Goal: Task Accomplishment & Management: Manage account settings

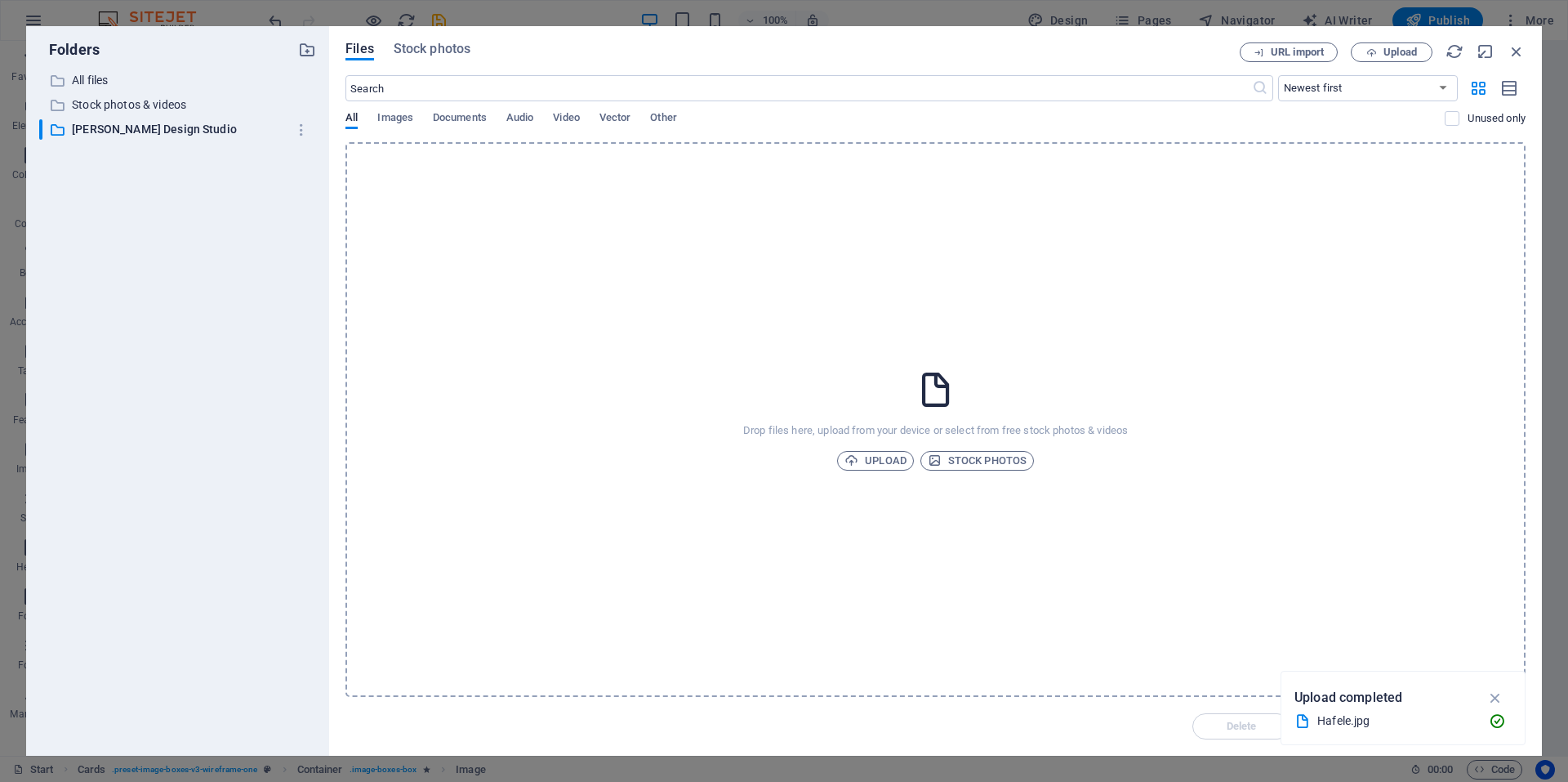
select select "%"
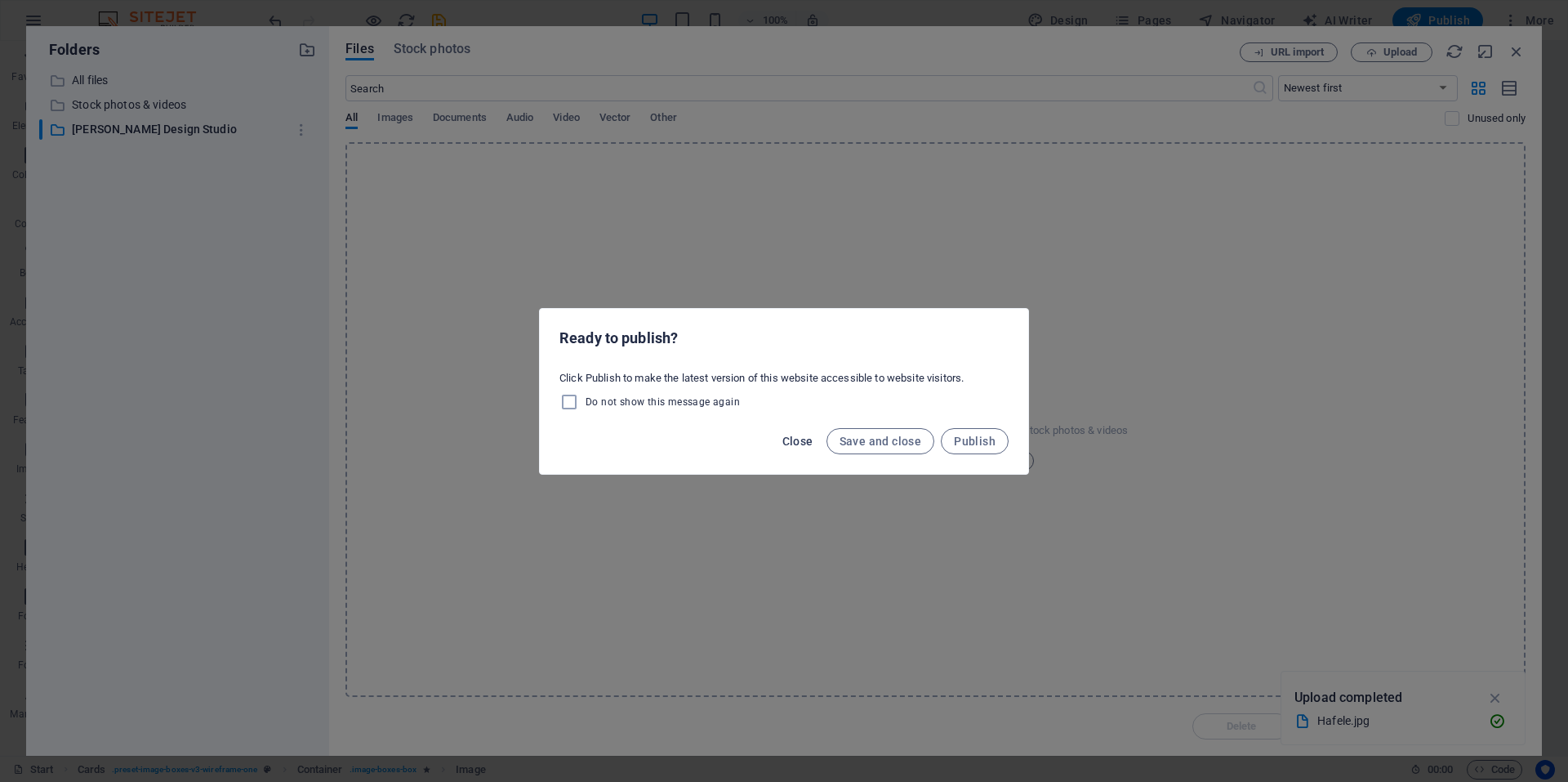
click at [812, 435] on span "Close" at bounding box center [798, 441] width 31 height 13
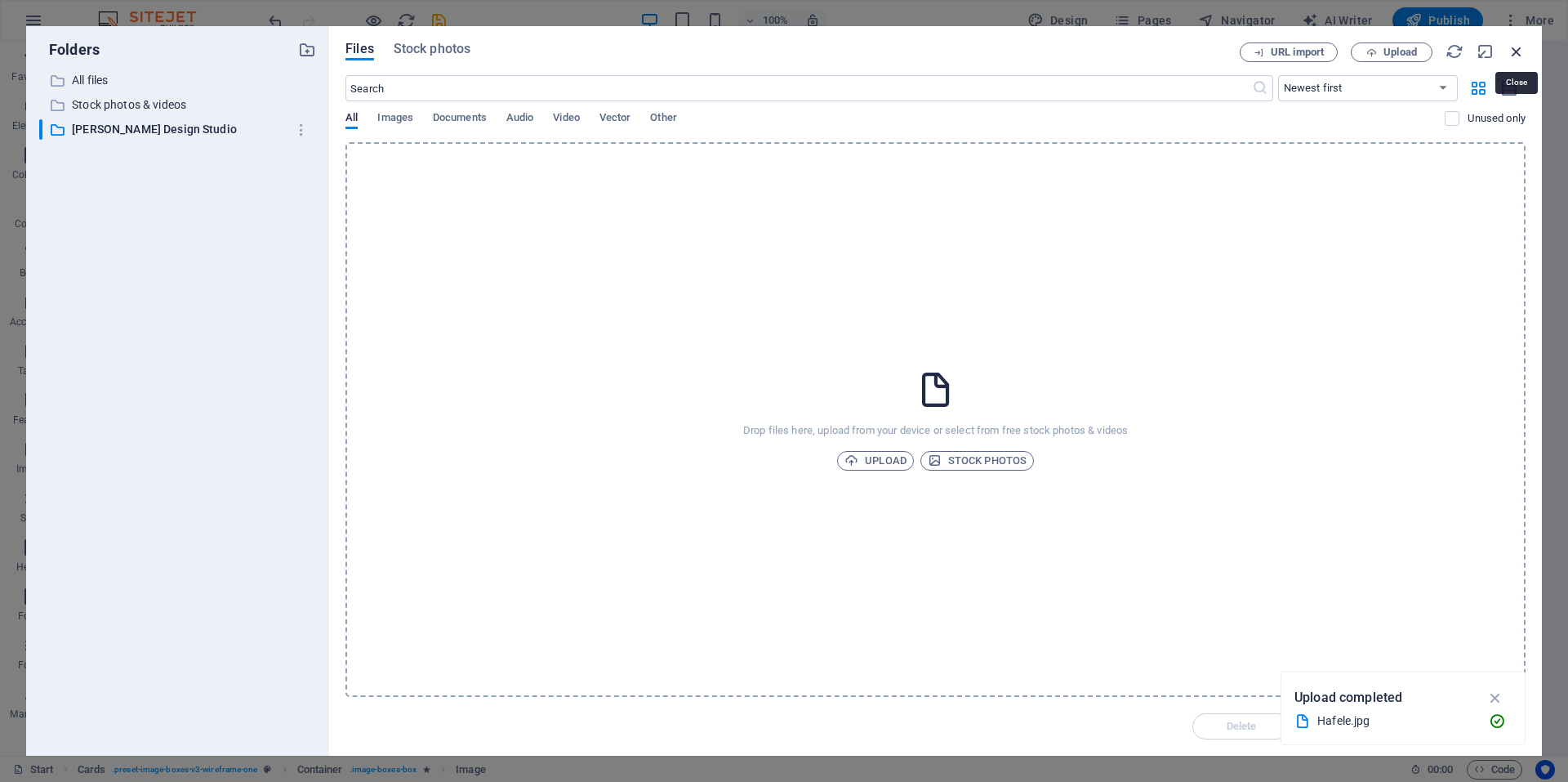
click at [1516, 48] on icon "button" at bounding box center [1517, 51] width 18 height 18
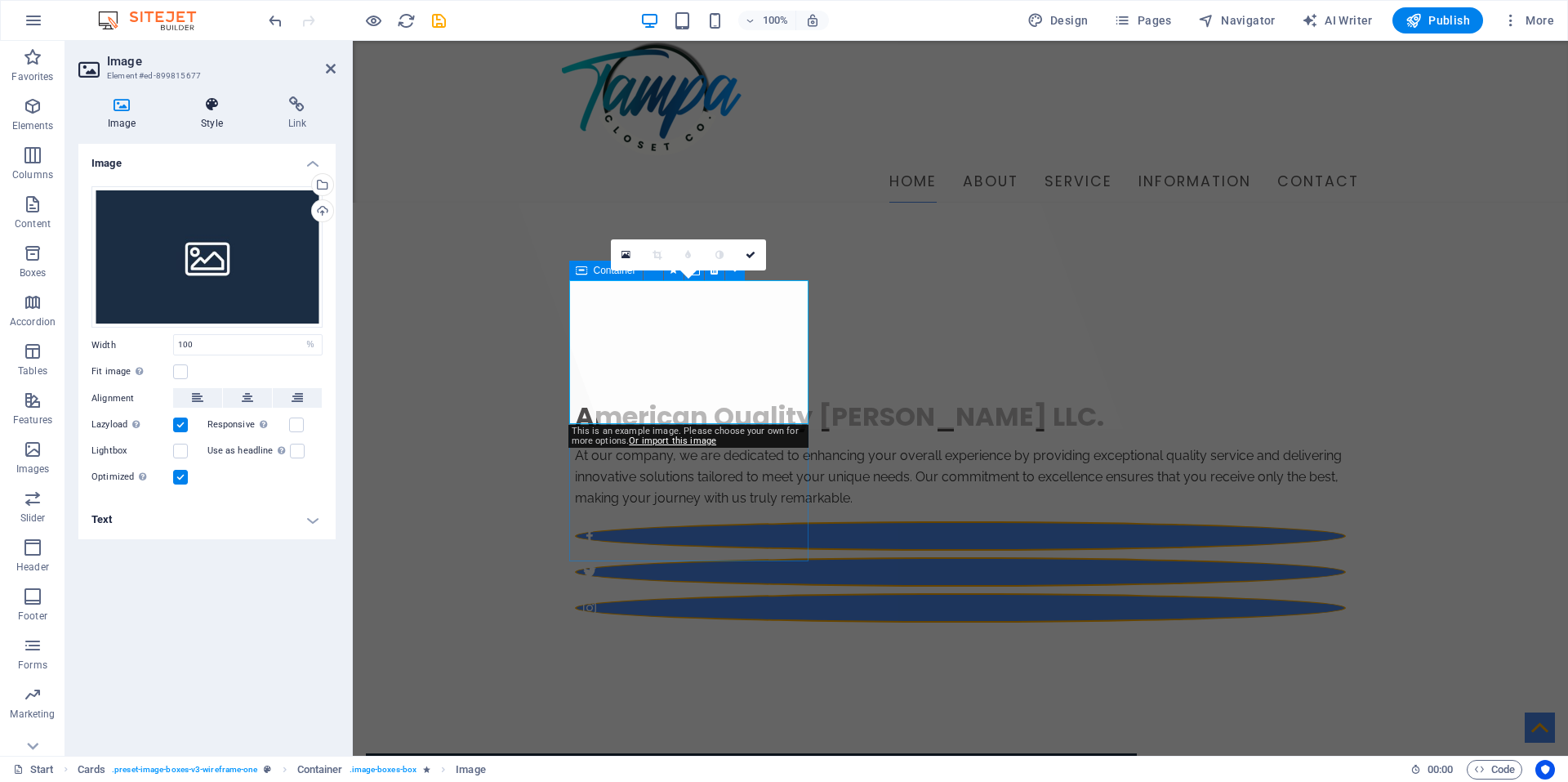
click at [202, 113] on h4 "Style" at bounding box center [214, 113] width 87 height 34
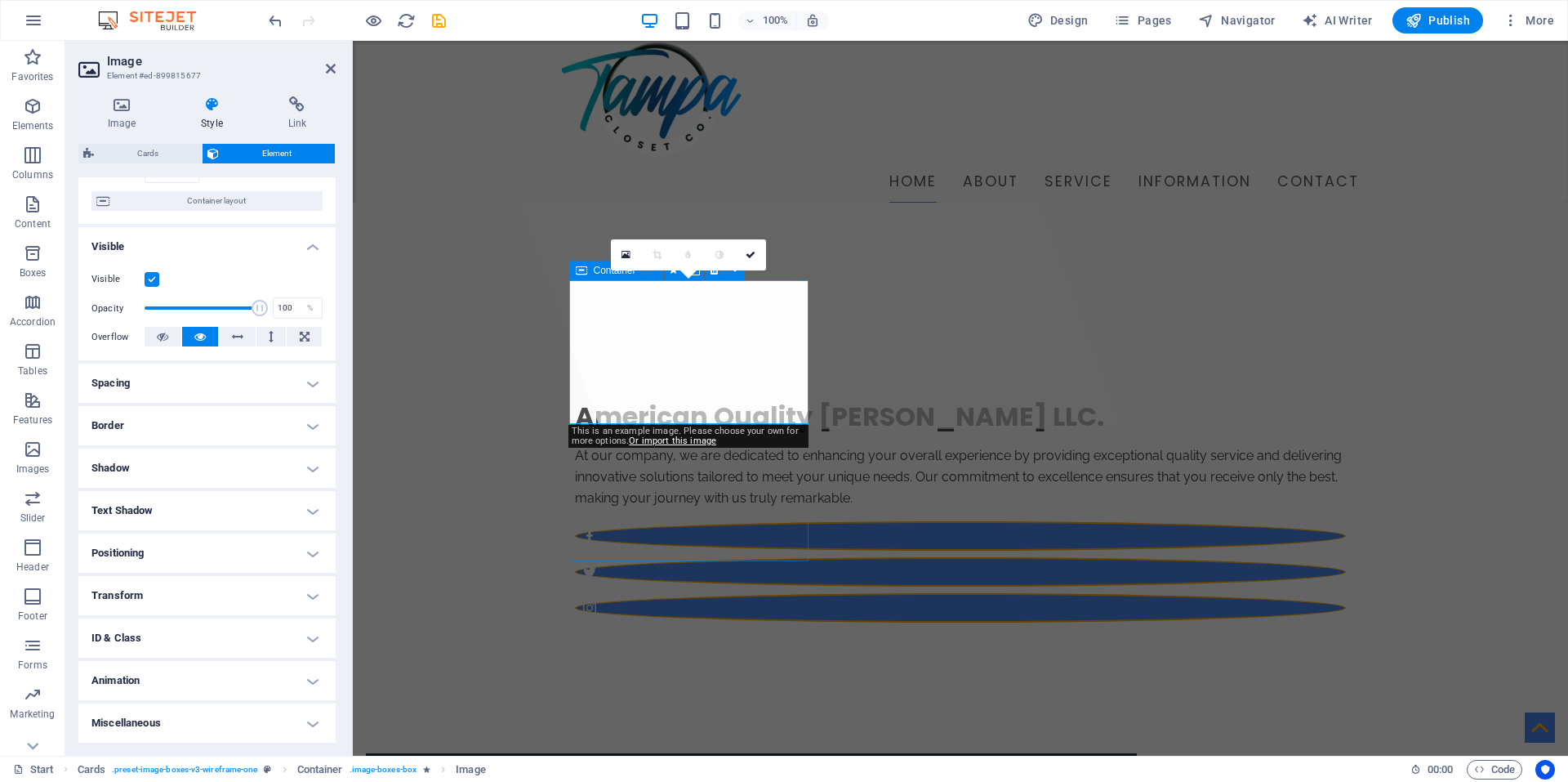
scroll to position [0, 0]
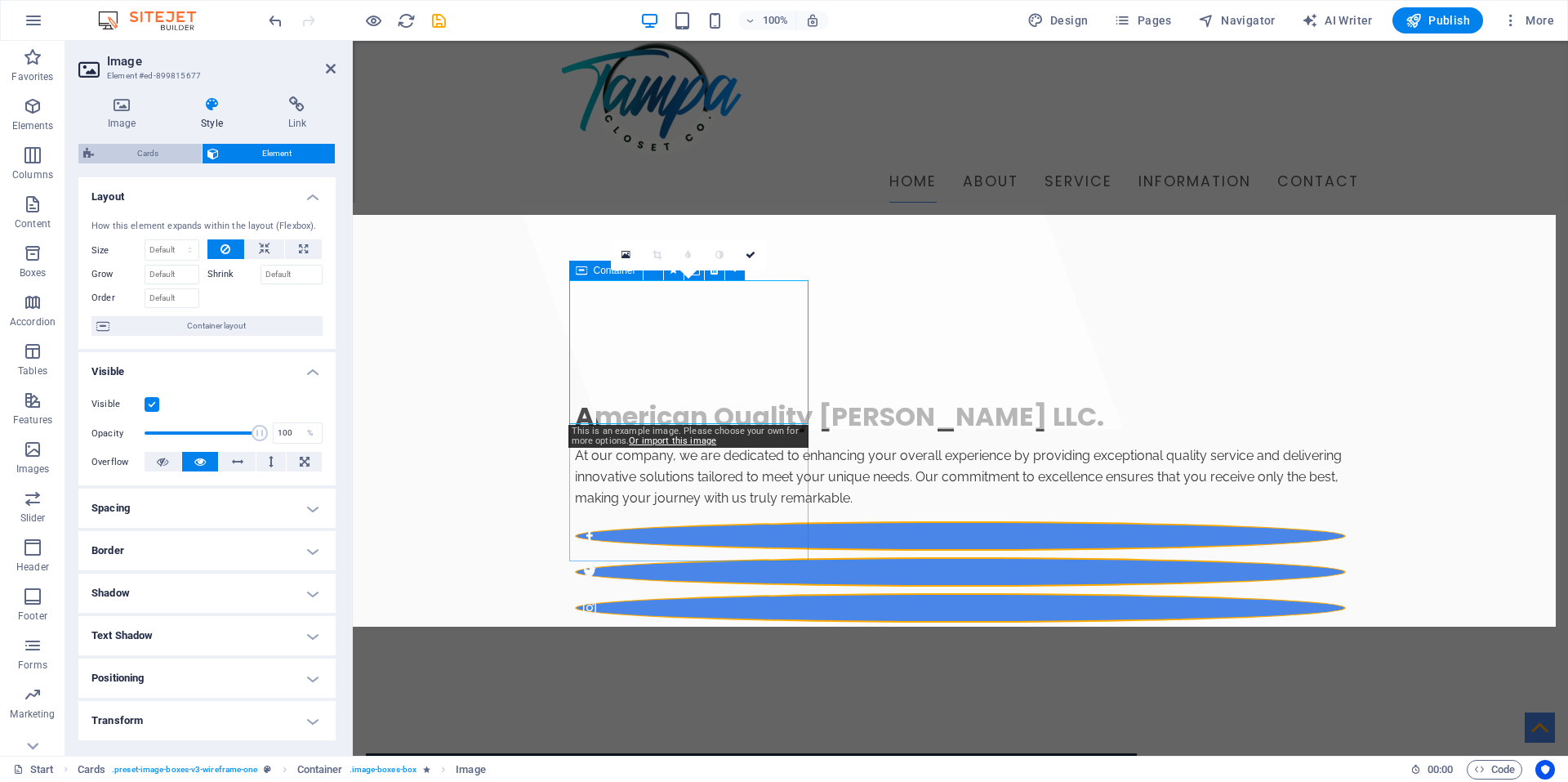
click at [135, 150] on span "Cards" at bounding box center [147, 154] width 98 height 20
select select "rem"
select select "px"
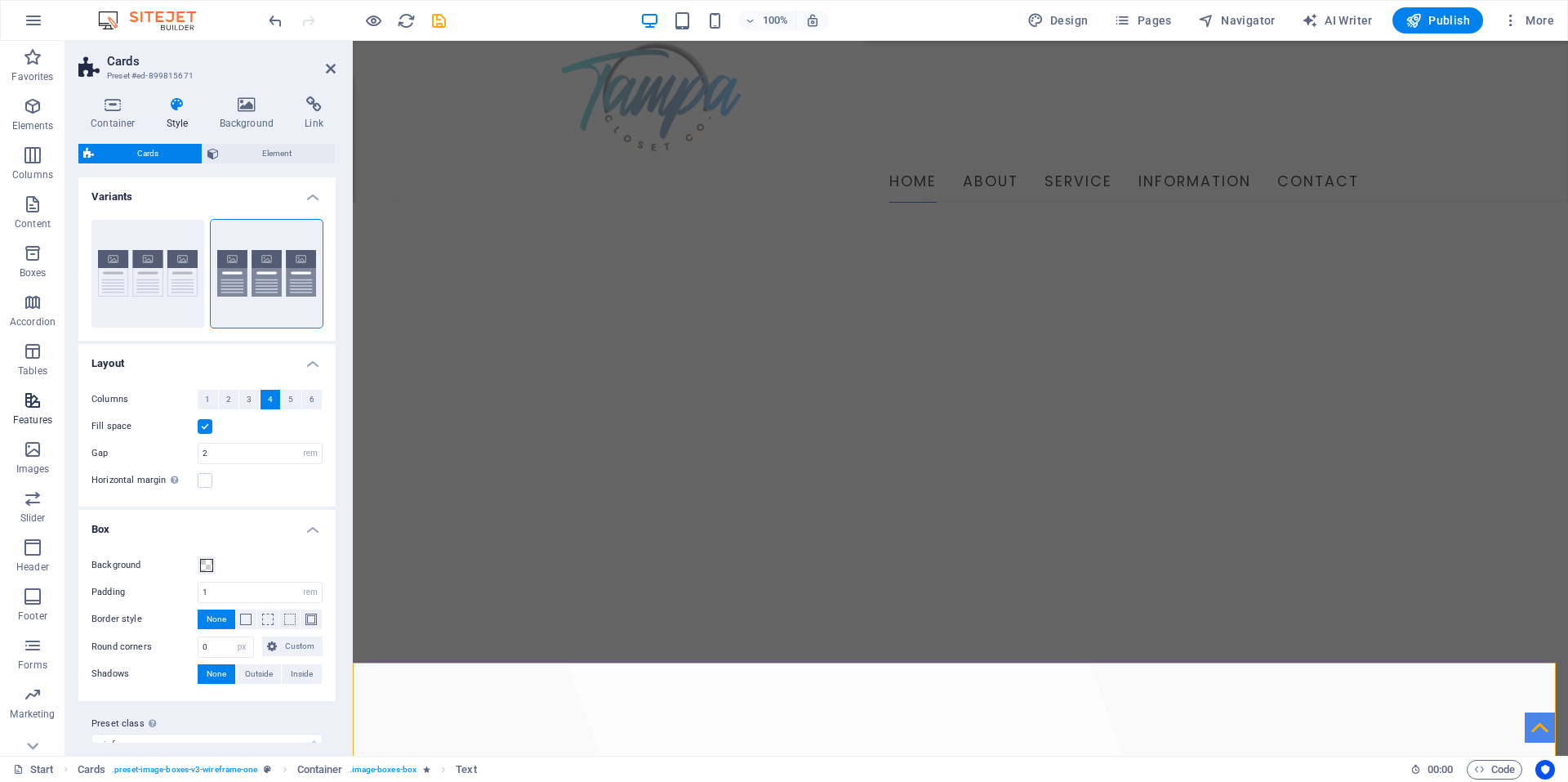
click at [38, 400] on icon "button" at bounding box center [33, 401] width 20 height 20
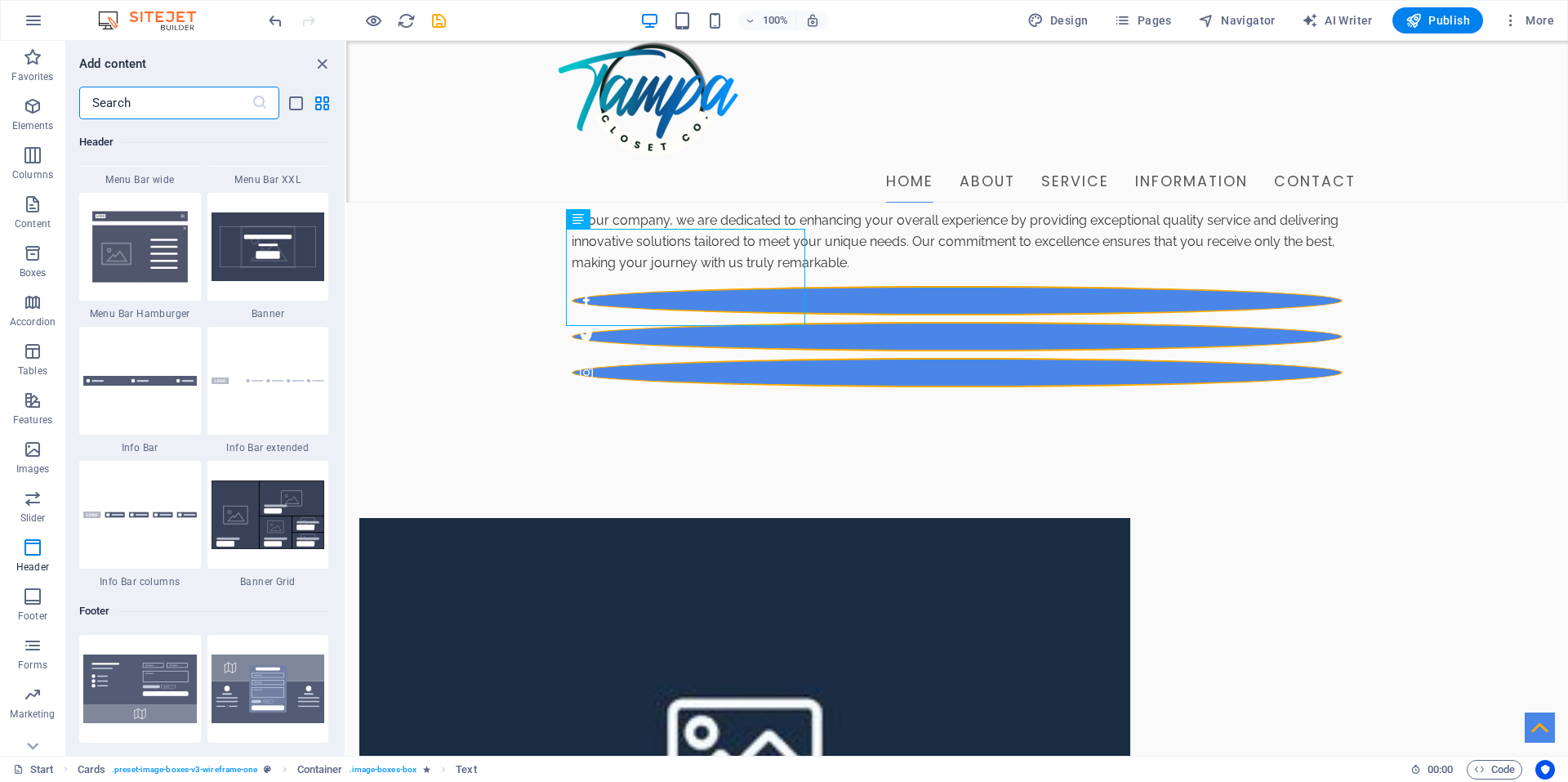
scroll to position [10701, 0]
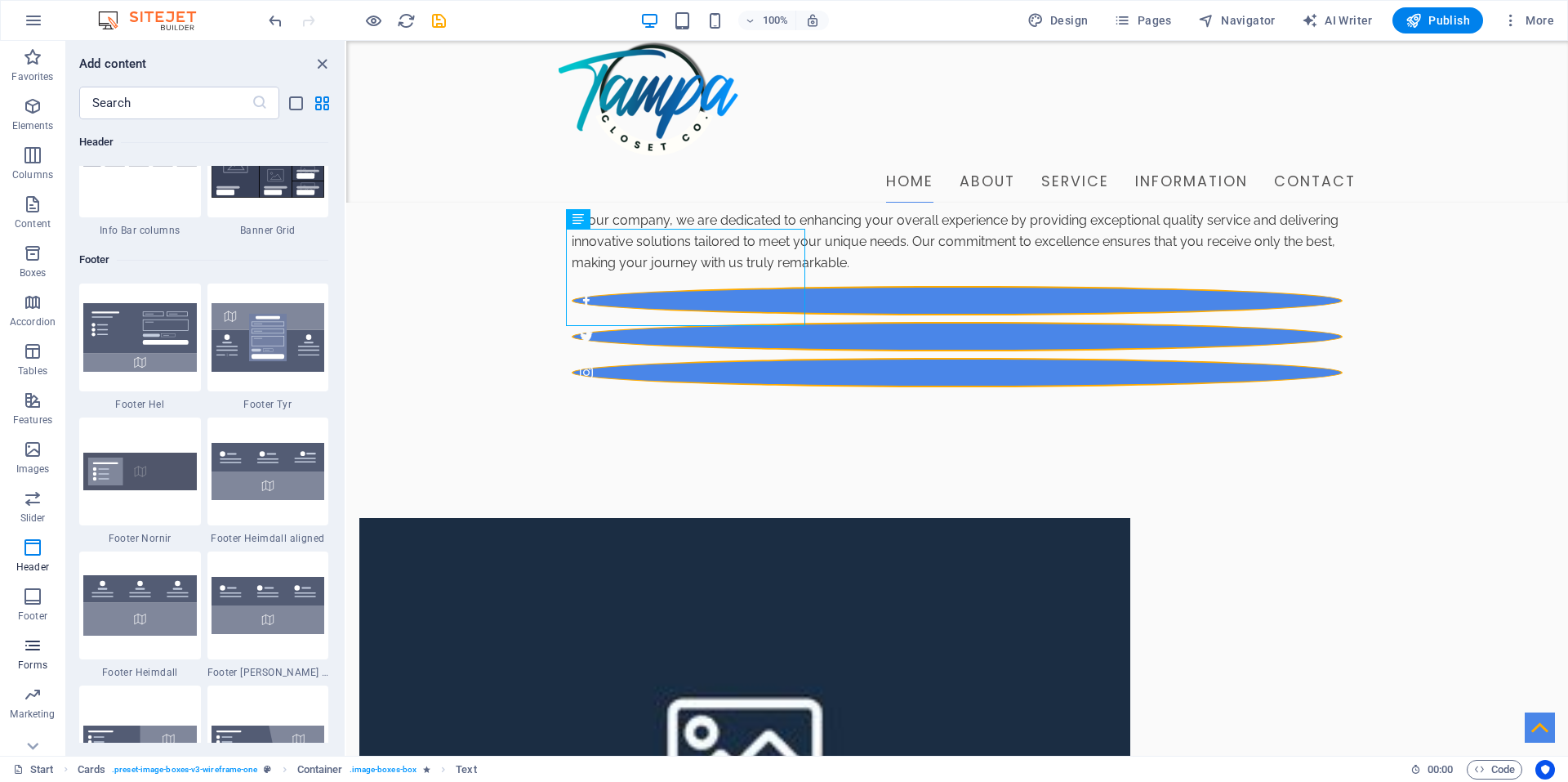
click at [33, 649] on icon "button" at bounding box center [33, 645] width 20 height 20
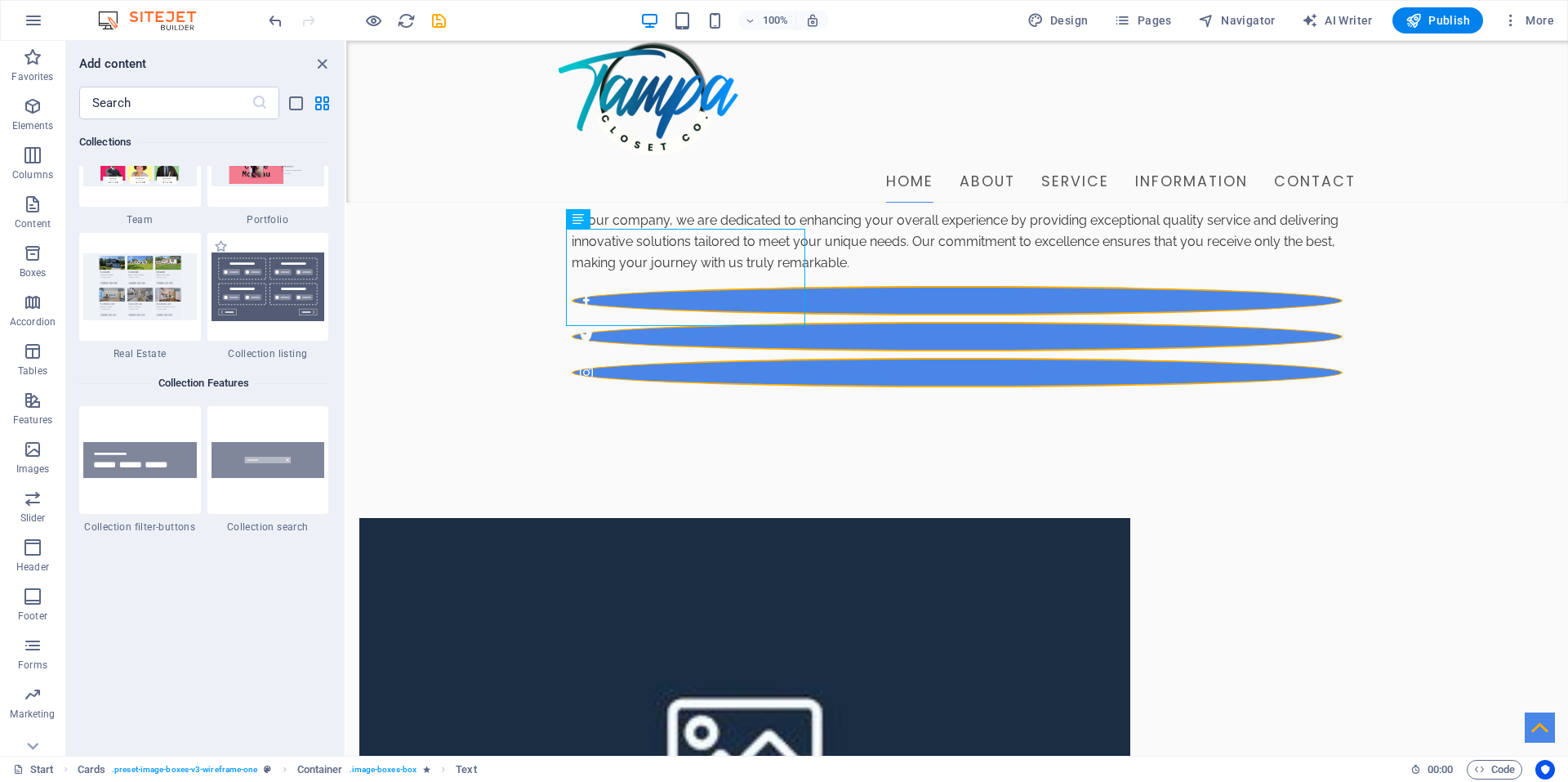
scroll to position [15362, 0]
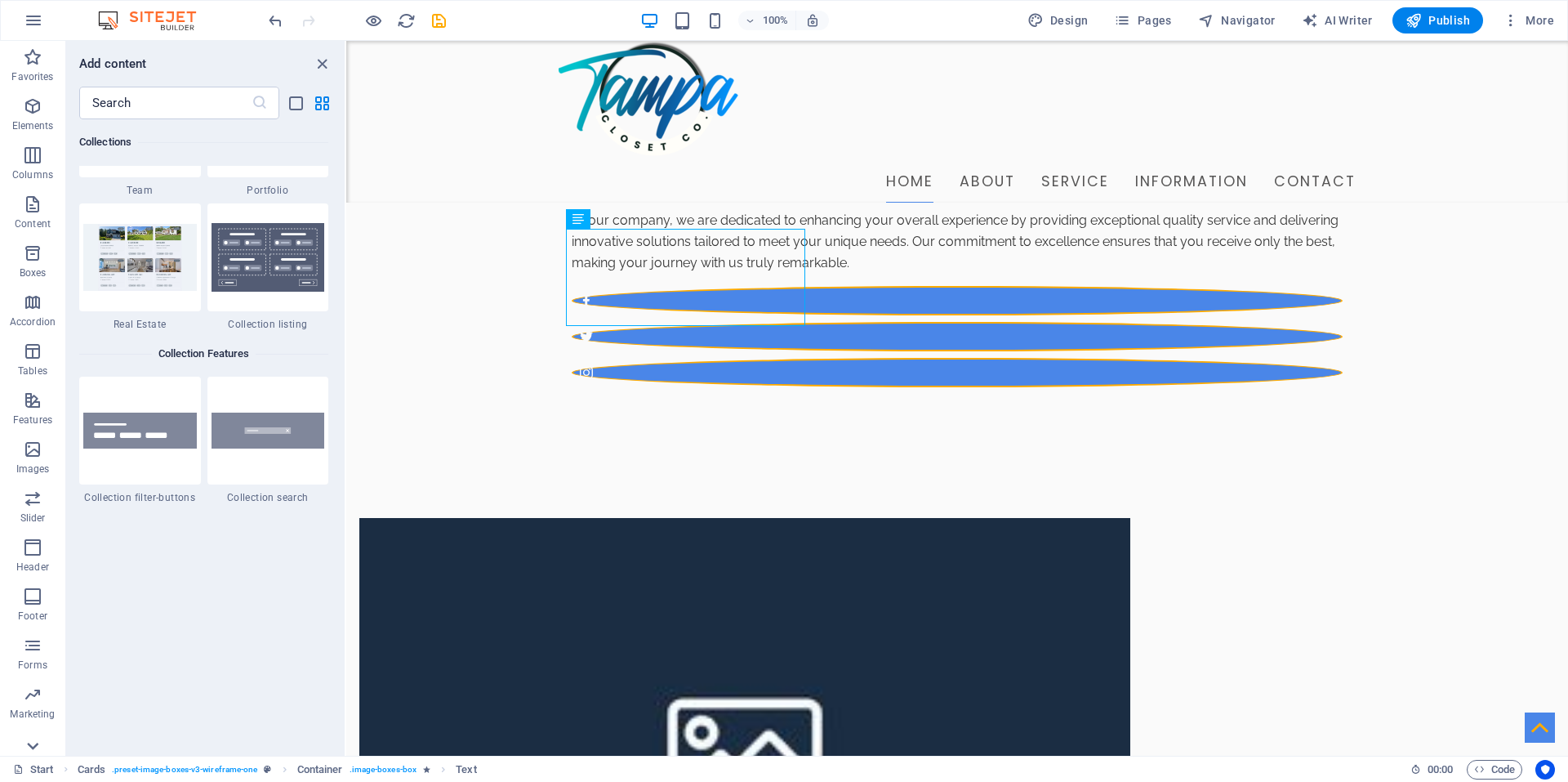
click at [38, 62] on icon at bounding box center [33, 50] width 23 height 23
click at [36, 108] on icon "button" at bounding box center [33, 107] width 20 height 20
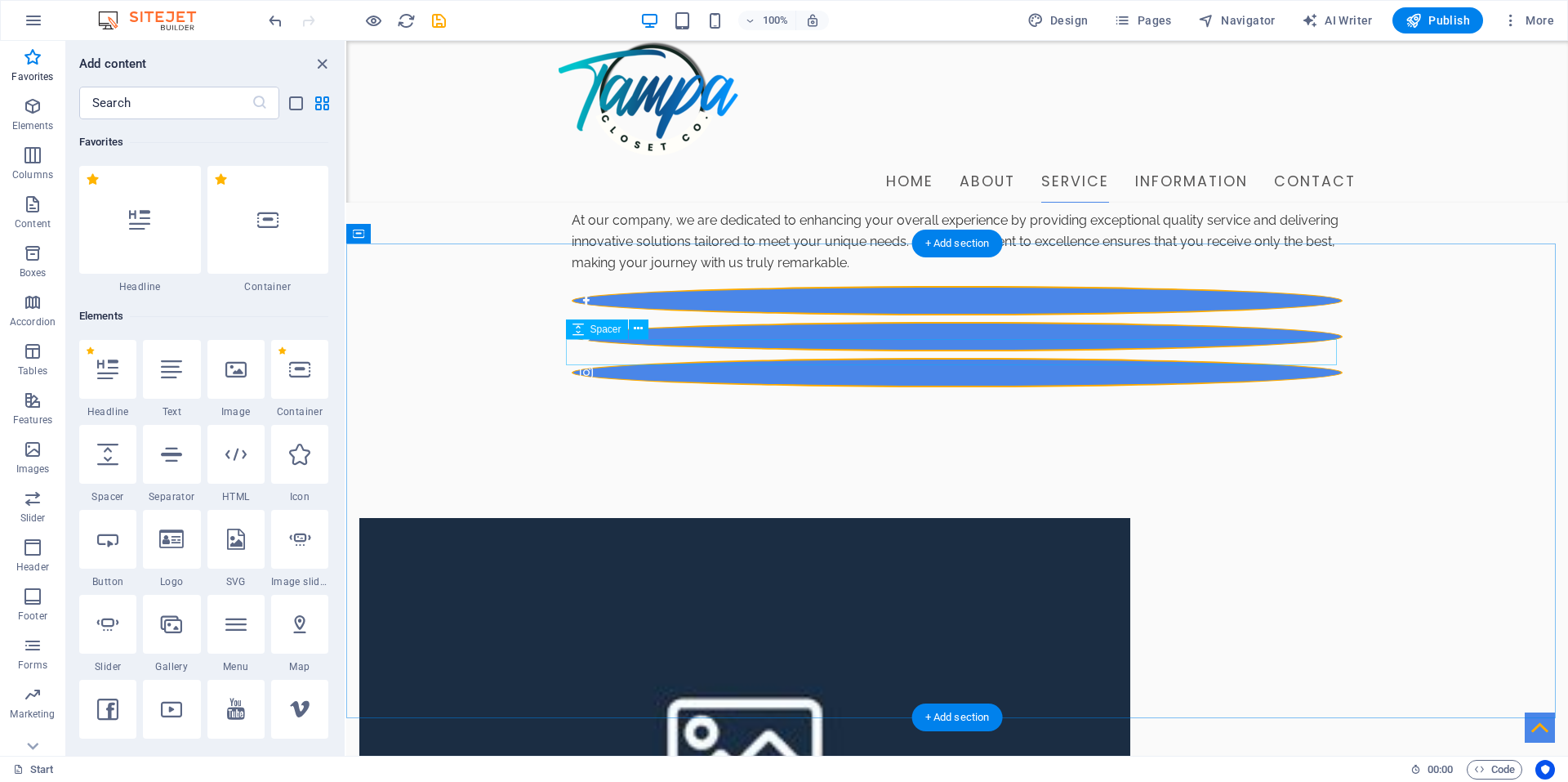
scroll to position [1135, 0]
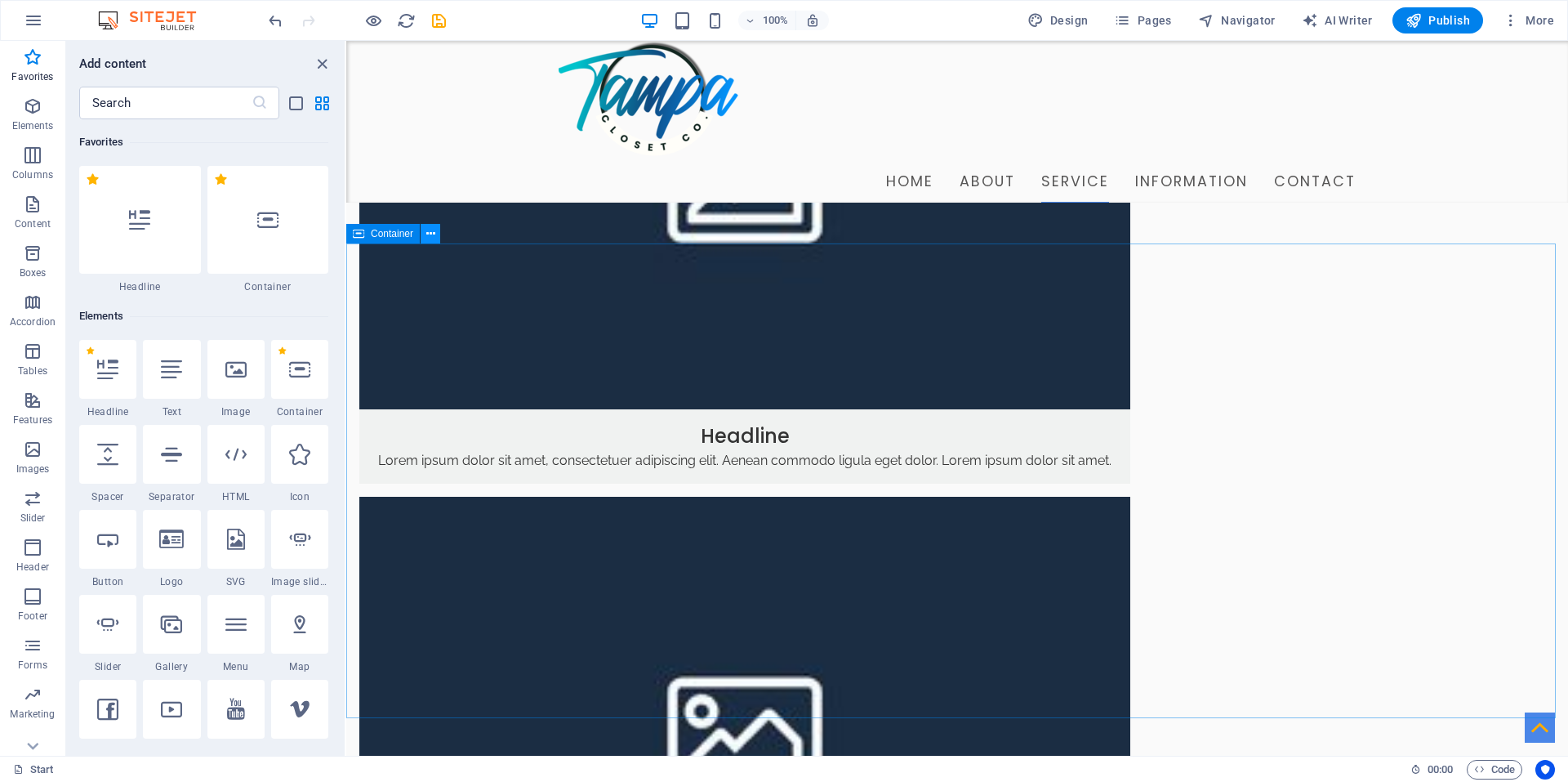
click at [430, 230] on icon at bounding box center [430, 234] width 9 height 17
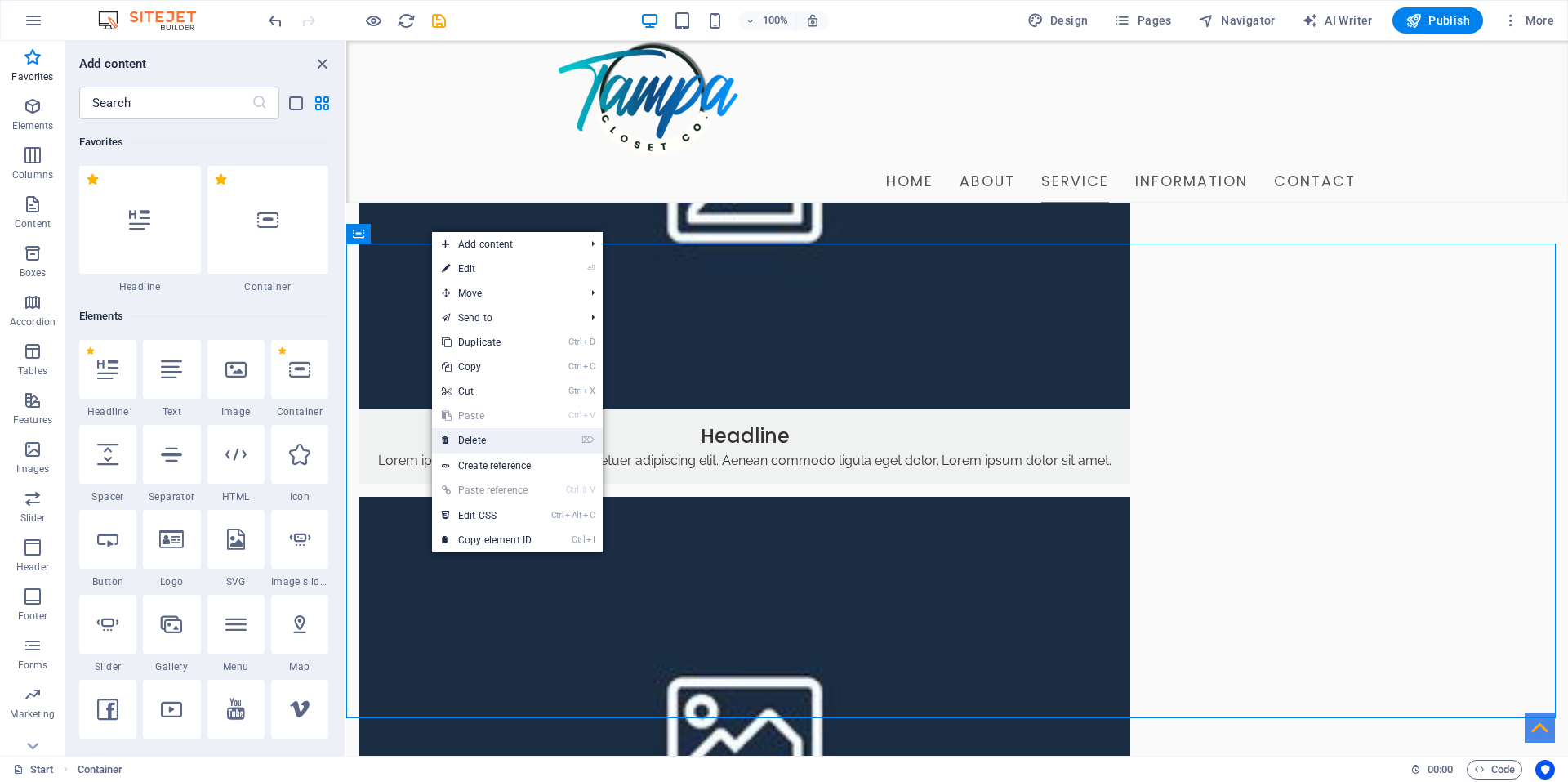
click at [466, 434] on link "⌦ Delete" at bounding box center [486, 440] width 109 height 25
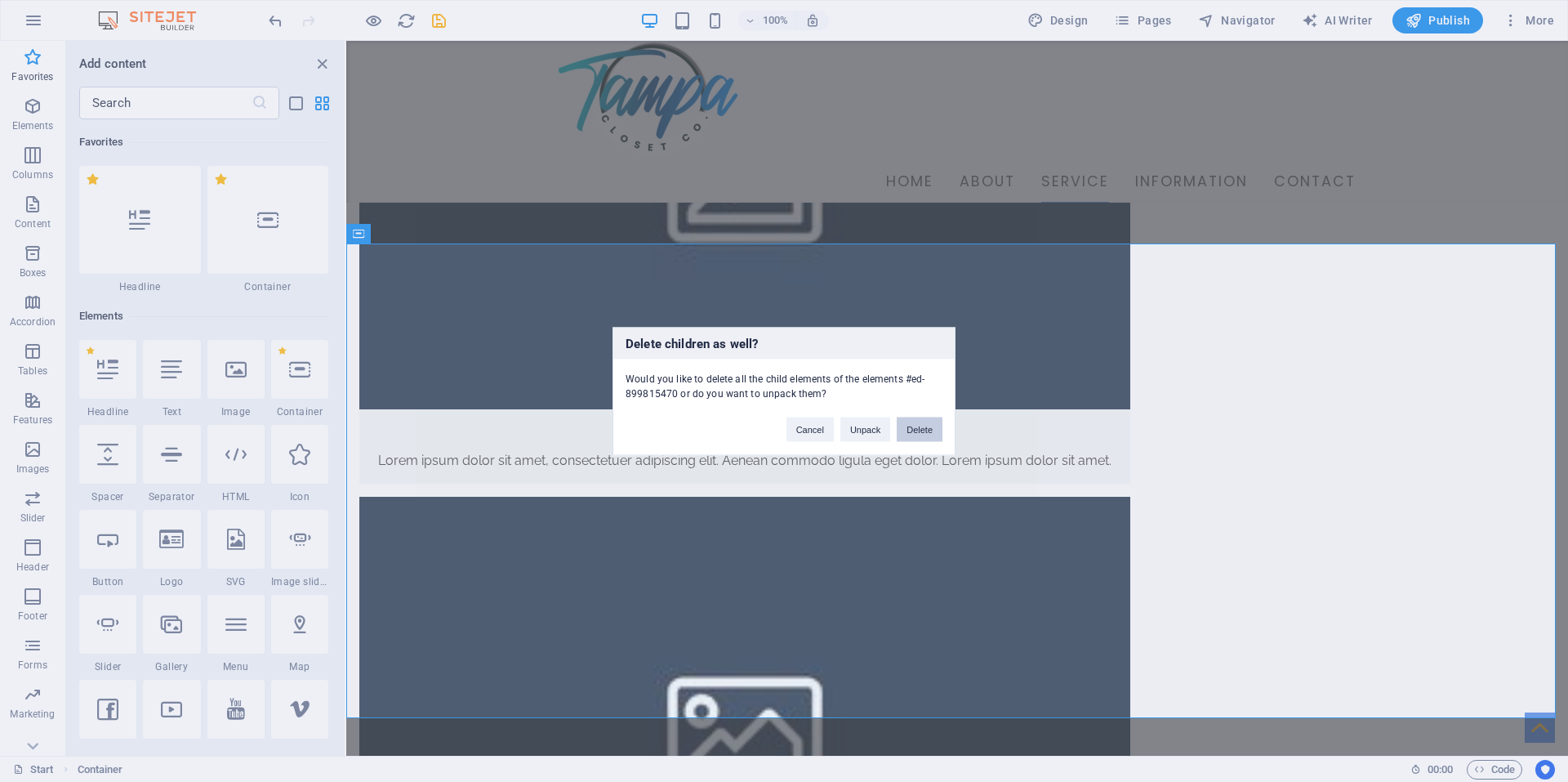
click at [915, 424] on button "Delete" at bounding box center [919, 429] width 45 height 25
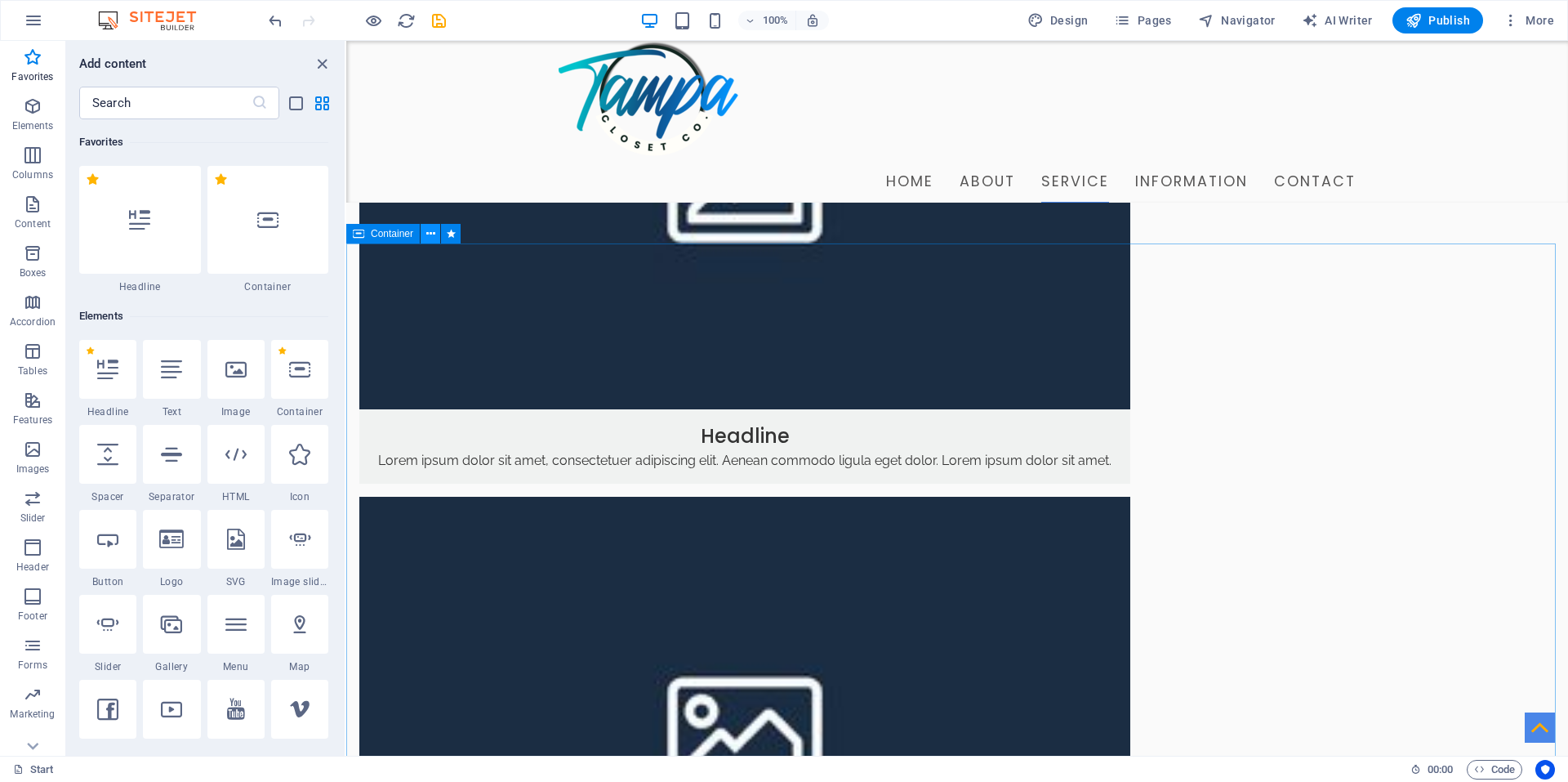
click at [433, 231] on icon at bounding box center [430, 234] width 9 height 17
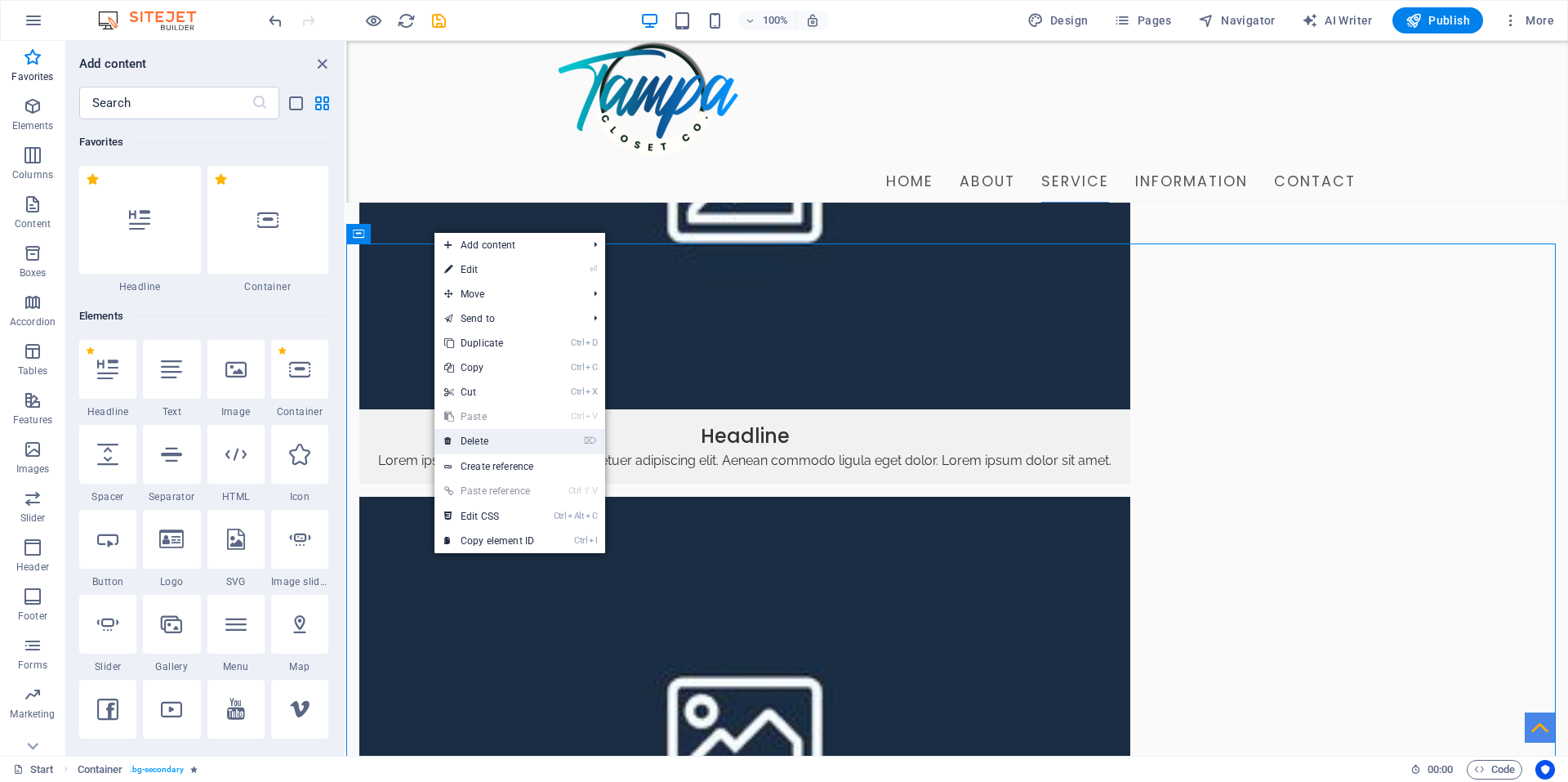
click at [483, 441] on link "⌦ Delete" at bounding box center [489, 441] width 109 height 25
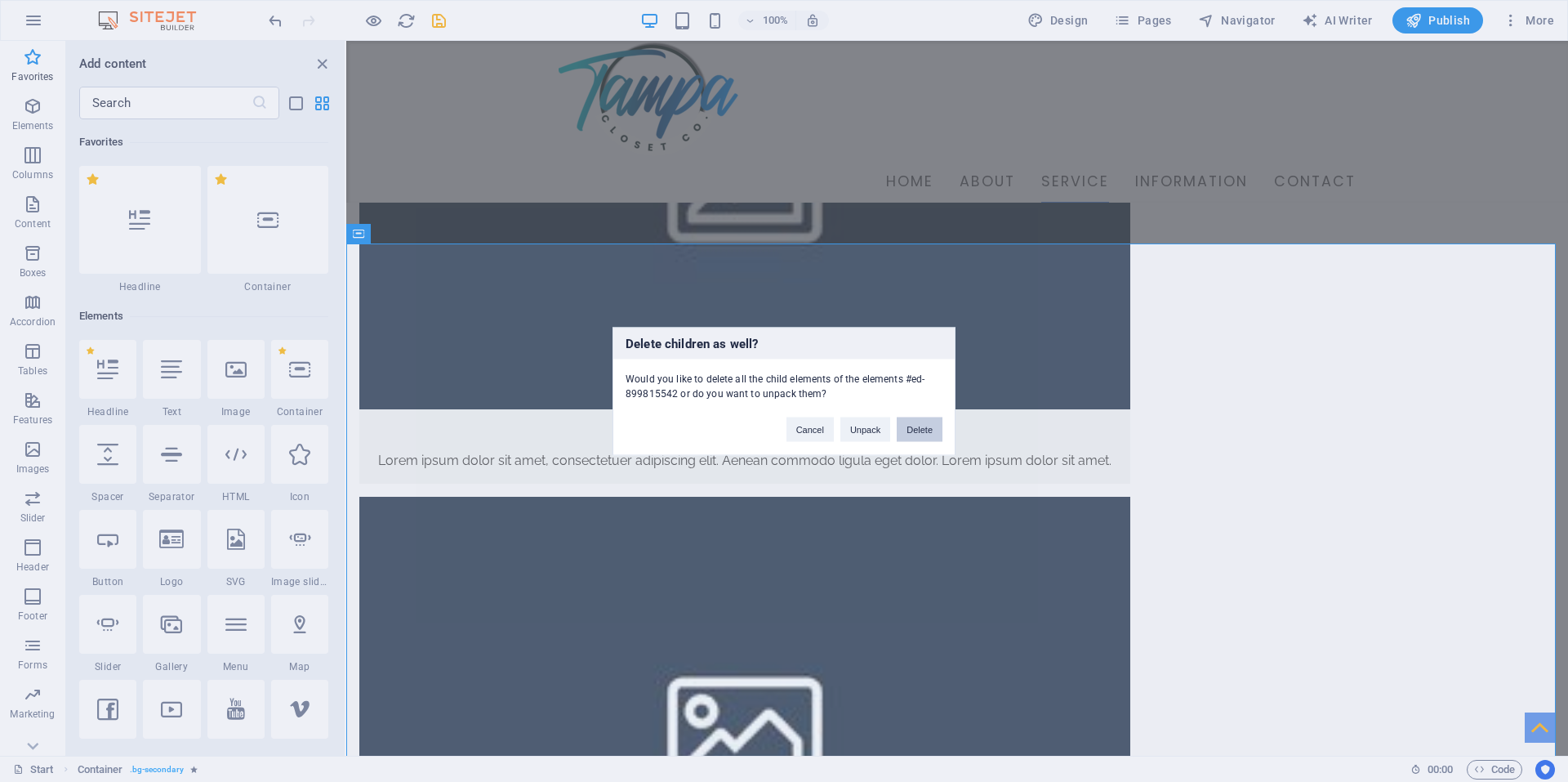
click at [915, 425] on button "Delete" at bounding box center [919, 429] width 45 height 25
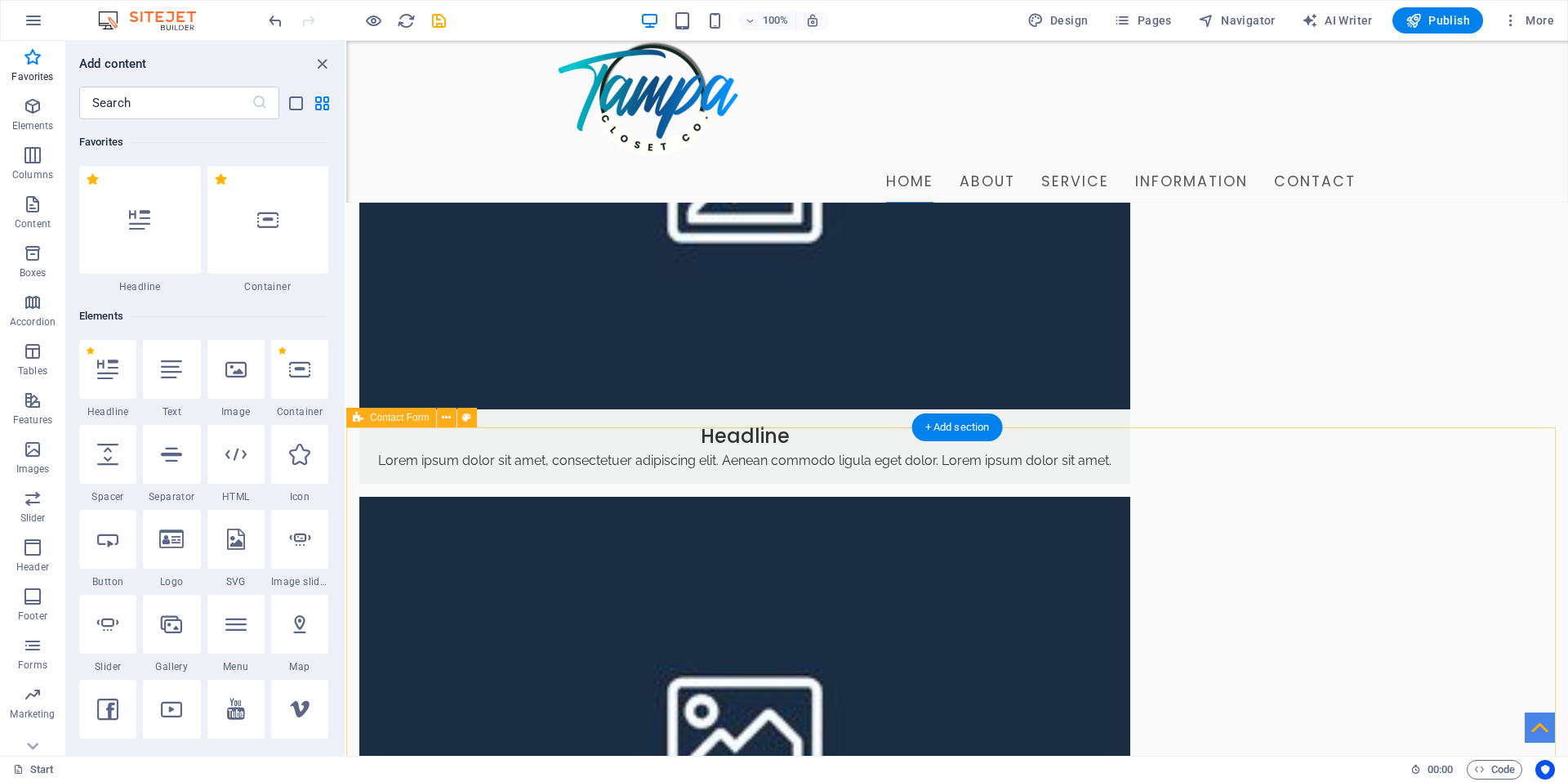
scroll to position [1298, 0]
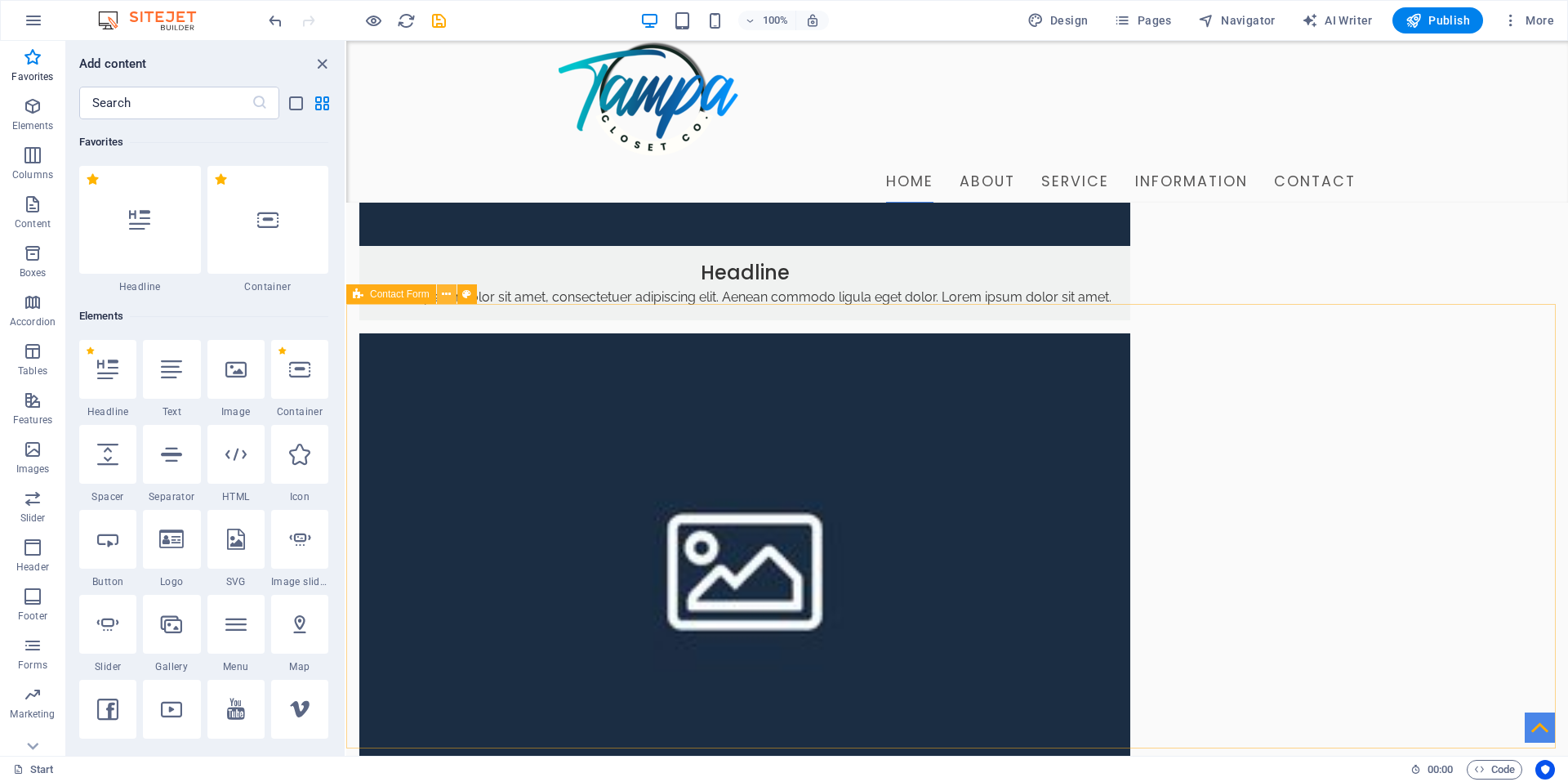
click at [445, 290] on icon at bounding box center [446, 295] width 9 height 17
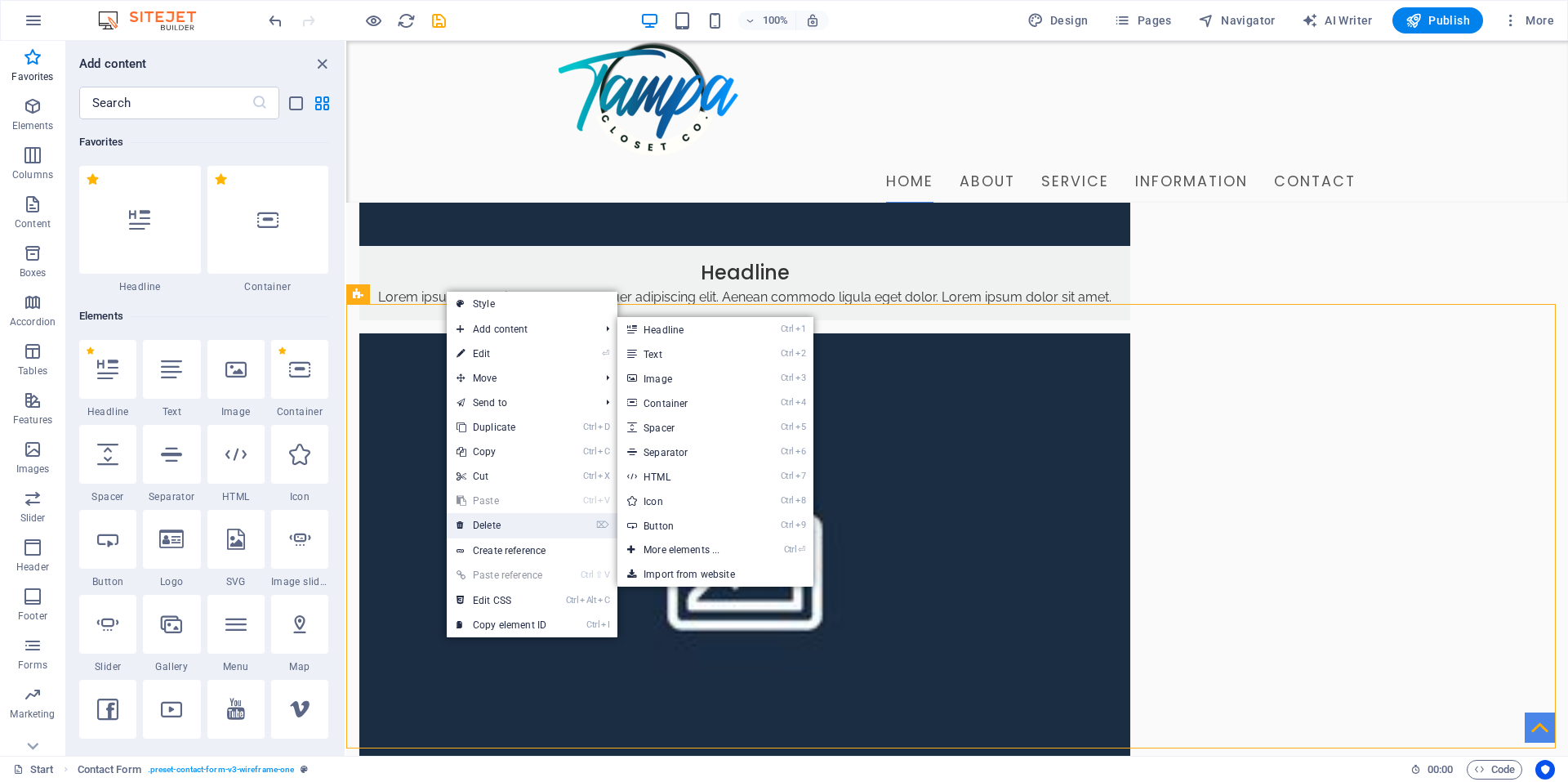
click at [501, 524] on link "⌦ Delete" at bounding box center [501, 525] width 109 height 25
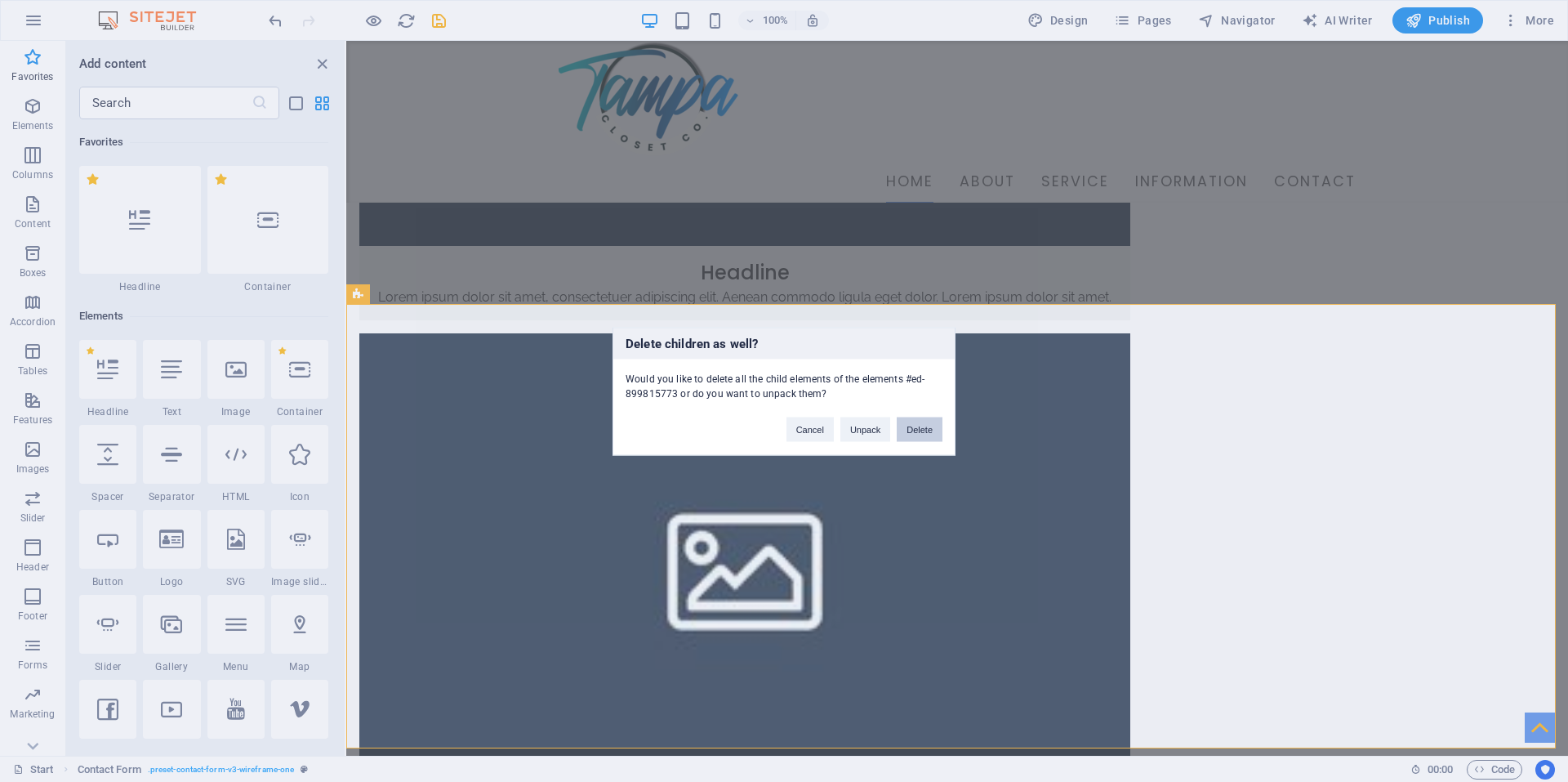
click at [920, 429] on button "Delete" at bounding box center [919, 429] width 45 height 25
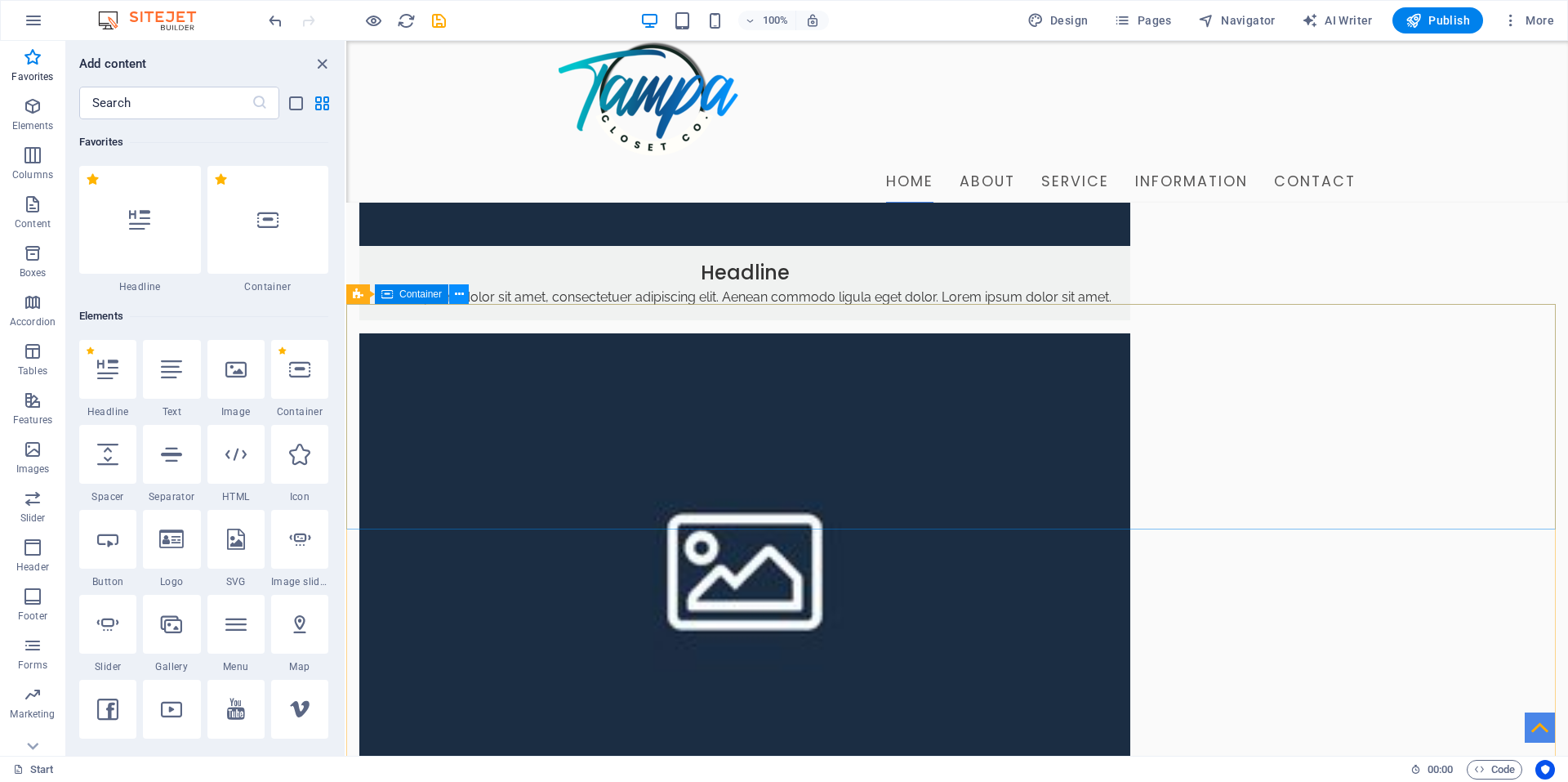
click at [461, 293] on icon at bounding box center [459, 295] width 9 height 17
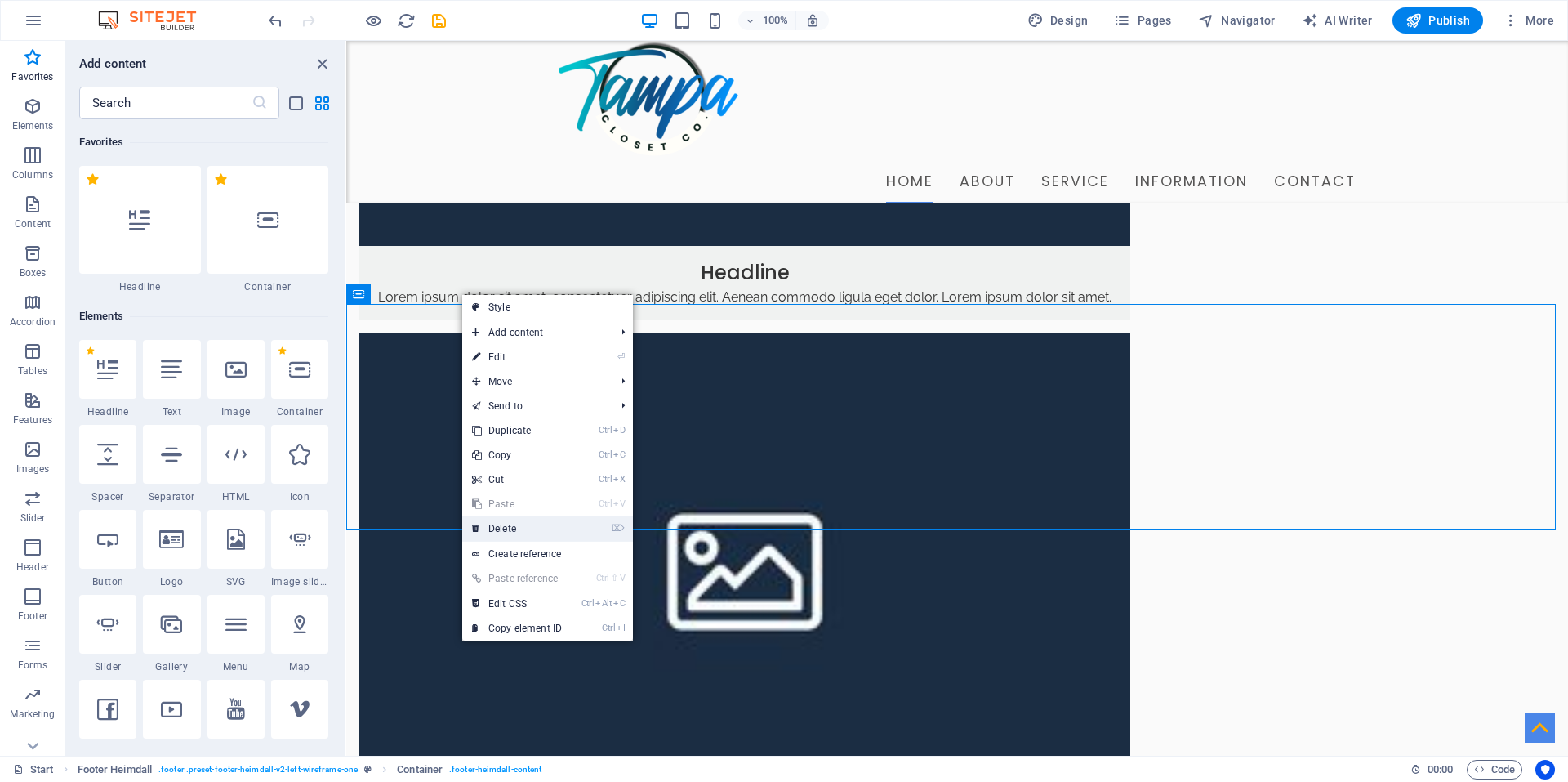
click at [520, 532] on link "⌦ Delete" at bounding box center [517, 529] width 109 height 25
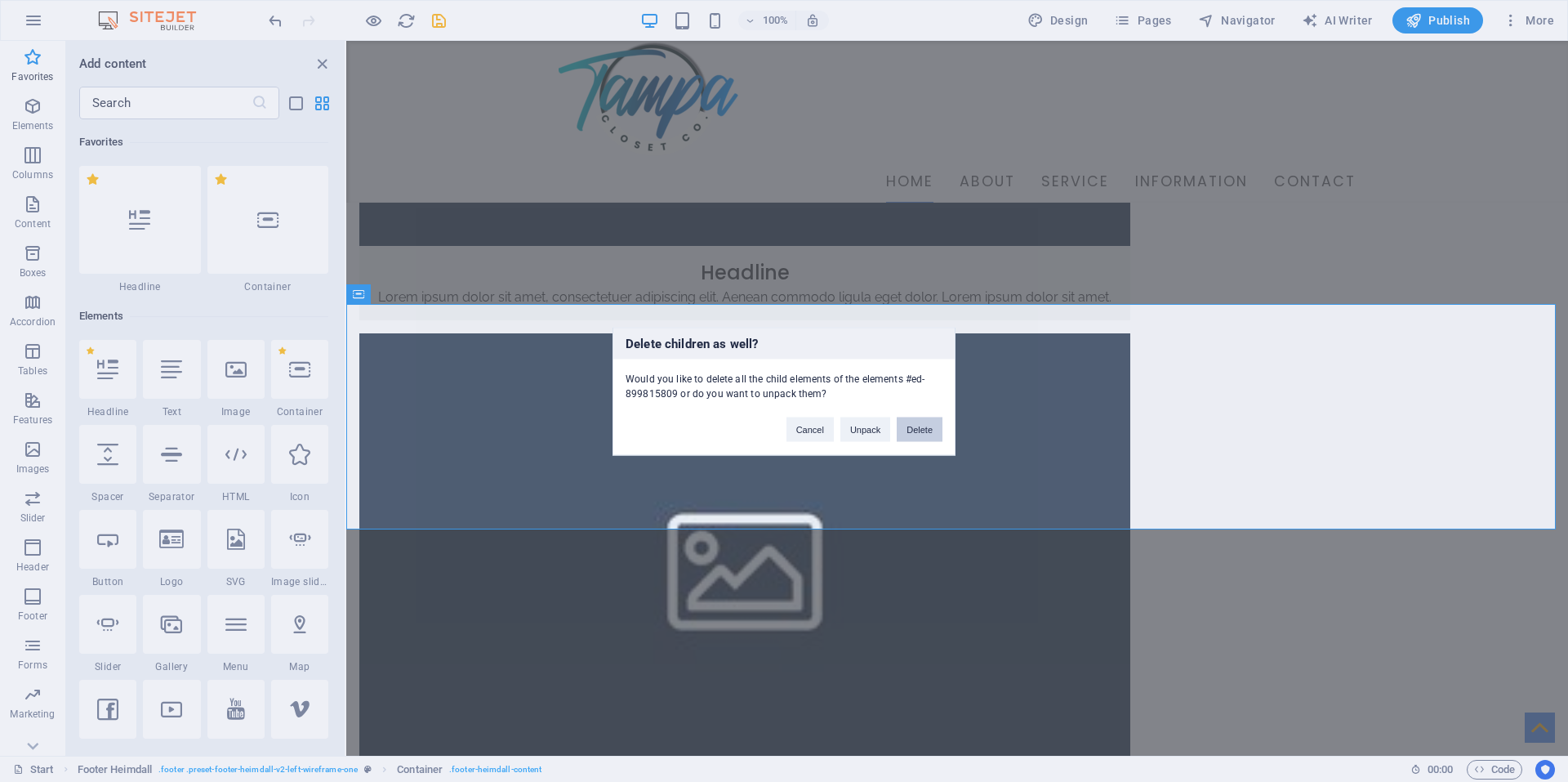
click at [916, 428] on button "Delete" at bounding box center [919, 429] width 45 height 25
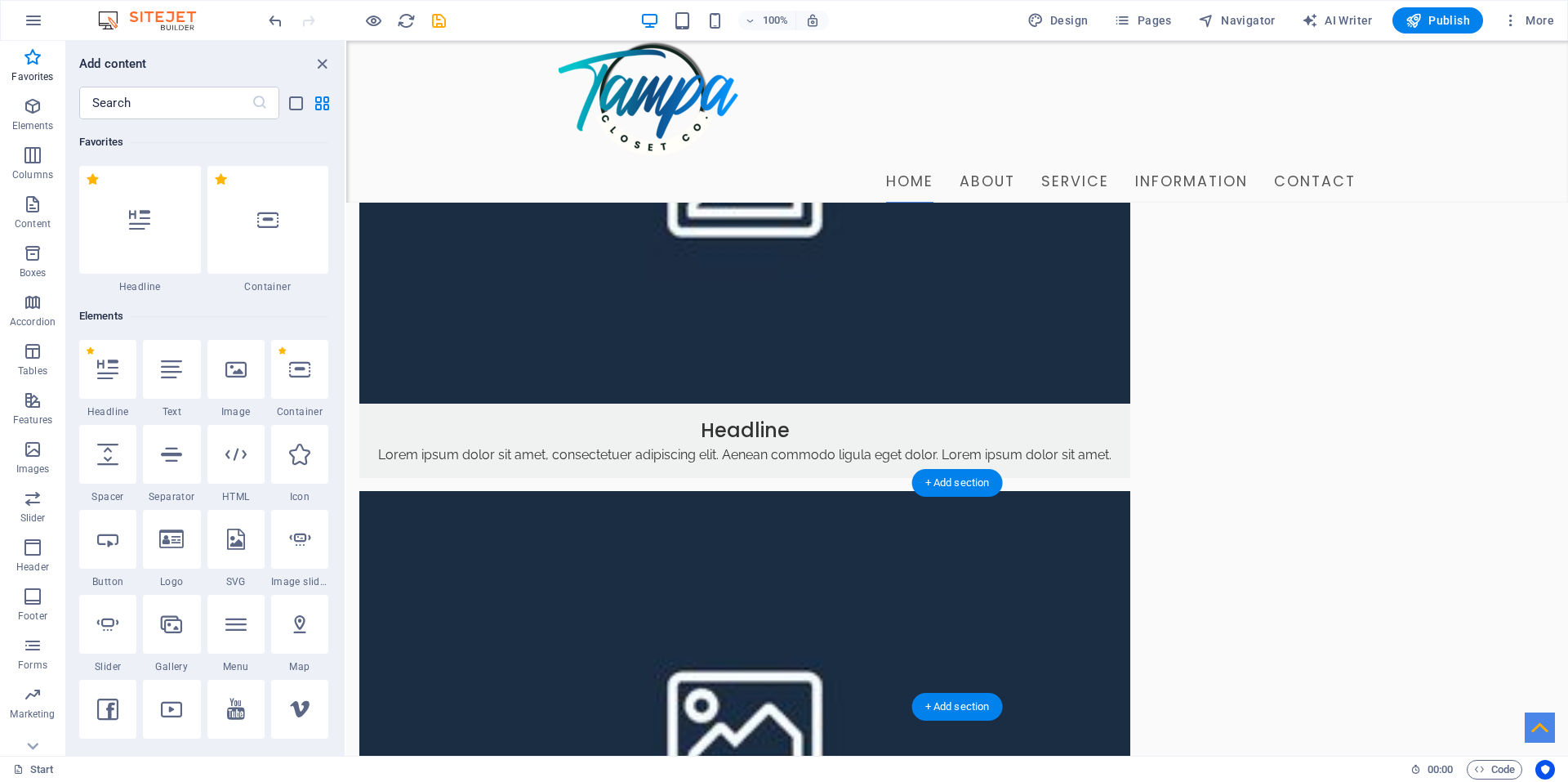
scroll to position [895, 0]
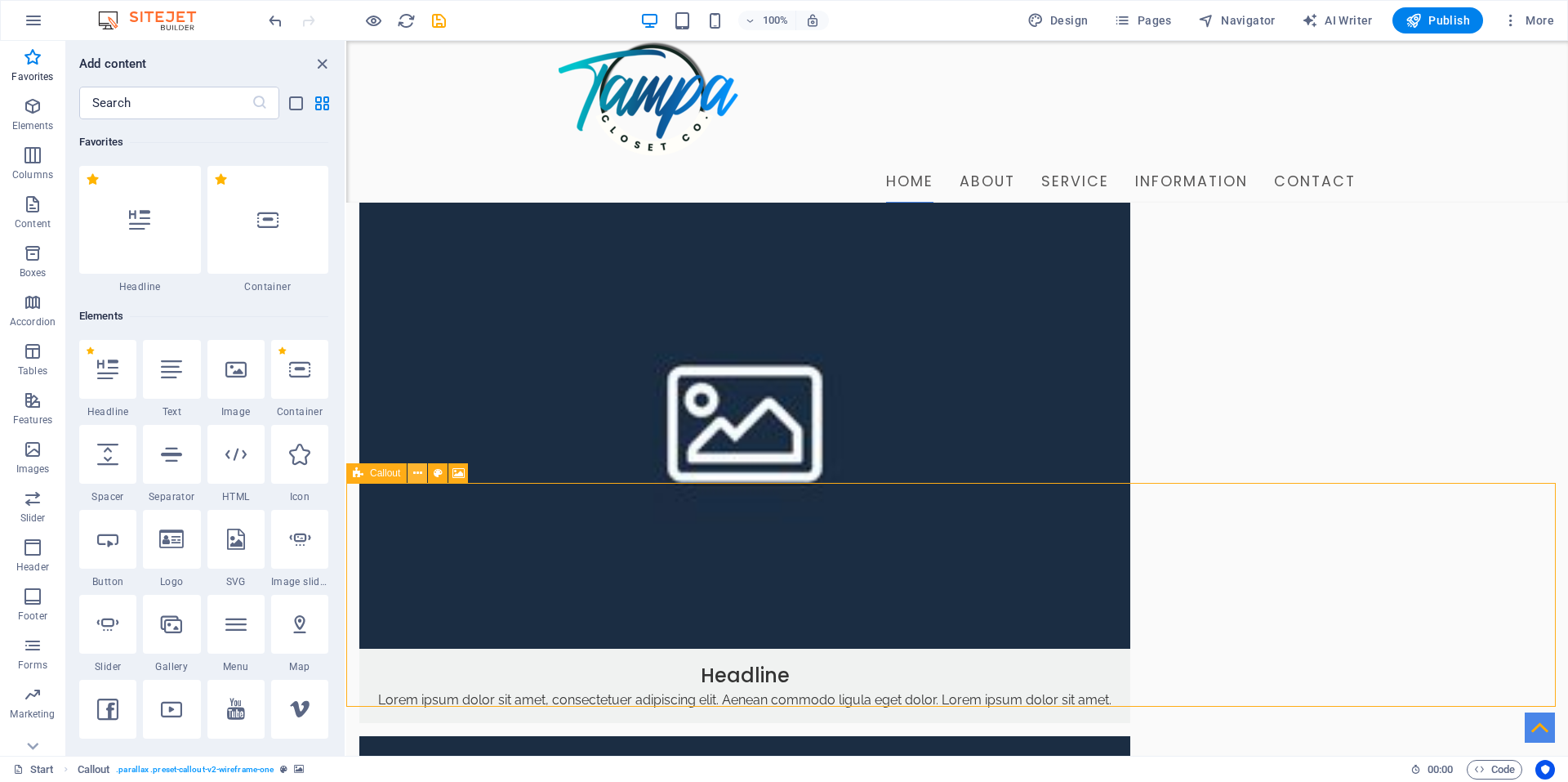
click at [418, 472] on icon at bounding box center [418, 473] width 9 height 17
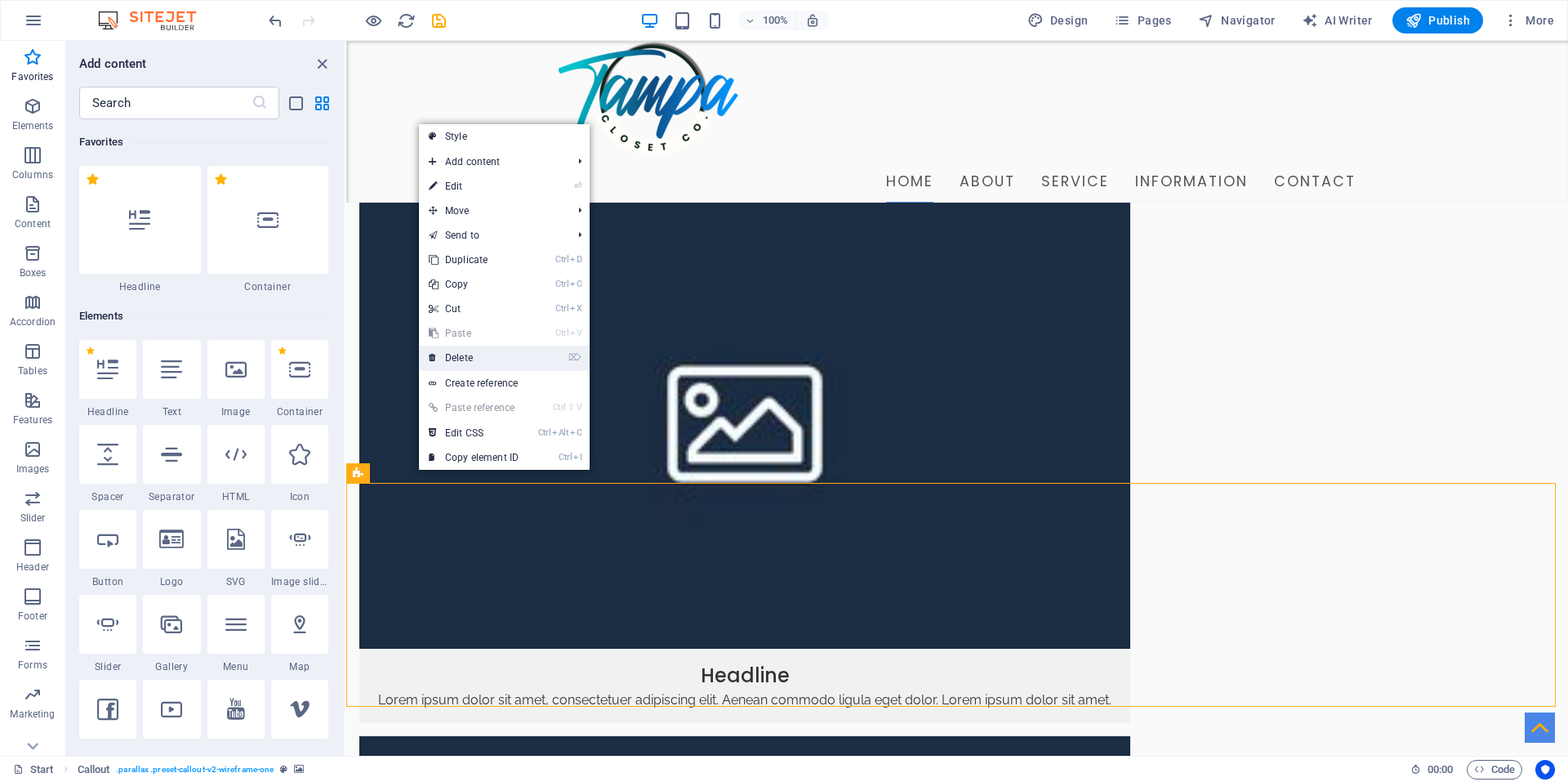
click at [454, 357] on link "⌦ Delete" at bounding box center [474, 358] width 109 height 25
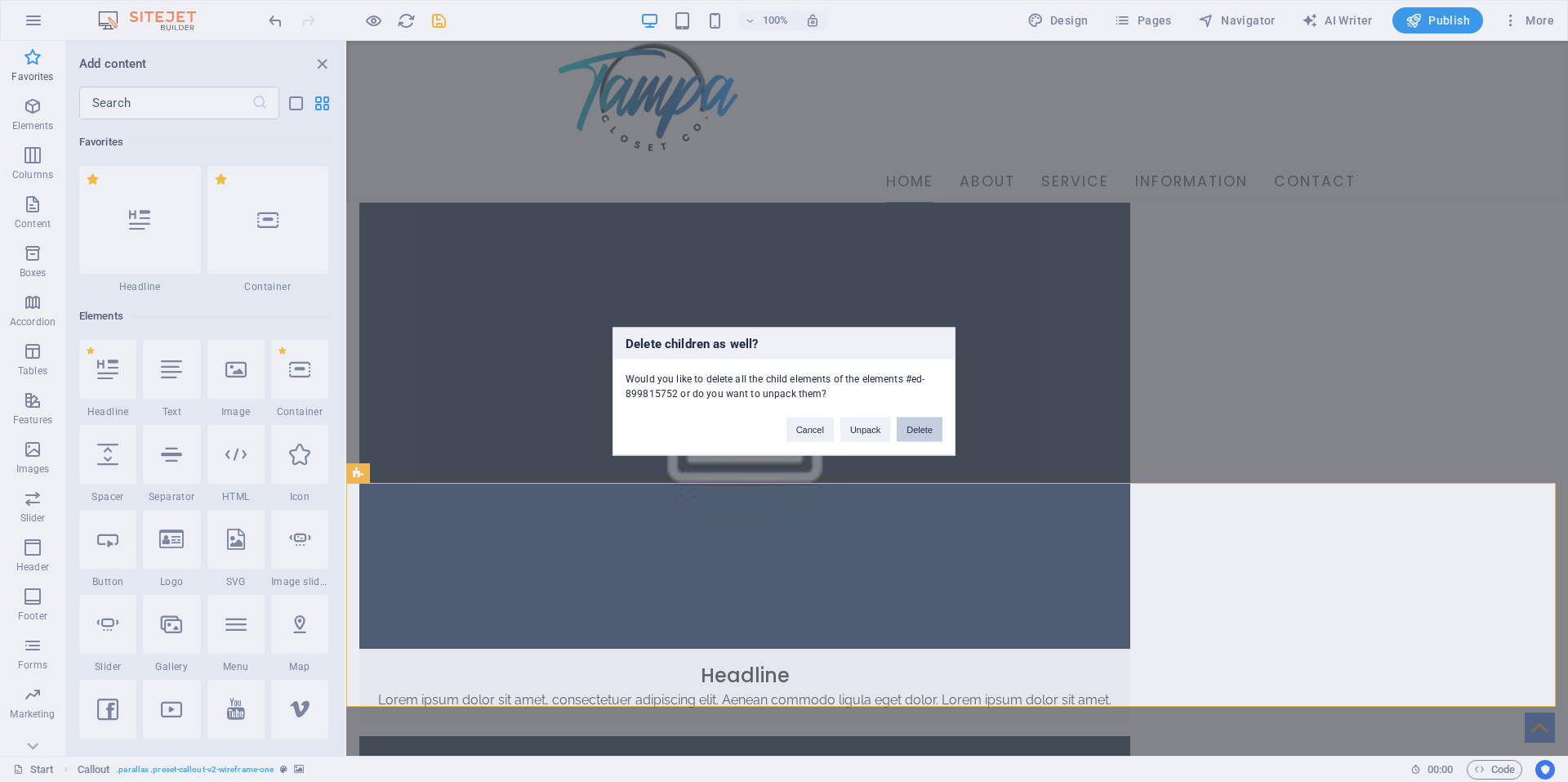
click at [922, 428] on button "Delete" at bounding box center [919, 429] width 45 height 25
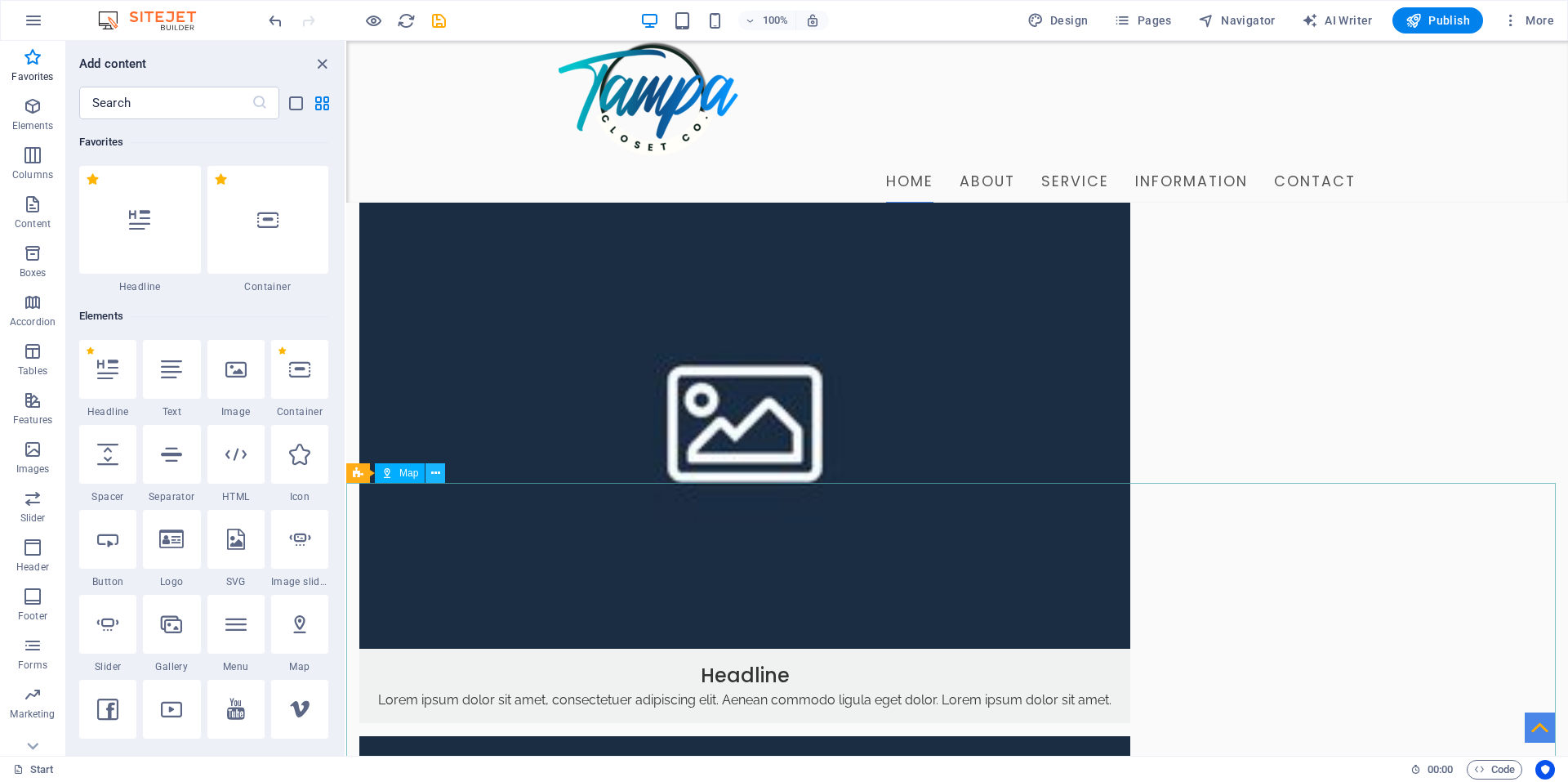
click at [440, 468] on button at bounding box center [435, 473] width 20 height 20
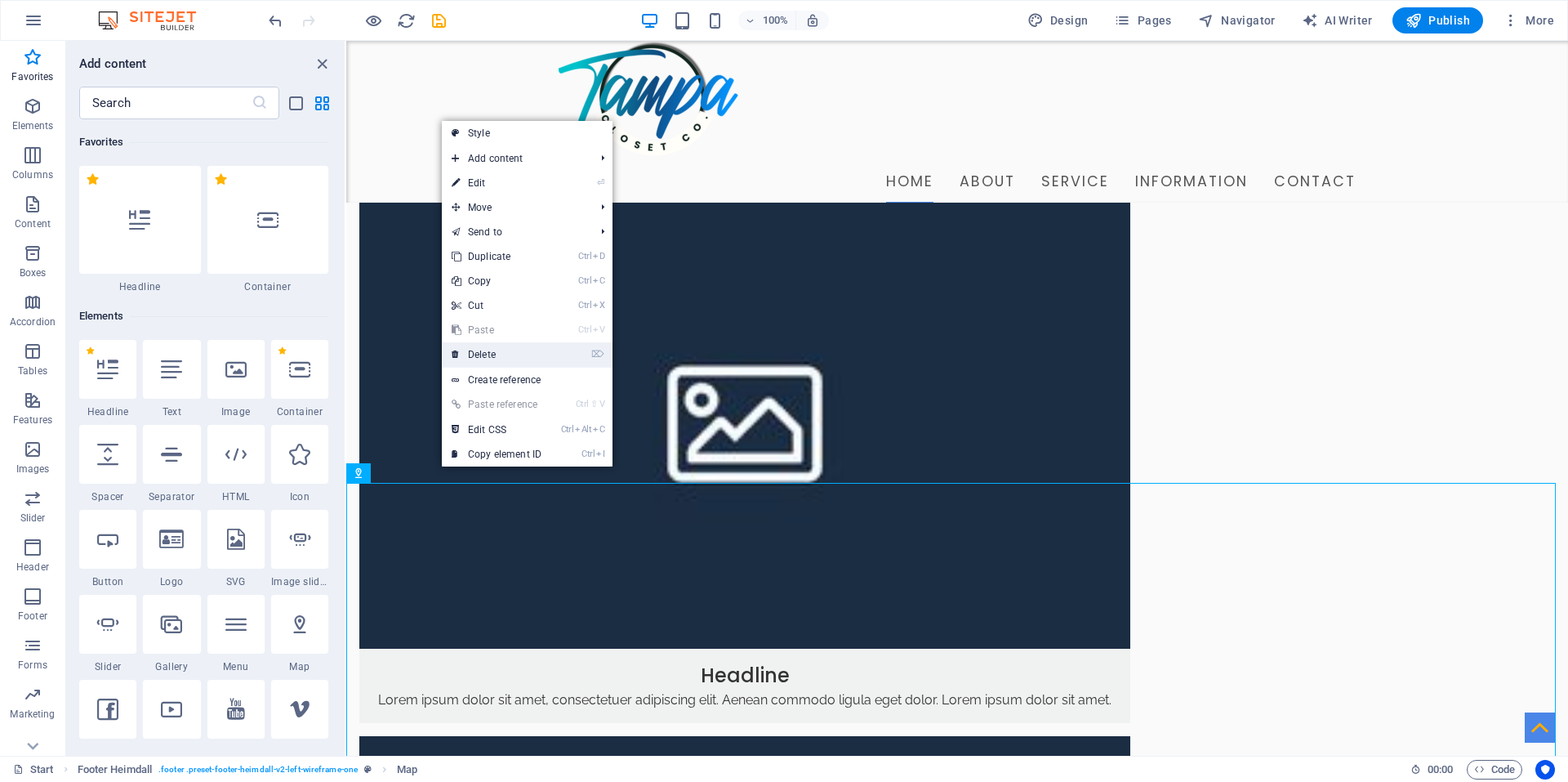
click at [493, 355] on link "⌦ Delete" at bounding box center [496, 355] width 109 height 25
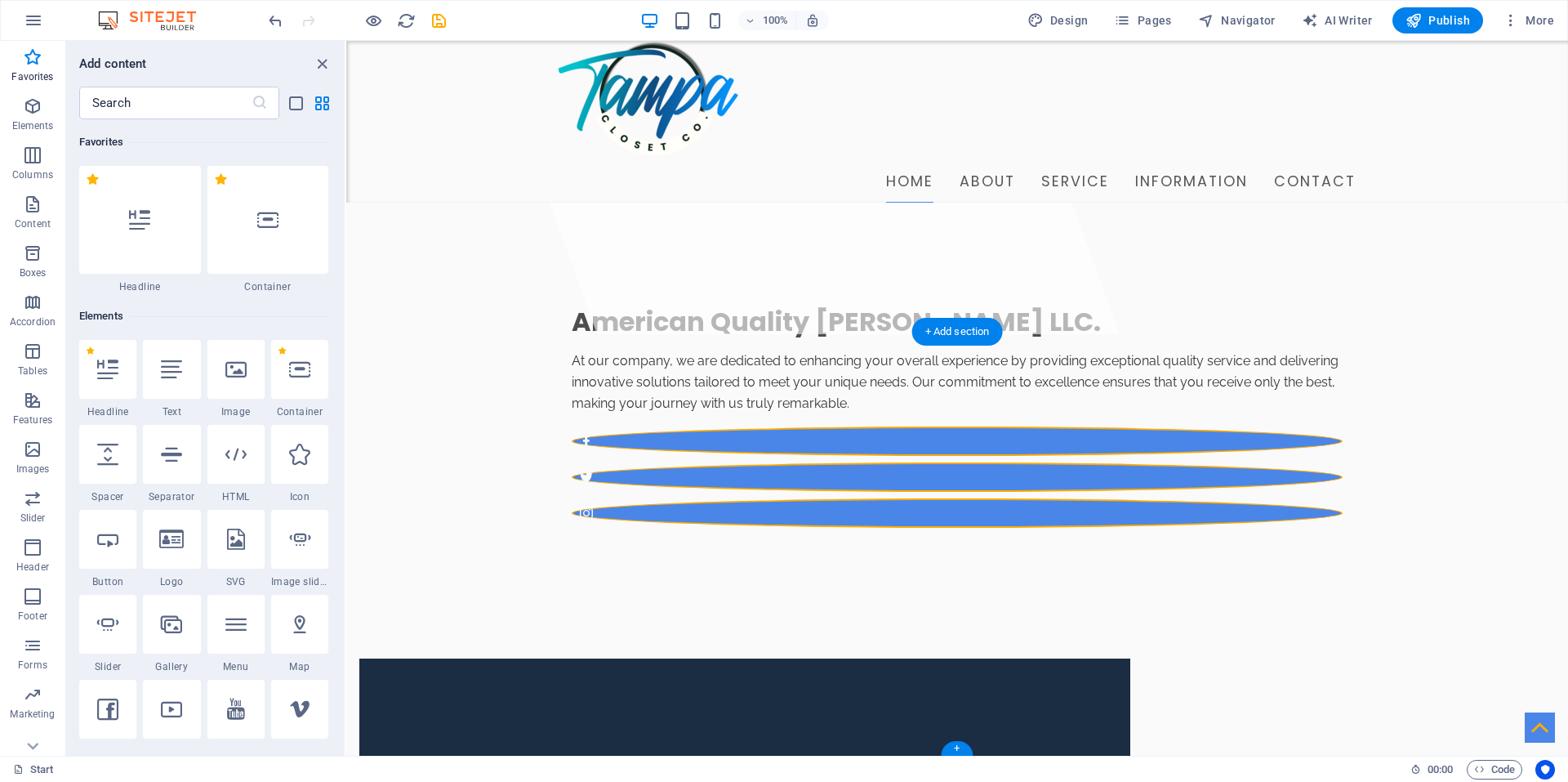
scroll to position [621, 0]
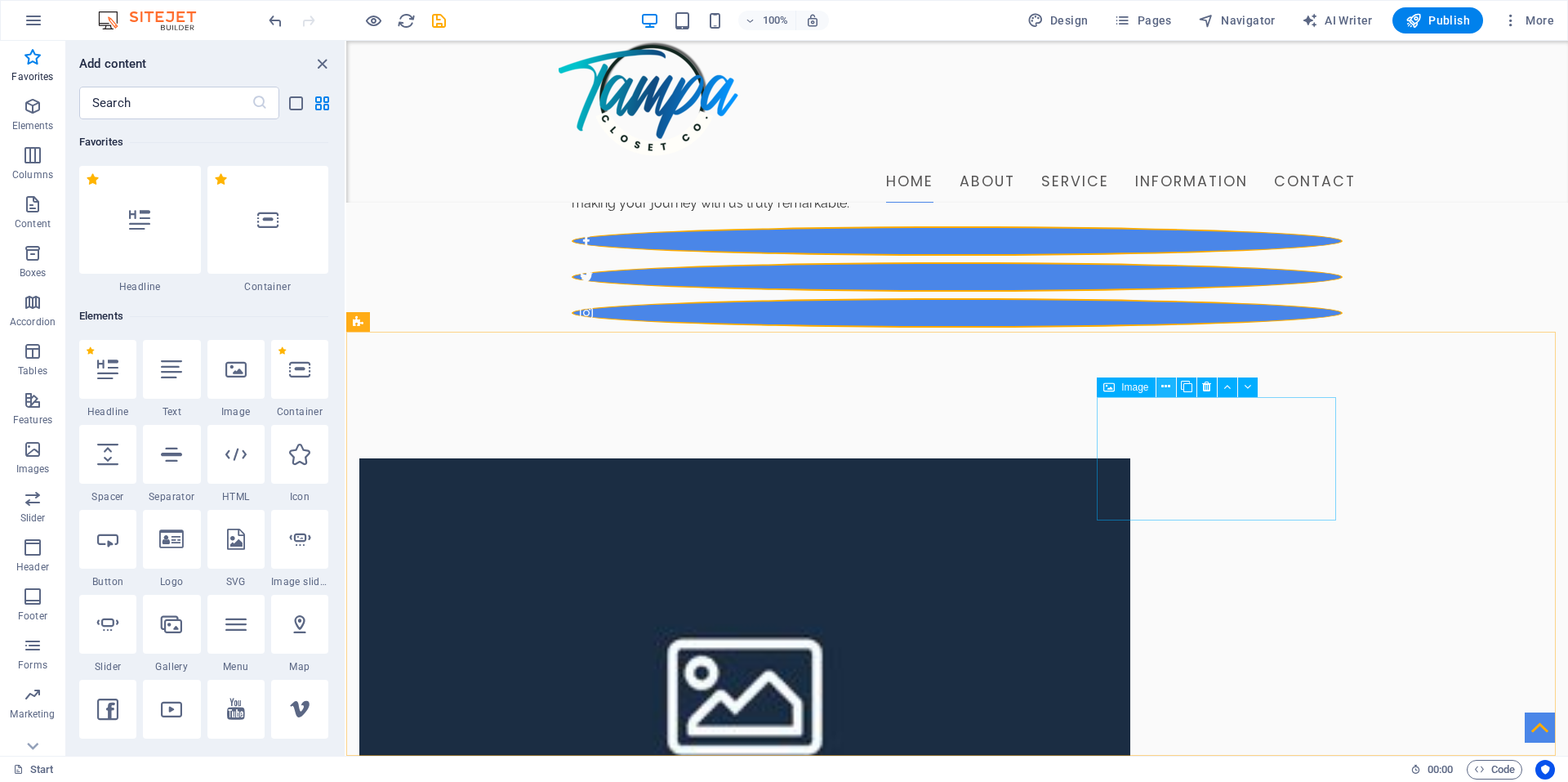
click at [1167, 383] on icon at bounding box center [1165, 386] width 9 height 17
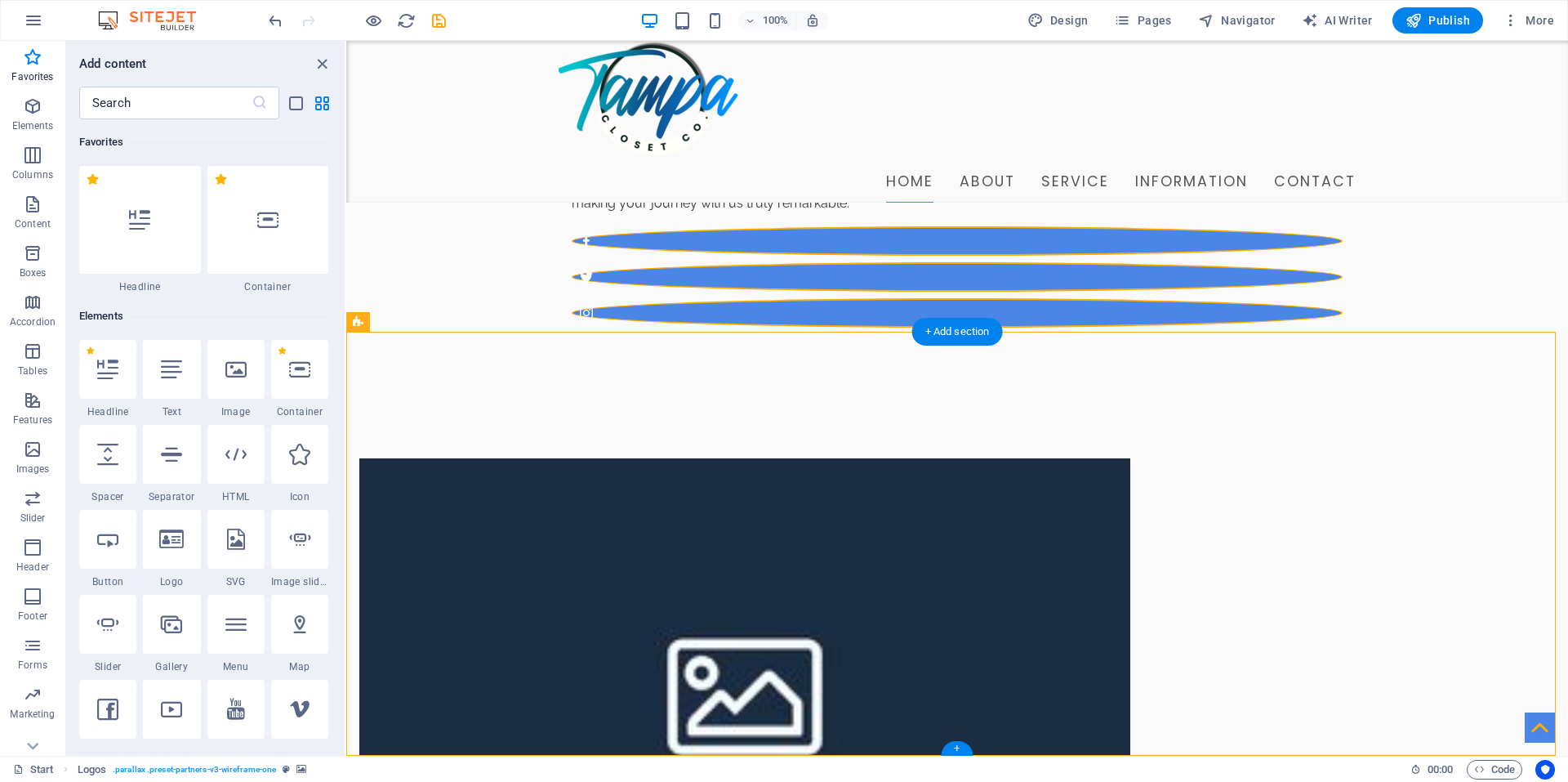
drag, startPoint x: 470, startPoint y: 422, endPoint x: 457, endPoint y: 396, distance: 29.1
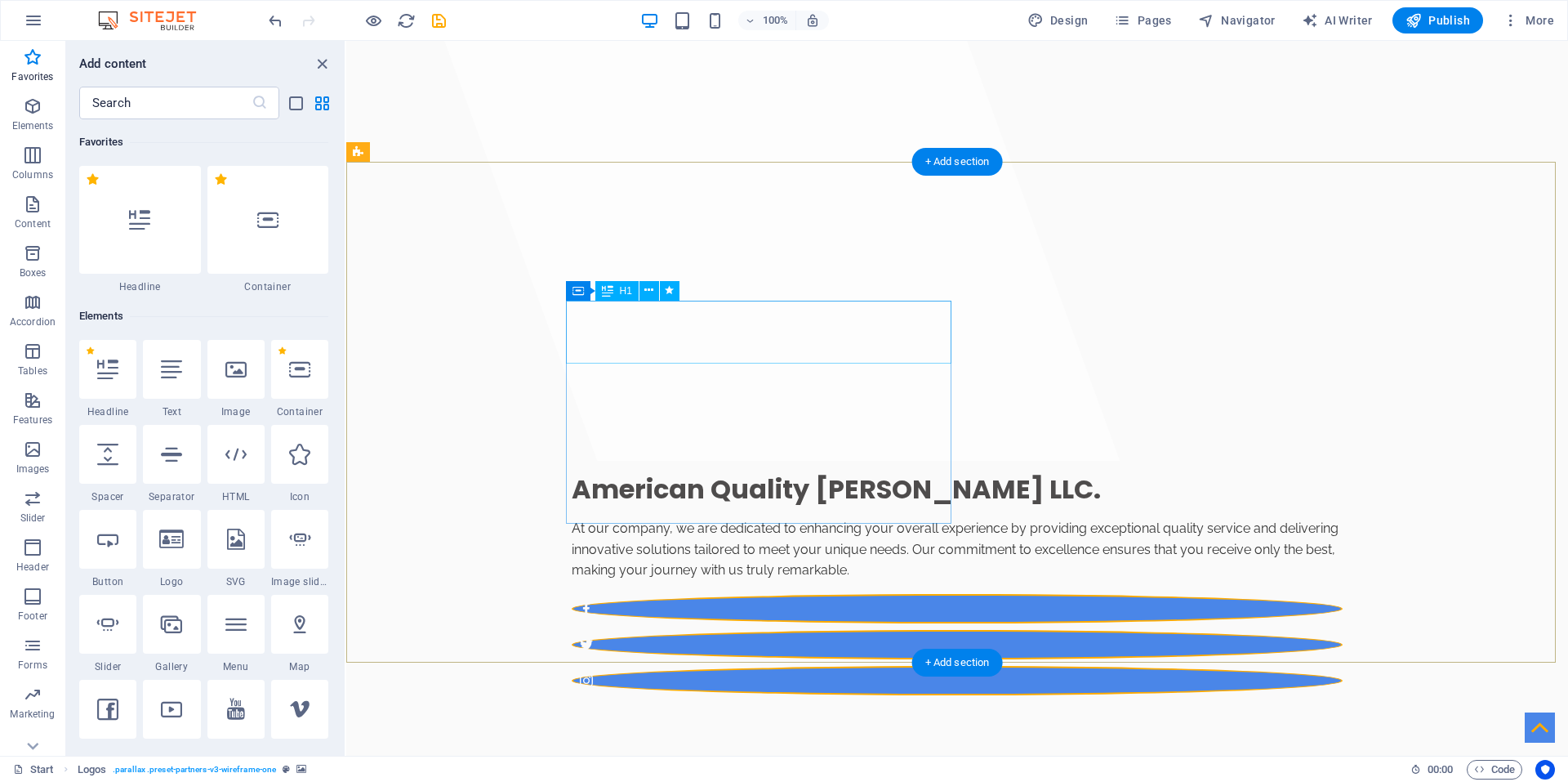
scroll to position [0, 0]
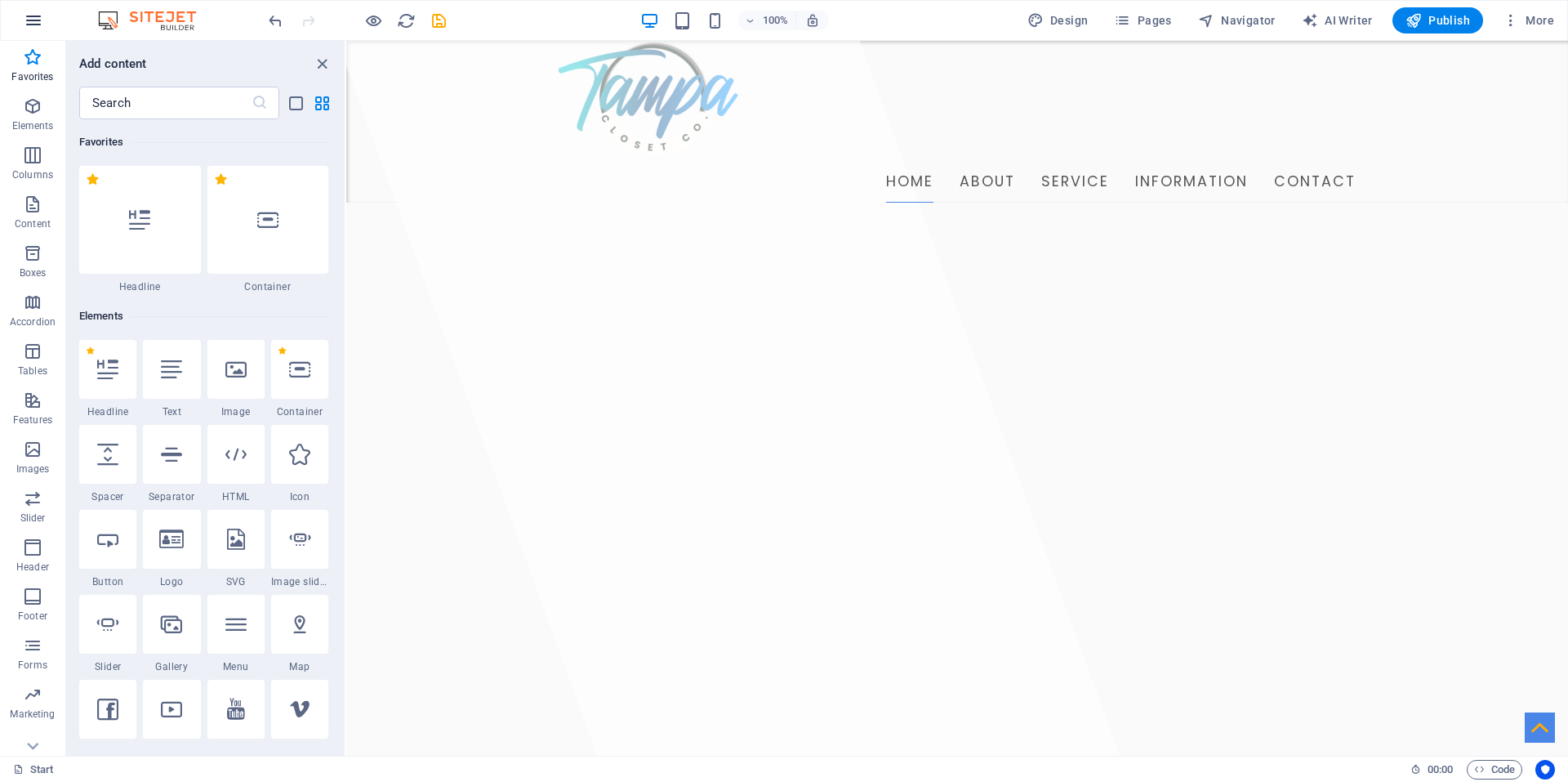
click at [33, 18] on icon "button" at bounding box center [34, 21] width 20 height 20
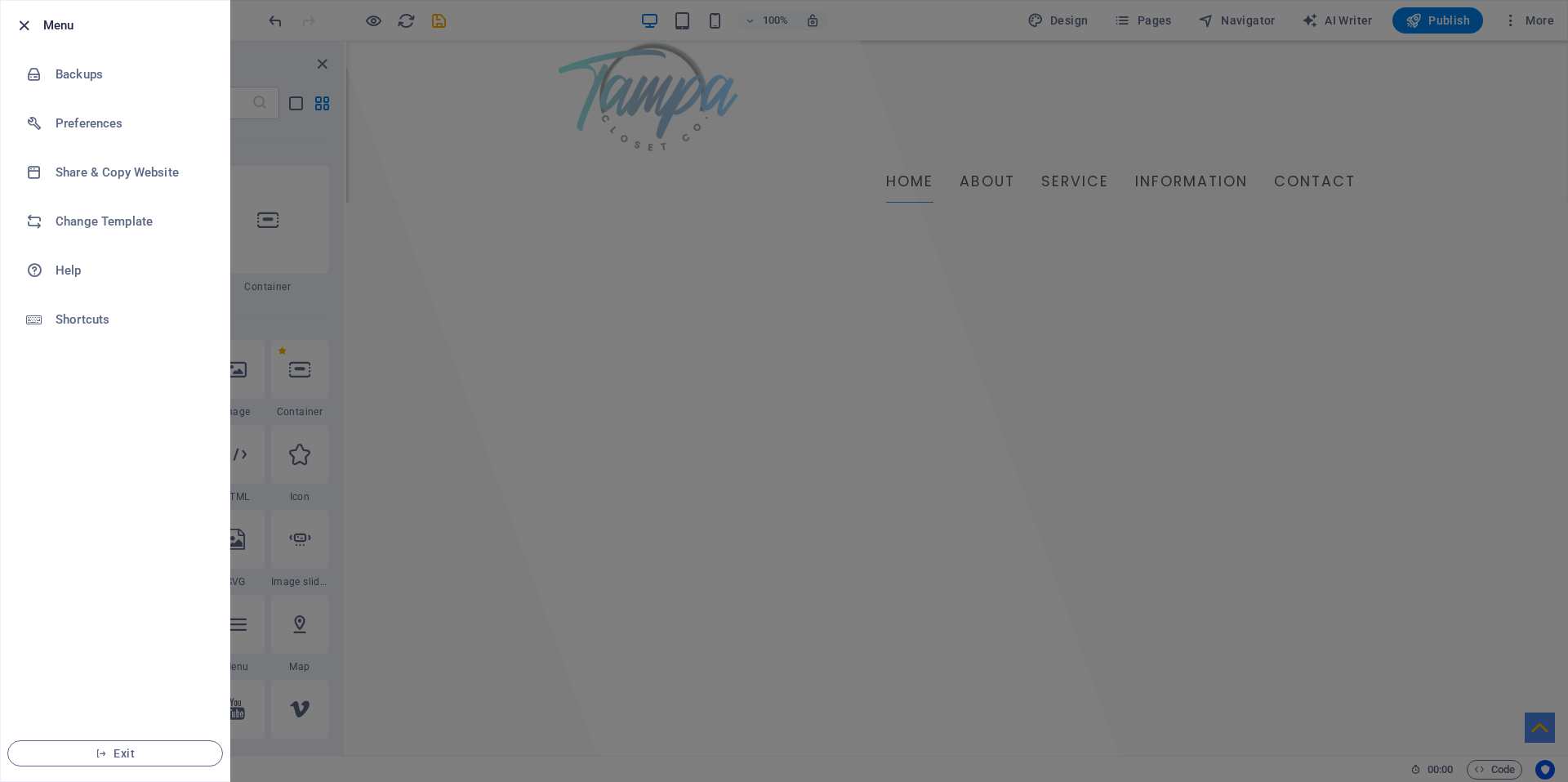
click at [23, 26] on icon "button" at bounding box center [24, 26] width 19 height 19
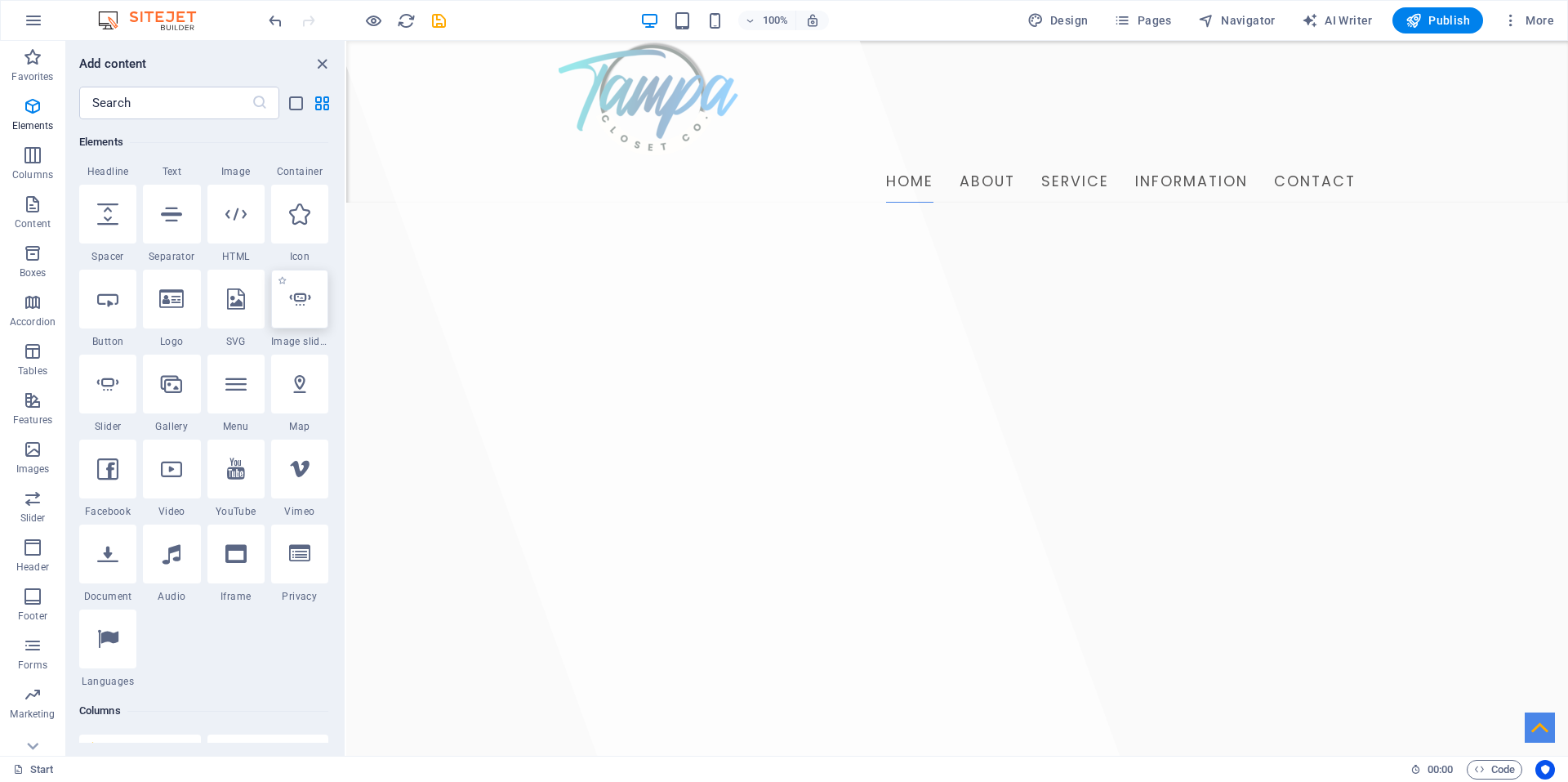
scroll to position [245, 0]
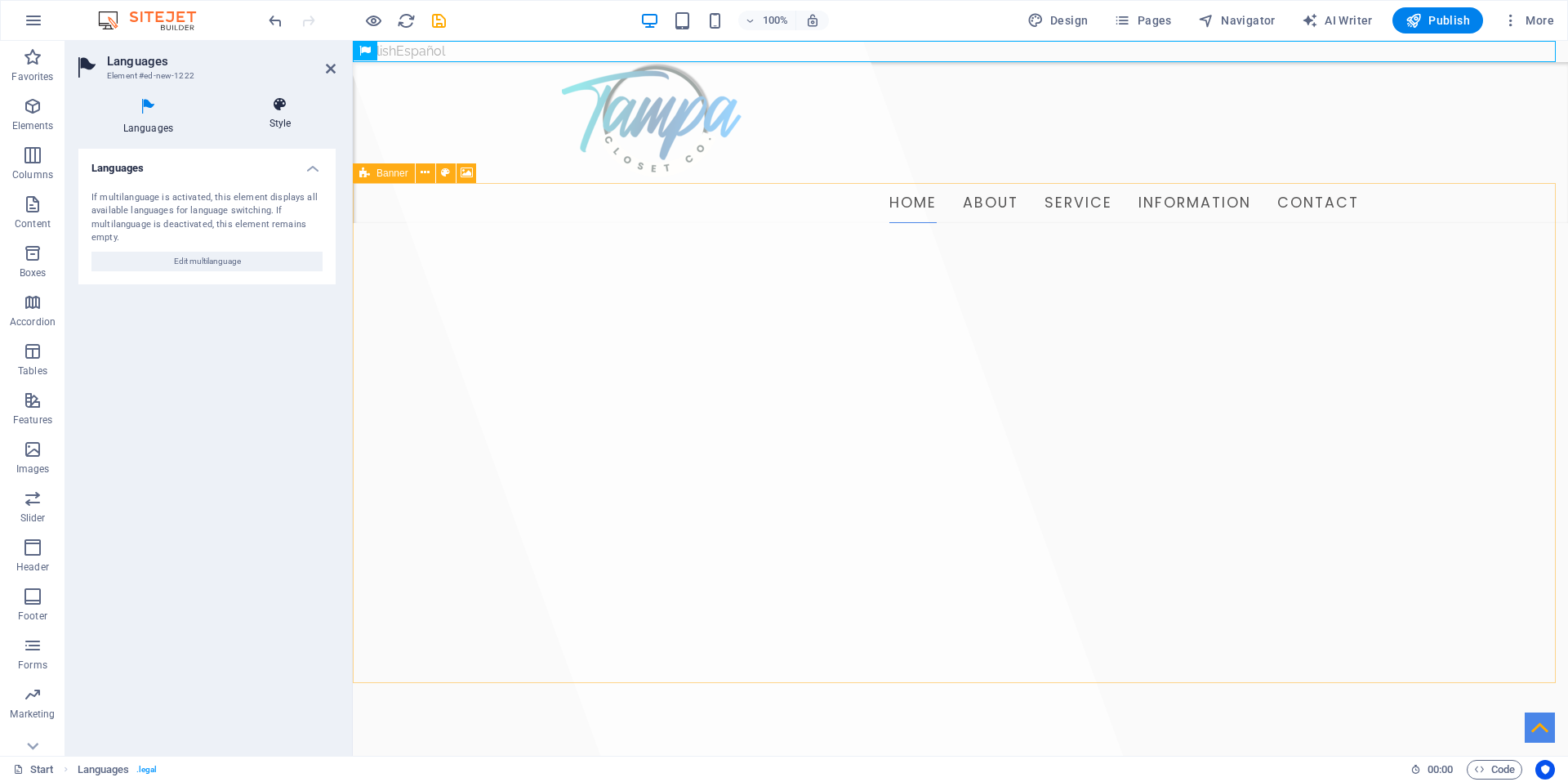
click at [282, 103] on icon at bounding box center [280, 105] width 111 height 17
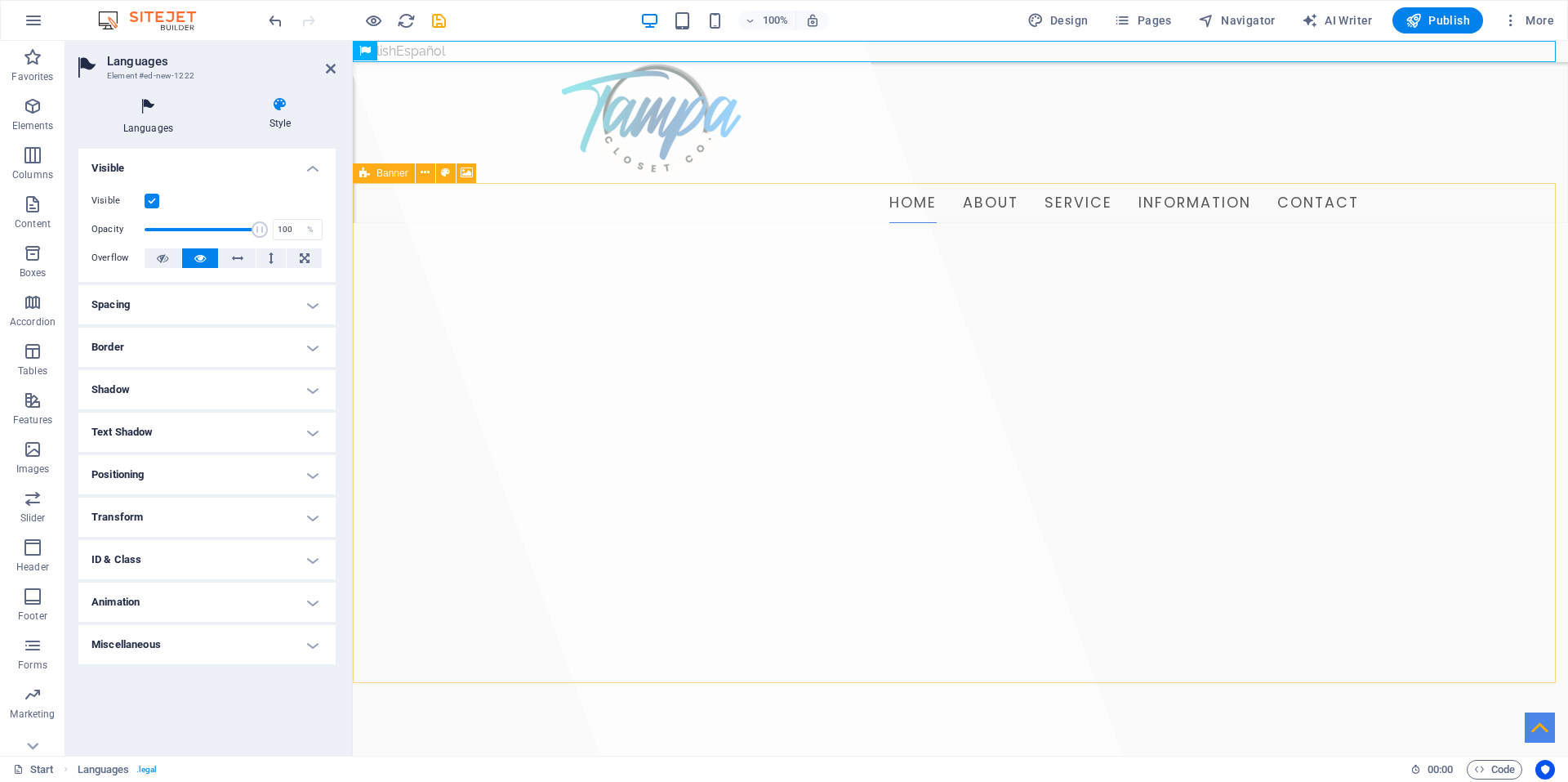
click at [159, 122] on h4 "Languages" at bounding box center [151, 116] width 146 height 39
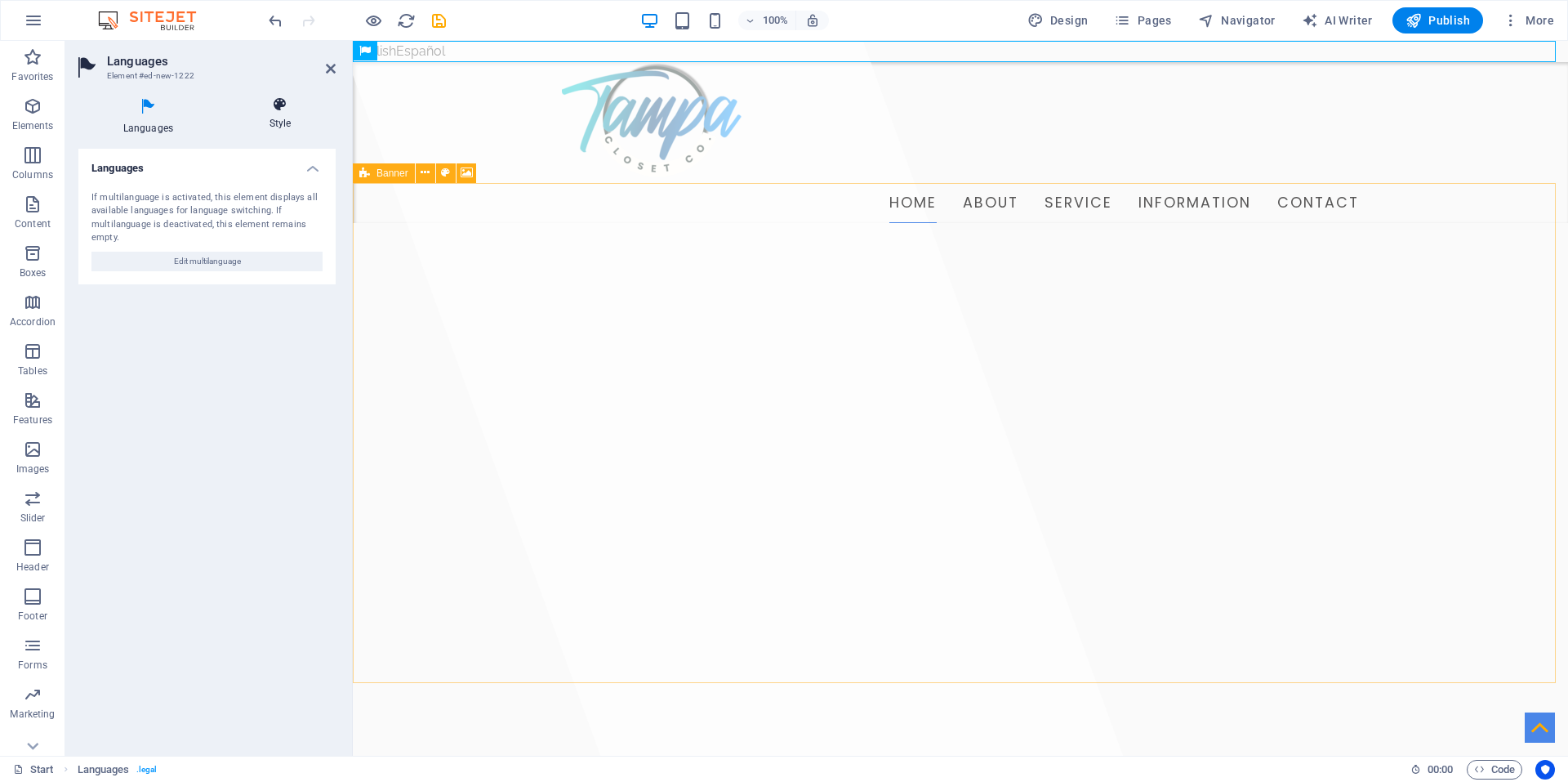
click at [280, 115] on h4 "Style" at bounding box center [280, 113] width 111 height 34
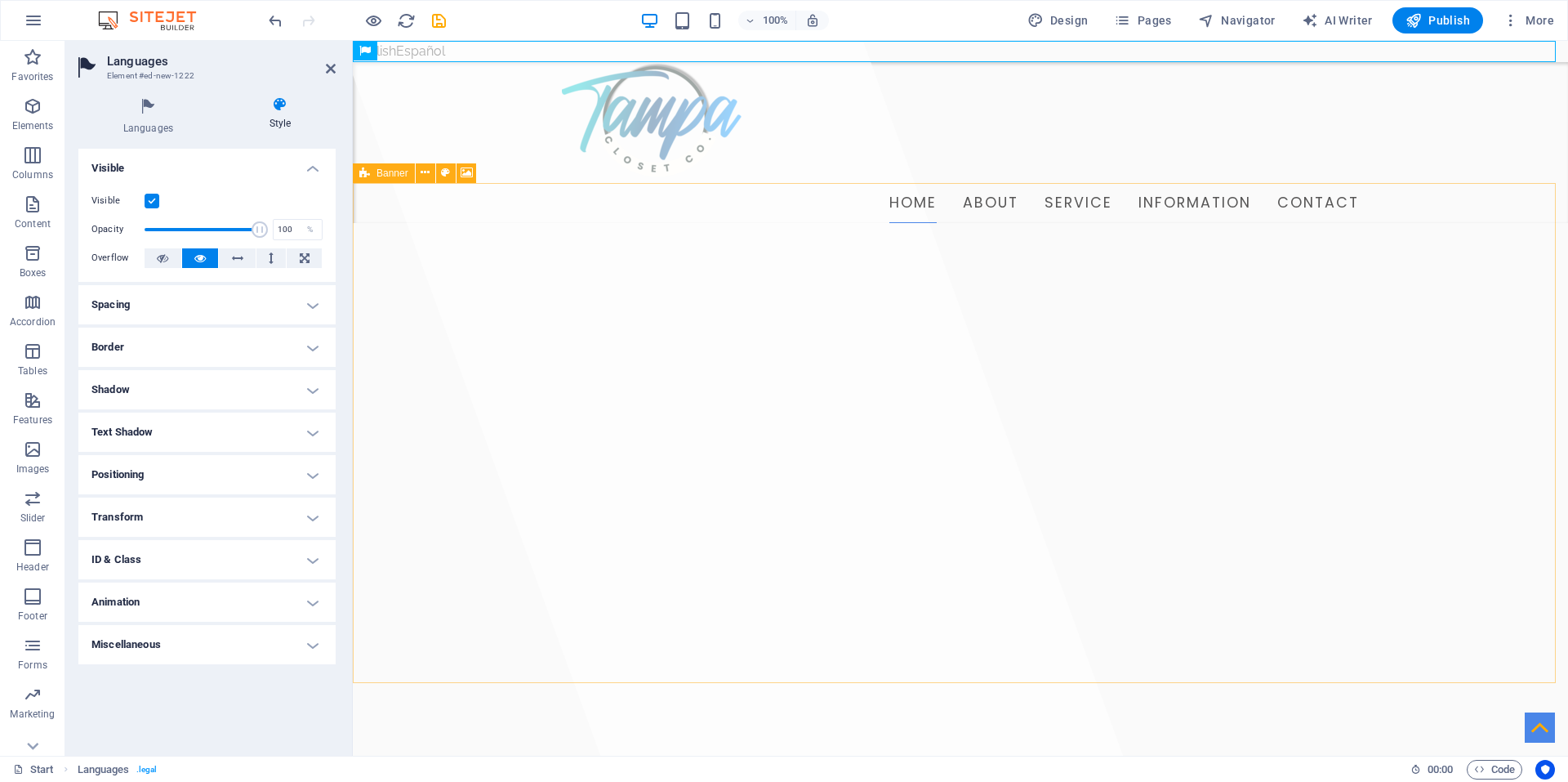
click at [241, 301] on h4 "Spacing" at bounding box center [207, 305] width 257 height 39
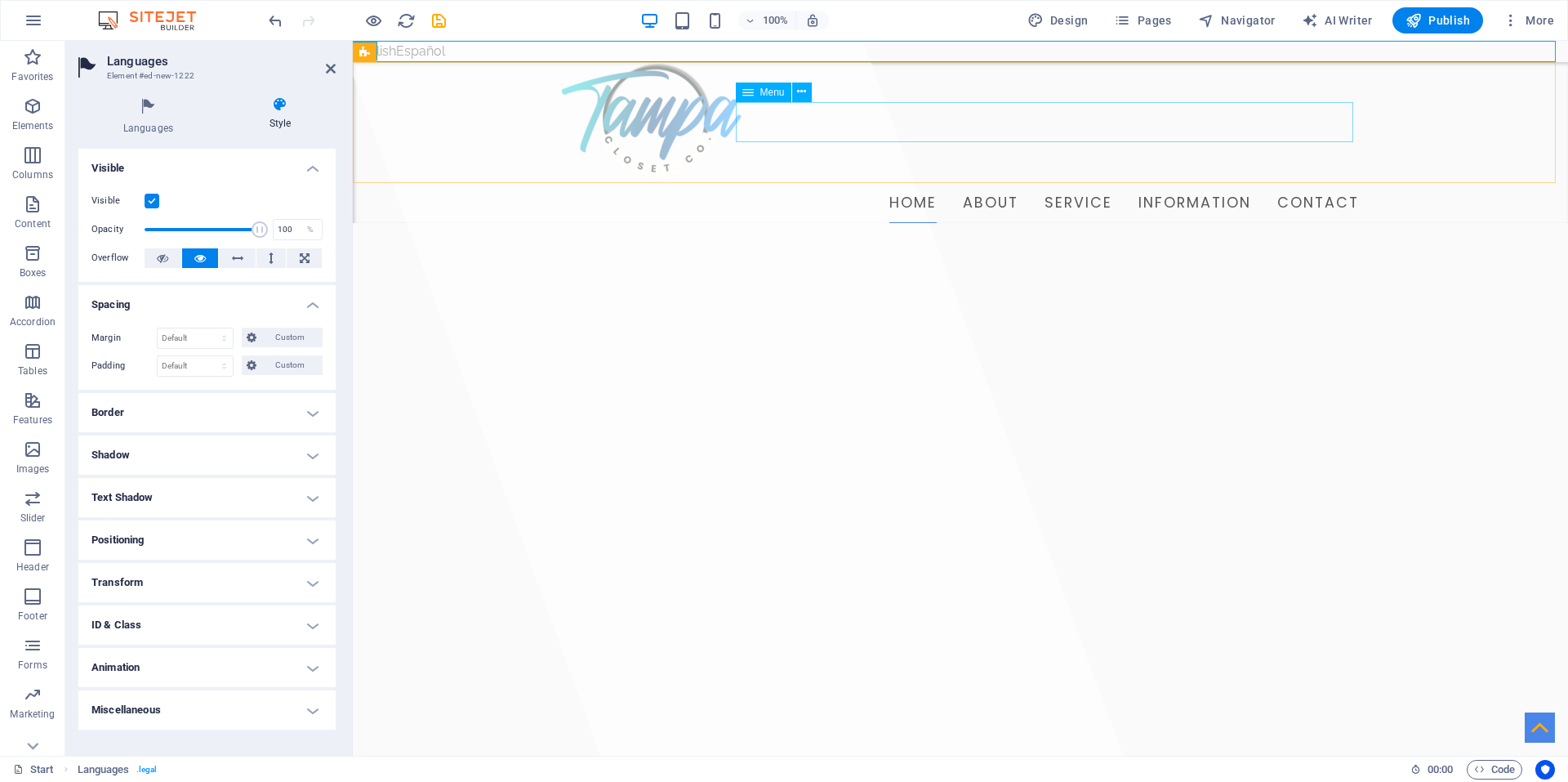
click at [757, 93] on div "Menu" at bounding box center [763, 93] width 55 height 20
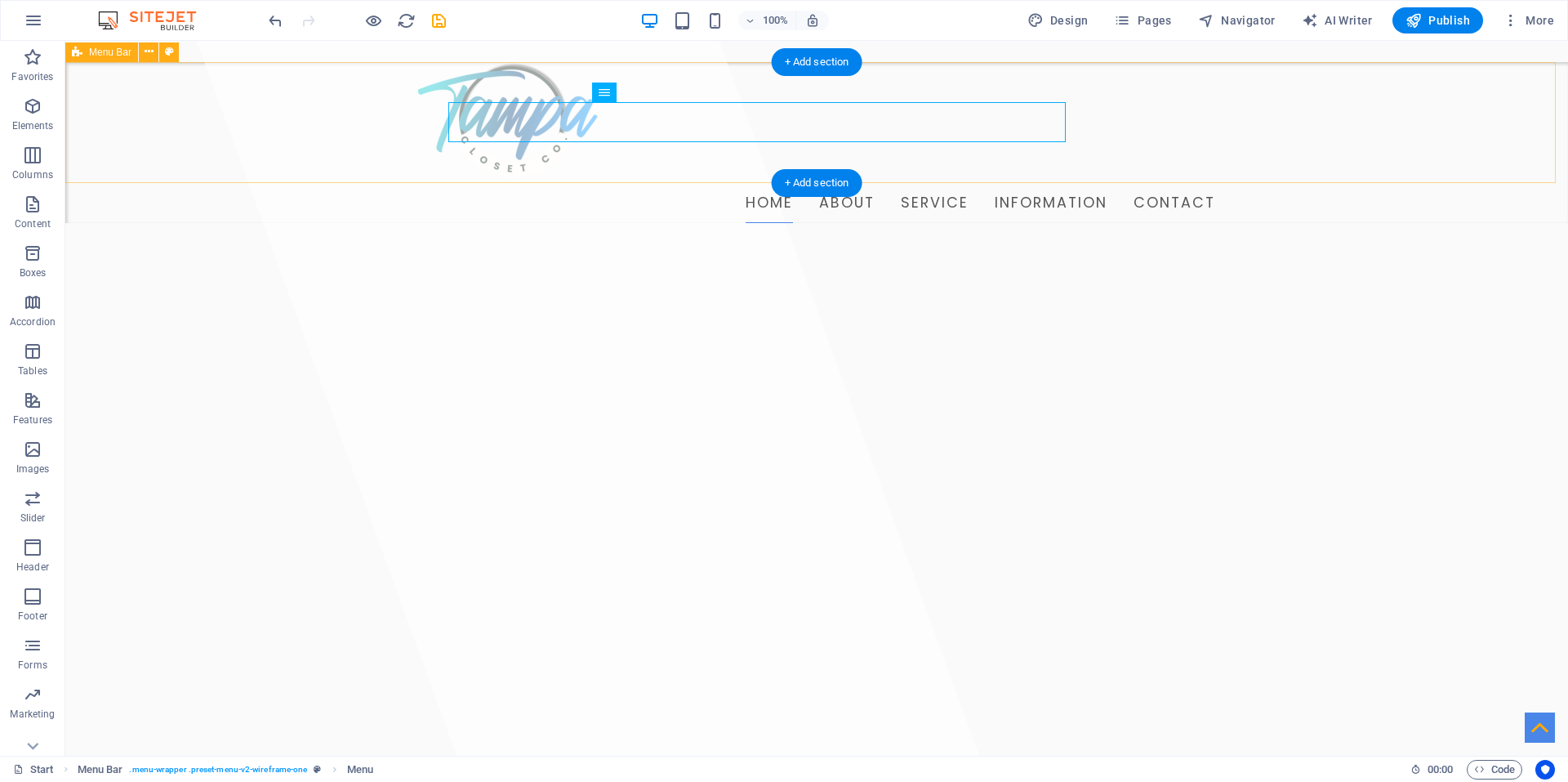
click at [758, 93] on div "Home About Service Information Contact" at bounding box center [816, 143] width 1503 height 162
select select "header"
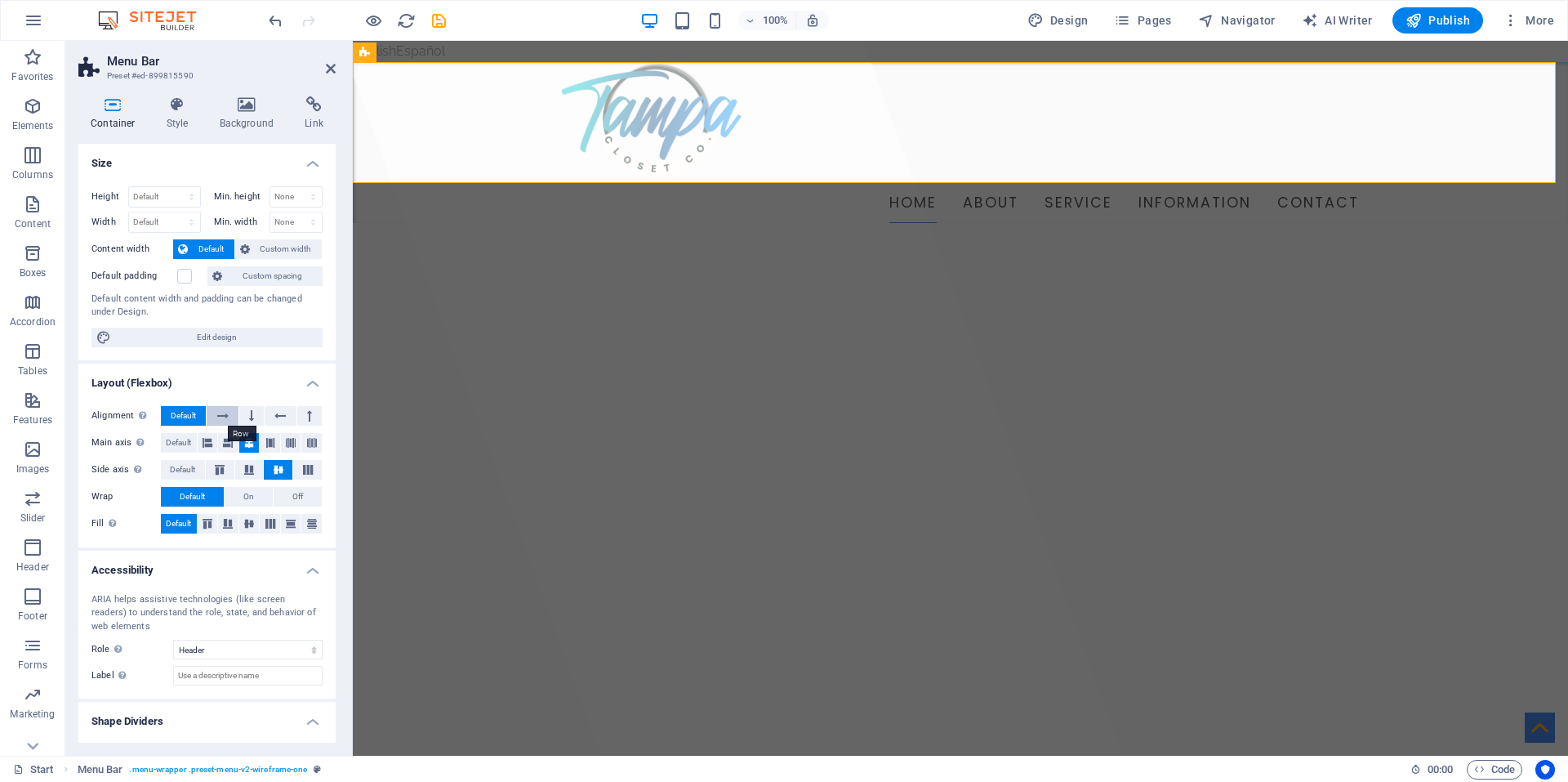
click at [221, 412] on icon at bounding box center [223, 416] width 12 height 20
click at [331, 66] on icon at bounding box center [331, 69] width 10 height 13
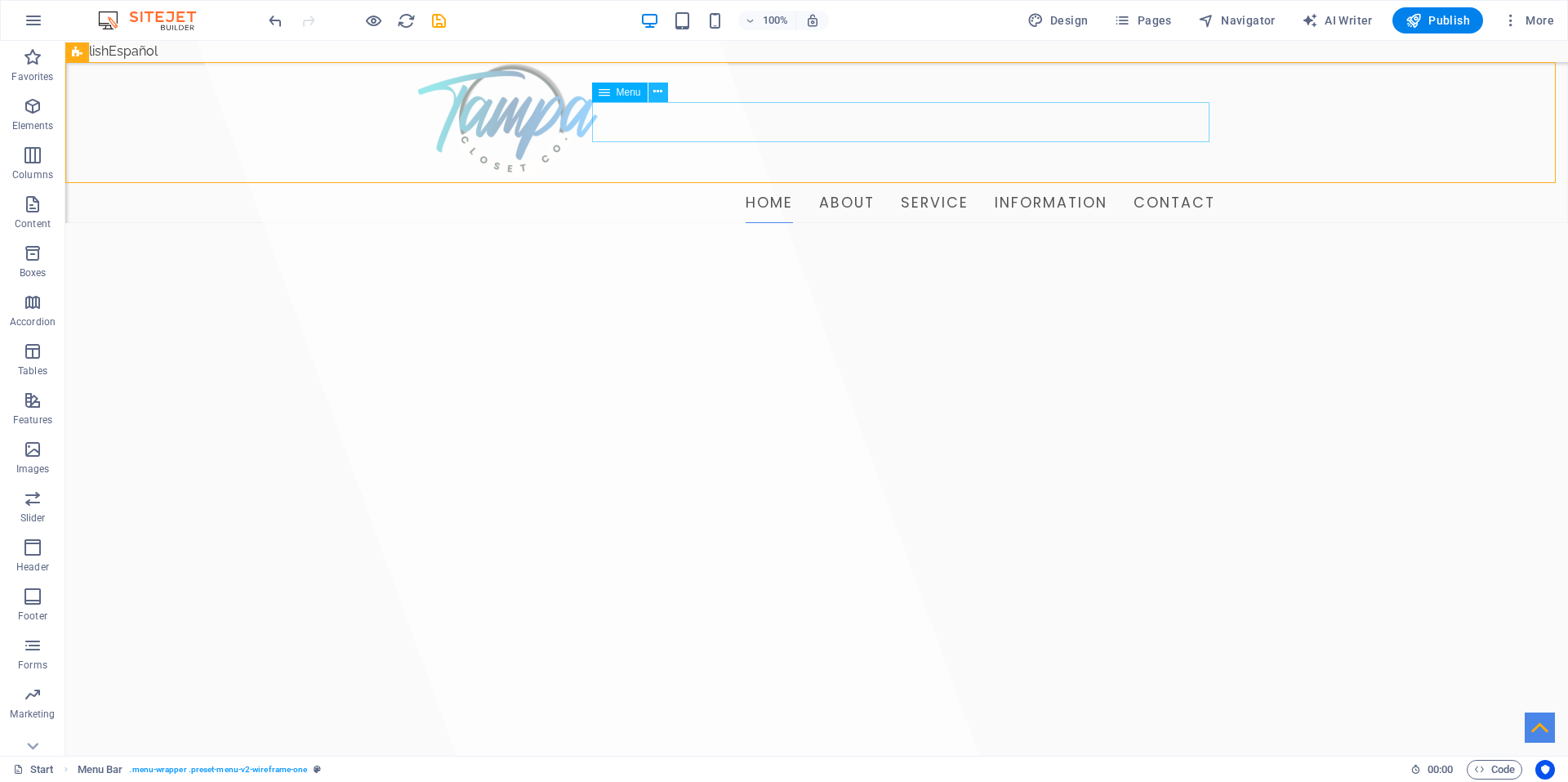
click at [658, 89] on icon at bounding box center [657, 92] width 9 height 17
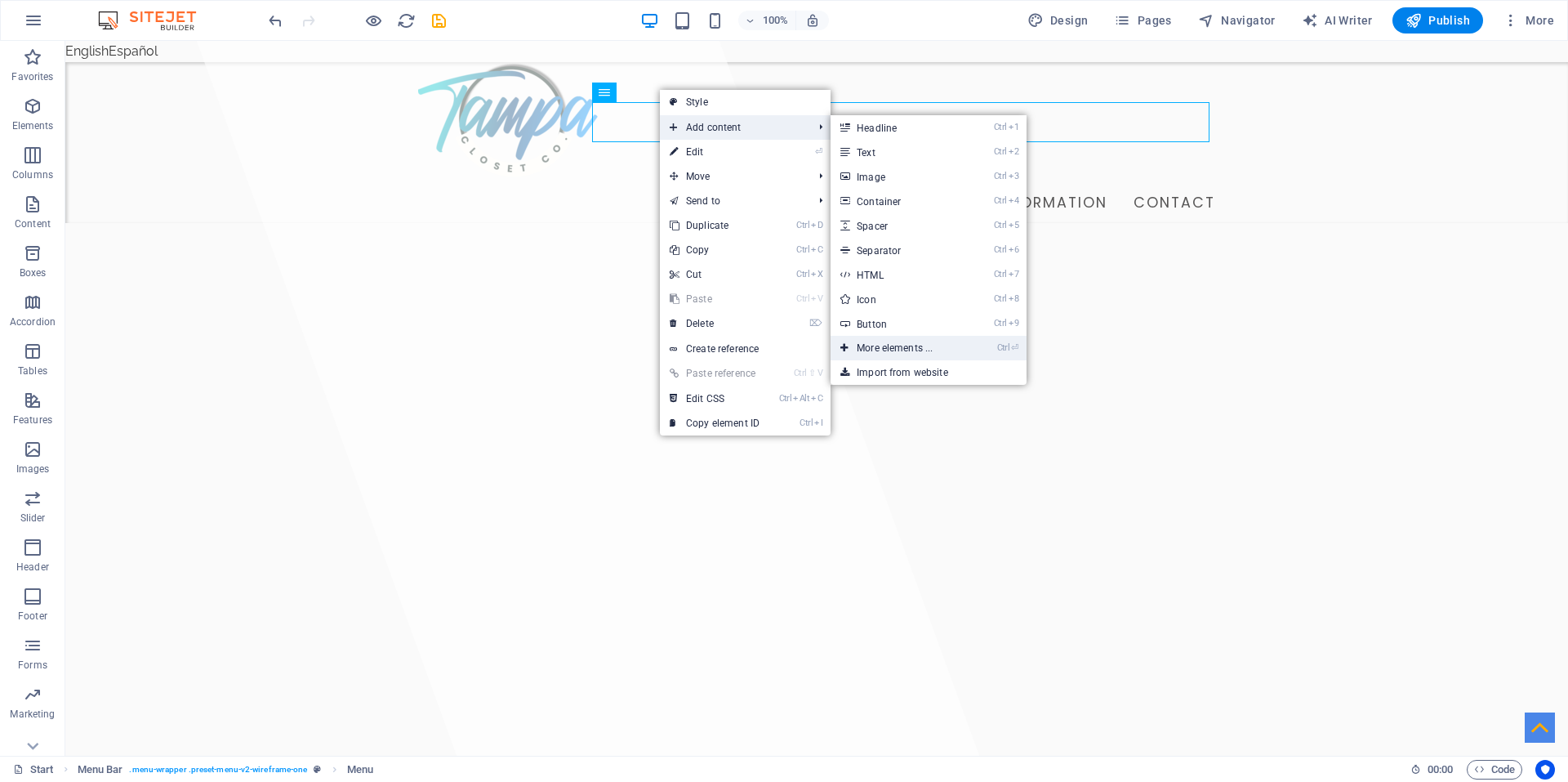
click at [915, 348] on link "Ctrl ⏎ More elements ..." at bounding box center [897, 348] width 135 height 25
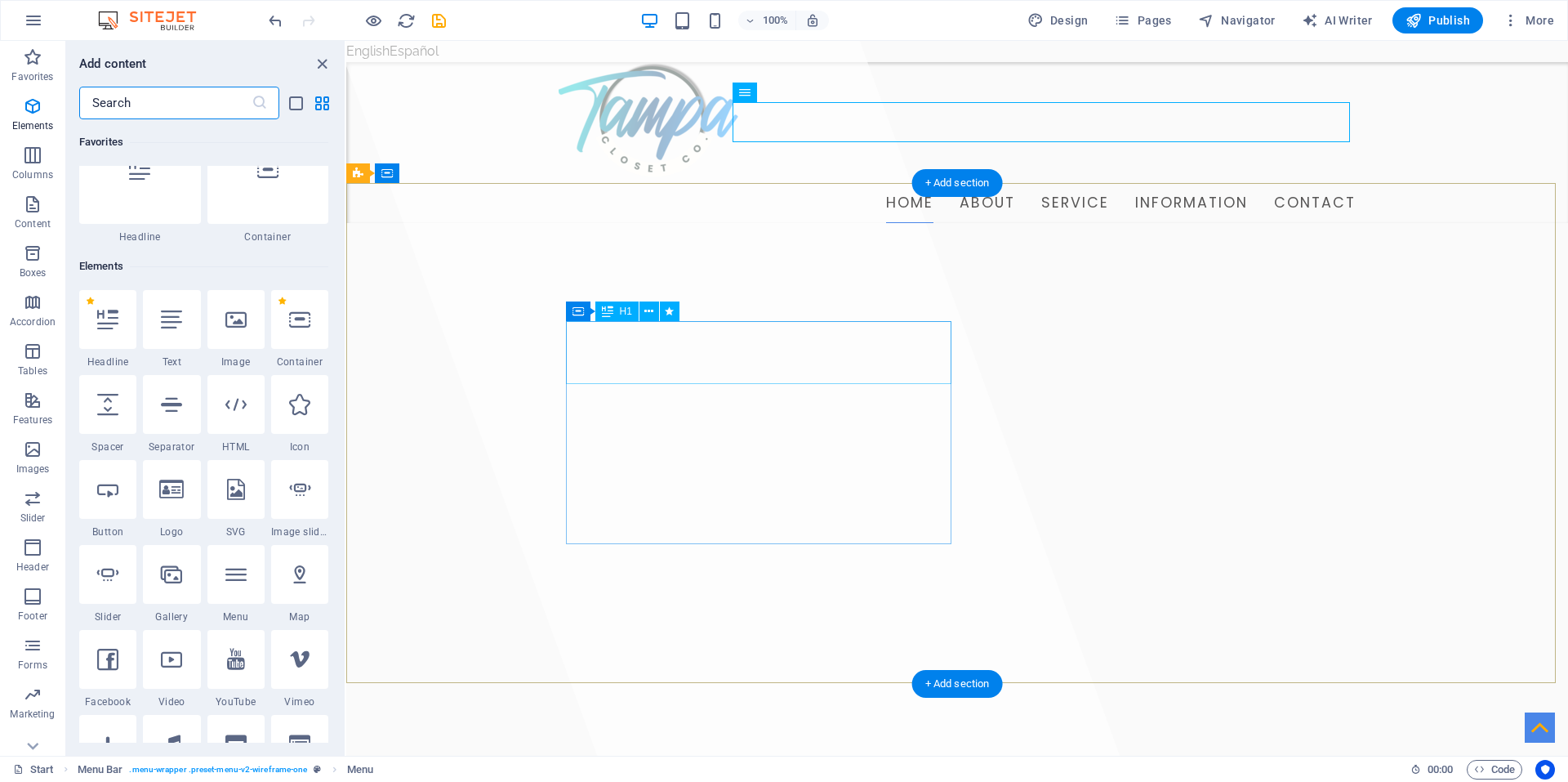
scroll to position [174, 0]
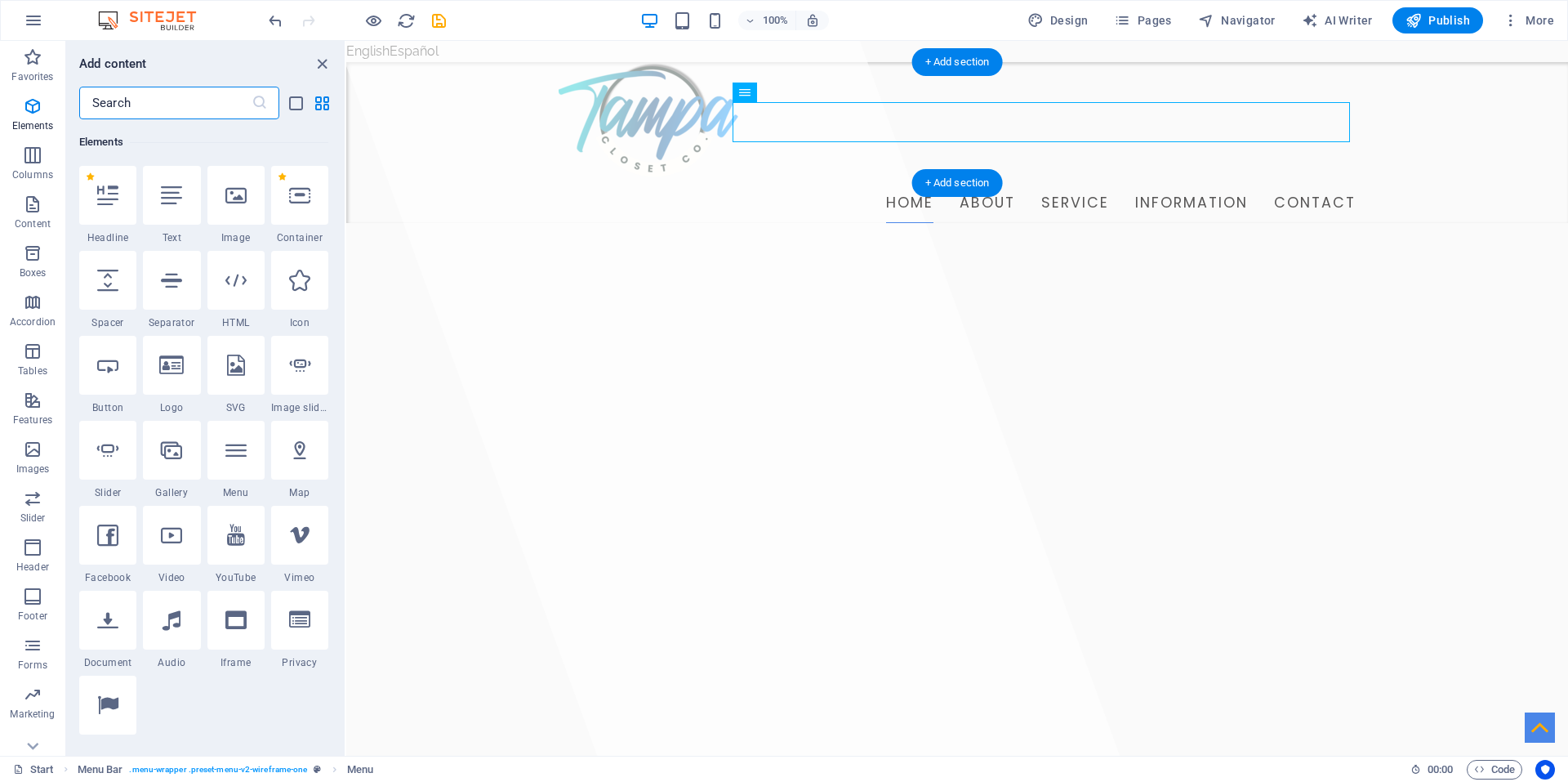
drag, startPoint x: 1091, startPoint y: 132, endPoint x: 1047, endPoint y: 103, distance: 52.7
click at [497, 114] on div "Home About Service Information Contact" at bounding box center [957, 143] width 1221 height 162
click at [1100, 183] on nav "Home About Service Information Contact" at bounding box center [957, 203] width 797 height 41
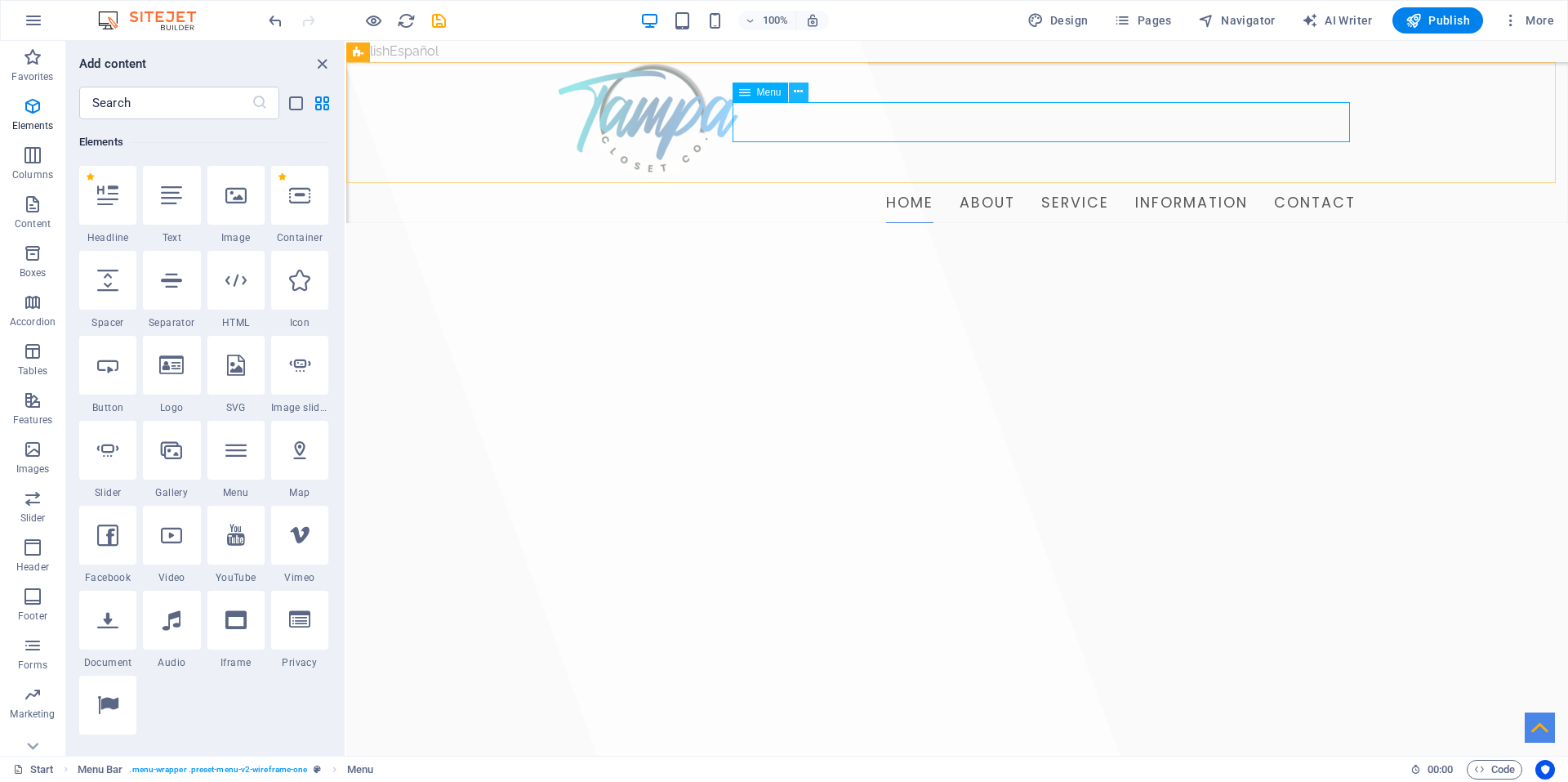
click at [800, 95] on icon at bounding box center [798, 92] width 9 height 17
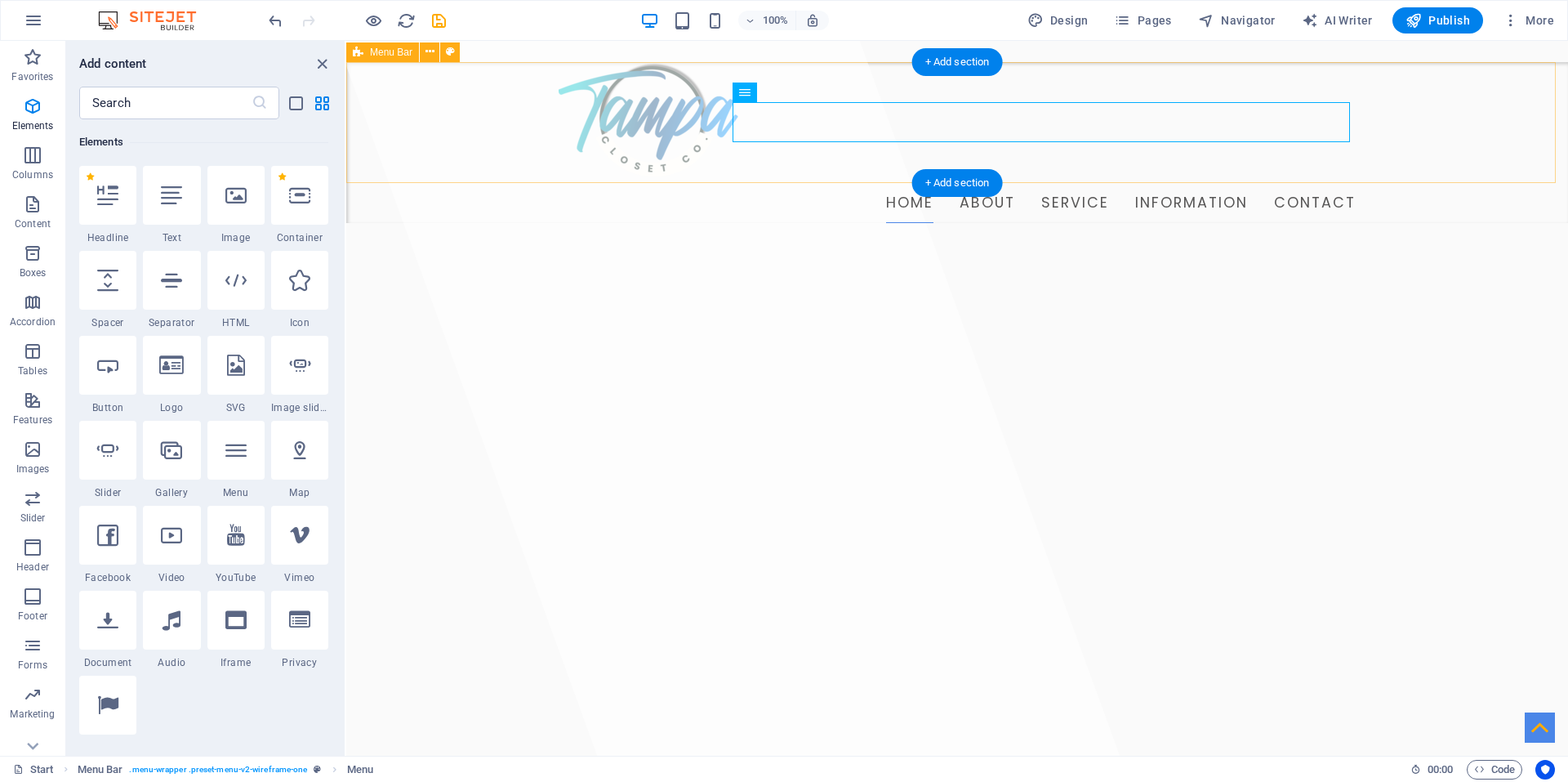
click at [432, 118] on div "Home About Service Information Contact" at bounding box center [957, 143] width 1221 height 162
click at [979, 183] on nav "Home About Service Information Contact" at bounding box center [957, 203] width 797 height 41
click at [975, 183] on nav "Home About Service Information Contact" at bounding box center [957, 203] width 797 height 41
select select
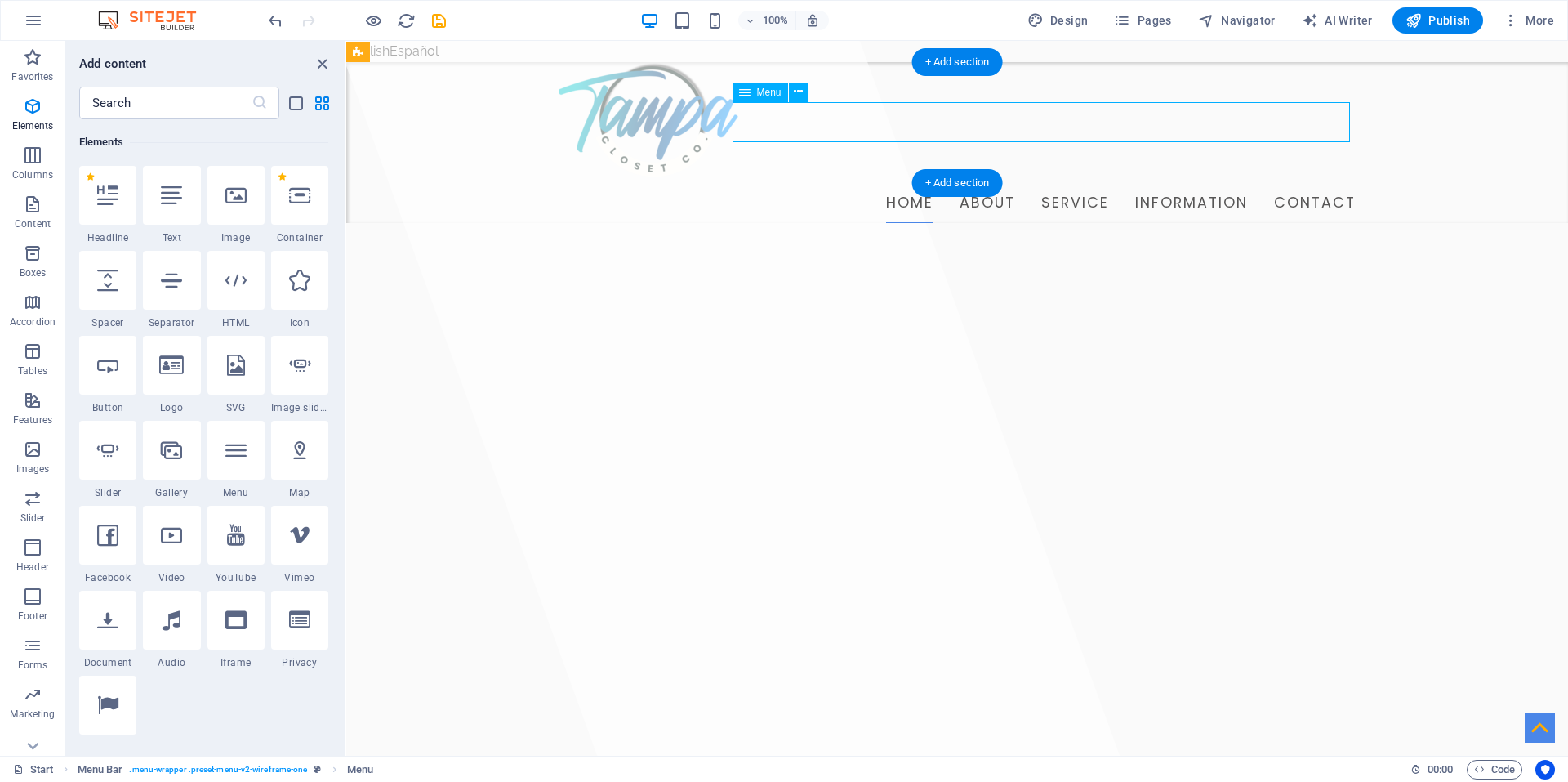
select select
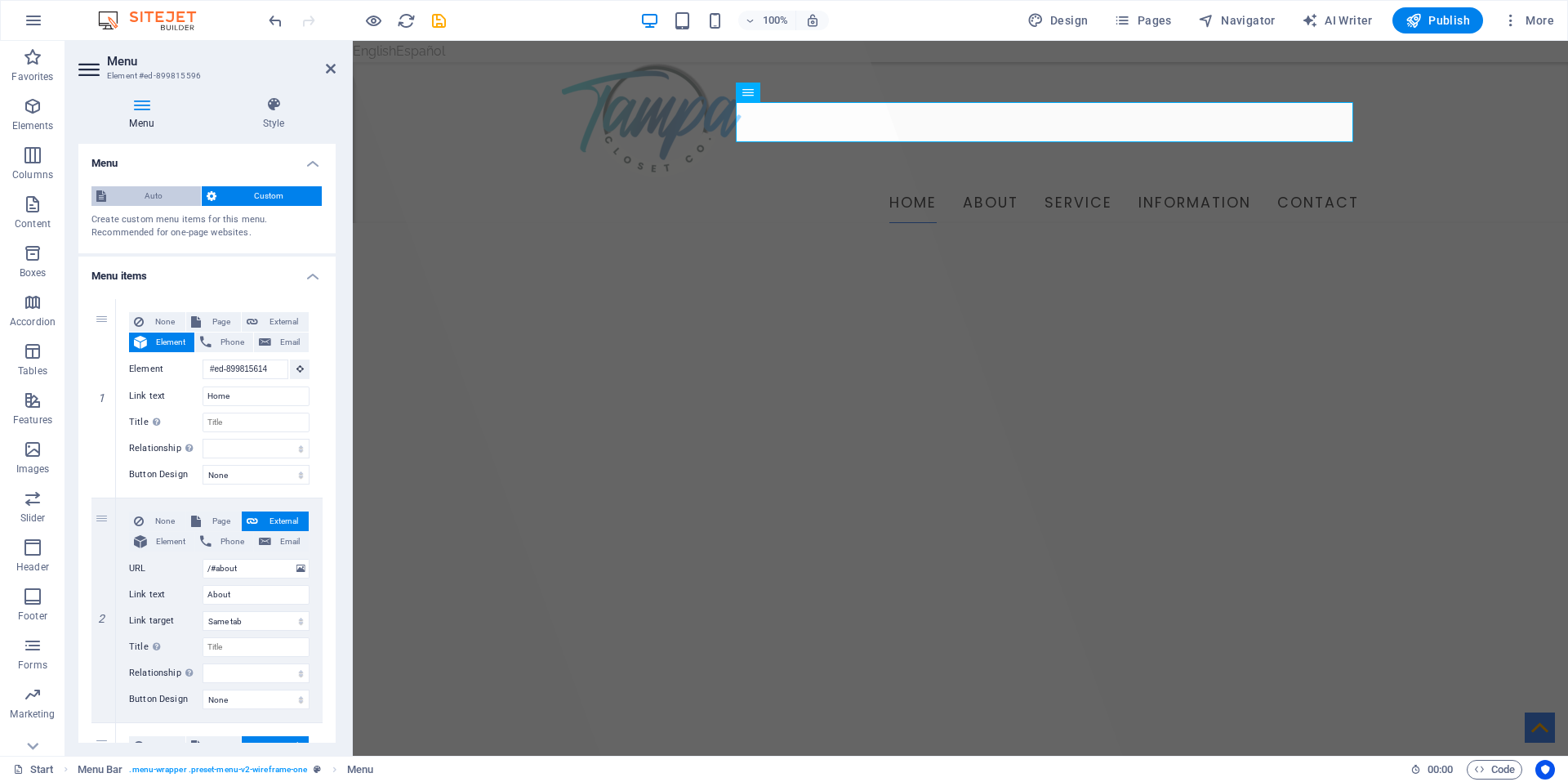
click at [131, 188] on span "Auto" at bounding box center [153, 196] width 85 height 20
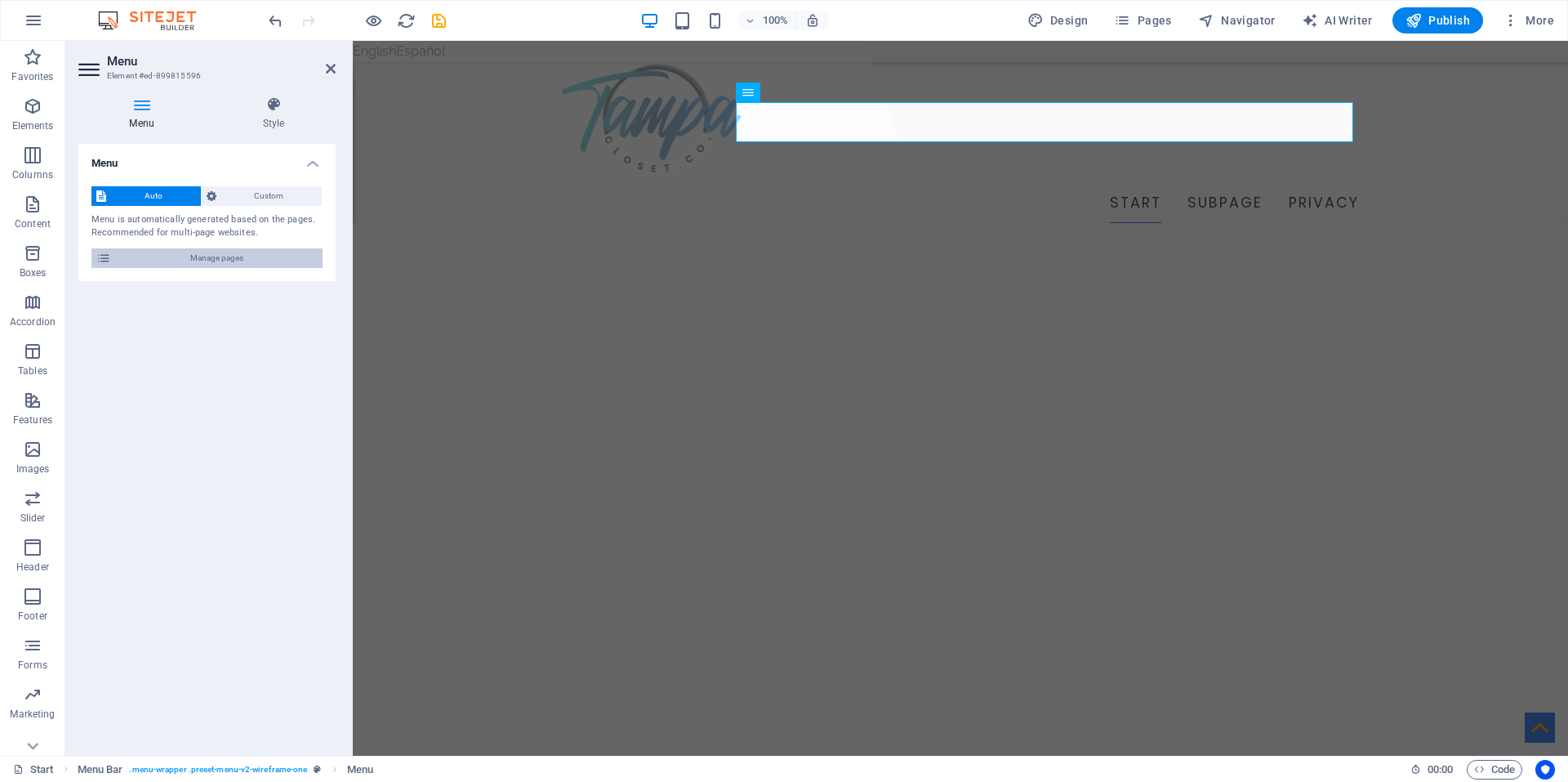
click at [221, 259] on span "Manage pages" at bounding box center [217, 258] width 202 height 20
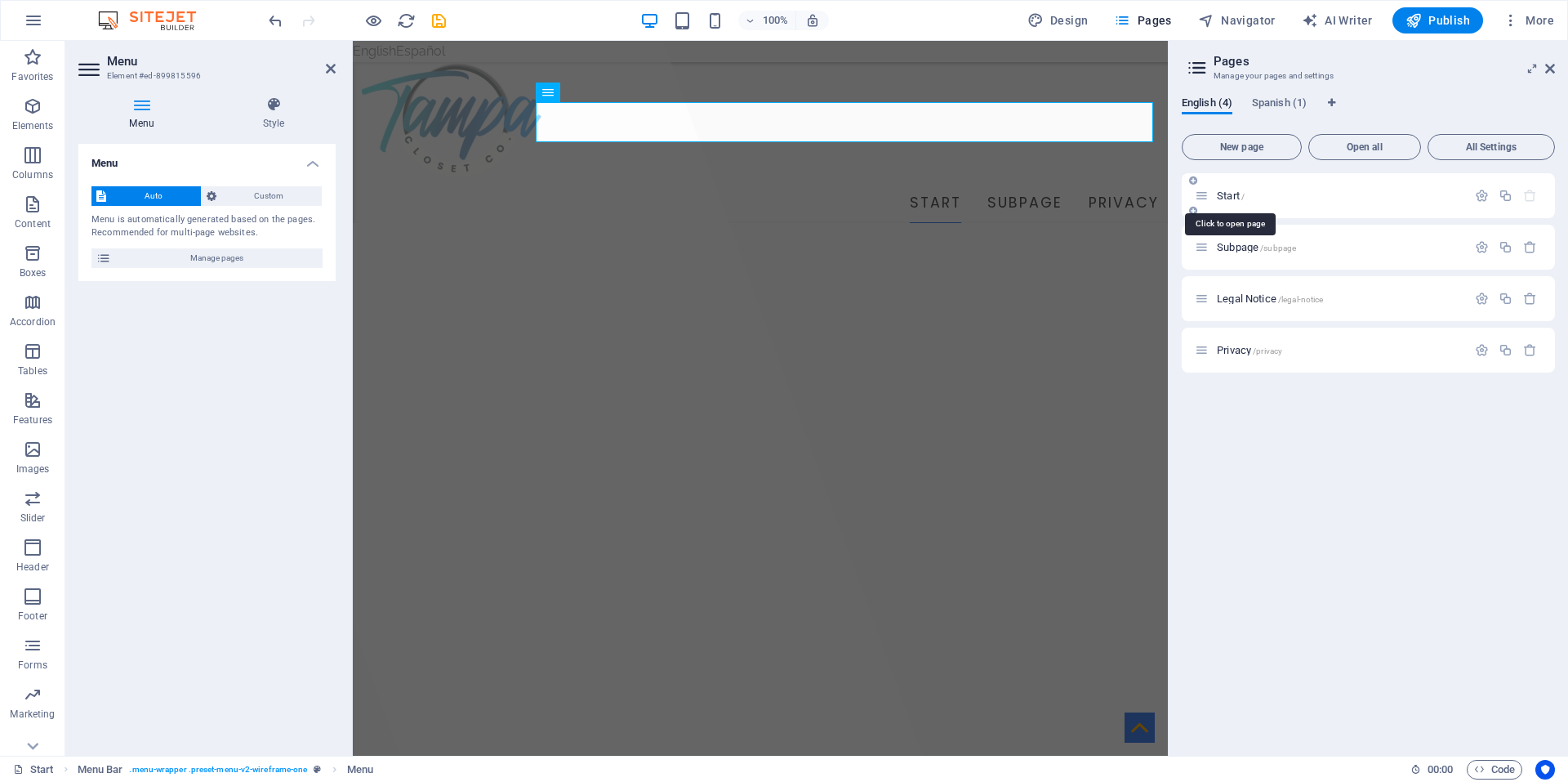
click at [1231, 194] on span "Start /" at bounding box center [1231, 195] width 28 height 12
click at [274, 112] on icon at bounding box center [274, 105] width 124 height 17
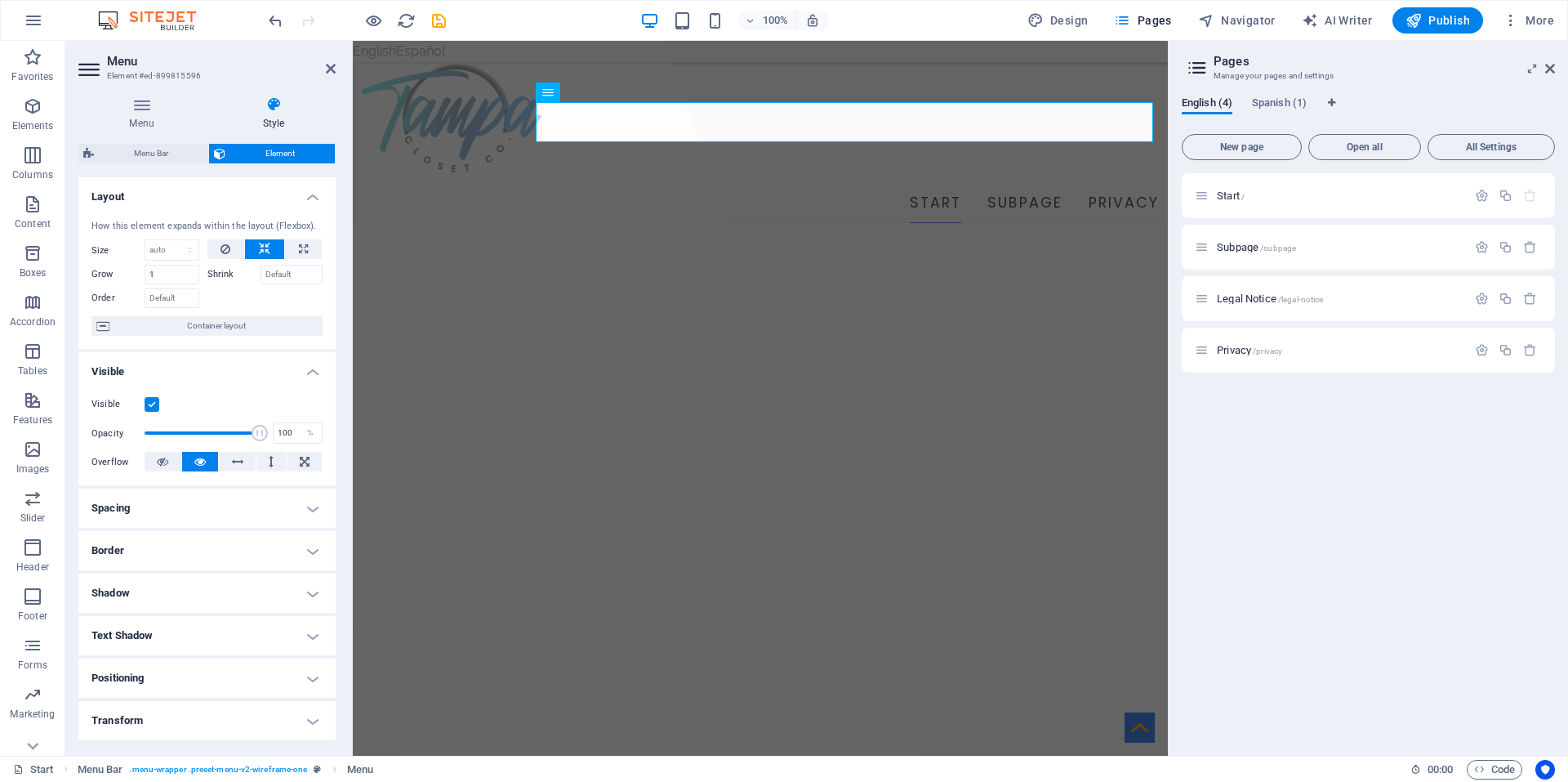
click at [339, 64] on aside "Menu Element #ed-899815596 Menu Style Menu Auto Custom Menu is automatically ge…" at bounding box center [209, 398] width 288 height 715
click at [330, 68] on icon at bounding box center [331, 69] width 10 height 13
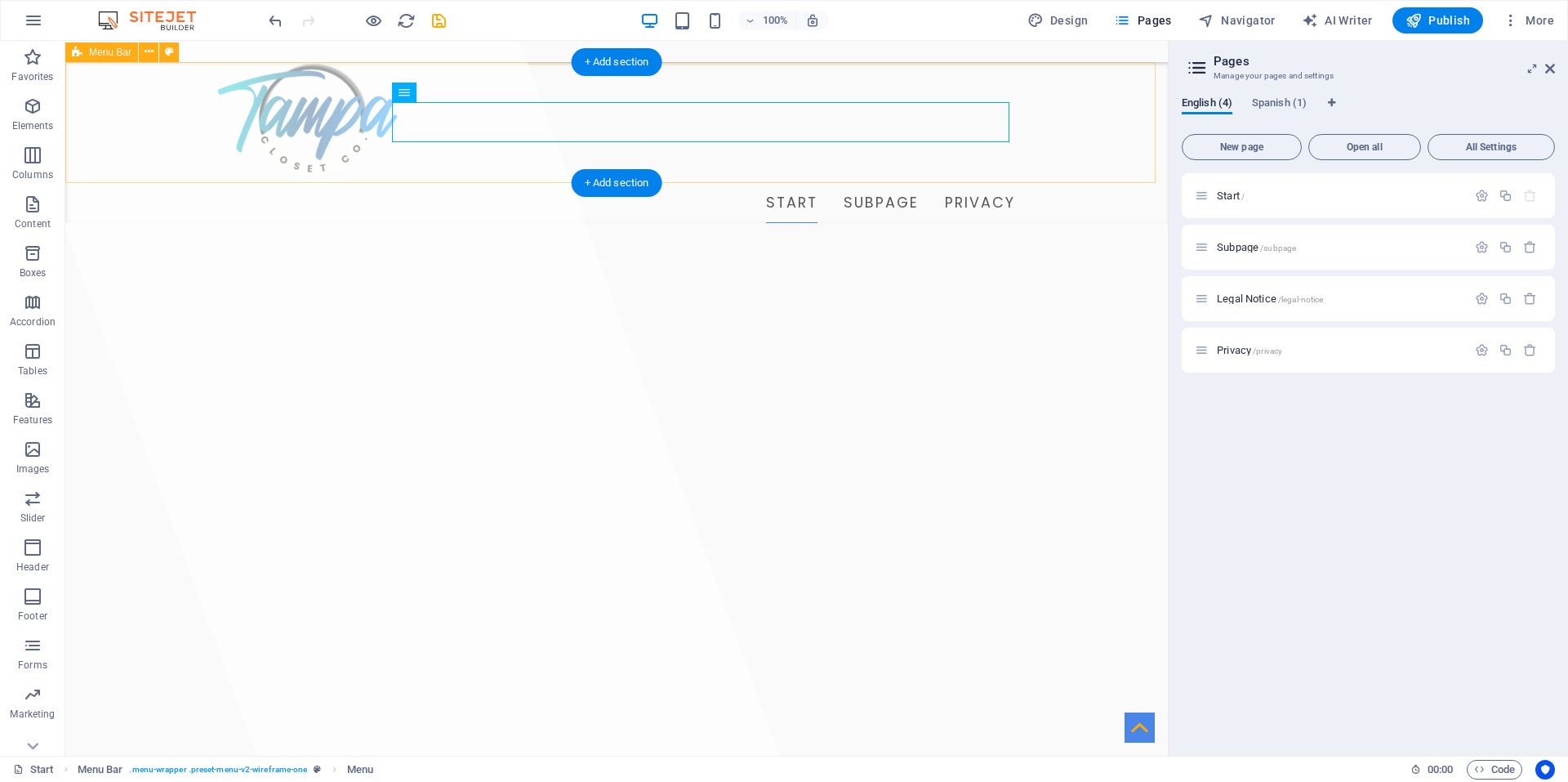
click at [1095, 143] on div "Start Subpage Privacy" at bounding box center [616, 143] width 1102 height 162
click at [839, 183] on nav "Start Subpage Privacy" at bounding box center [617, 203] width 797 height 41
click at [853, 183] on nav "Start Subpage Privacy" at bounding box center [617, 203] width 797 height 41
click at [852, 183] on nav "Start Subpage Privacy" at bounding box center [617, 203] width 797 height 41
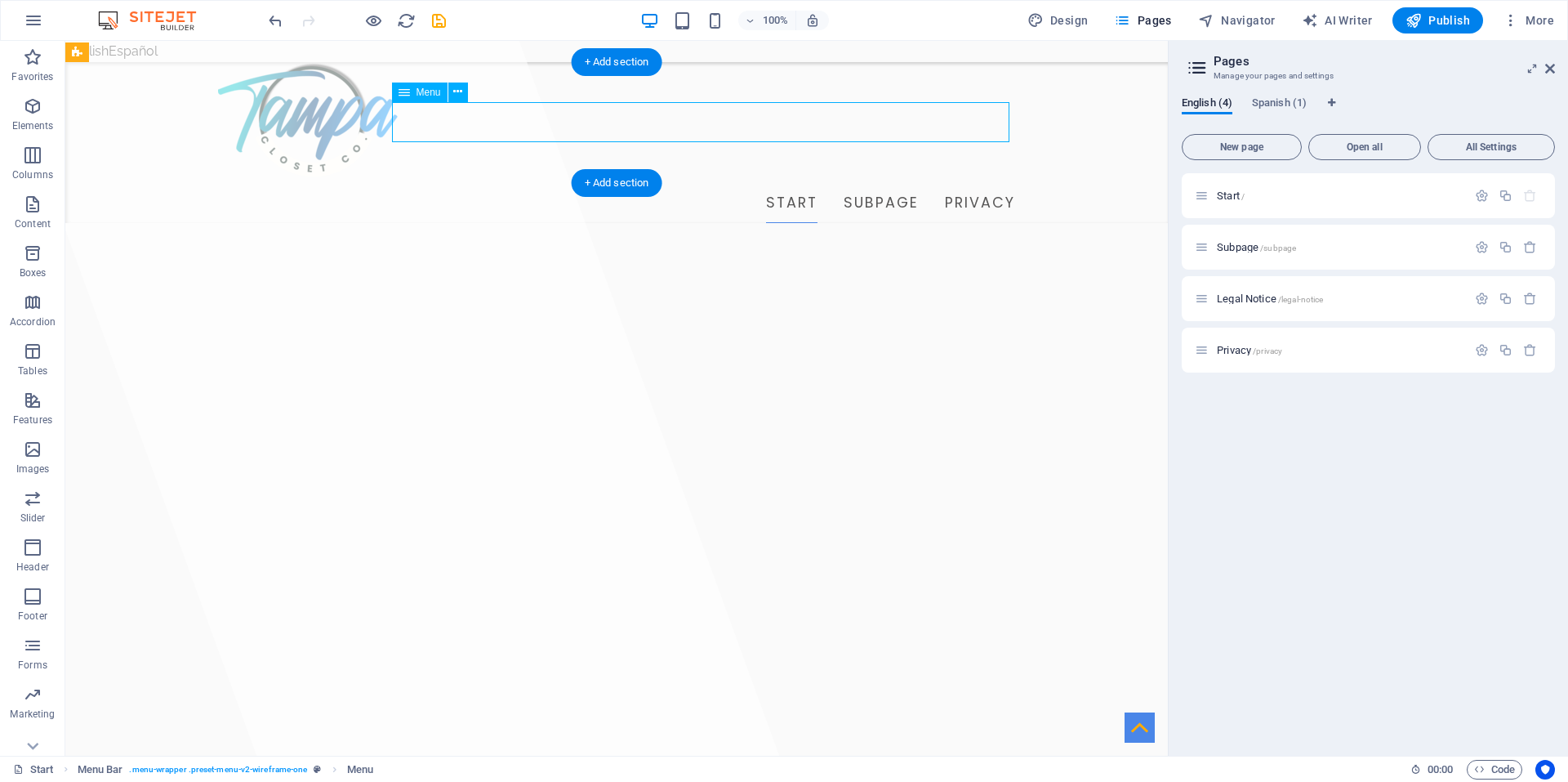
click at [852, 183] on nav "Start Subpage Privacy" at bounding box center [617, 203] width 797 height 41
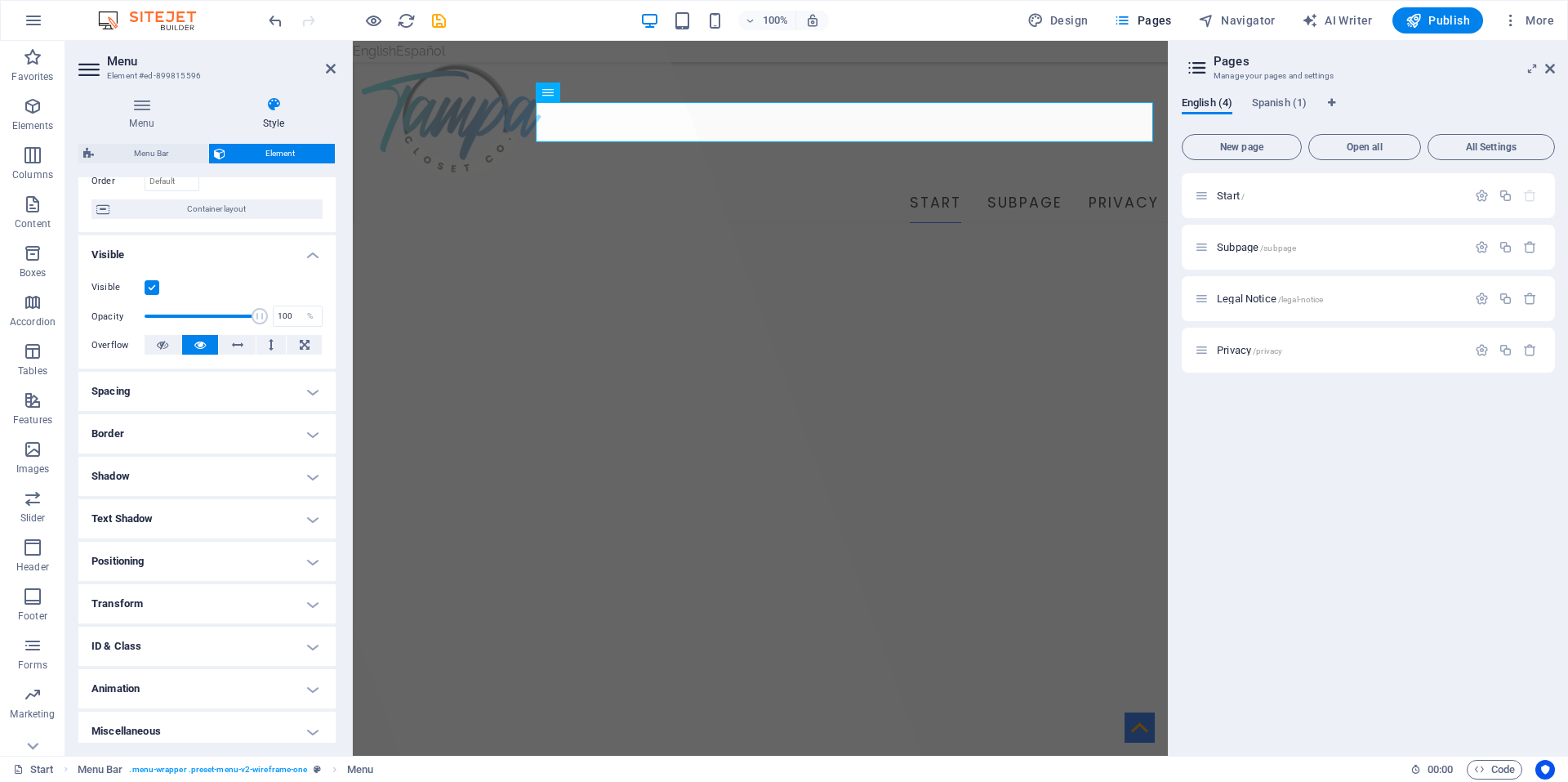
scroll to position [125, 0]
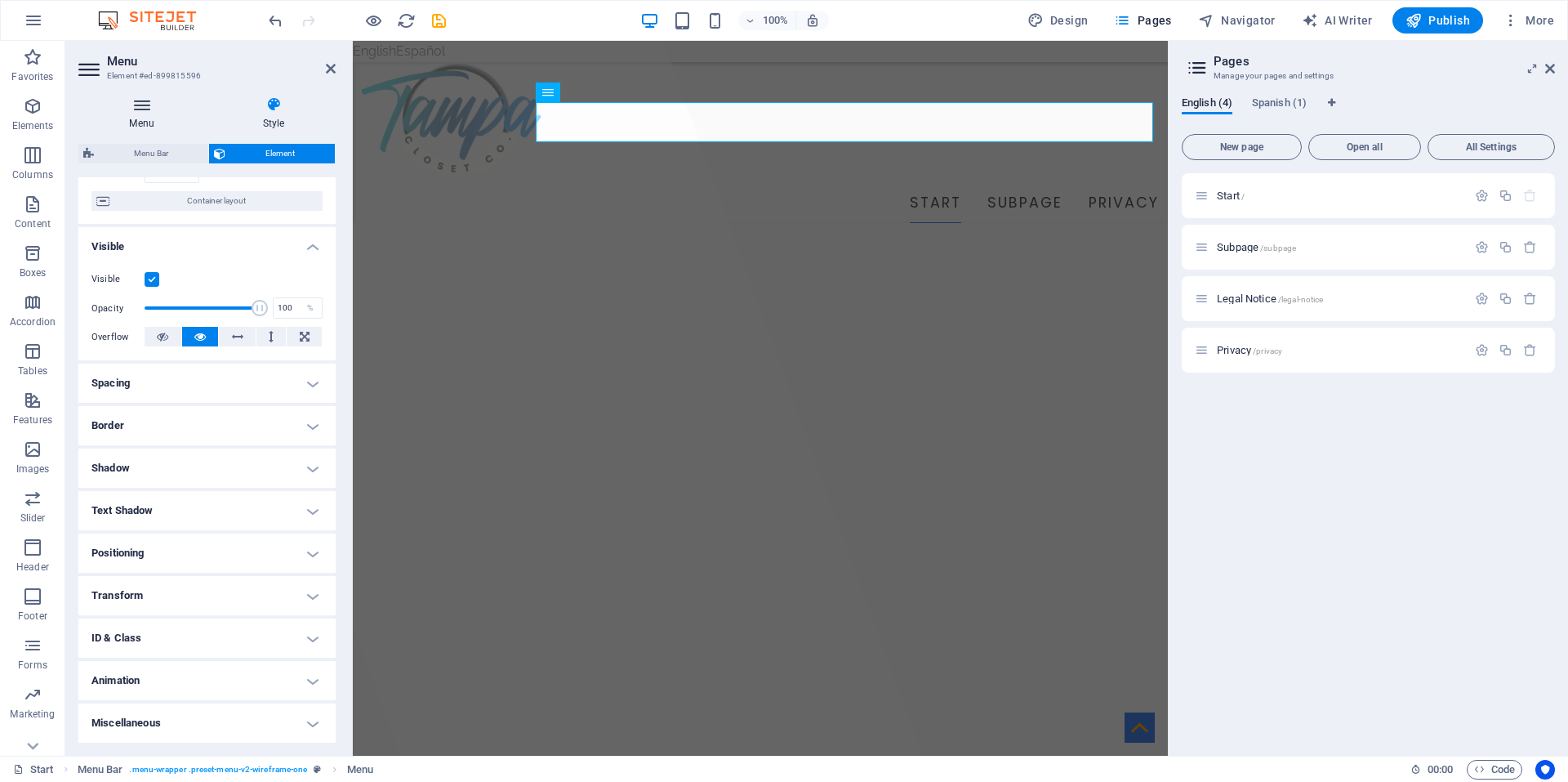
click at [153, 105] on icon at bounding box center [141, 105] width 127 height 17
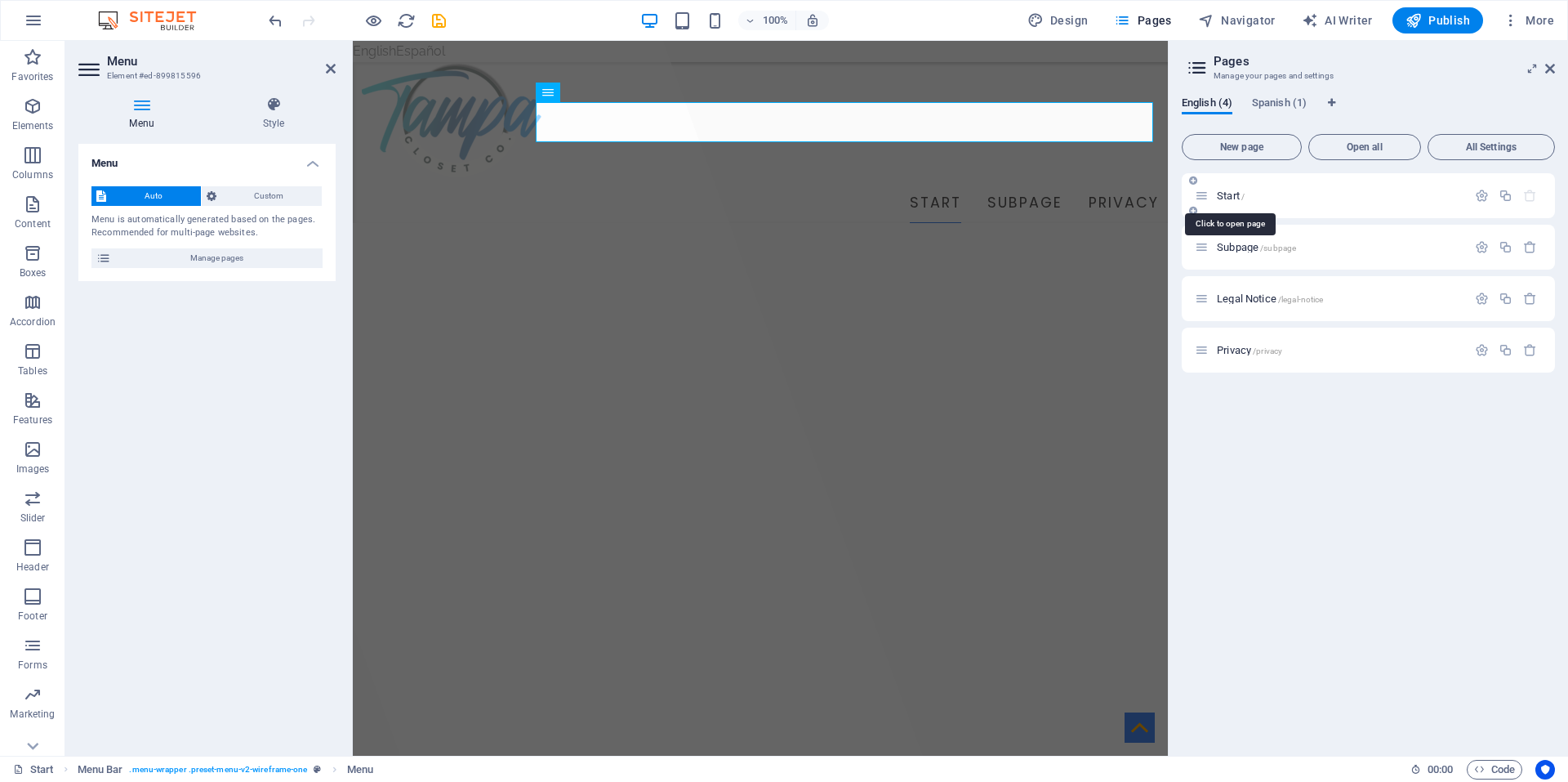
click at [1234, 194] on span "Start /" at bounding box center [1231, 195] width 28 height 12
click at [1479, 195] on icon "button" at bounding box center [1481, 195] width 14 height 14
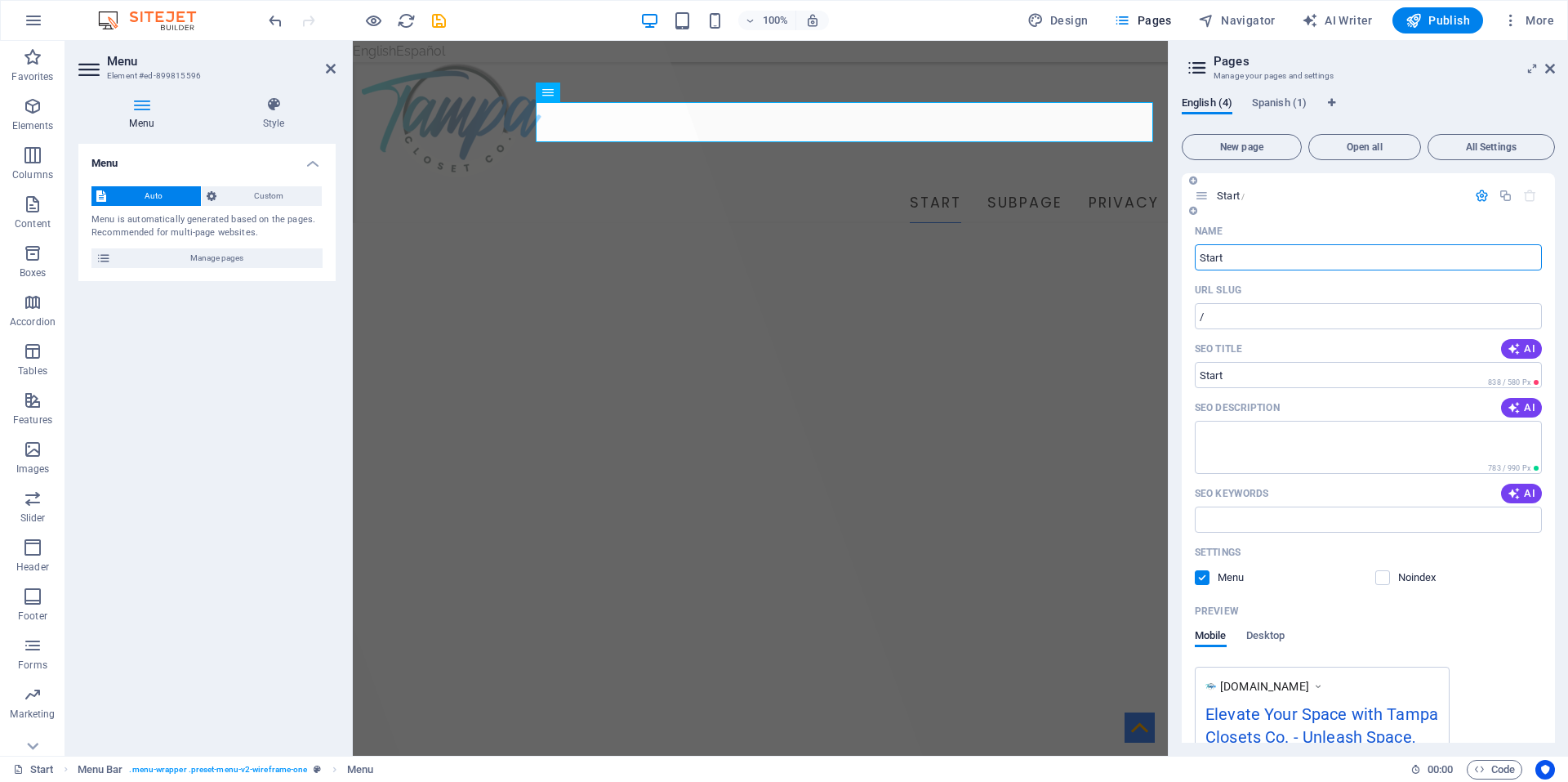
click at [1245, 253] on input "Start" at bounding box center [1369, 257] width 347 height 26
type input "Home"
click at [1235, 305] on input "/" at bounding box center [1369, 316] width 347 height 26
click at [1520, 348] on span "AI" at bounding box center [1522, 349] width 28 height 13
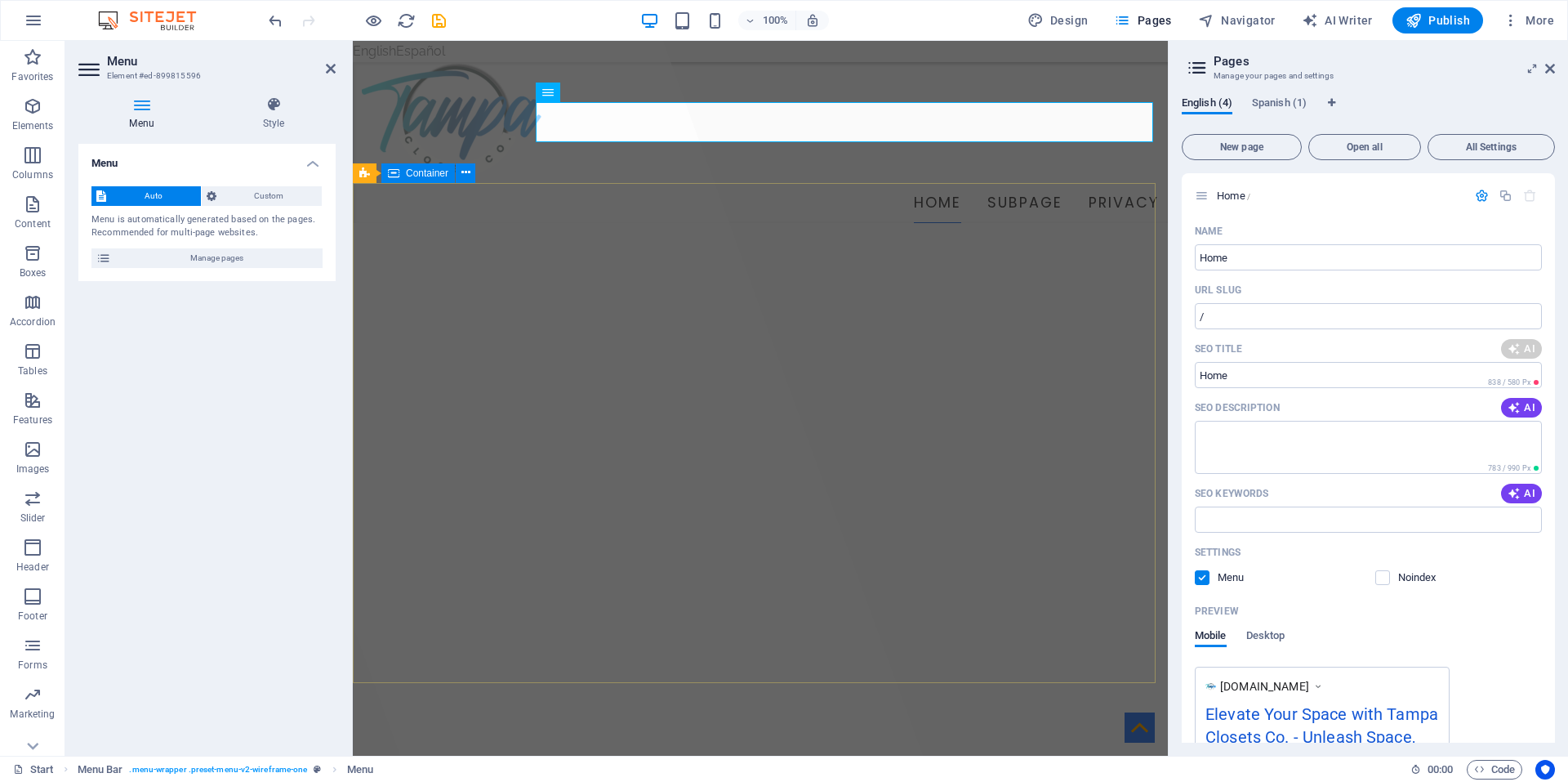
type input "Top Quality Carpentry Services"
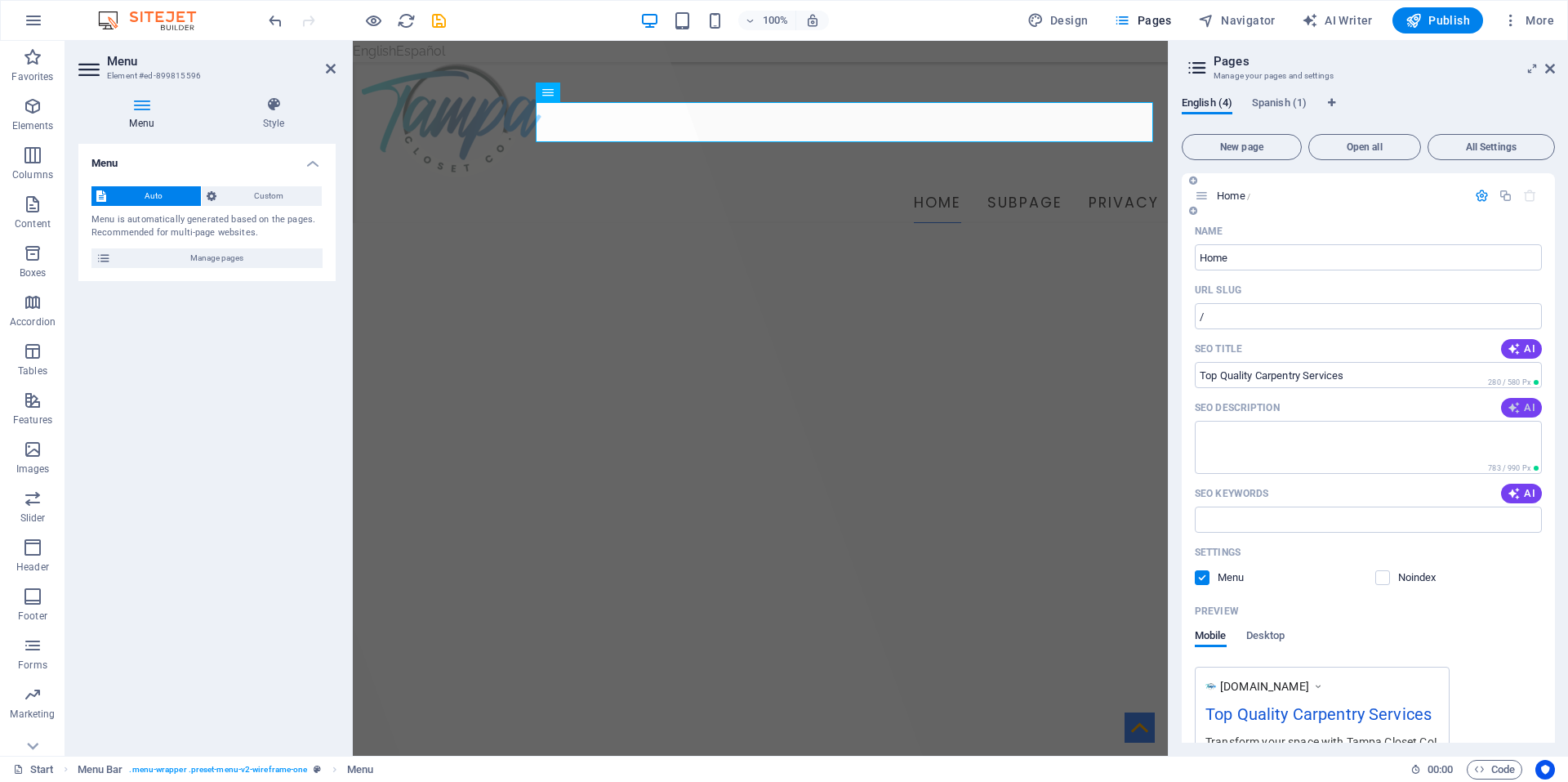
click at [1521, 406] on span "AI" at bounding box center [1522, 408] width 28 height 13
type textarea "Discover exceptional [PERSON_NAME] services at American Quality [PERSON_NAME] L…"
click at [1515, 494] on icon "button" at bounding box center [1514, 494] width 13 height 13
type input "American Quality [PERSON_NAME], quality carpentry services, innovative carpentr…"
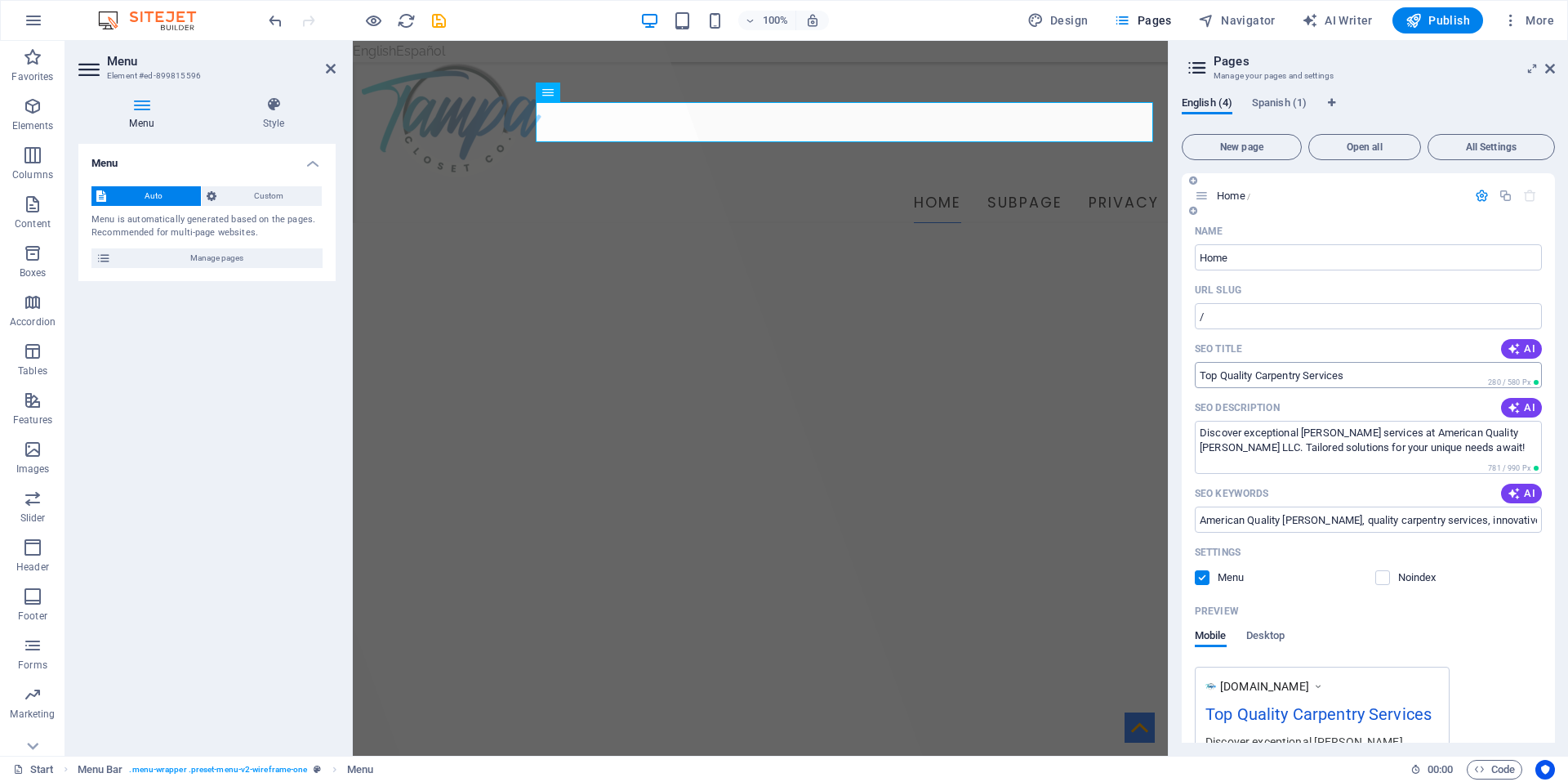
click at [1306, 377] on input "Top Quality Carpentry Services" at bounding box center [1369, 375] width 347 height 26
click at [265, 199] on span "Custom" at bounding box center [270, 196] width 97 height 20
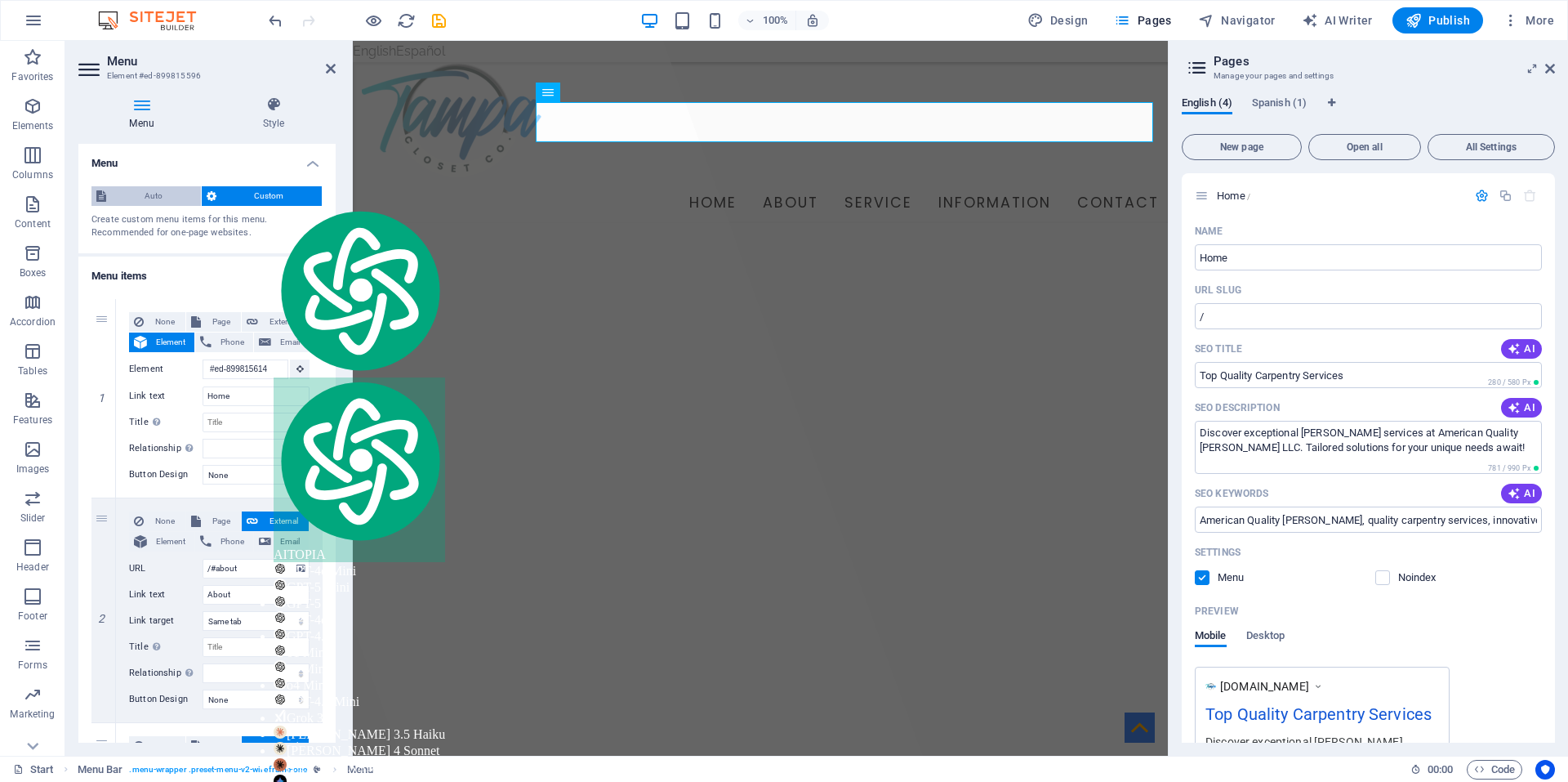
click at [170, 192] on span "Auto" at bounding box center [153, 196] width 85 height 20
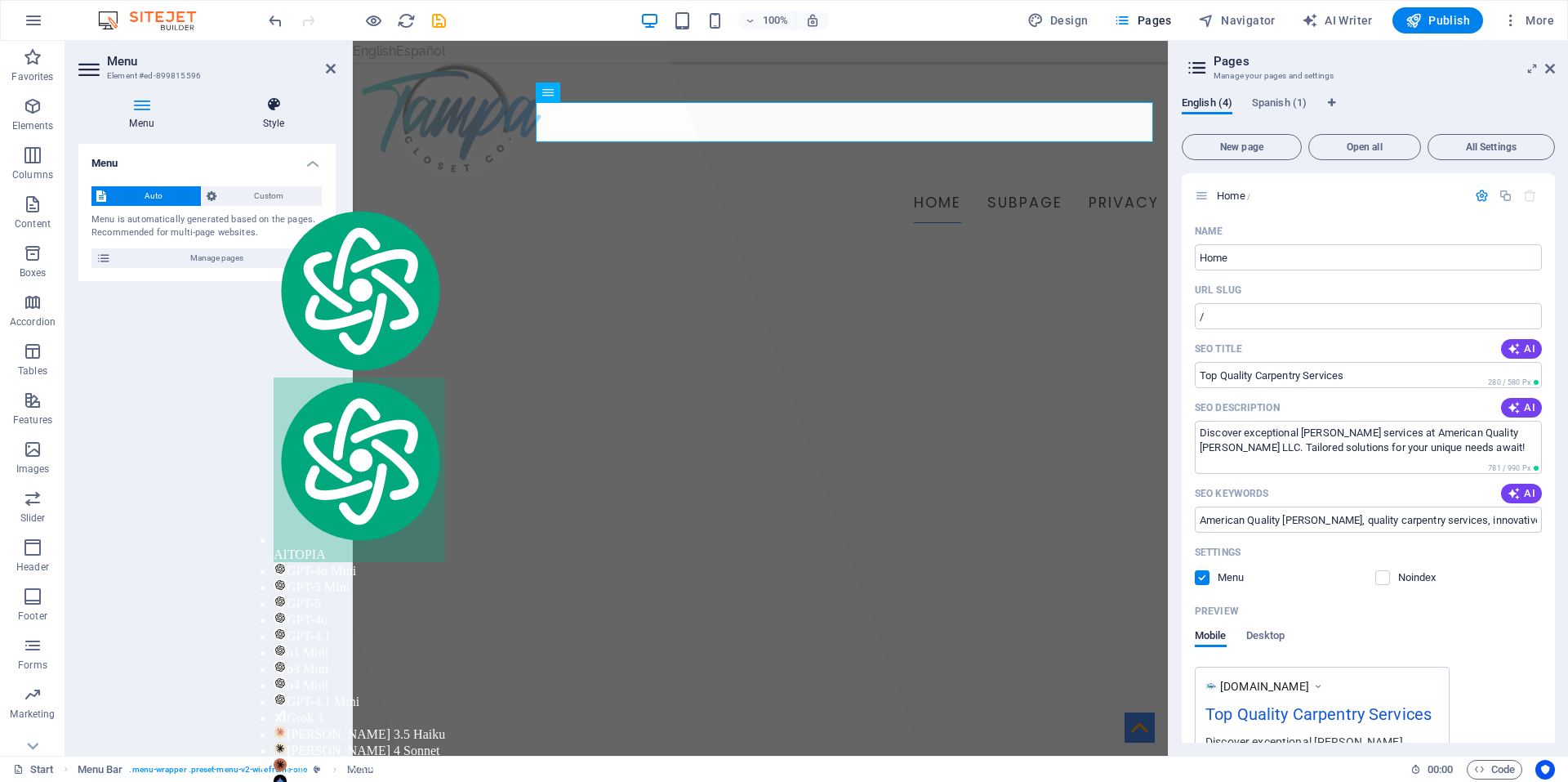
click at [287, 100] on icon at bounding box center [274, 105] width 124 height 17
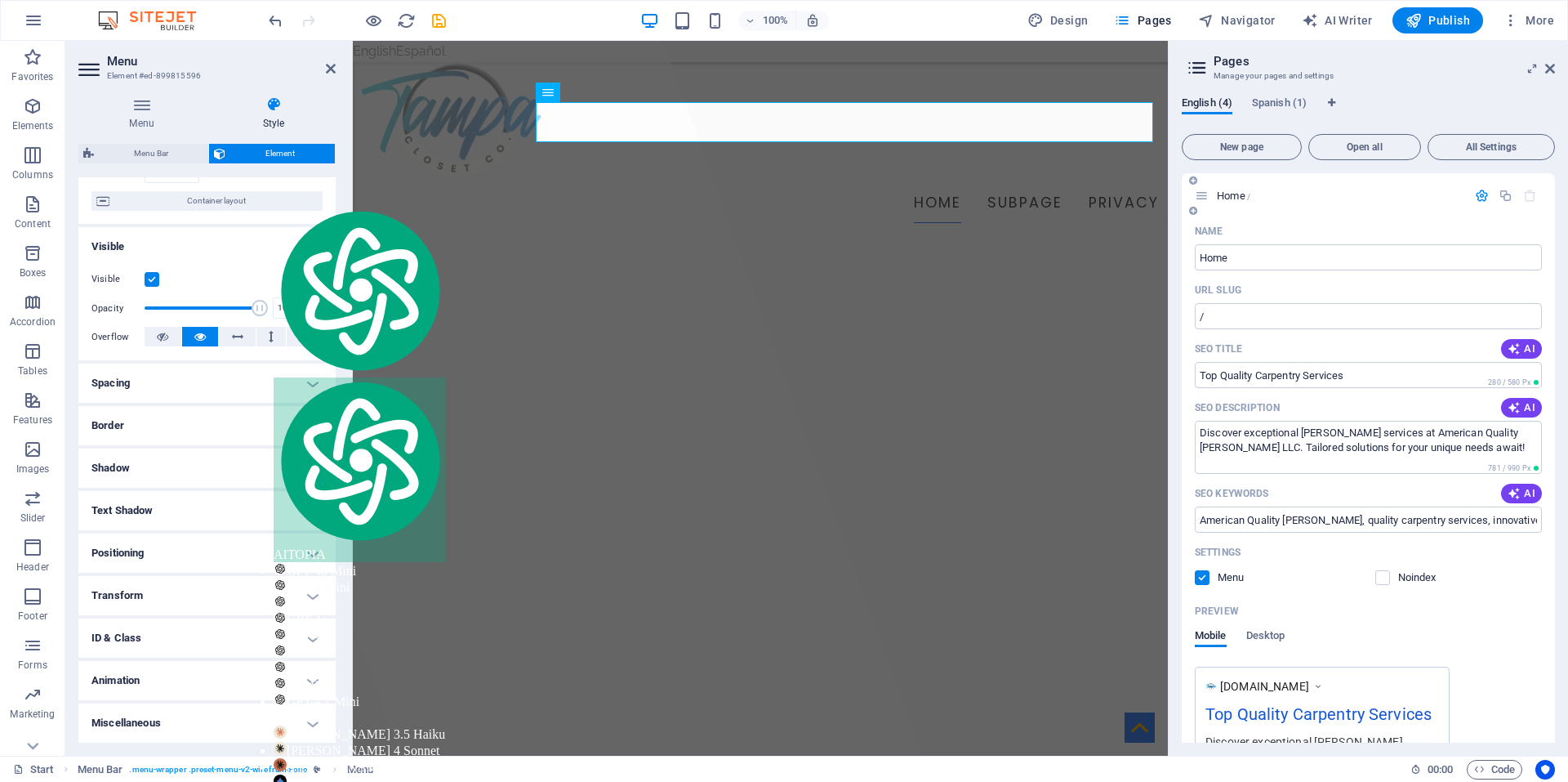
scroll to position [245, 0]
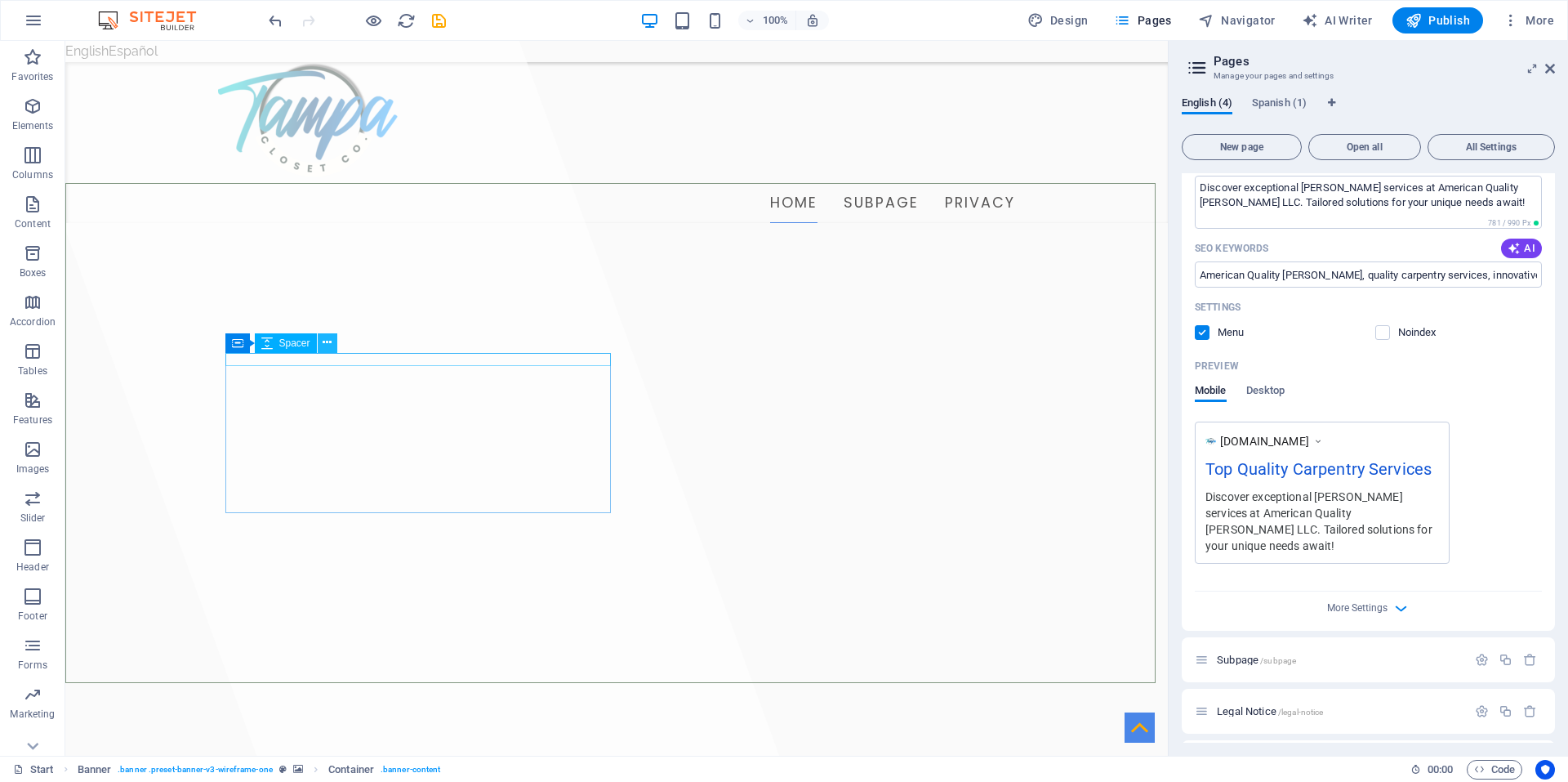
click at [320, 352] on button at bounding box center [327, 343] width 20 height 20
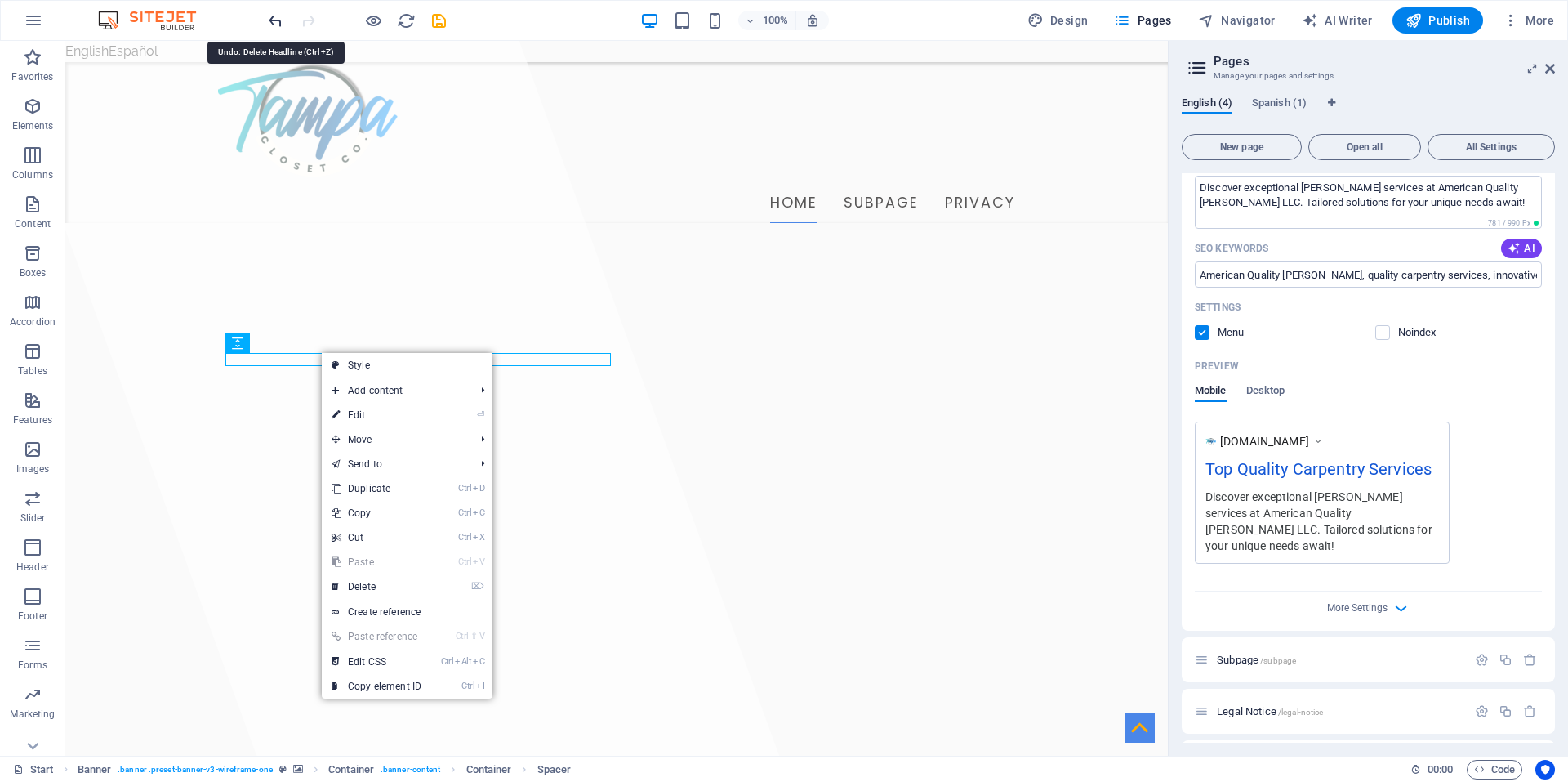
click at [275, 13] on icon "undo" at bounding box center [275, 21] width 19 height 19
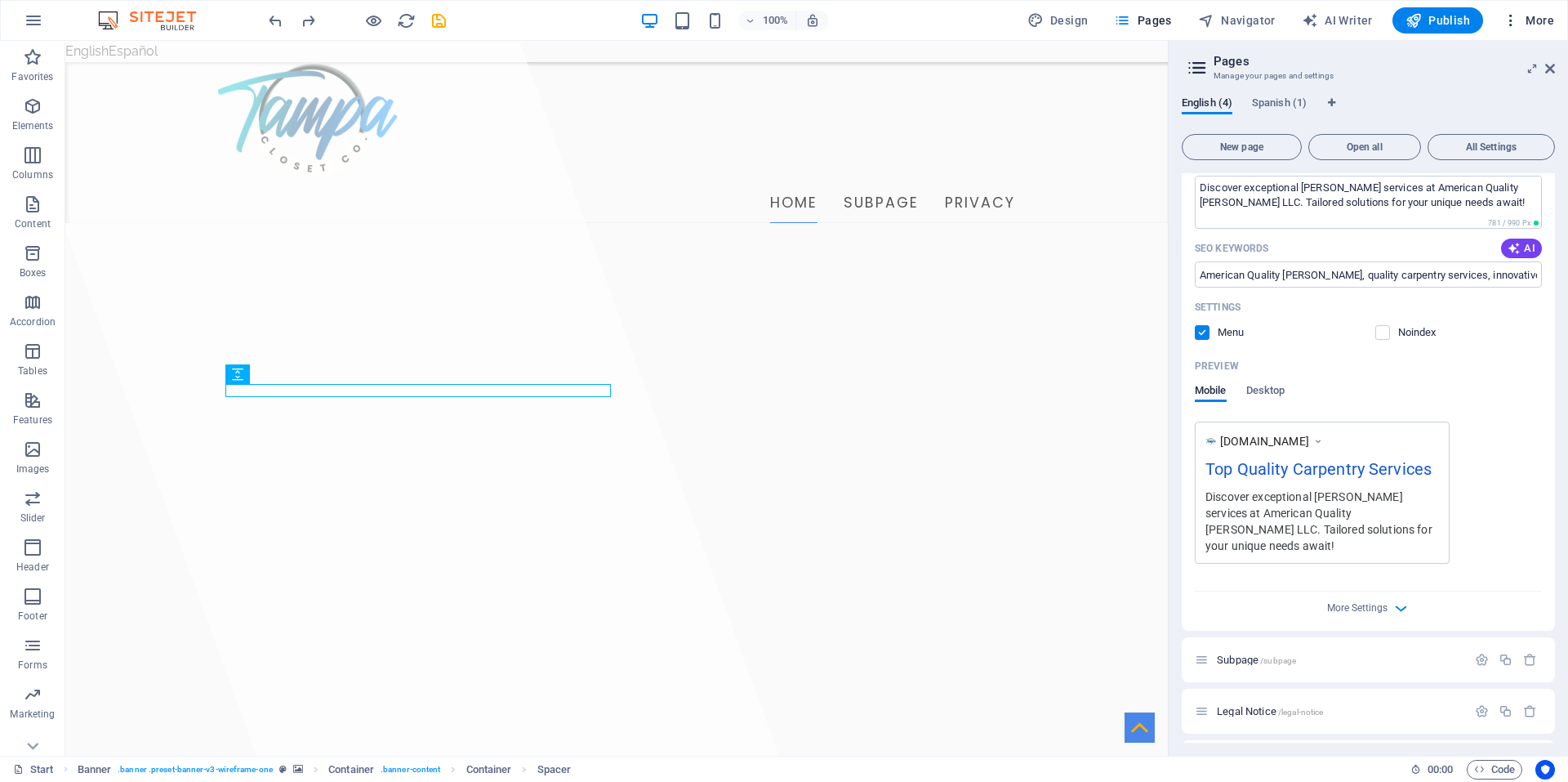
click at [1538, 21] on span "More" at bounding box center [1528, 21] width 51 height 17
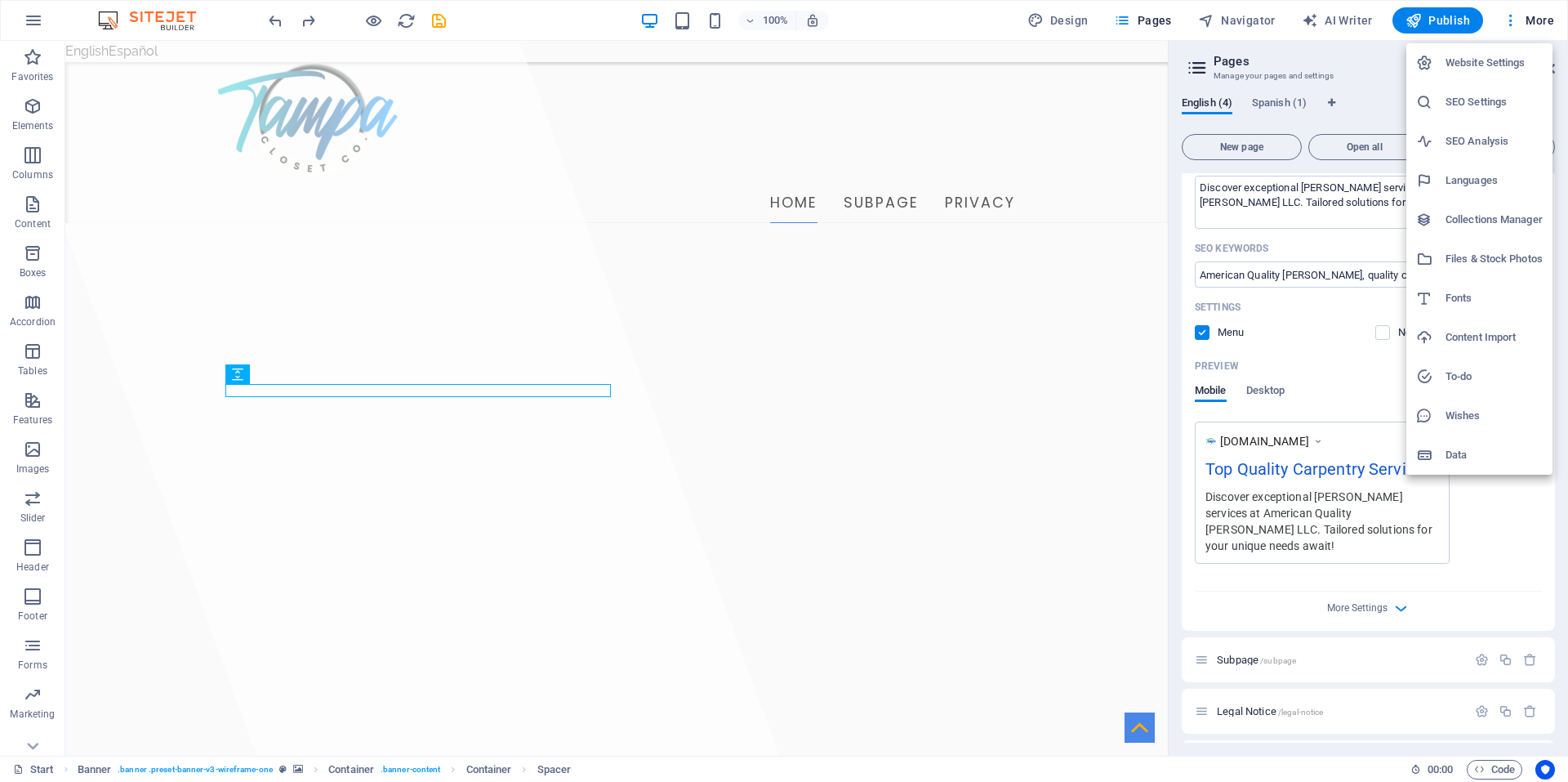
click at [1490, 58] on h6 "Website Settings" at bounding box center [1494, 63] width 98 height 20
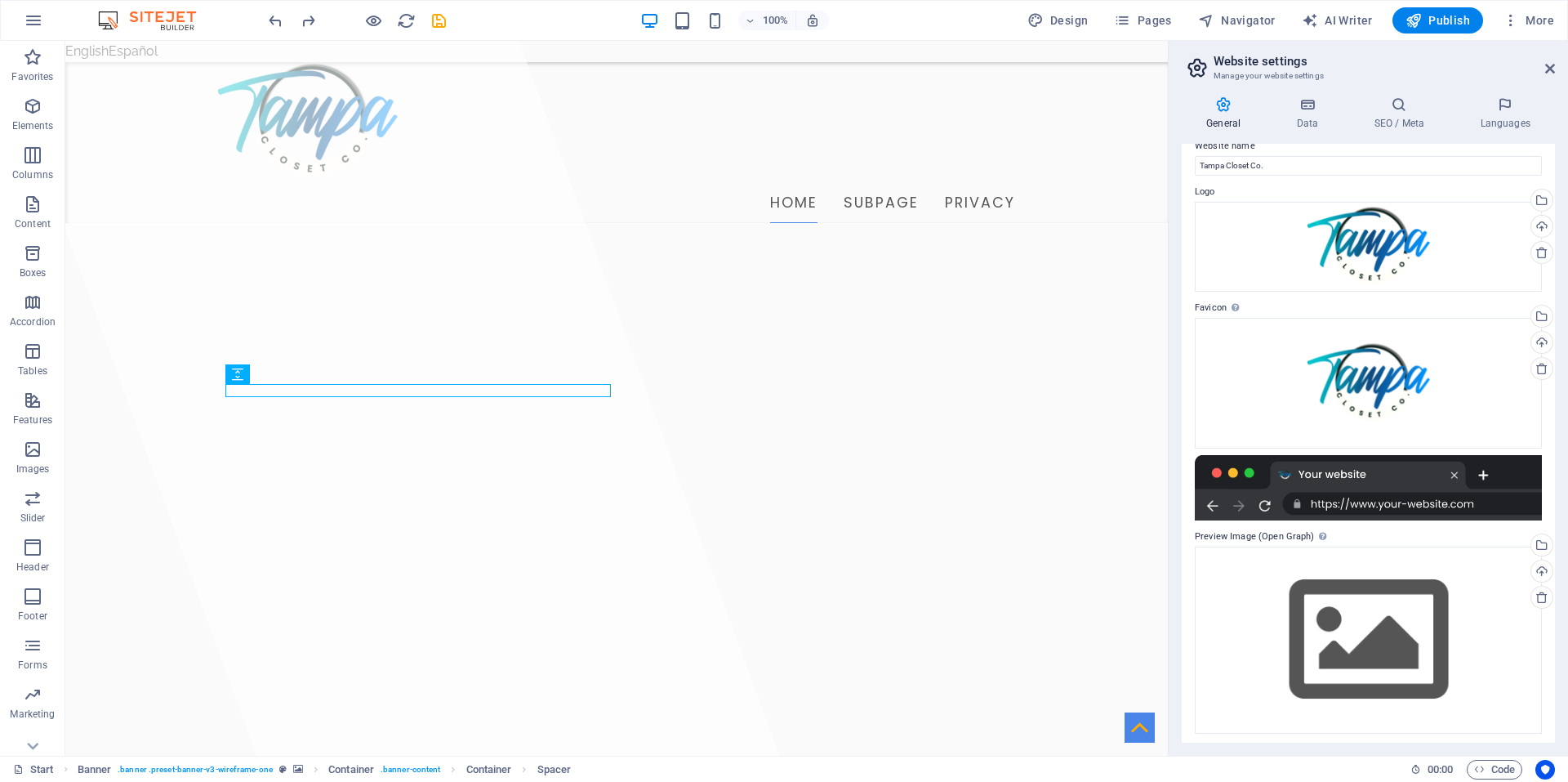
scroll to position [25, 0]
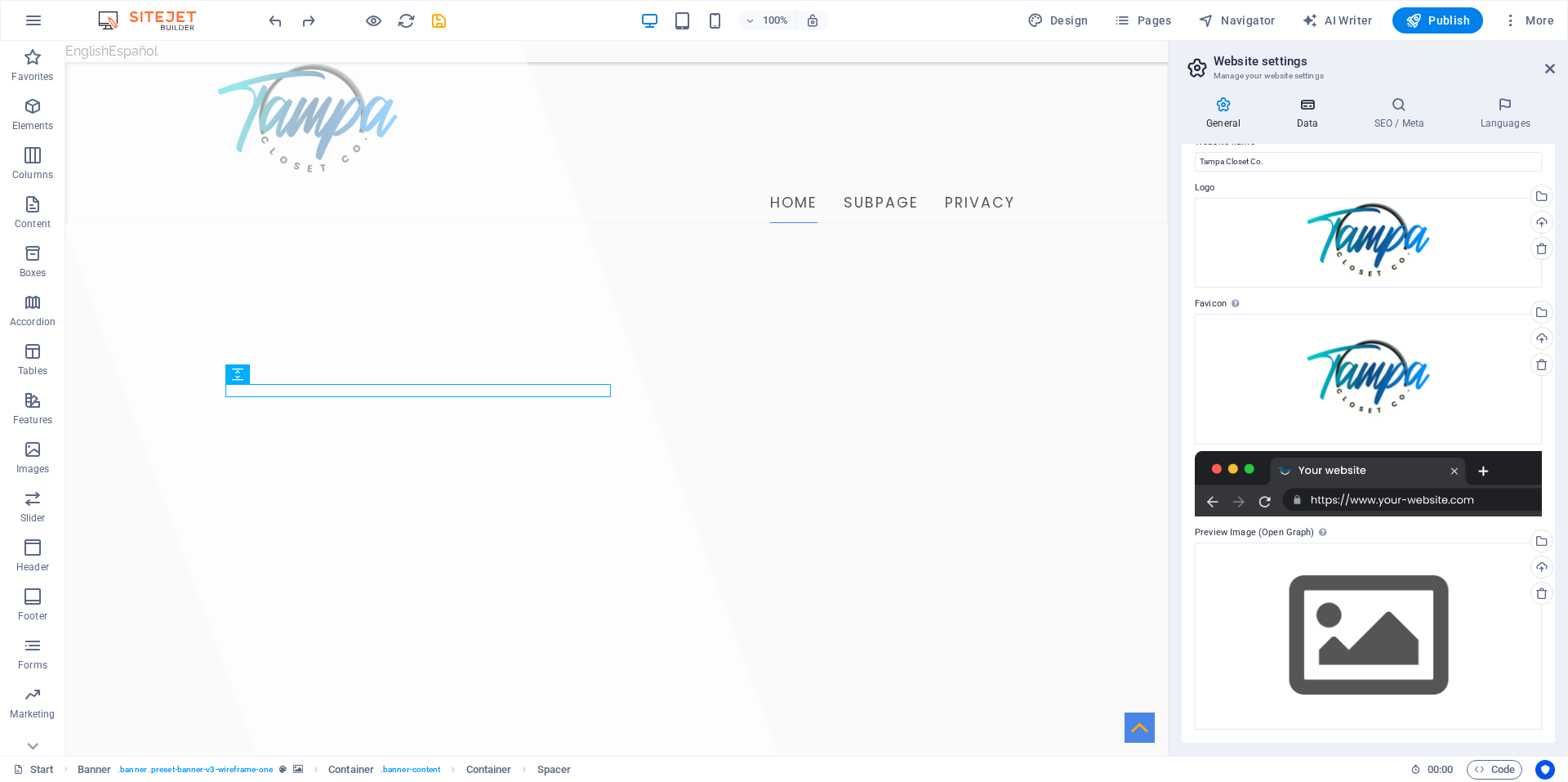
click at [1312, 108] on icon at bounding box center [1307, 105] width 71 height 17
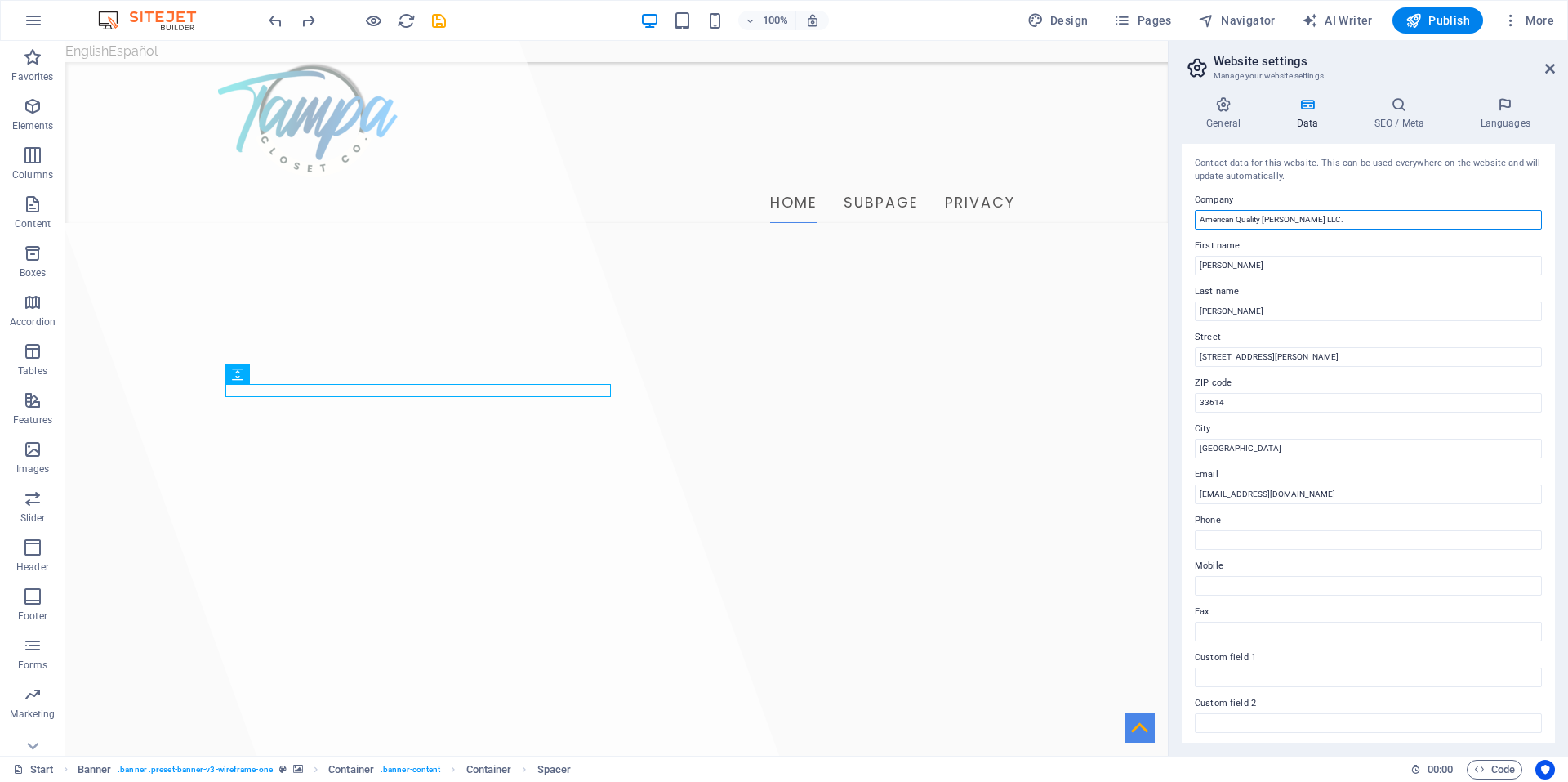
drag, startPoint x: 1327, startPoint y: 218, endPoint x: 1186, endPoint y: 214, distance: 141.1
click at [1186, 214] on div "Contact data for this website. This can be used everywhere on the website and w…" at bounding box center [1368, 444] width 373 height 599
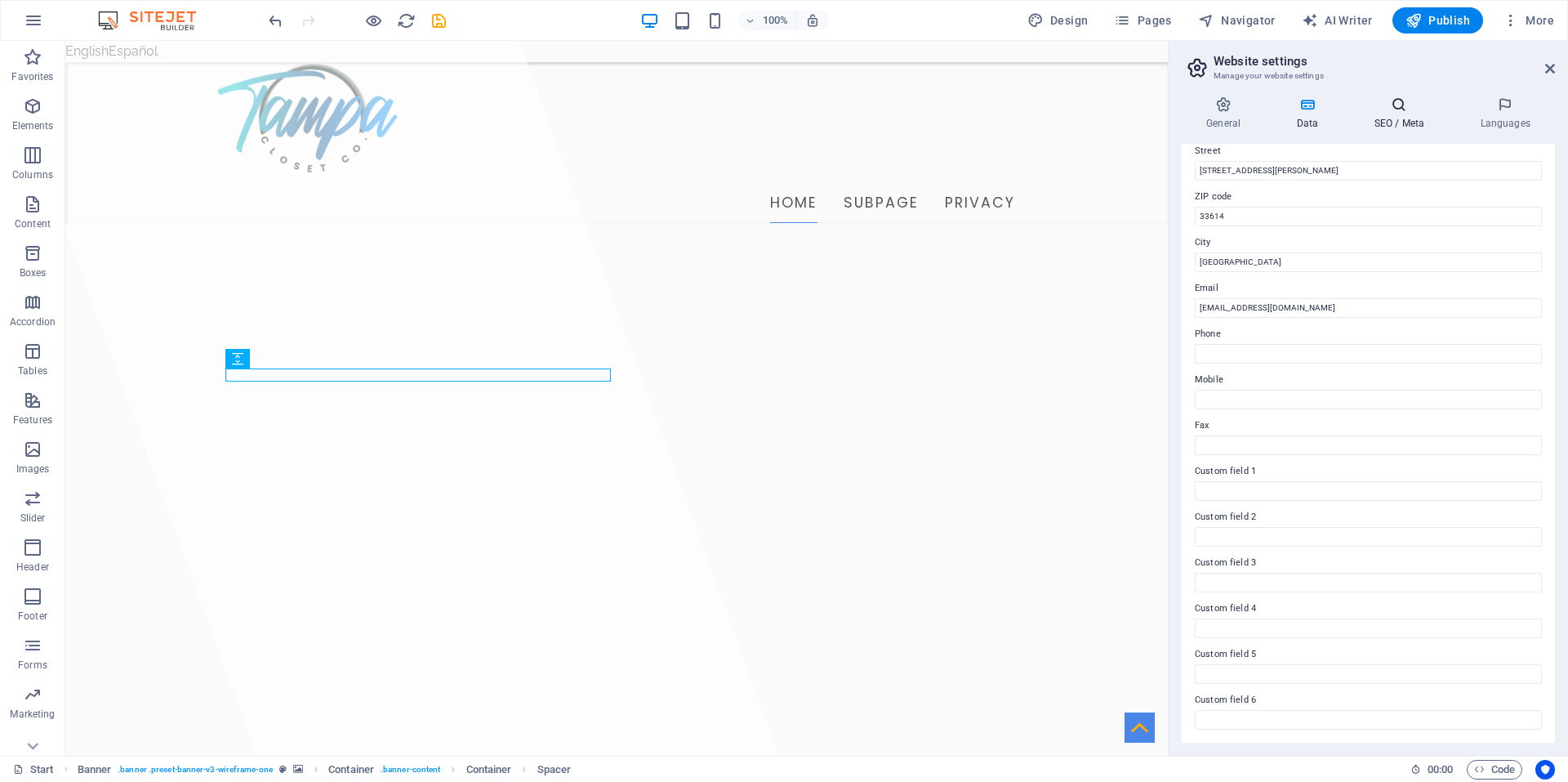
type input "Tampa Closet Co."
click at [1395, 108] on icon at bounding box center [1398, 105] width 99 height 17
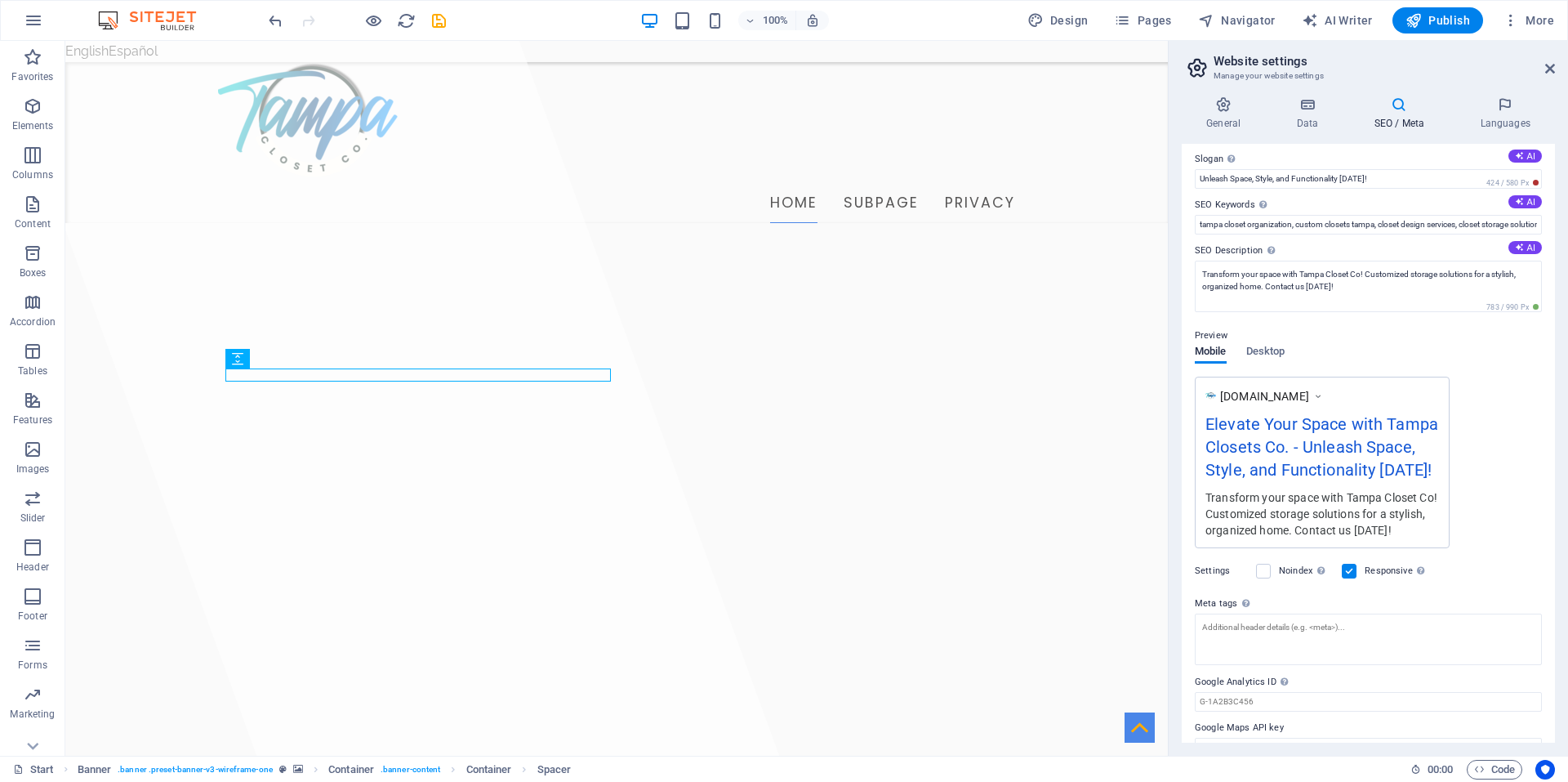
scroll to position [81, 0]
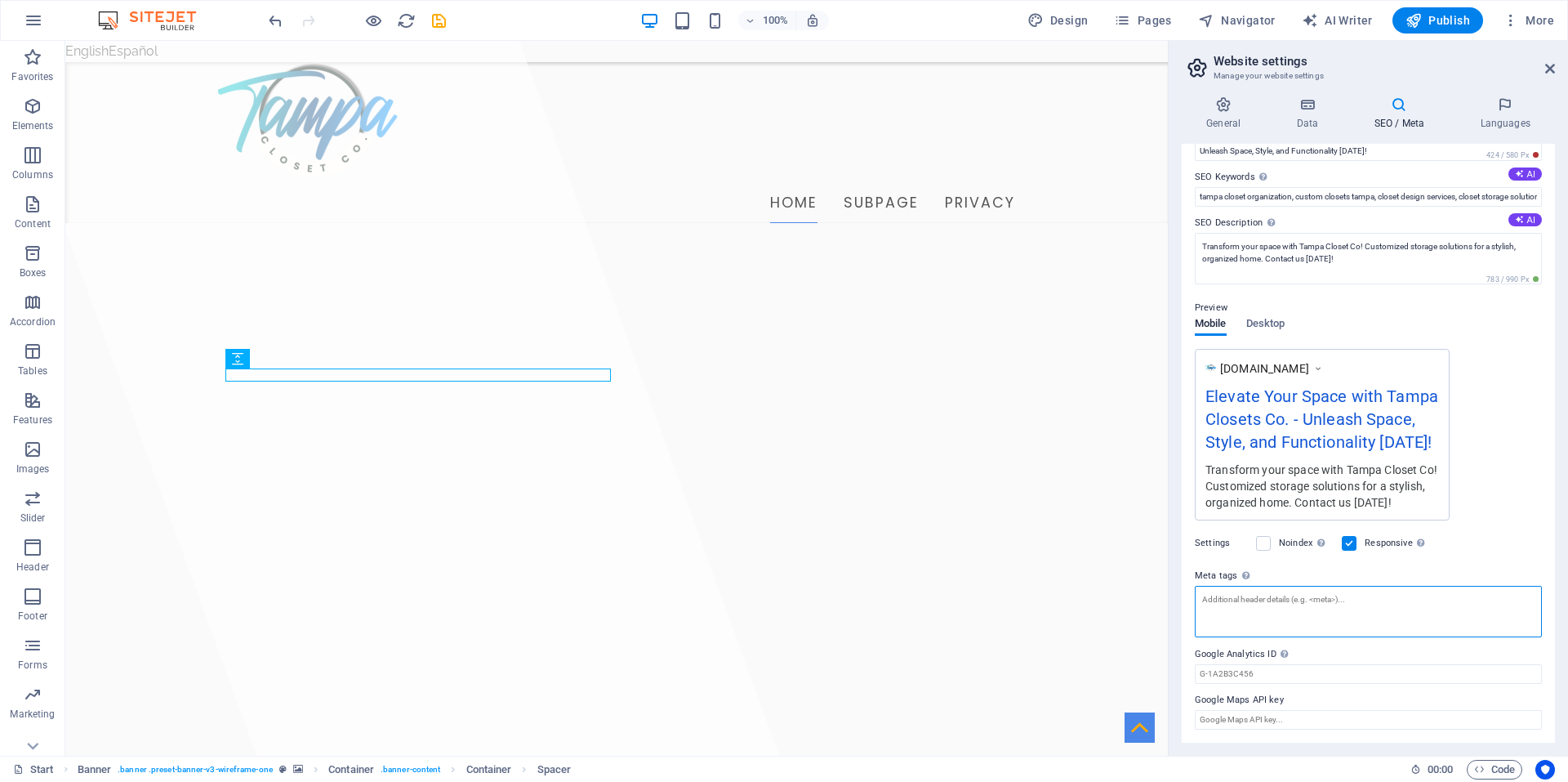
click at [1275, 610] on textarea "Meta tags Enter HTML code here that will be placed inside the tags of your webs…" at bounding box center [1369, 612] width 347 height 51
click at [1260, 323] on span "Desktop" at bounding box center [1265, 325] width 39 height 23
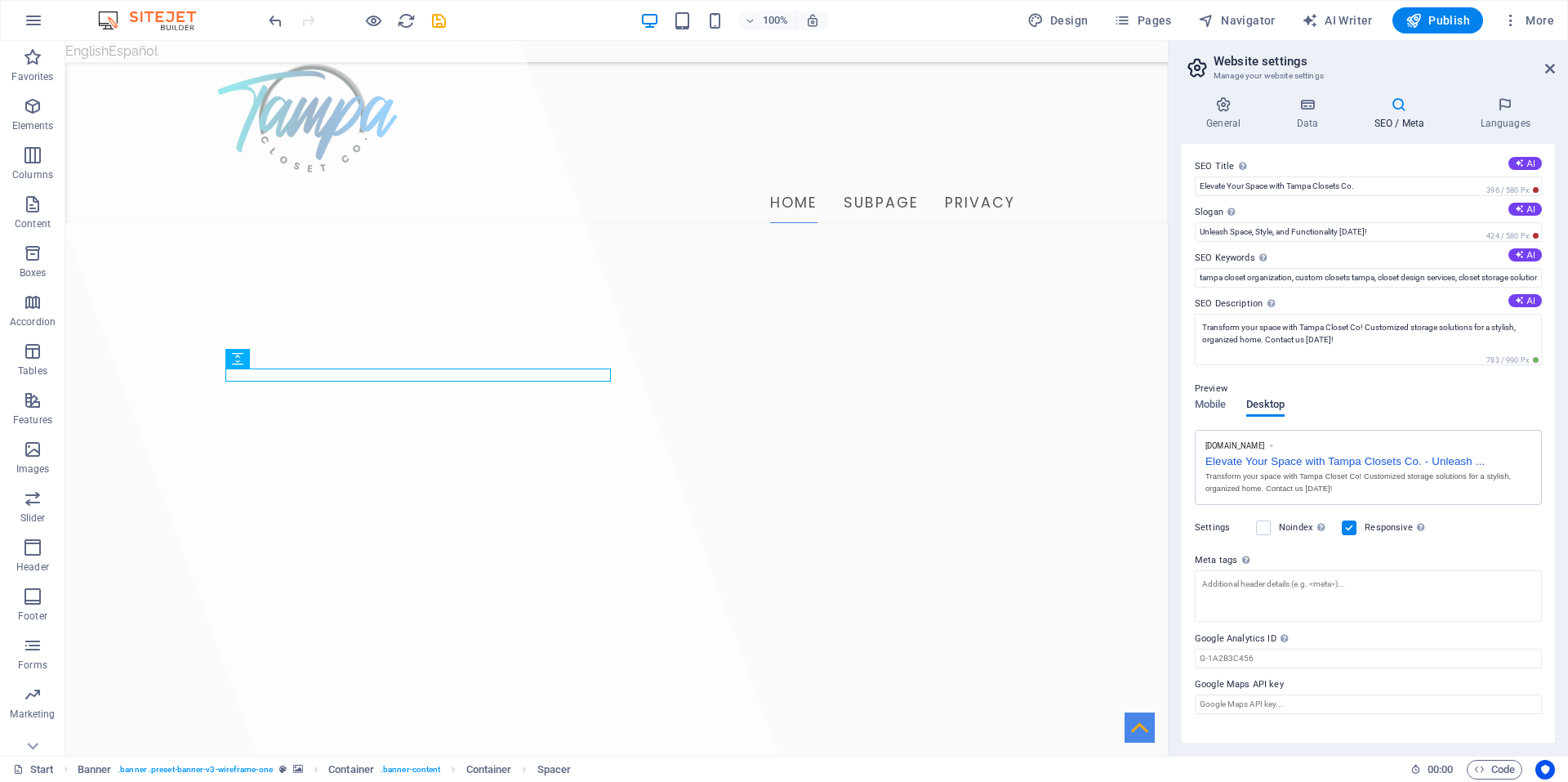
scroll to position [0, 0]
click at [1497, 109] on icon at bounding box center [1505, 105] width 99 height 17
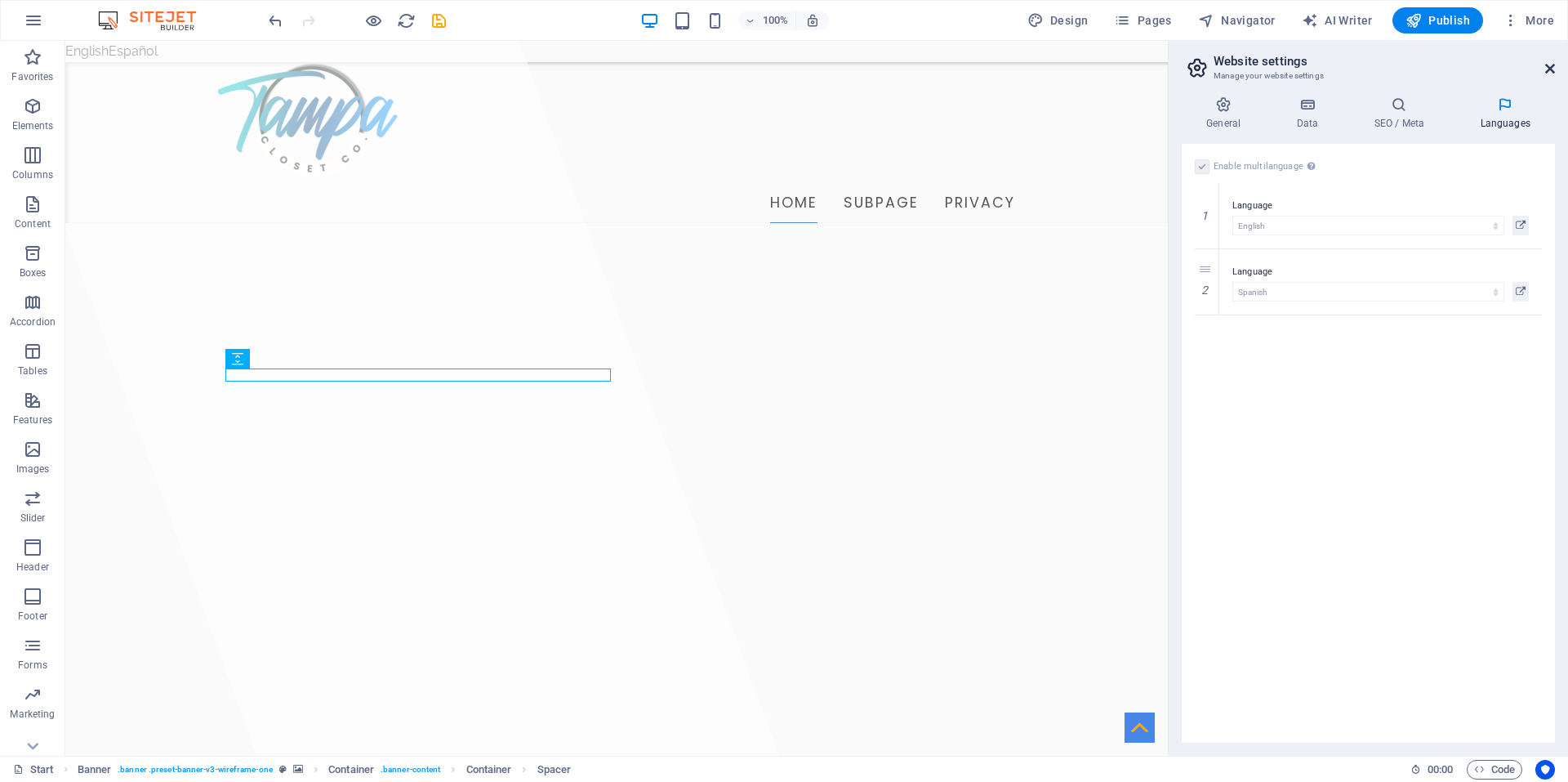
click at [1550, 71] on icon at bounding box center [1550, 69] width 10 height 13
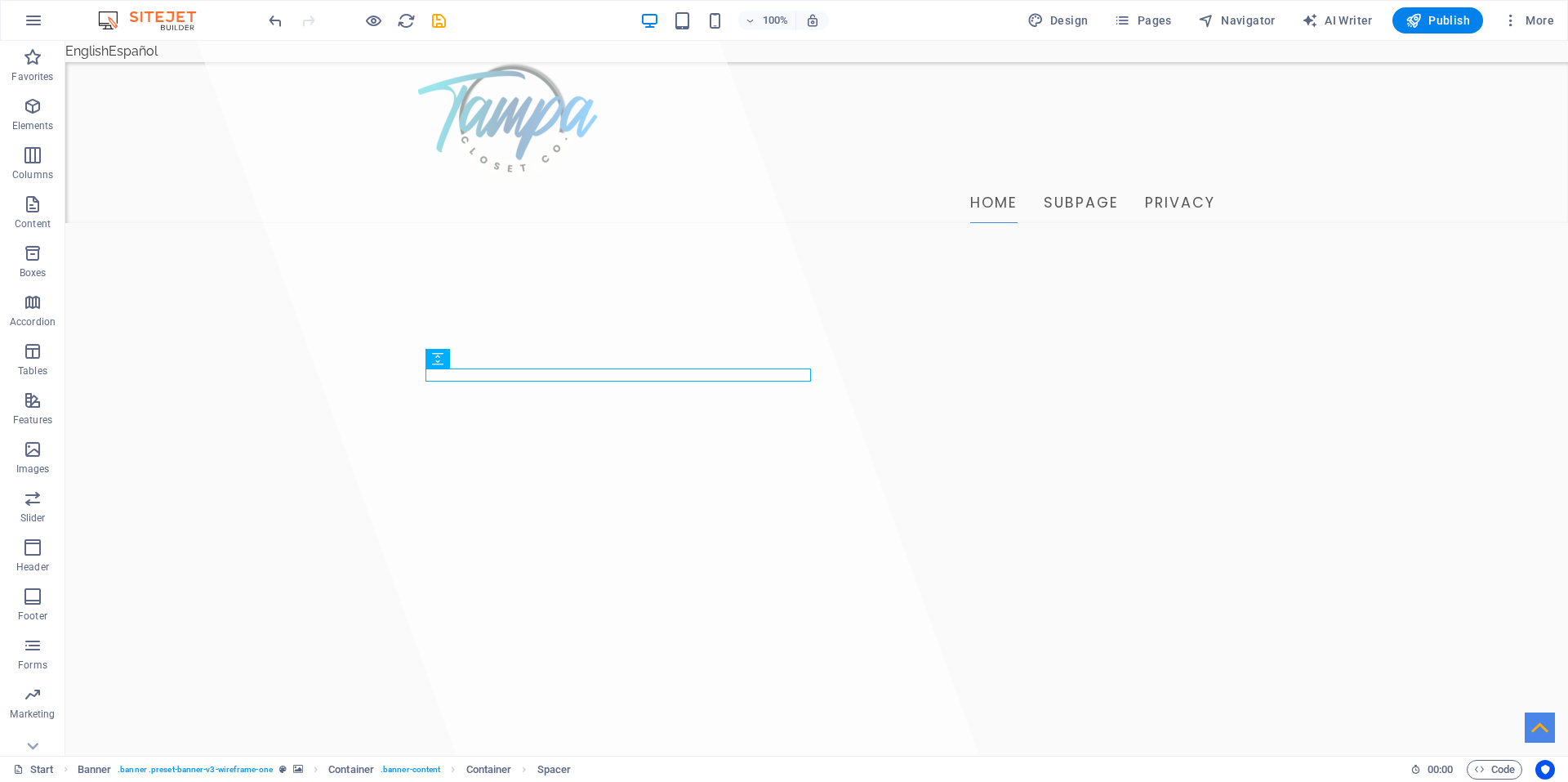
click at [1530, 5] on div "100% Design Pages Navigator AI Writer Publish More" at bounding box center [784, 20] width 1566 height 39
click at [1520, 25] on span "More" at bounding box center [1528, 21] width 51 height 17
click at [1463, 372] on h6 "To-do" at bounding box center [1494, 377] width 98 height 20
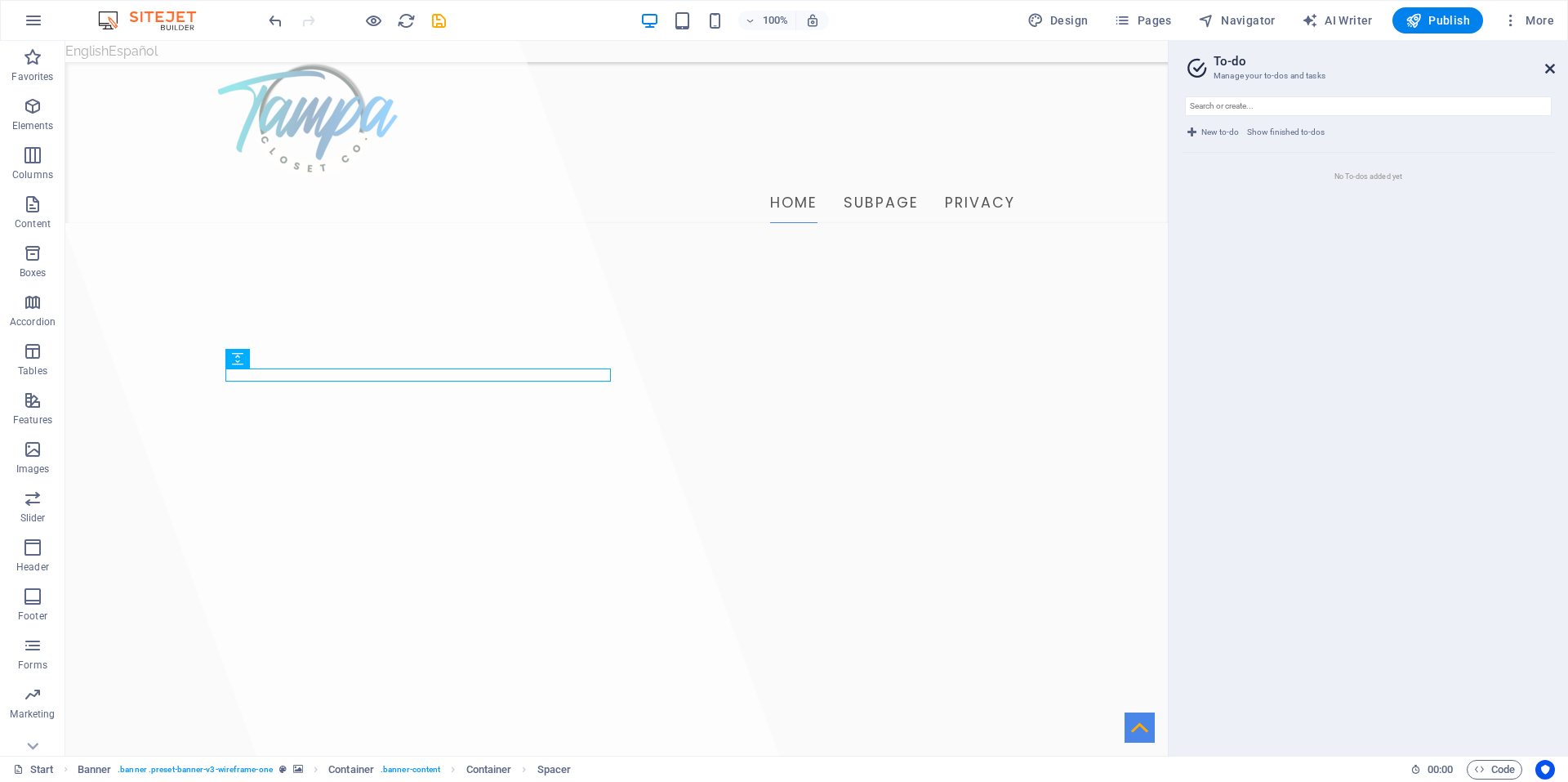
click at [1551, 68] on icon at bounding box center [1550, 69] width 10 height 13
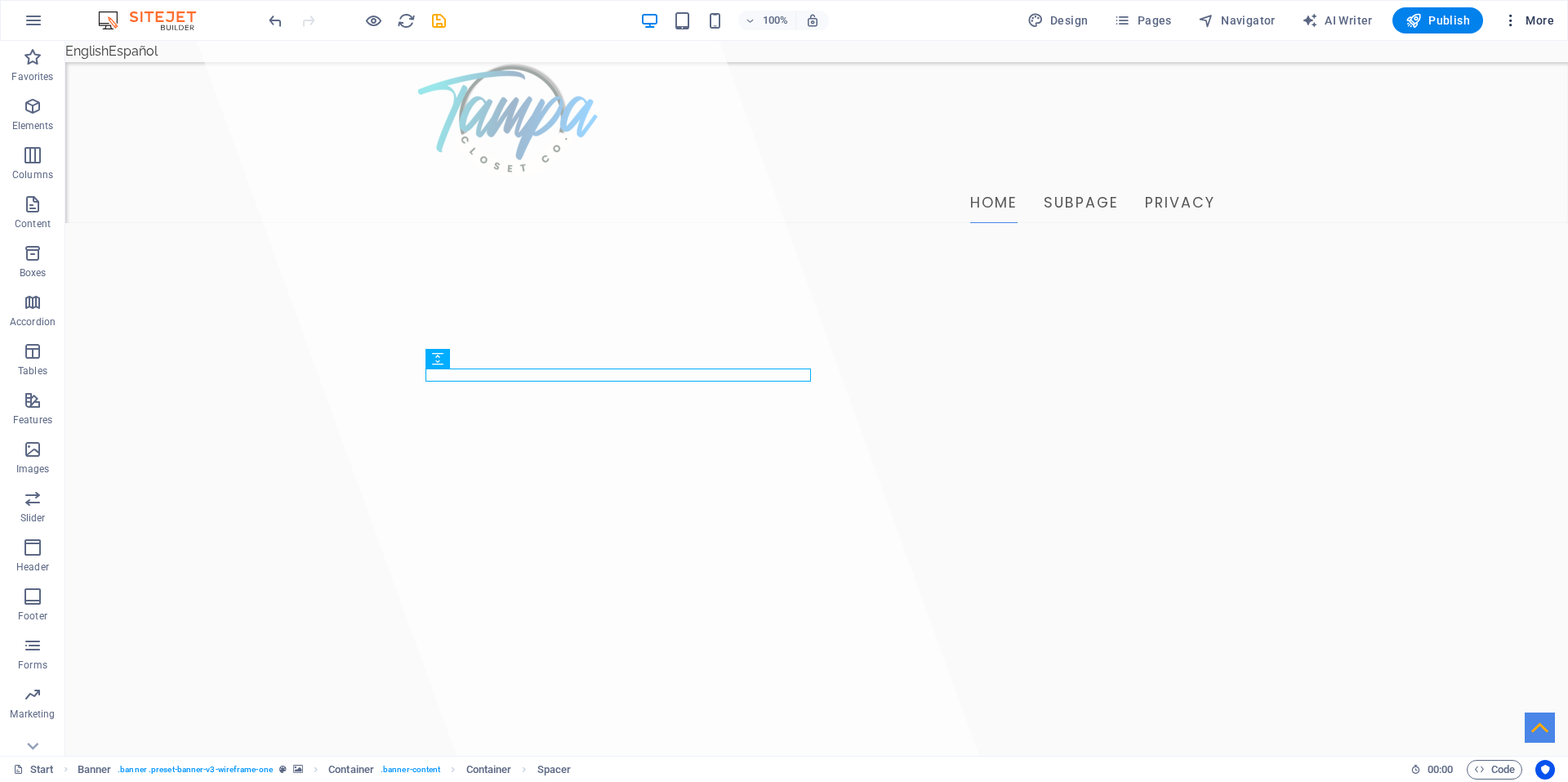
click at [1526, 17] on span "More" at bounding box center [1528, 21] width 51 height 17
click at [1477, 216] on h6 "Collections Manager" at bounding box center [1494, 220] width 98 height 20
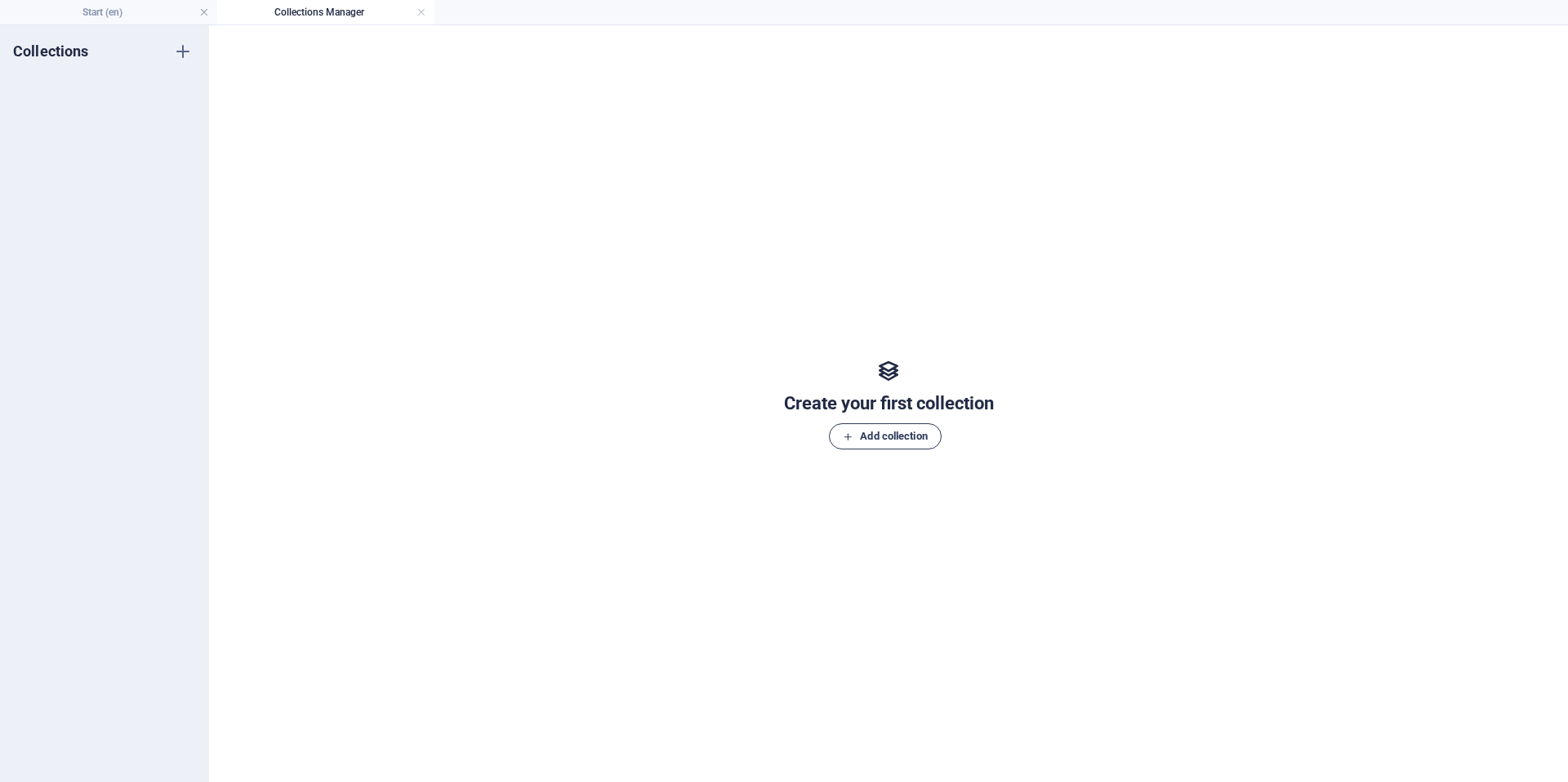
click at [863, 429] on span "Add collection" at bounding box center [885, 436] width 84 height 20
type input "P"
type input "Walk-Ins Closets"
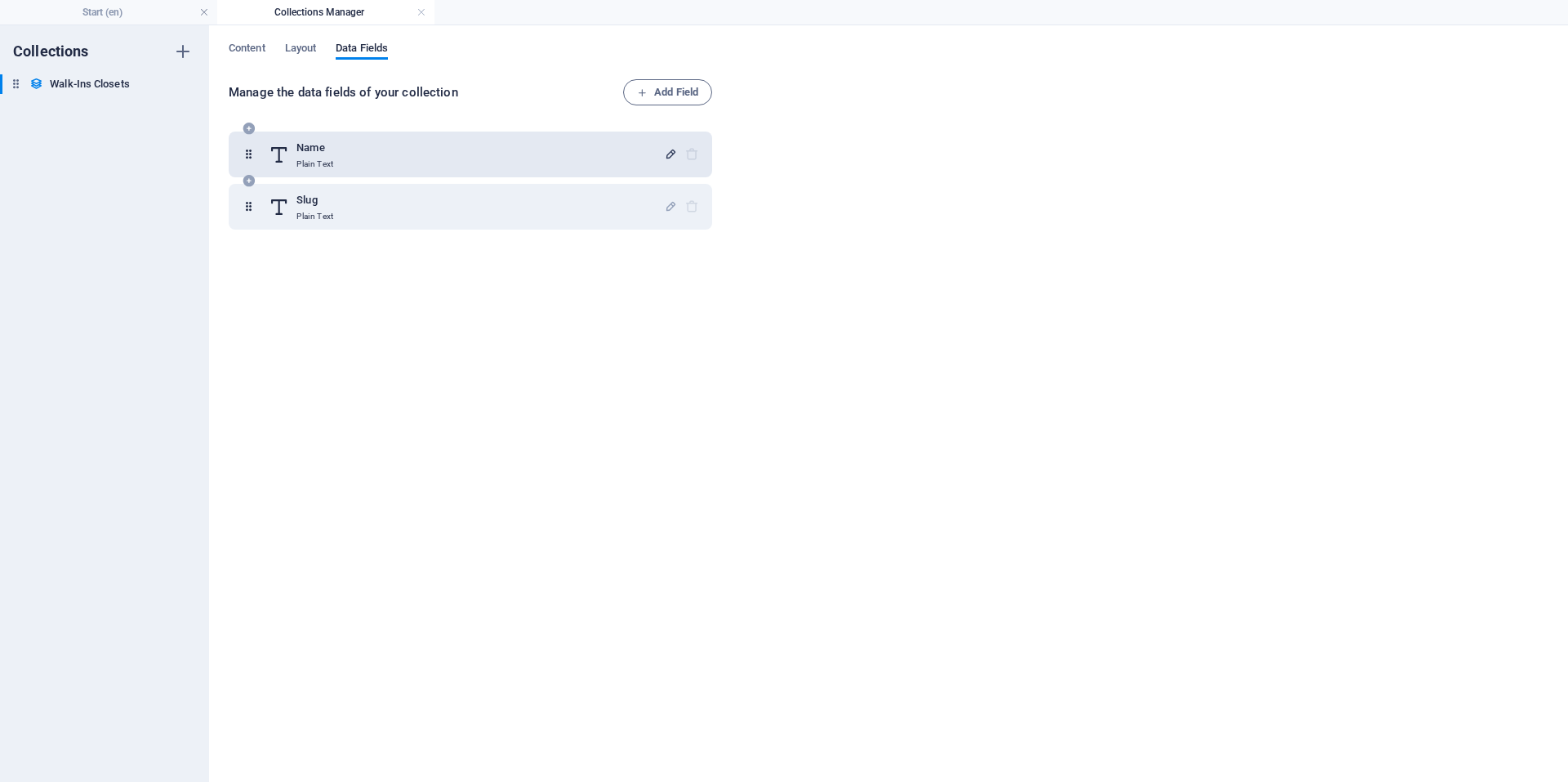
click at [665, 150] on icon "button" at bounding box center [671, 154] width 14 height 14
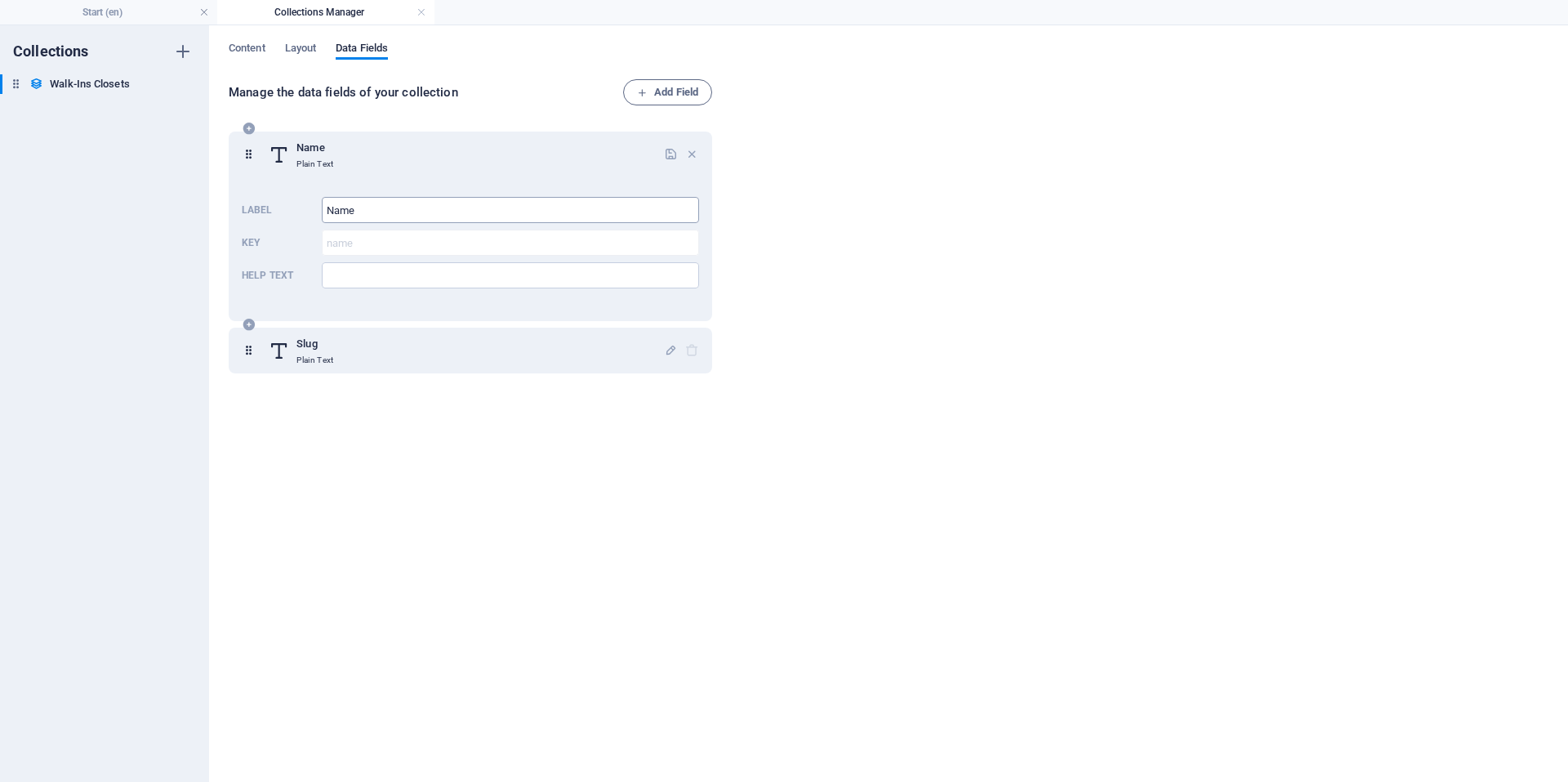
click at [409, 214] on input "Name" at bounding box center [510, 210] width 377 height 26
type input "Project Code Name"
click at [377, 272] on input "Help text" at bounding box center [510, 276] width 377 height 26
type input "Friendly project name"
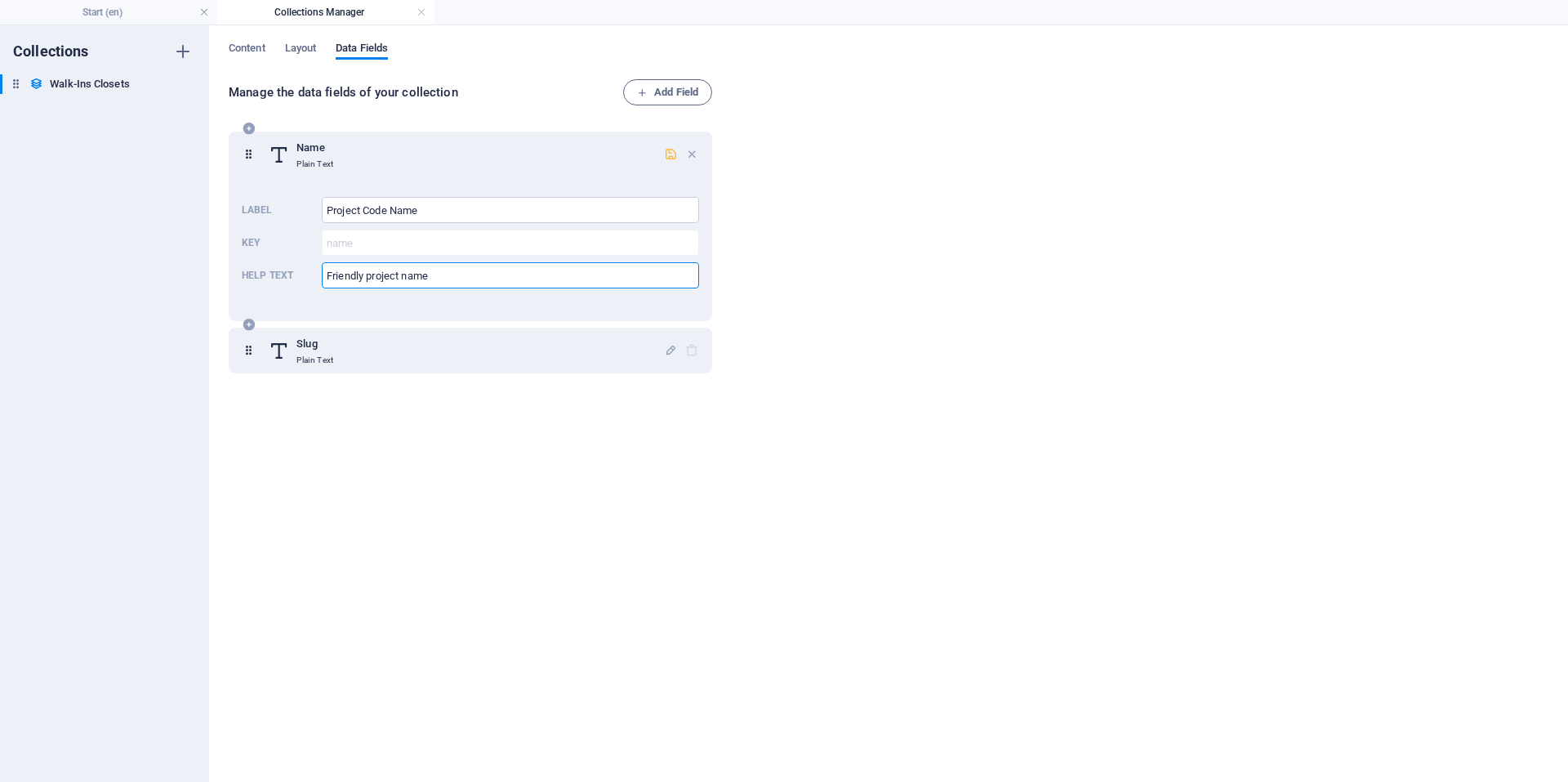
click at [664, 152] on icon "button" at bounding box center [671, 154] width 14 height 14
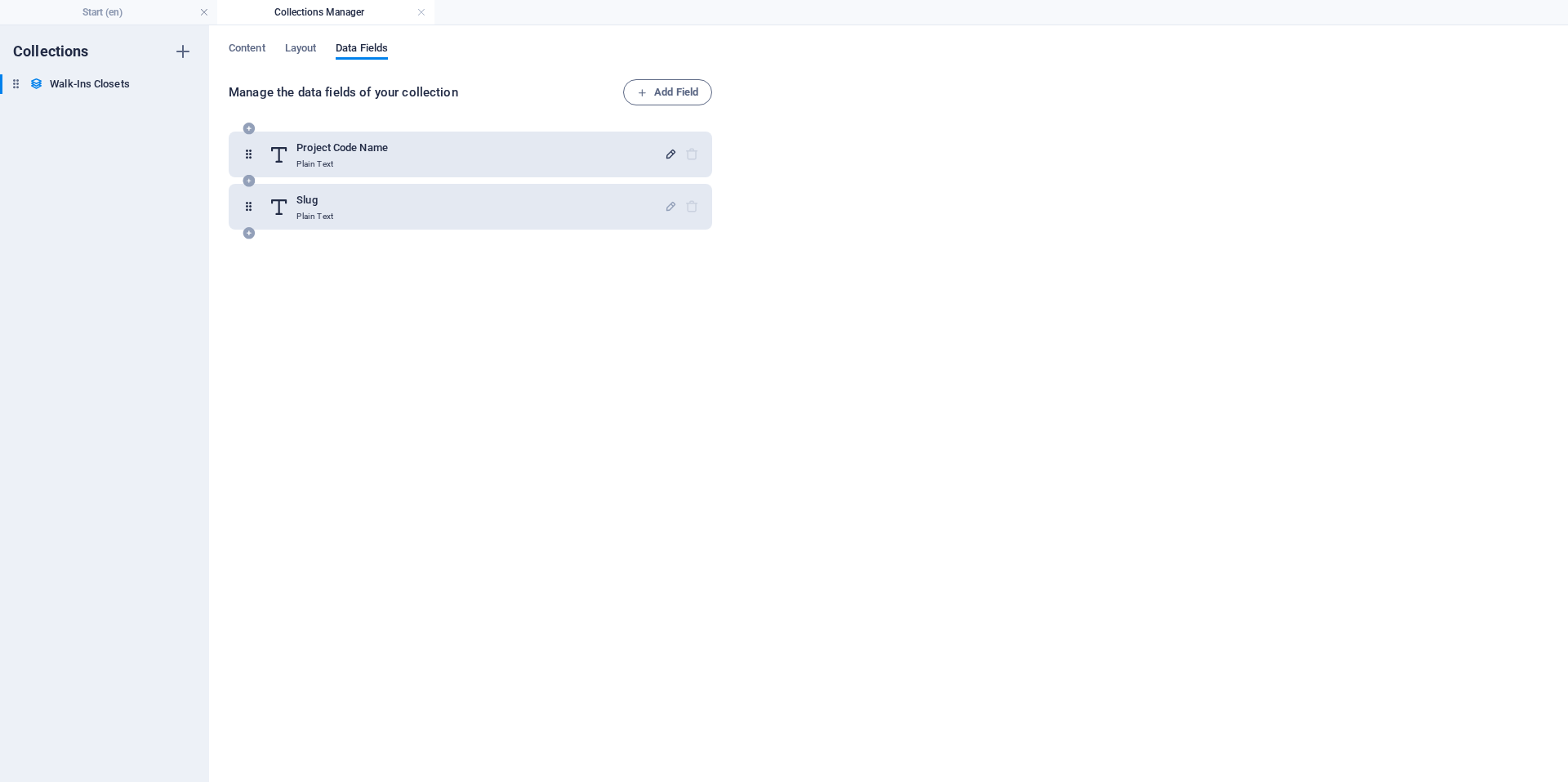
click at [375, 203] on div "Slug Plain Text" at bounding box center [466, 206] width 395 height 32
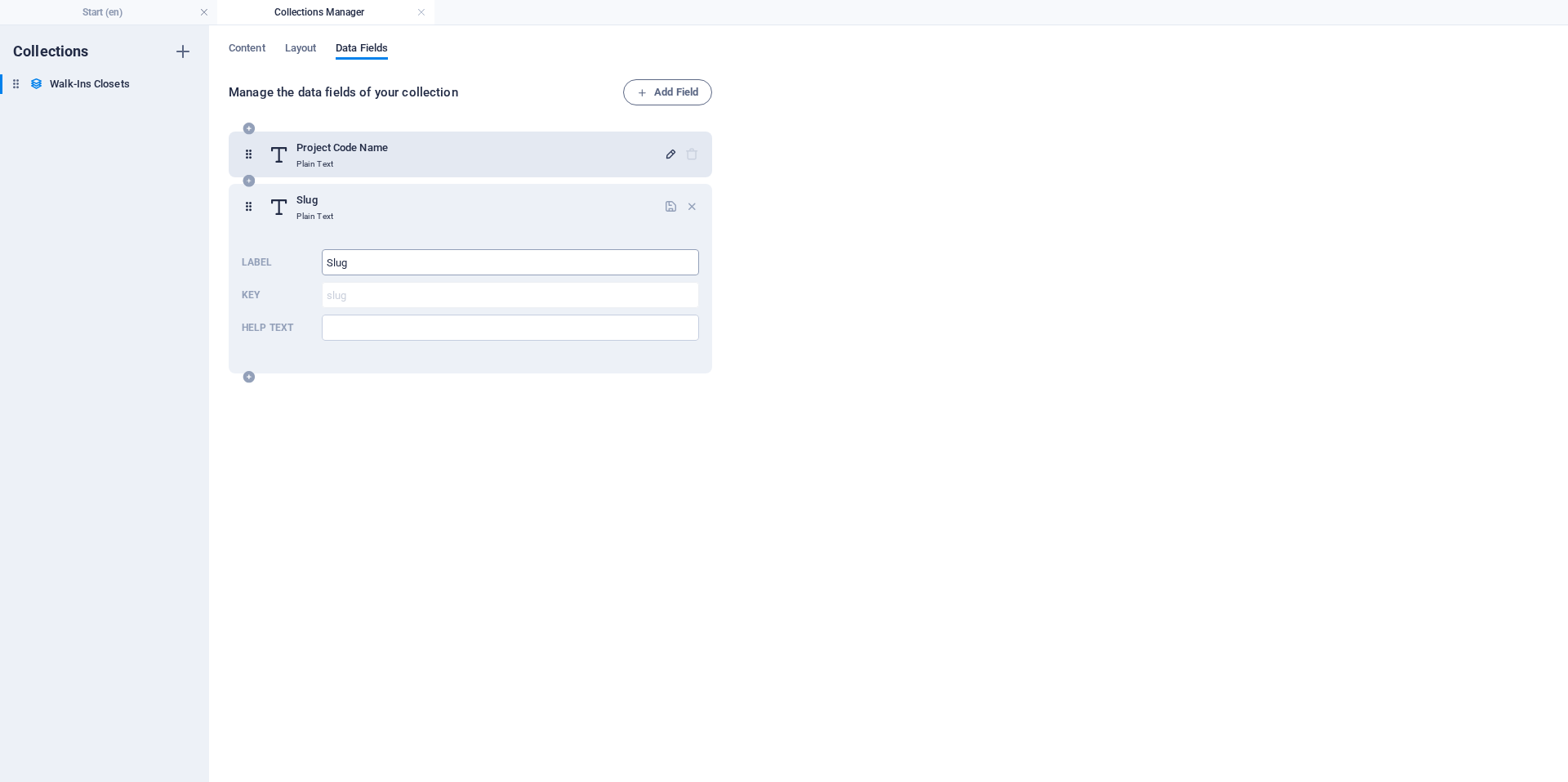
click at [375, 259] on input "Slug" at bounding box center [510, 262] width 377 height 26
type input "Area"
click at [356, 330] on input "Help text" at bounding box center [510, 328] width 377 height 26
type input "Aproximate area"
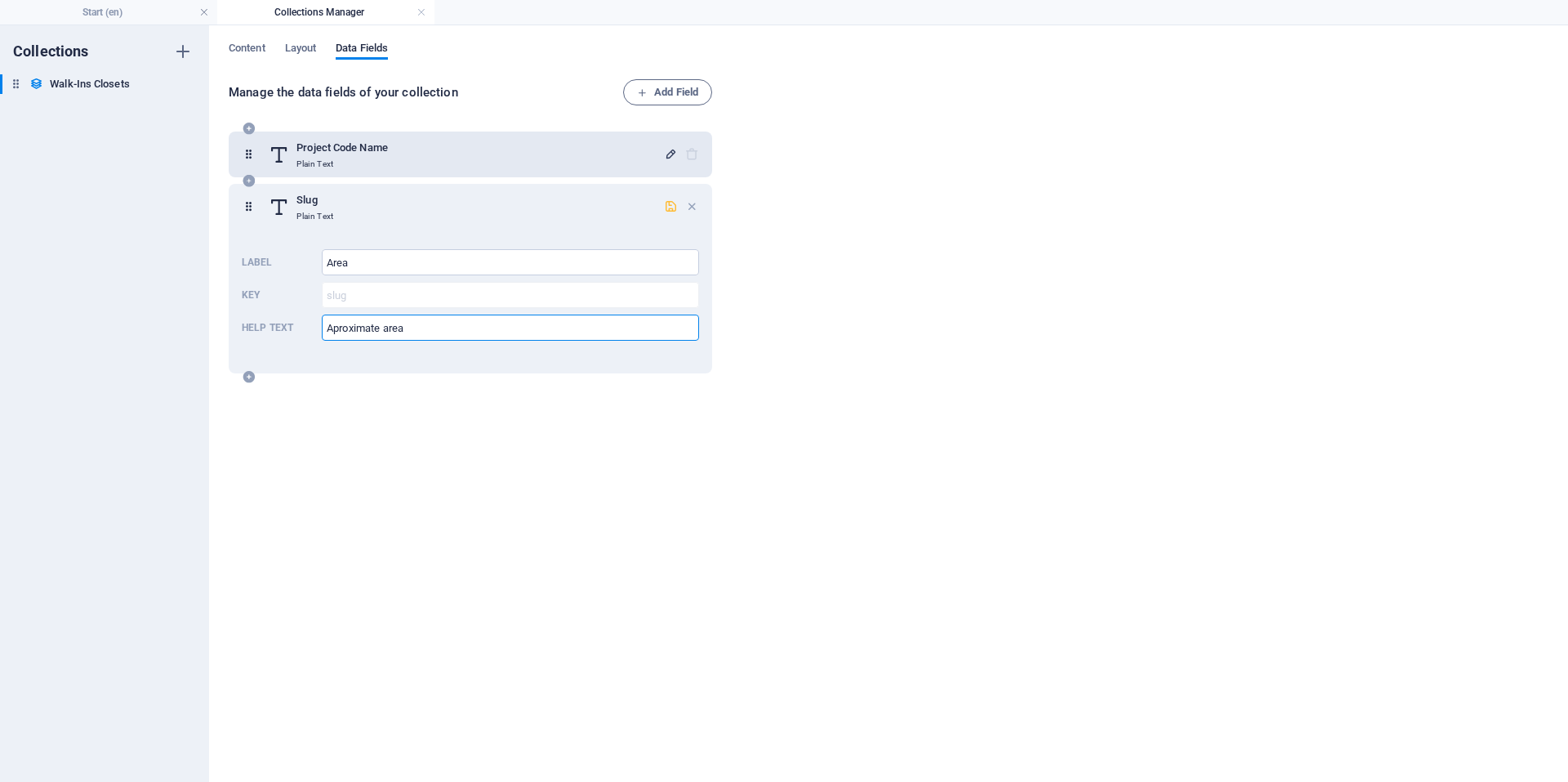
click at [669, 200] on icon "button" at bounding box center [671, 206] width 14 height 14
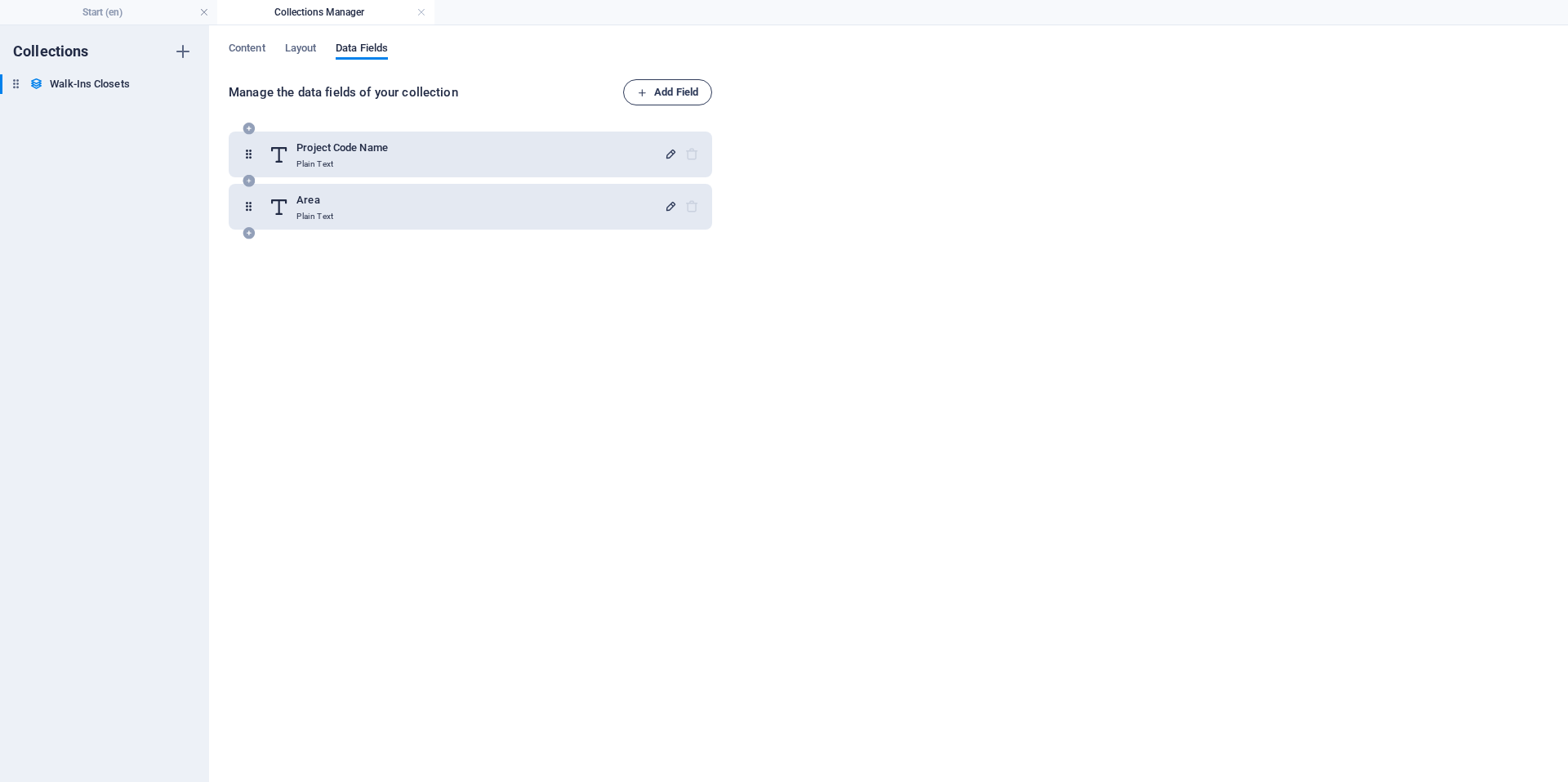
click at [672, 94] on span "Add Field" at bounding box center [667, 93] width 61 height 20
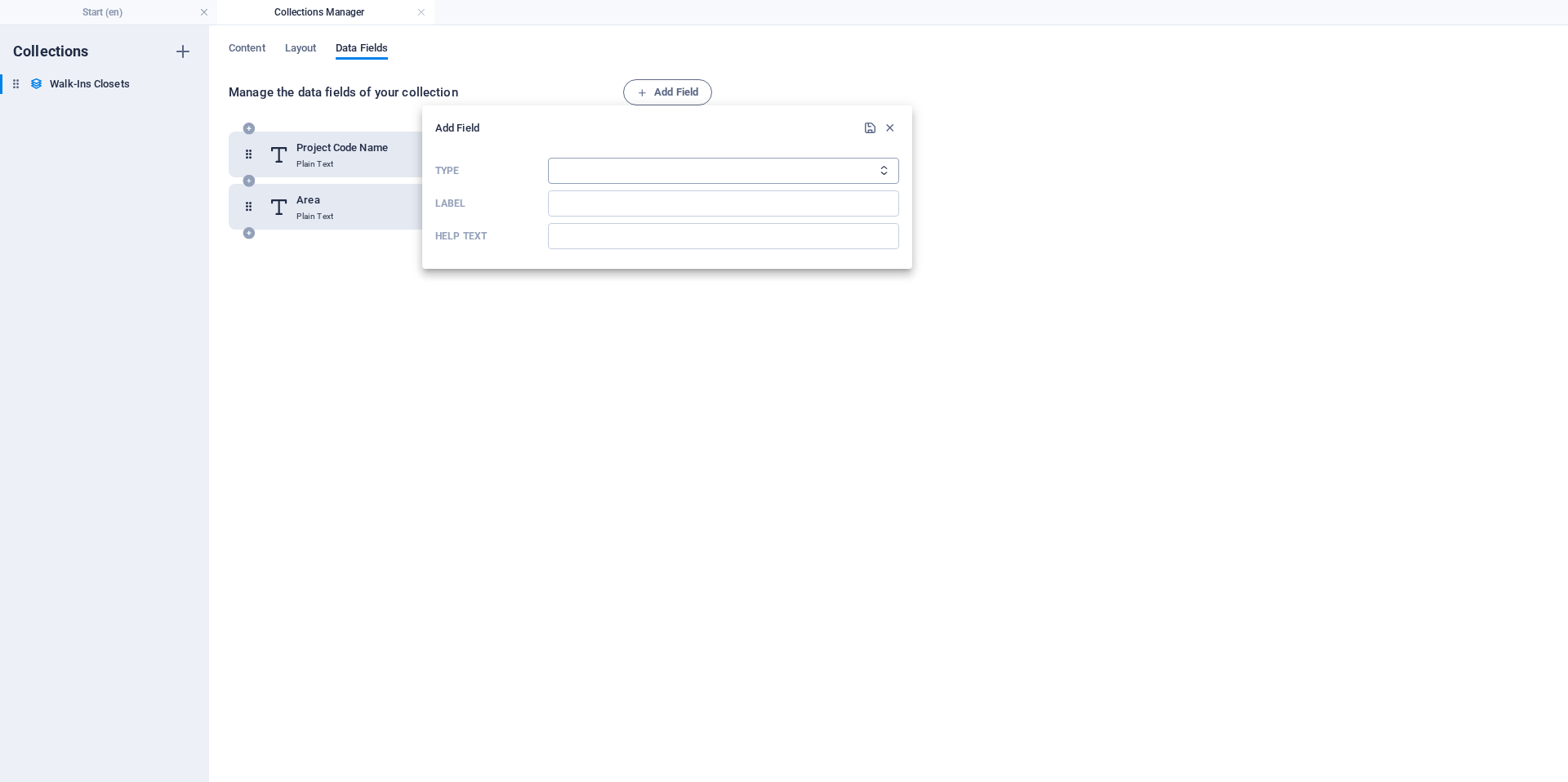
click at [749, 173] on select "Plain Text Link CMS Rich Text File Multiple Files Checkbox Choice Date Number" at bounding box center [724, 171] width 351 height 26
click at [890, 124] on icon "button" at bounding box center [889, 127] width 14 height 14
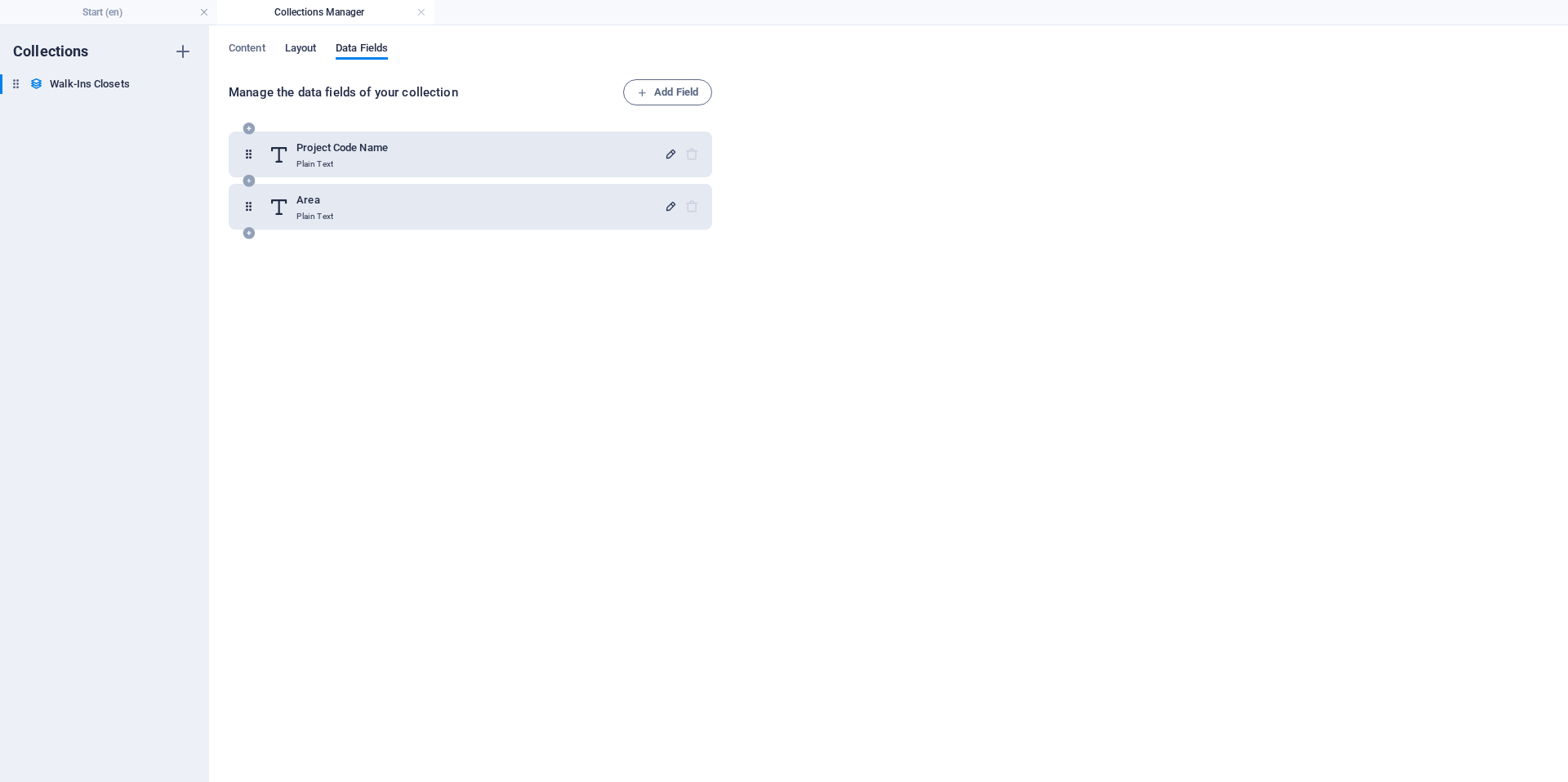
click at [317, 46] on span "Layout" at bounding box center [301, 50] width 32 height 23
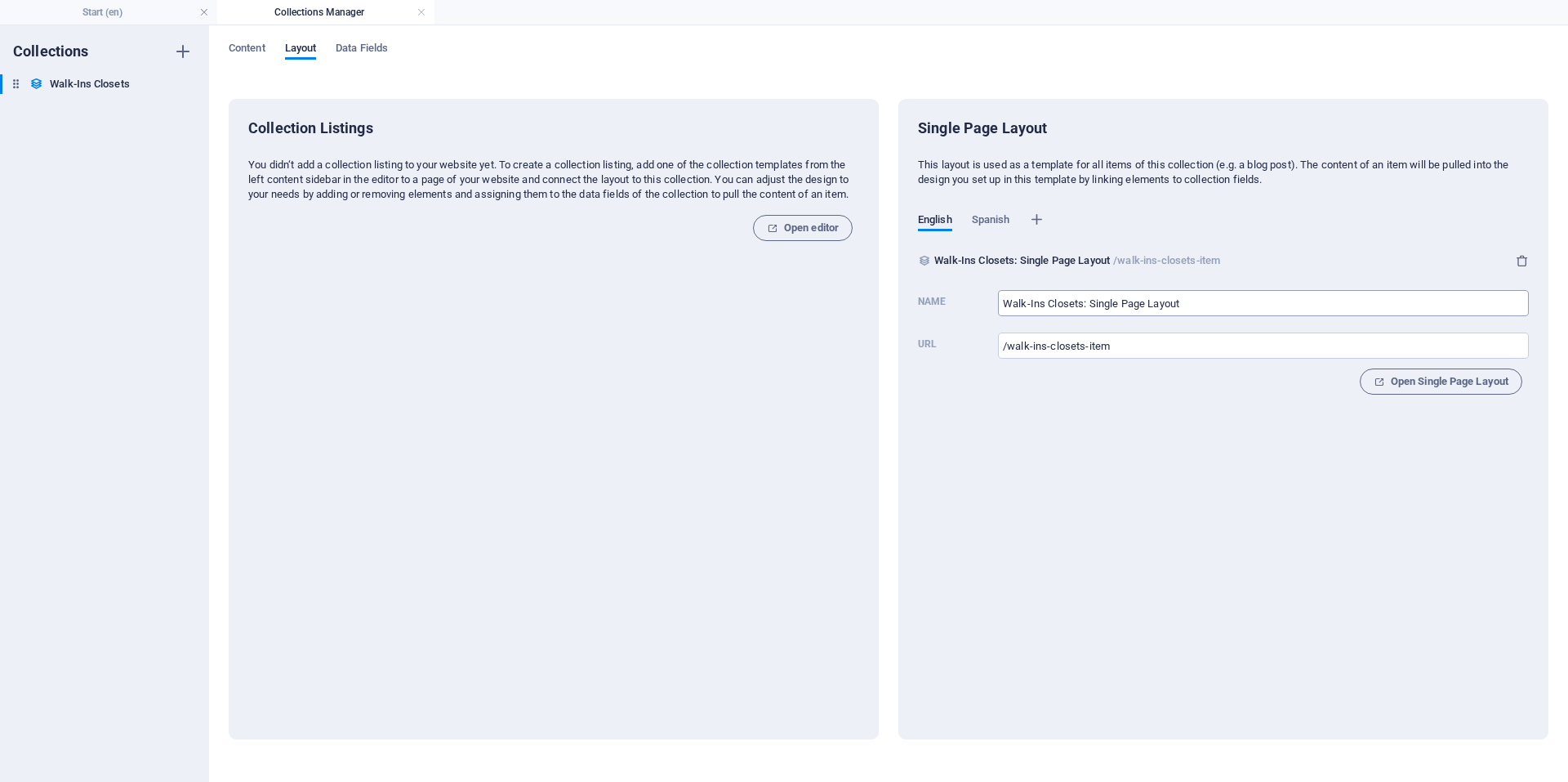
click at [1117, 299] on input "Walk-Ins Closets: Single Page Layout" at bounding box center [1264, 304] width 531 height 26
click at [782, 237] on span "Open editor" at bounding box center [802, 228] width 72 height 20
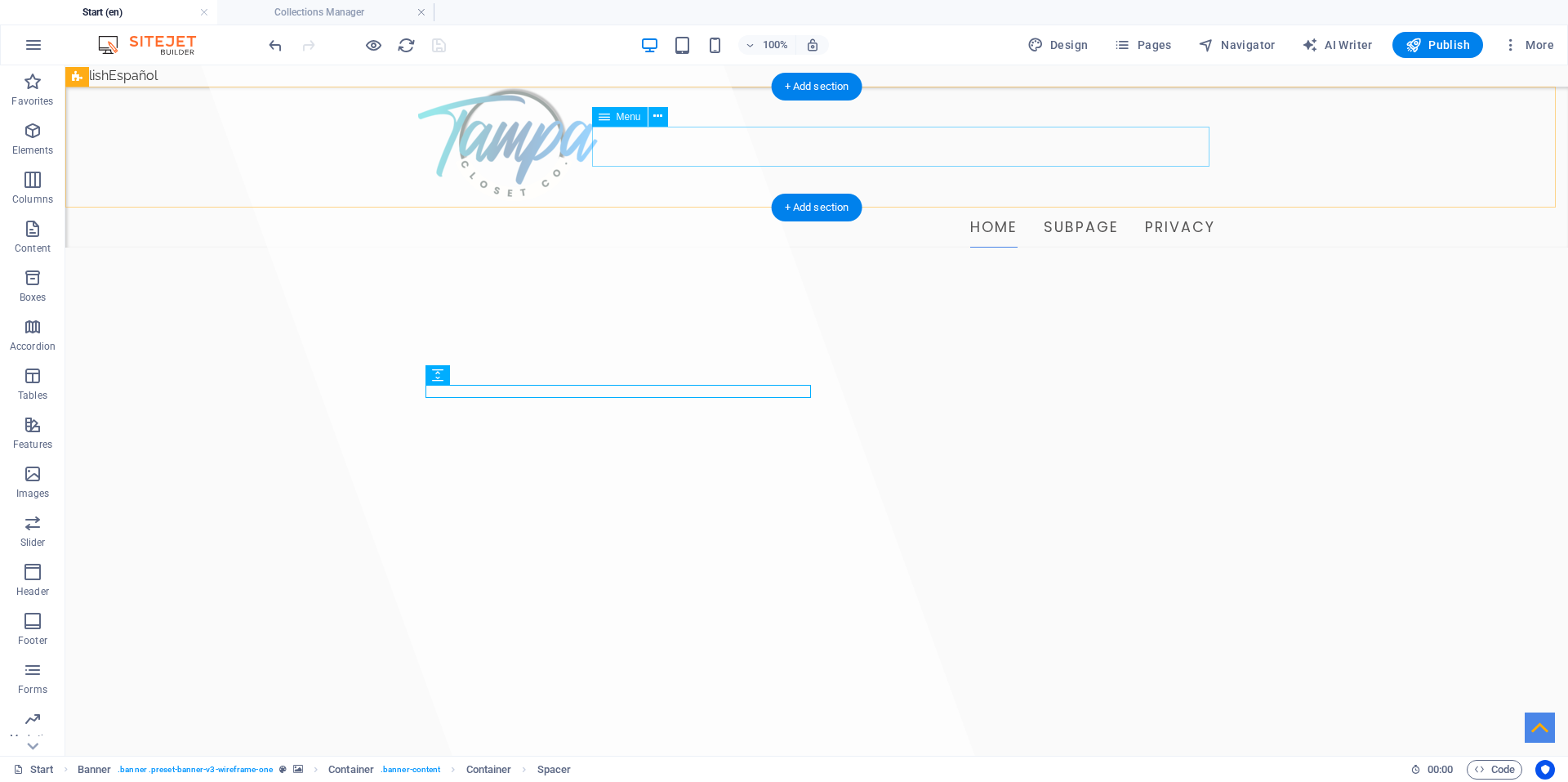
click at [1020, 208] on nav "Home Subpage Privacy" at bounding box center [817, 228] width 797 height 41
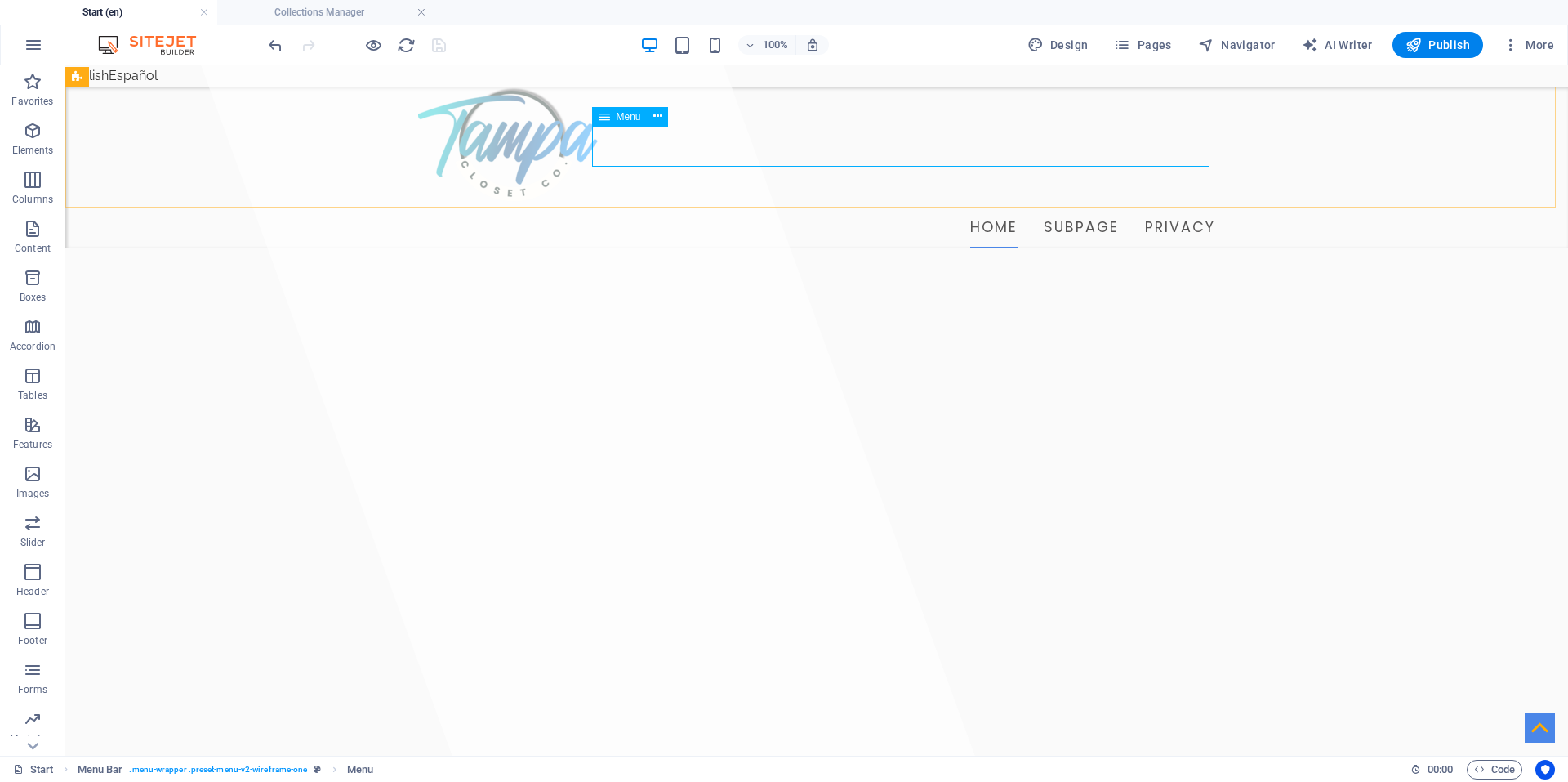
click at [614, 115] on div "Menu" at bounding box center [619, 117] width 55 height 20
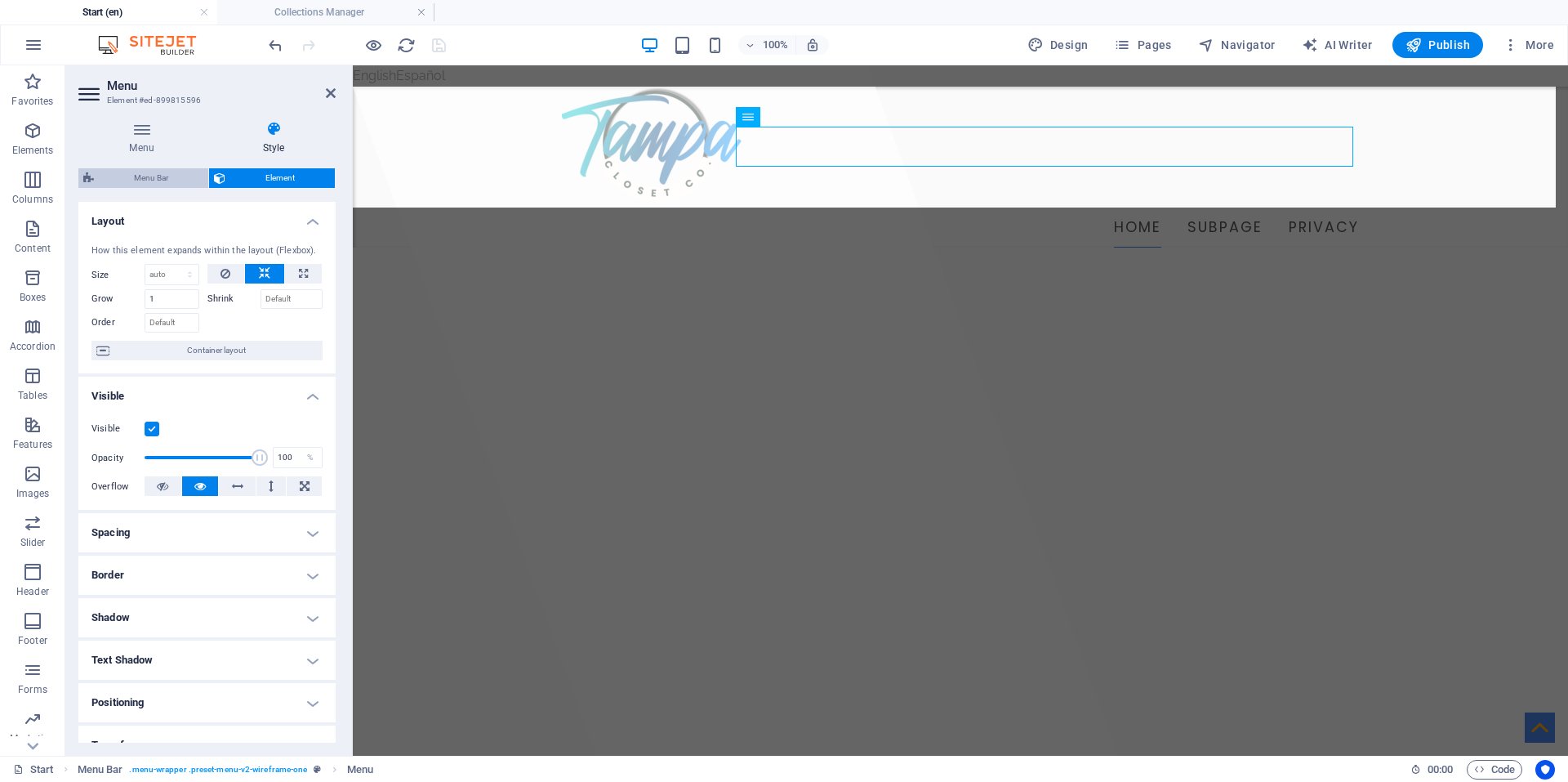
click at [165, 180] on span "Menu Bar" at bounding box center [151, 178] width 104 height 20
select select "rem"
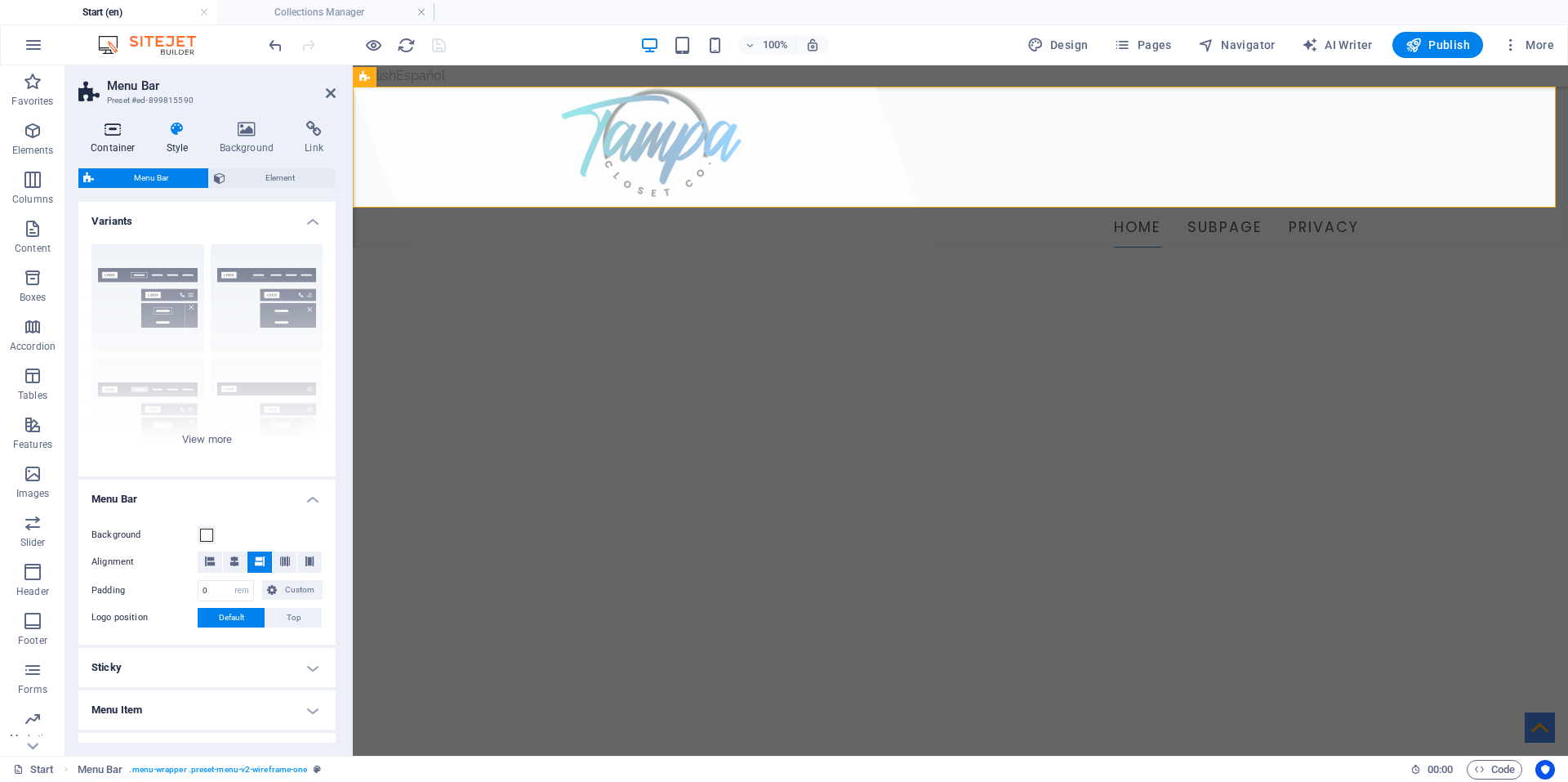
click at [117, 128] on icon at bounding box center [113, 129] width 69 height 17
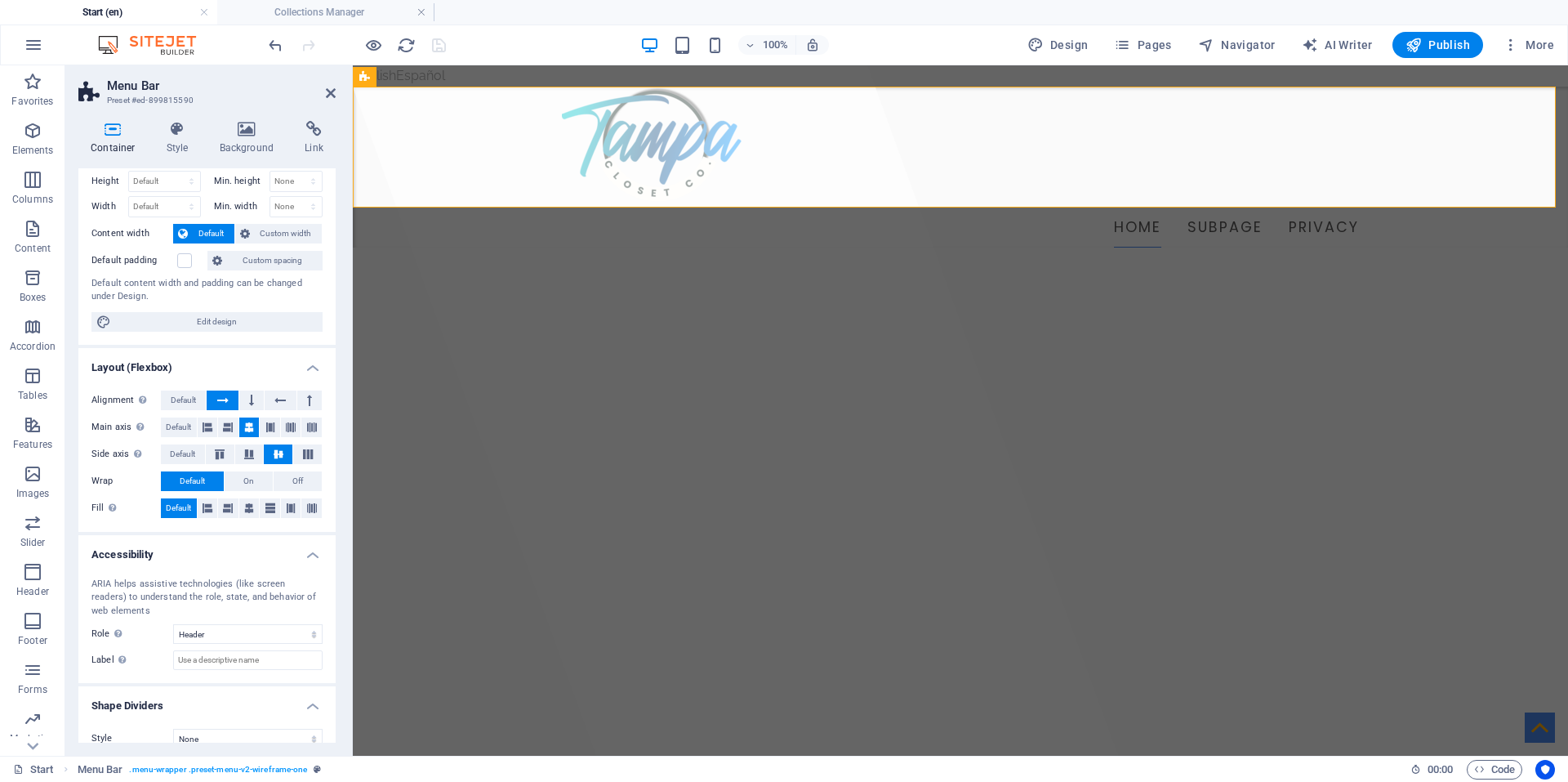
scroll to position [59, 0]
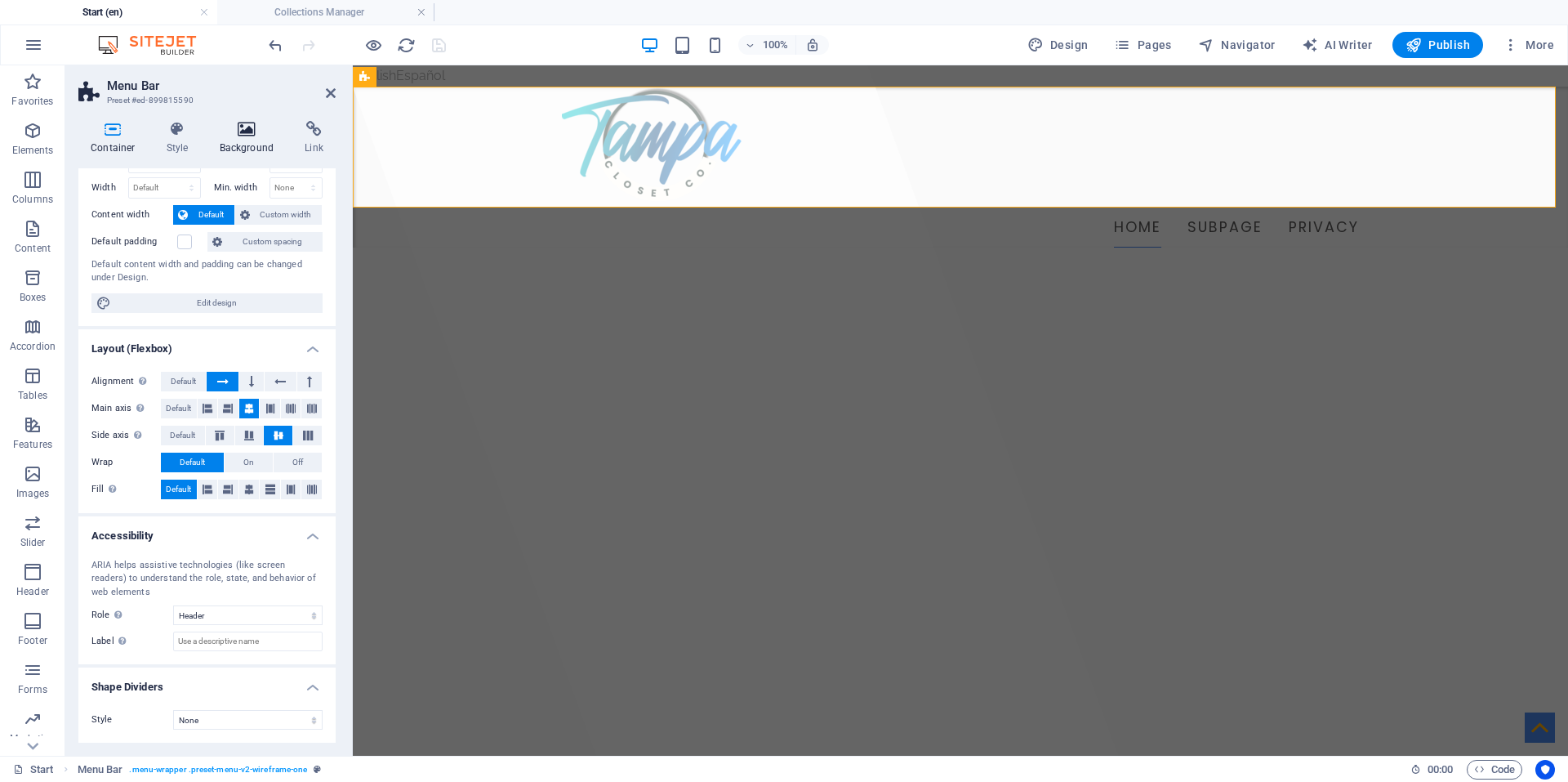
click at [249, 139] on h4 "Background" at bounding box center [251, 137] width 86 height 34
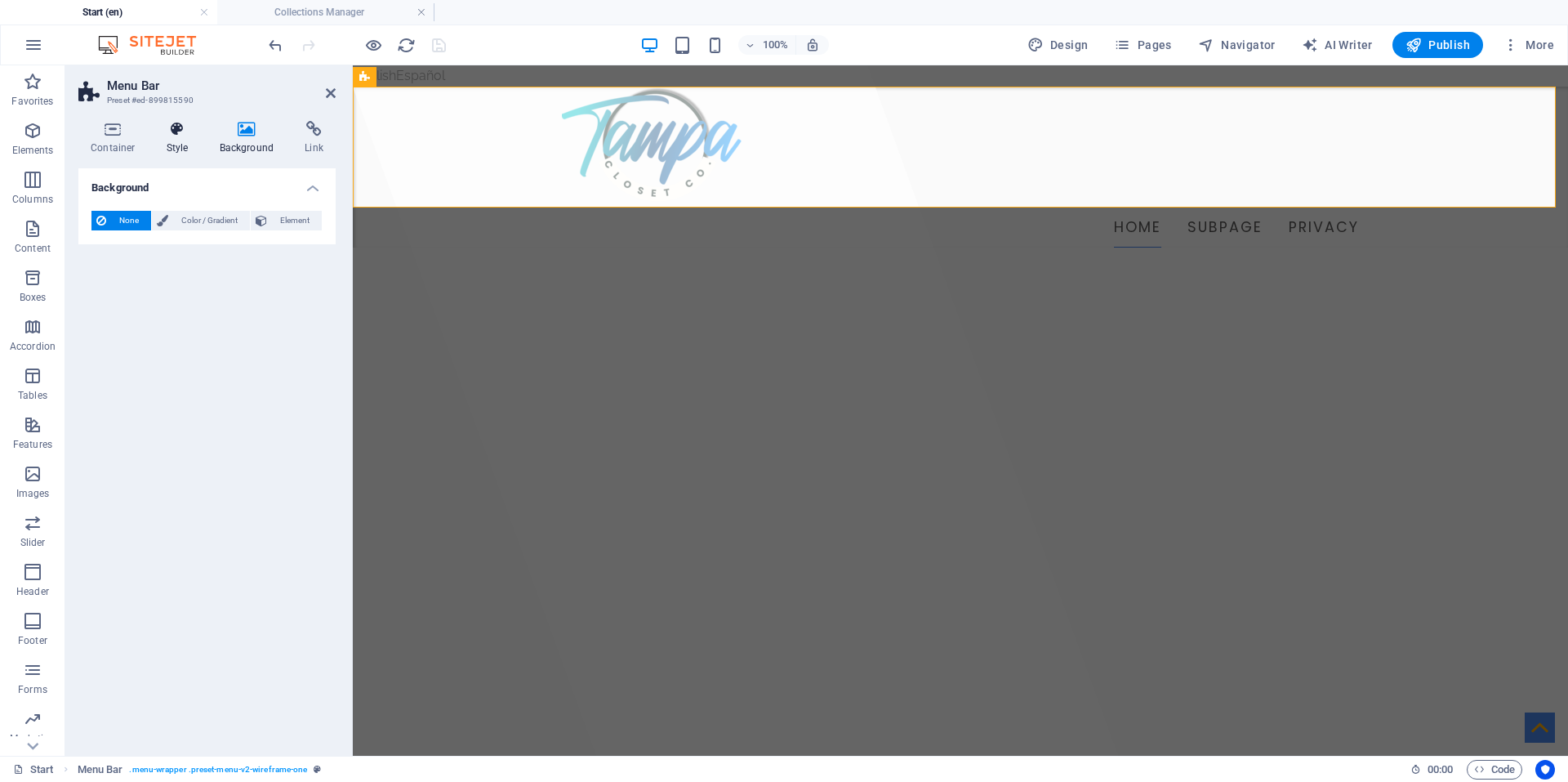
click at [182, 125] on icon at bounding box center [178, 129] width 46 height 17
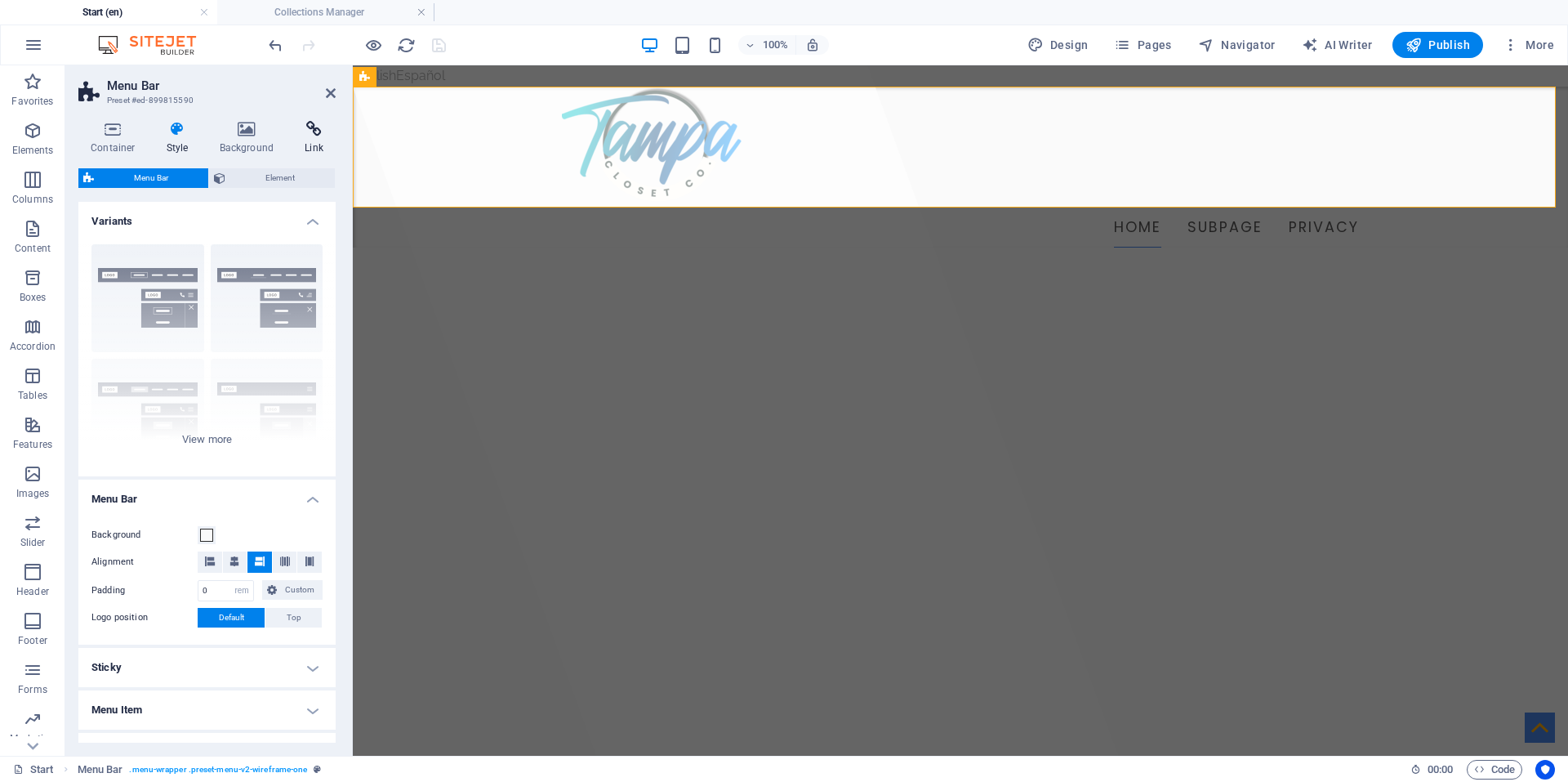
click at [310, 137] on icon at bounding box center [314, 129] width 43 height 17
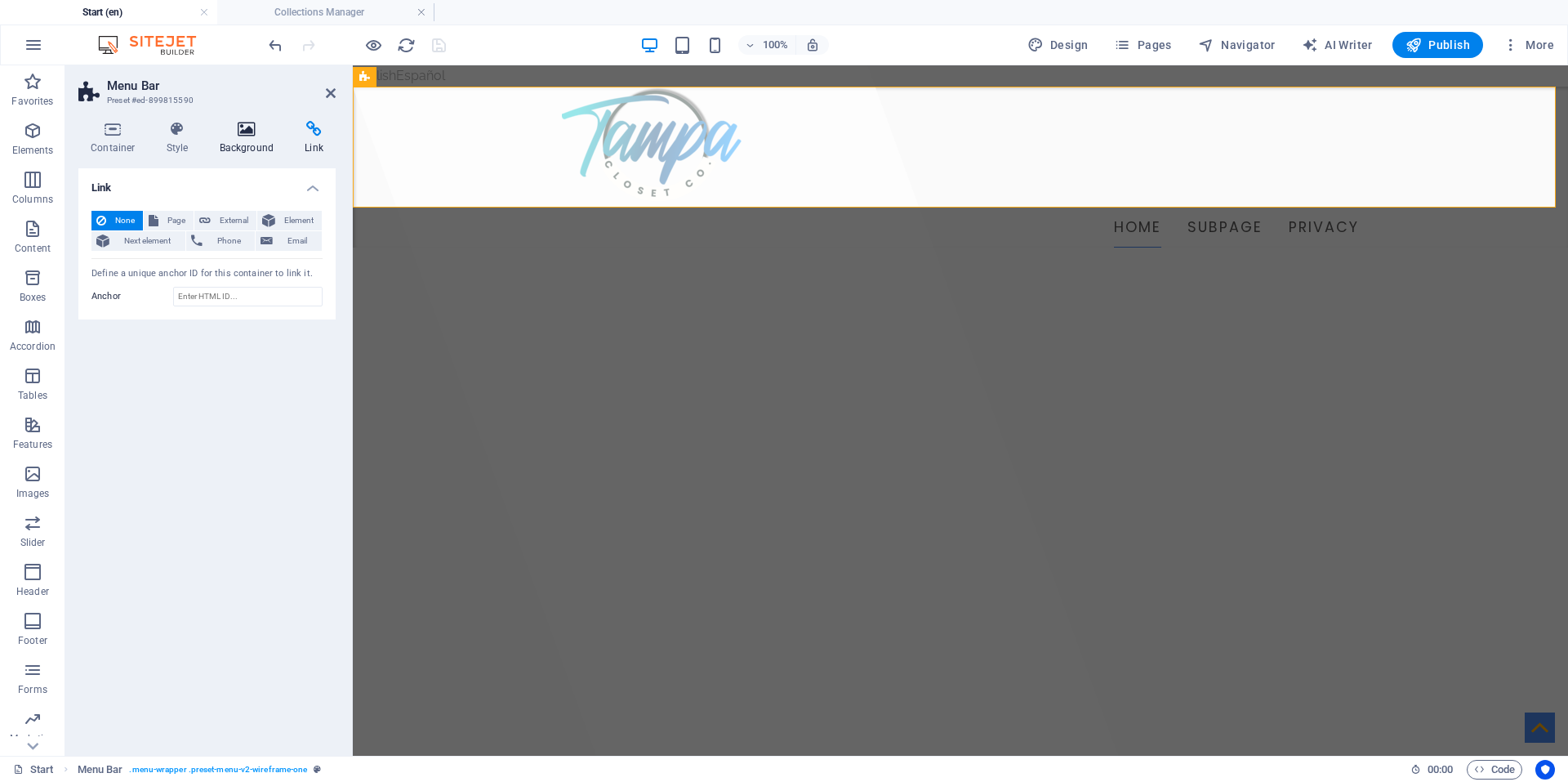
click at [253, 137] on icon at bounding box center [247, 129] width 79 height 17
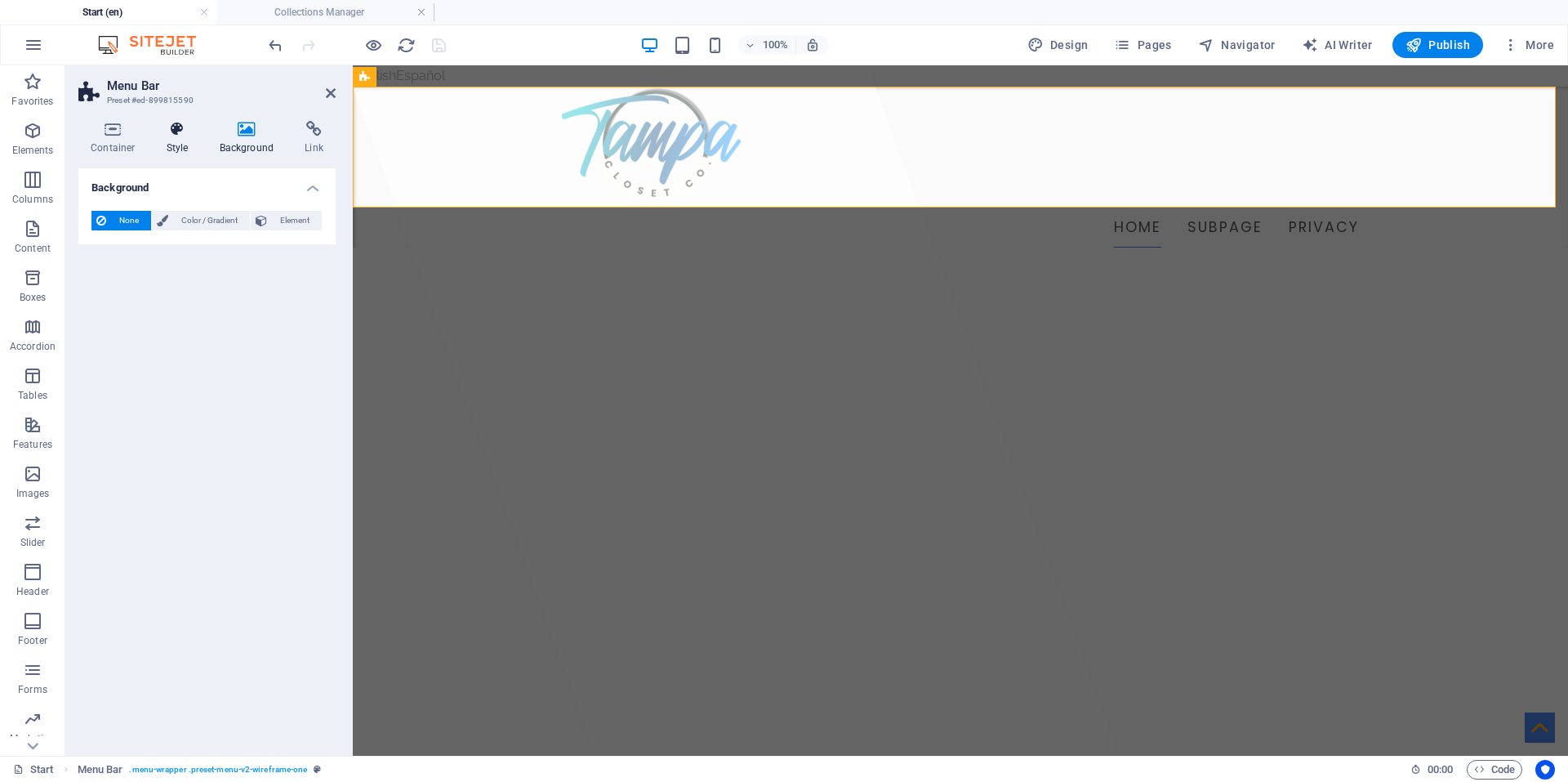
click at [167, 131] on icon at bounding box center [178, 129] width 46 height 17
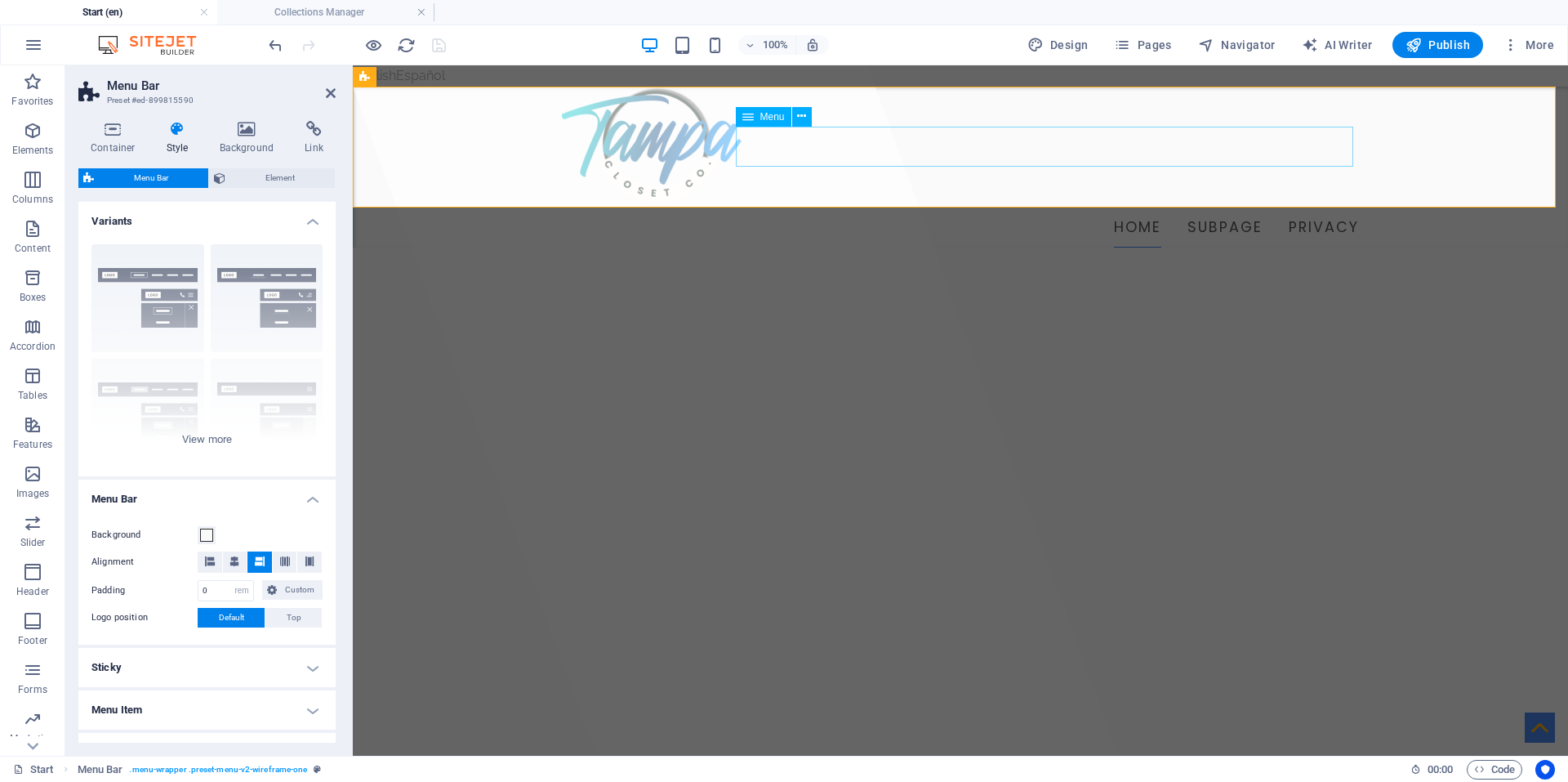
click at [871, 208] on nav "Home Subpage Privacy" at bounding box center [960, 228] width 797 height 41
click at [1075, 208] on nav "Home Subpage Privacy" at bounding box center [960, 228] width 797 height 41
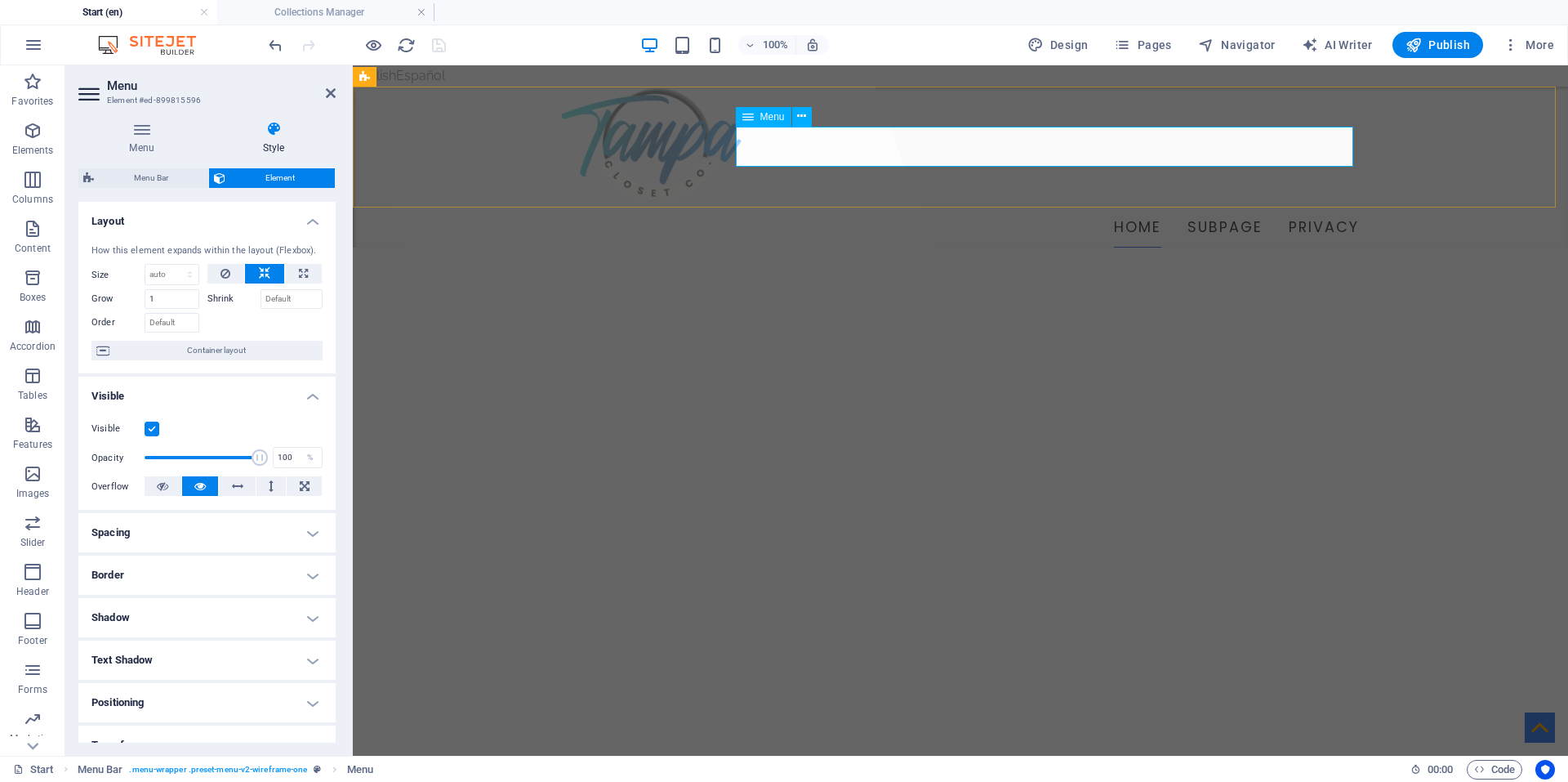
click at [746, 117] on icon at bounding box center [748, 117] width 12 height 20
click at [802, 118] on icon at bounding box center [801, 116] width 9 height 17
click at [1161, 208] on nav "Home Subpage Privacy" at bounding box center [960, 228] width 797 height 41
click at [1143, 44] on span "Pages" at bounding box center [1142, 45] width 57 height 17
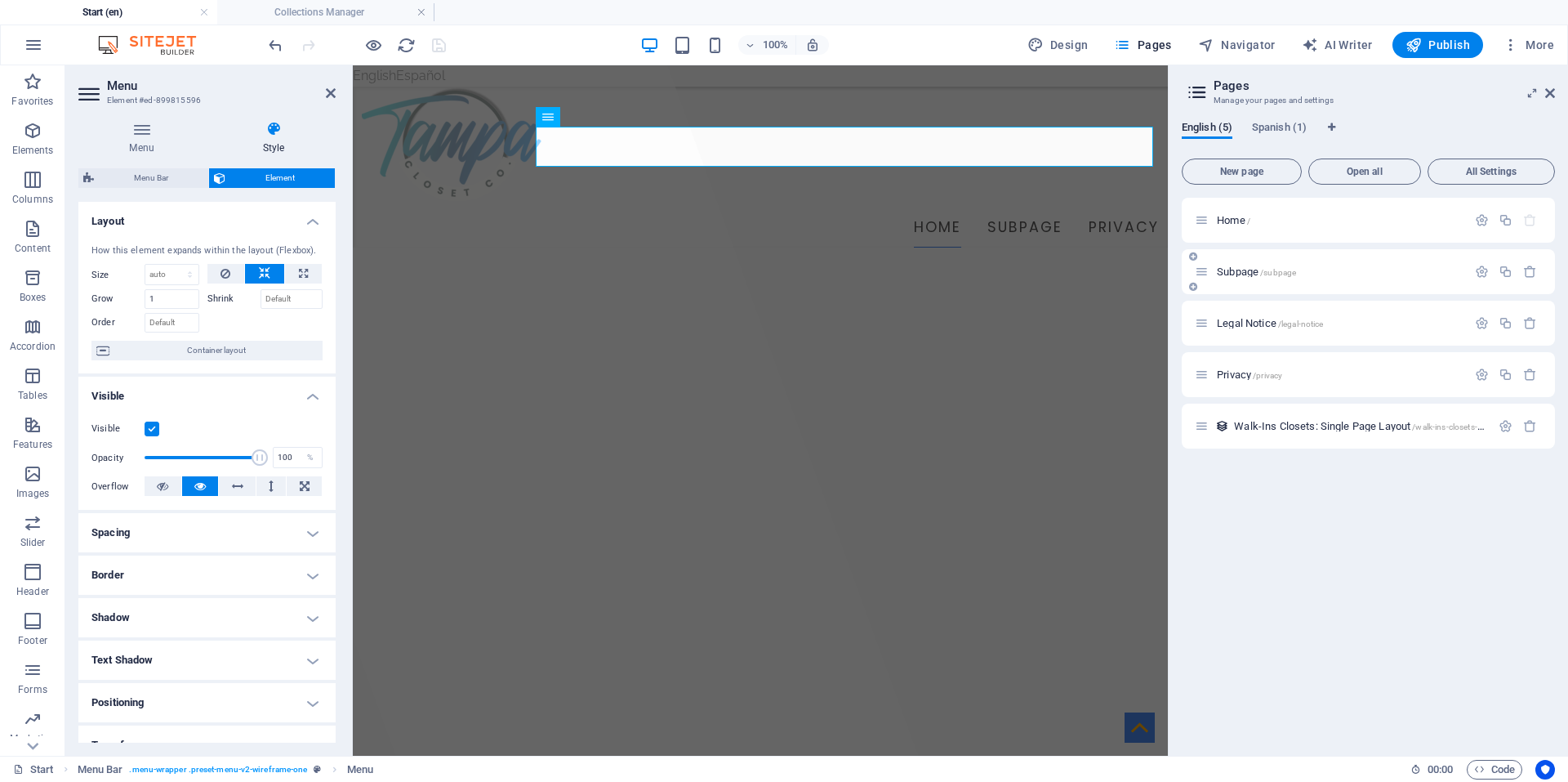
click at [1380, 264] on div "Subpage /subpage" at bounding box center [1331, 271] width 272 height 19
click at [1239, 270] on span "Subpage /subpage" at bounding box center [1256, 271] width 79 height 12
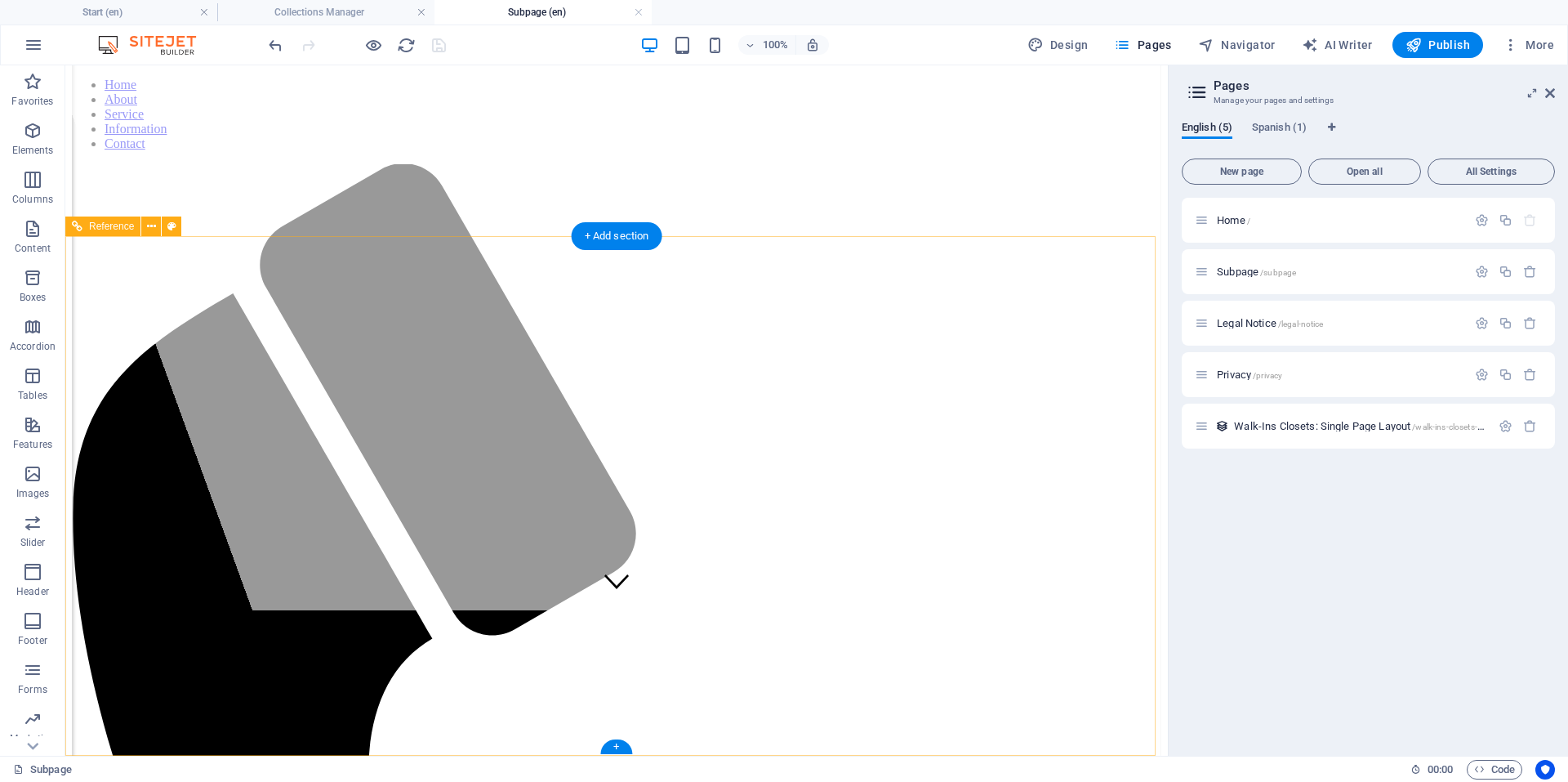
scroll to position [0, 0]
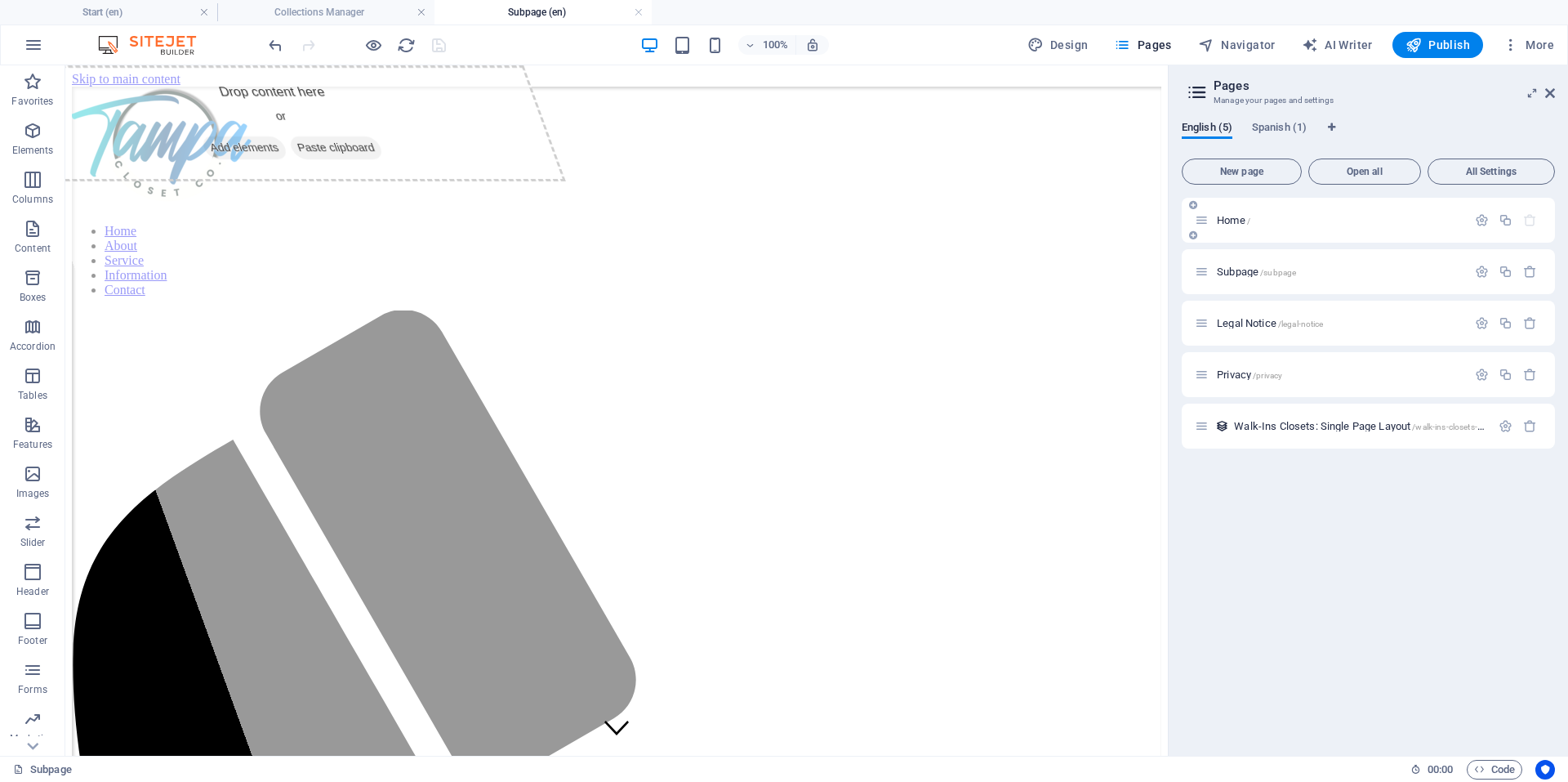
click at [1236, 219] on span "Home /" at bounding box center [1233, 220] width 33 height 12
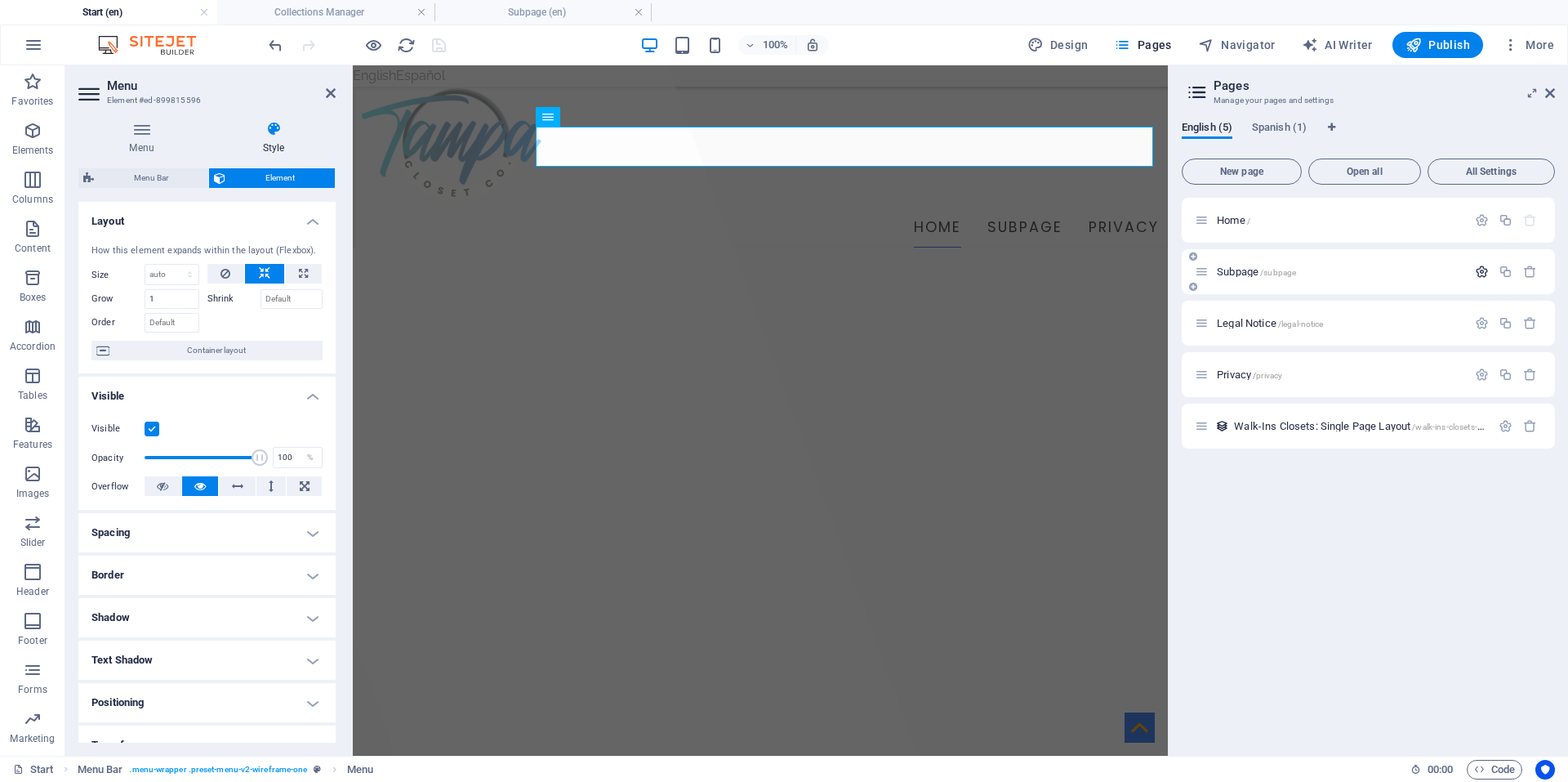
click at [1480, 271] on icon "button" at bounding box center [1481, 271] width 14 height 14
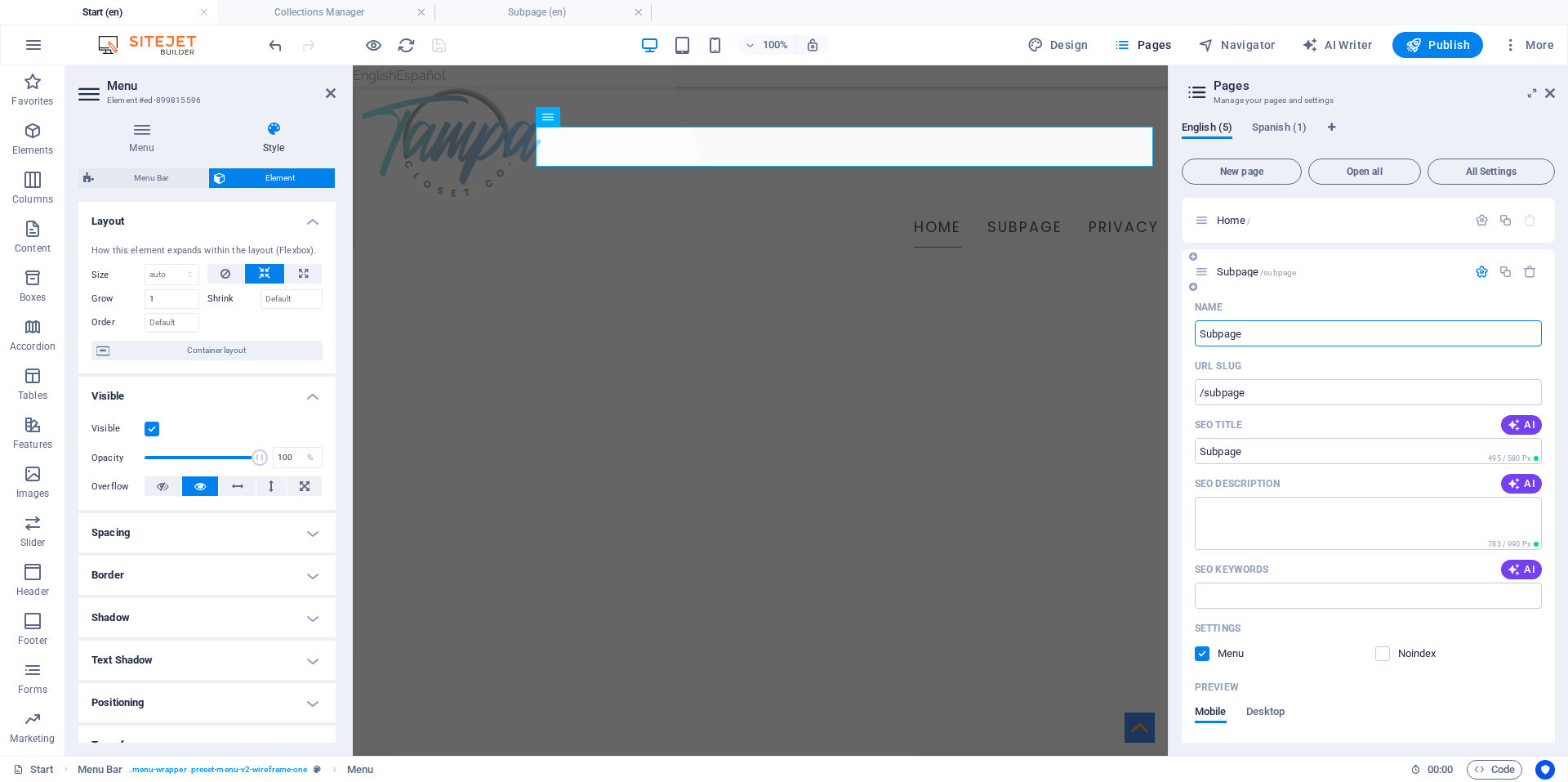
click at [1288, 333] on input "Subpage" at bounding box center [1369, 333] width 347 height 26
click at [1286, 333] on input "Subpage" at bounding box center [1369, 333] width 347 height 26
type input "P"
type input "/p"
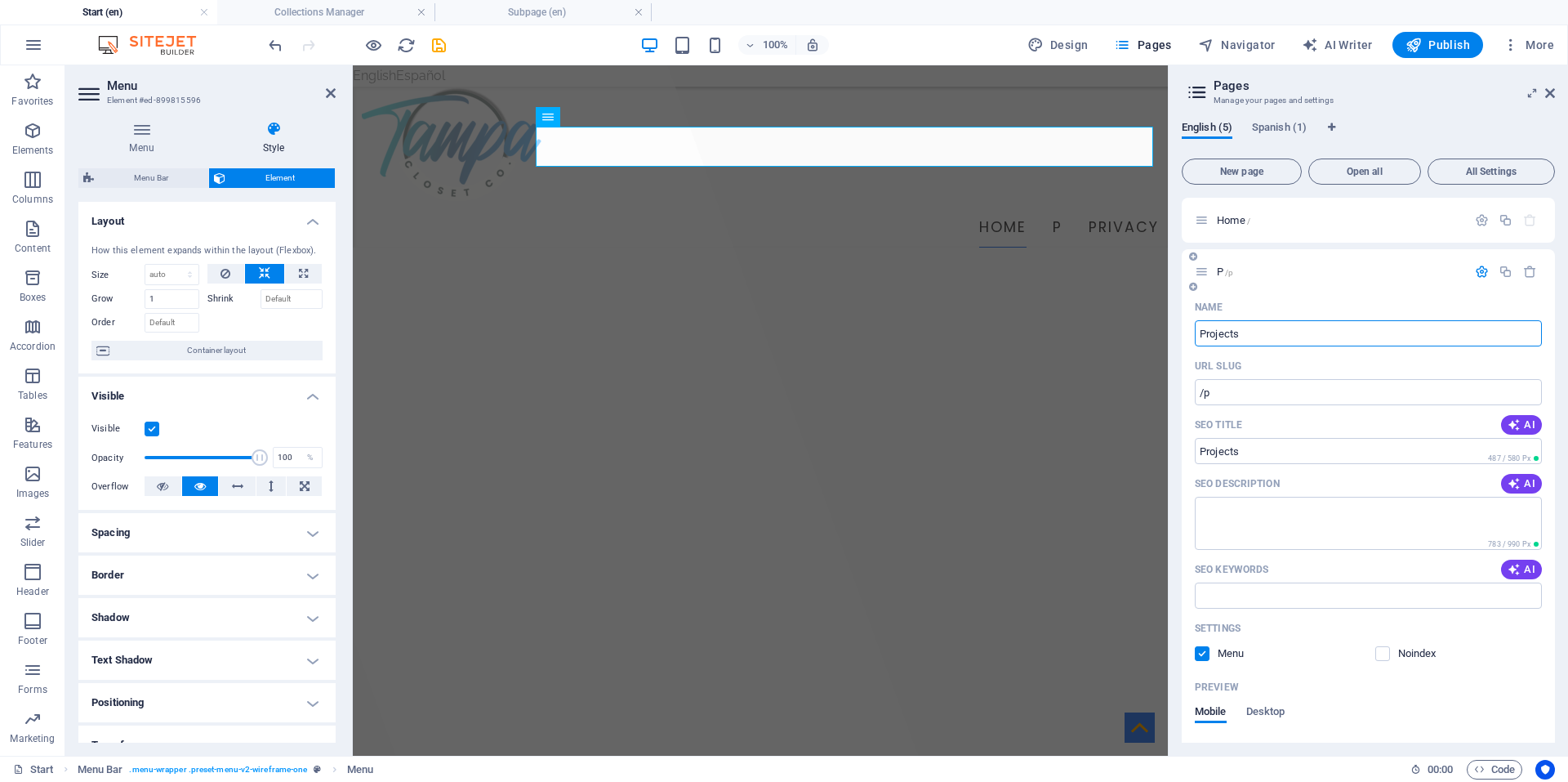
type input "Projects"
type input "/projects"
type input "P"
type input "/"
type input "Who we are"
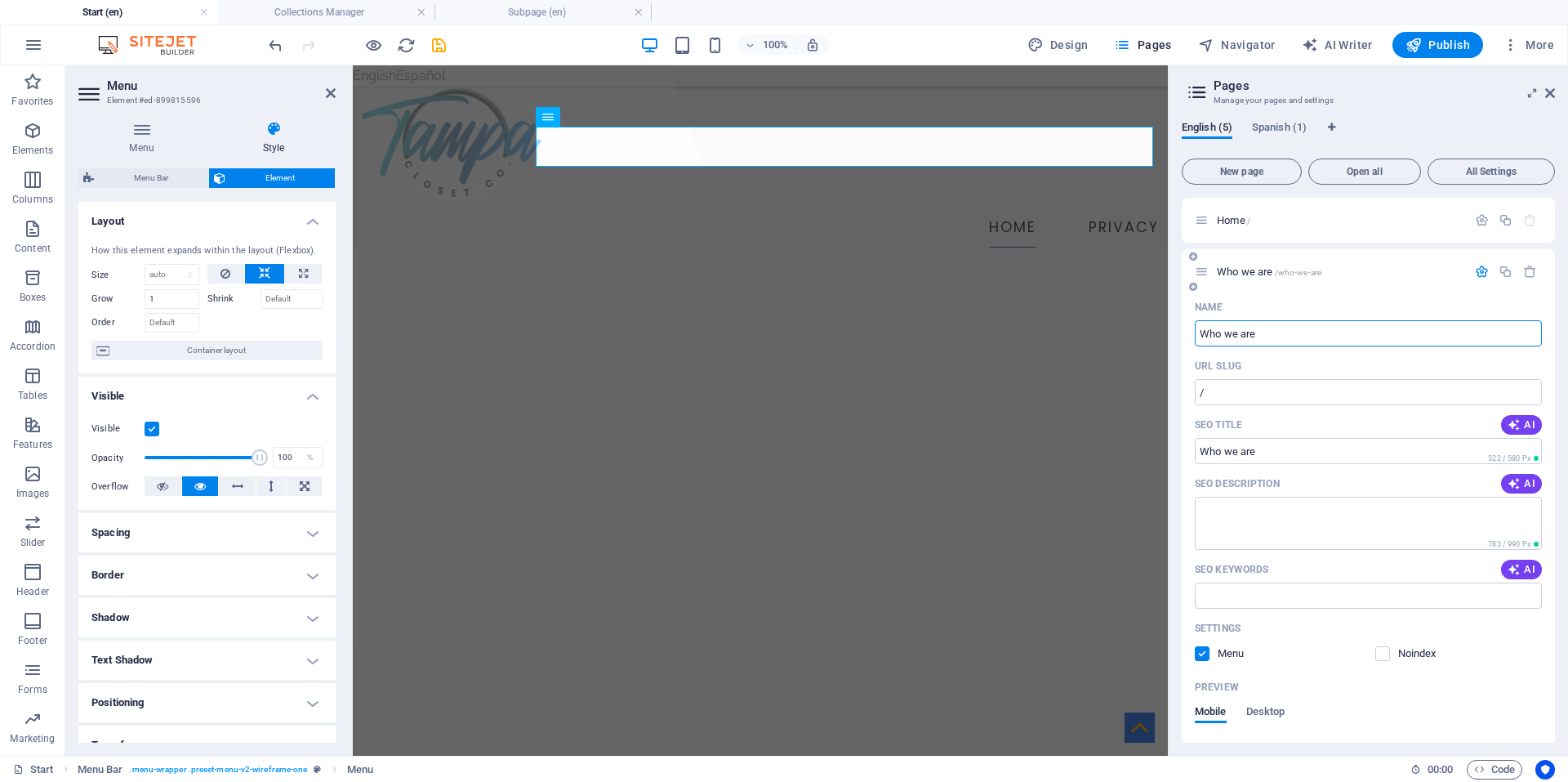
type input "/who-we-are"
type input "Who we are"
type input "W"
type input "/"
type input "Our"
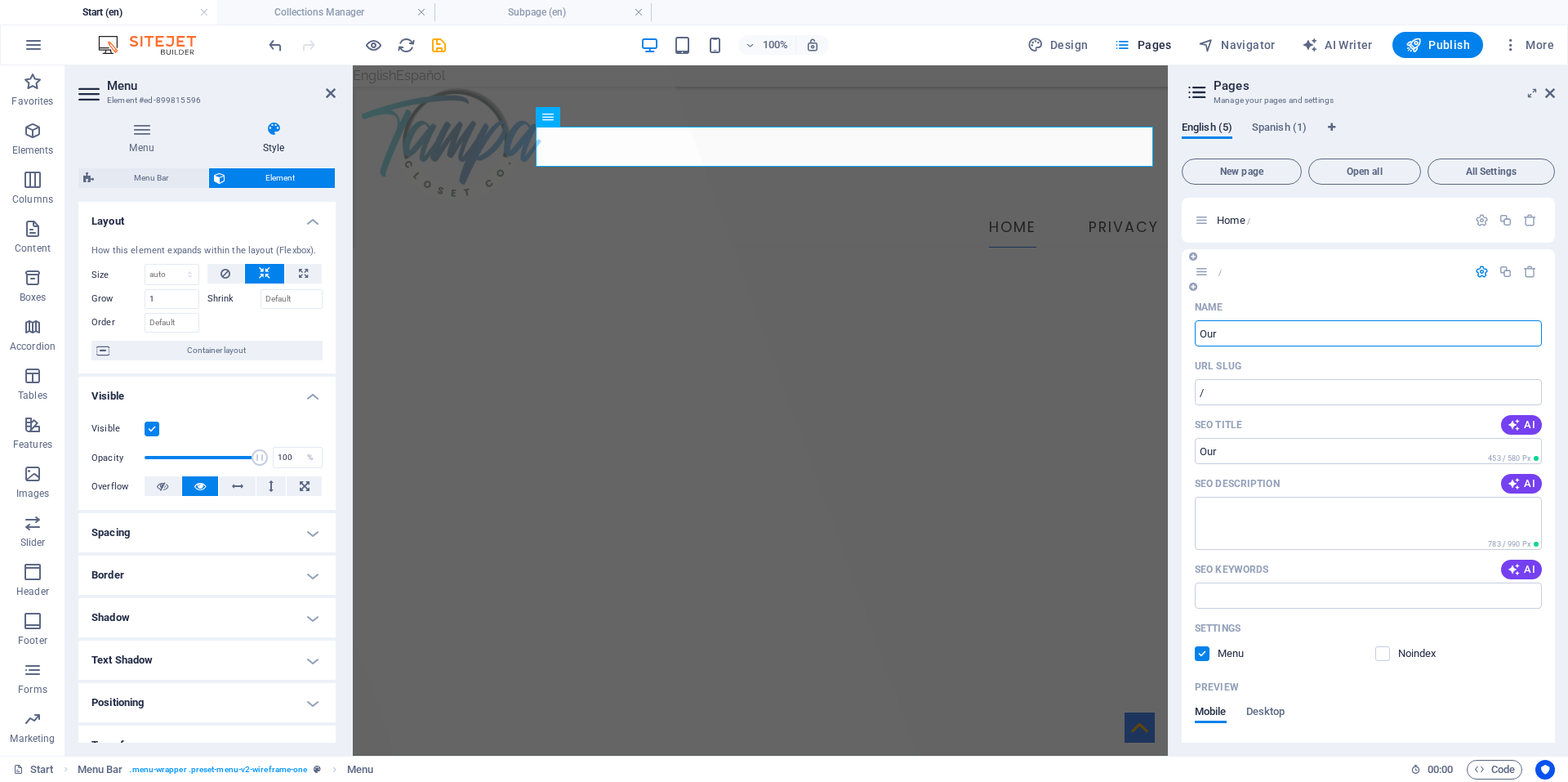
type input "/our"
type input "Our"
type input "Our Team"
type input "/our-team"
type input "Our Team"
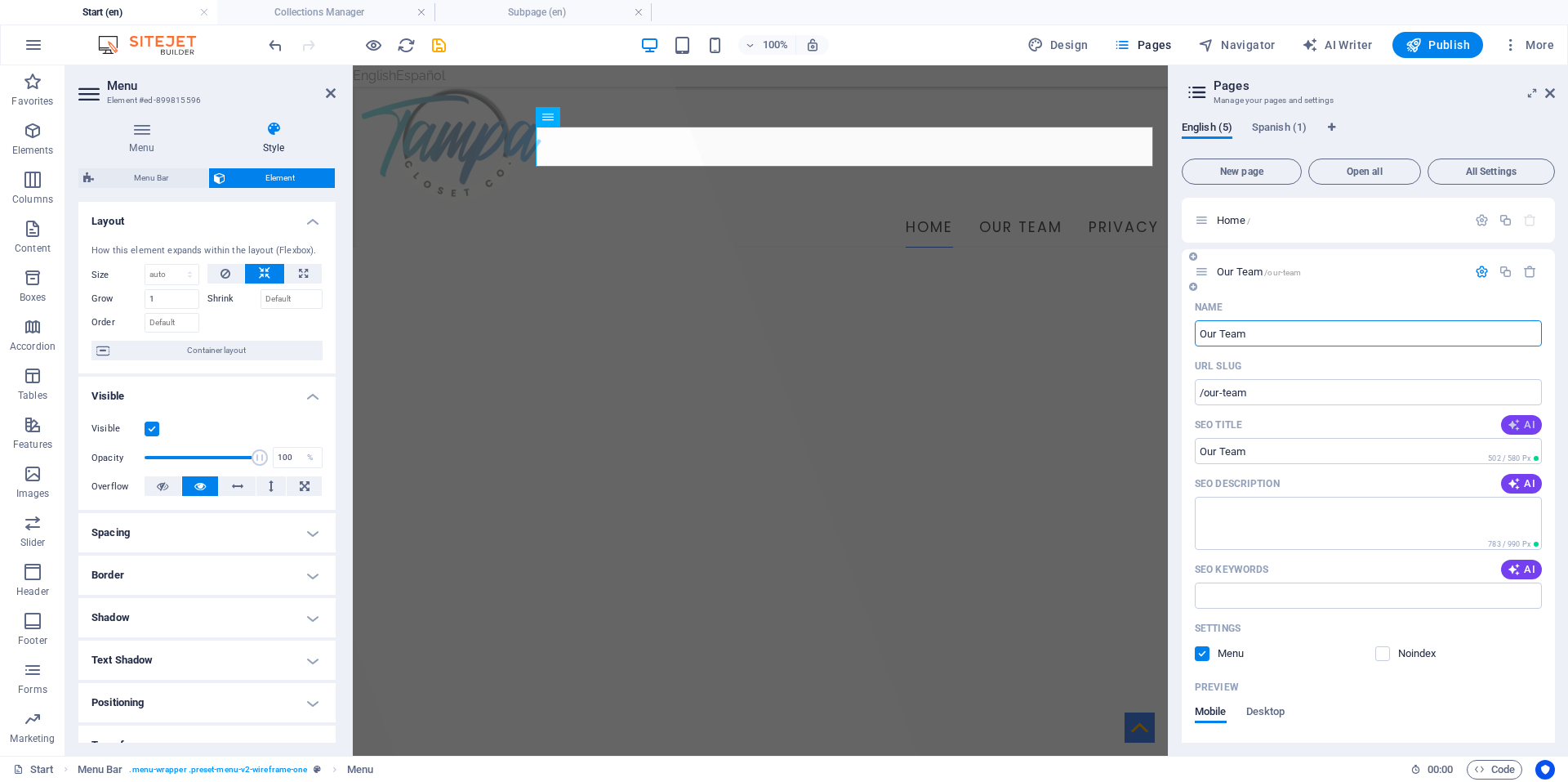
type input "Our Team"
click at [1526, 422] on span "AI" at bounding box center [1522, 425] width 28 height 13
type input "Tampa Closet Solutions"
click at [1523, 487] on span "AI" at bounding box center [1522, 484] width 28 height 13
type textarea "Transform your space with tailored storage solutions from Tampa Closet Co. Expl…"
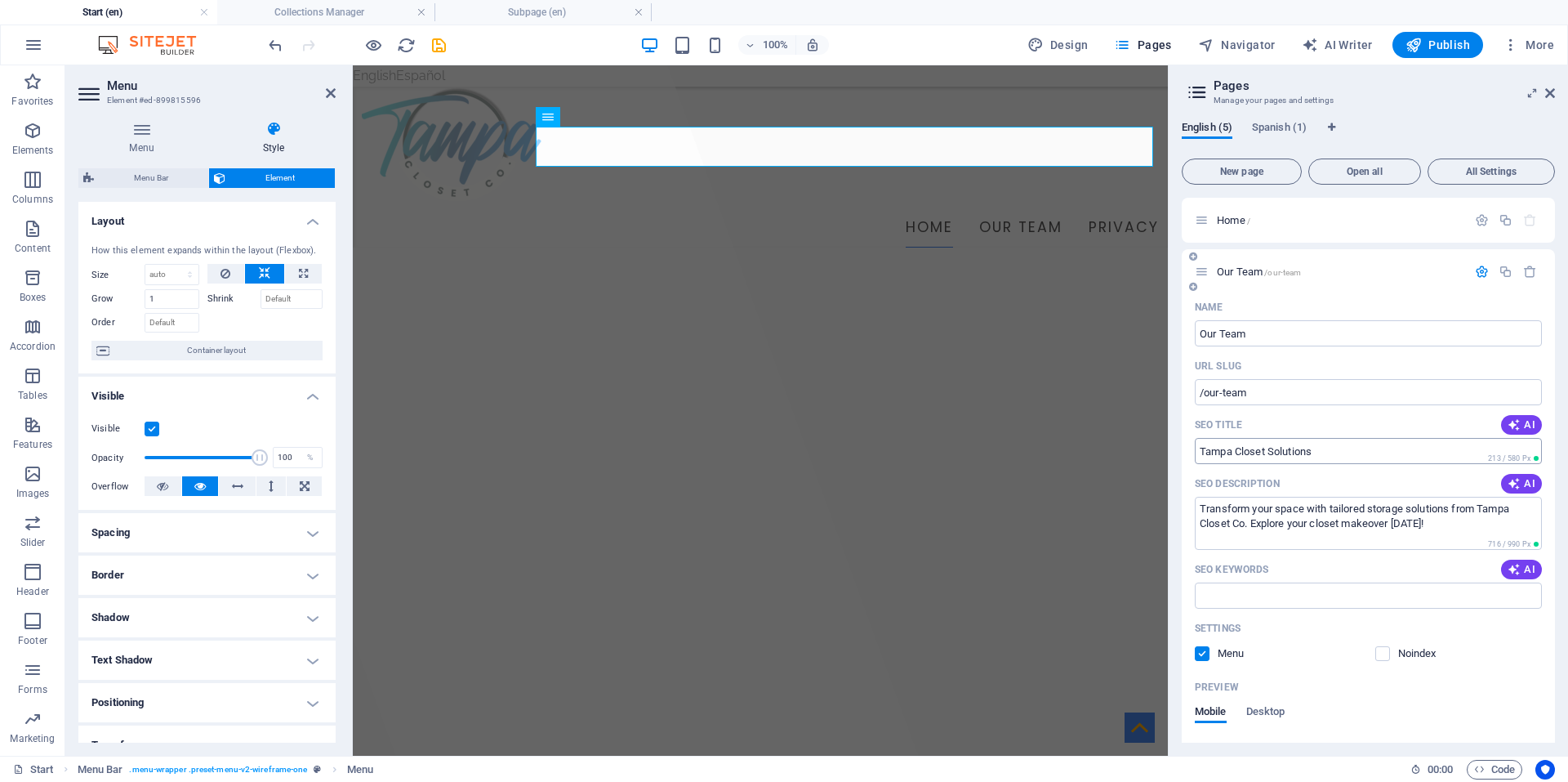
click at [1521, 566] on span "AI" at bounding box center [1522, 569] width 28 height 13
type input "Tampa closet organization, custom closets [GEOGRAPHIC_DATA], closet design solu…"
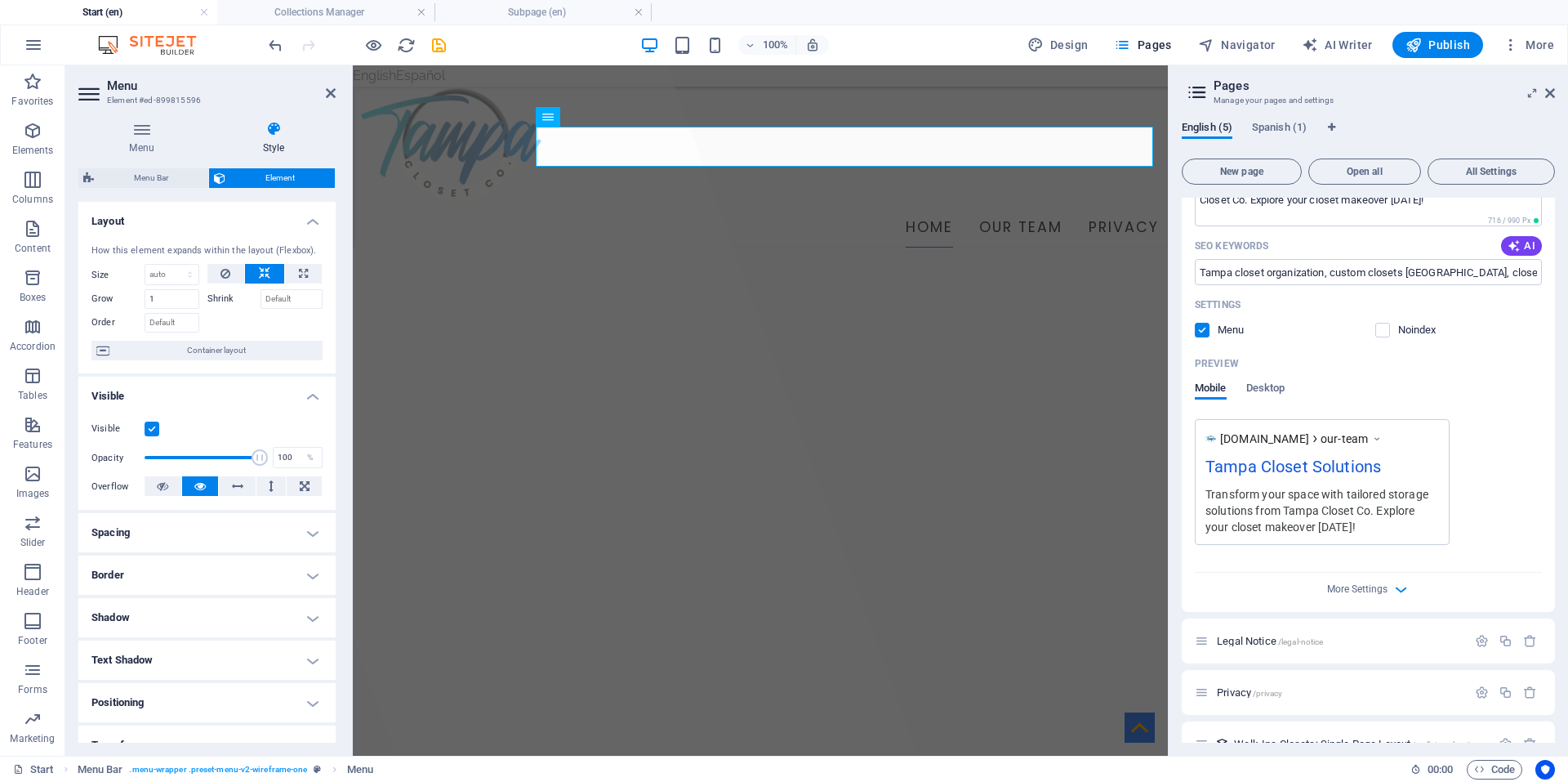
scroll to position [354, 0]
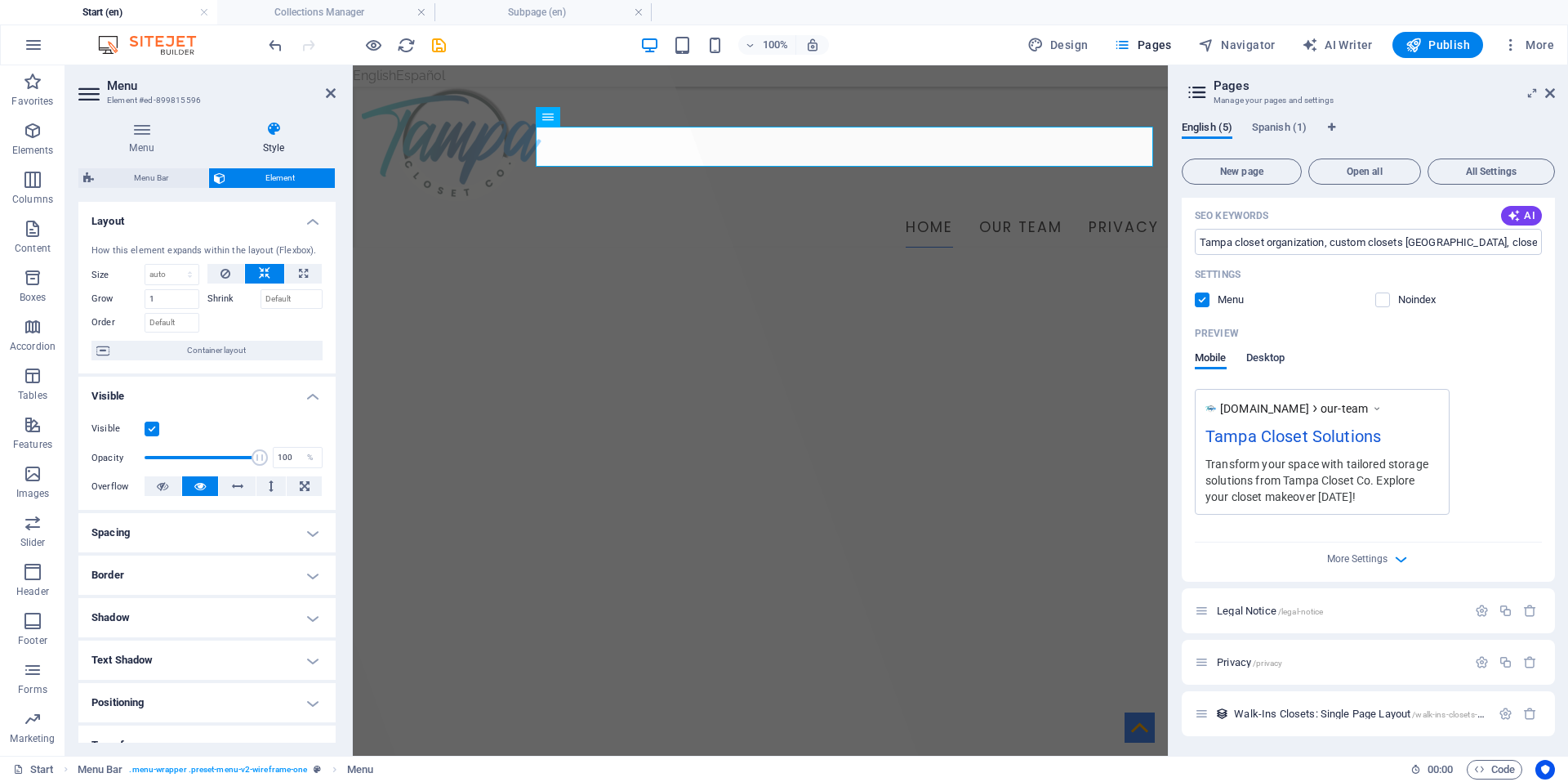
click at [1255, 357] on span "Desktop" at bounding box center [1265, 360] width 39 height 23
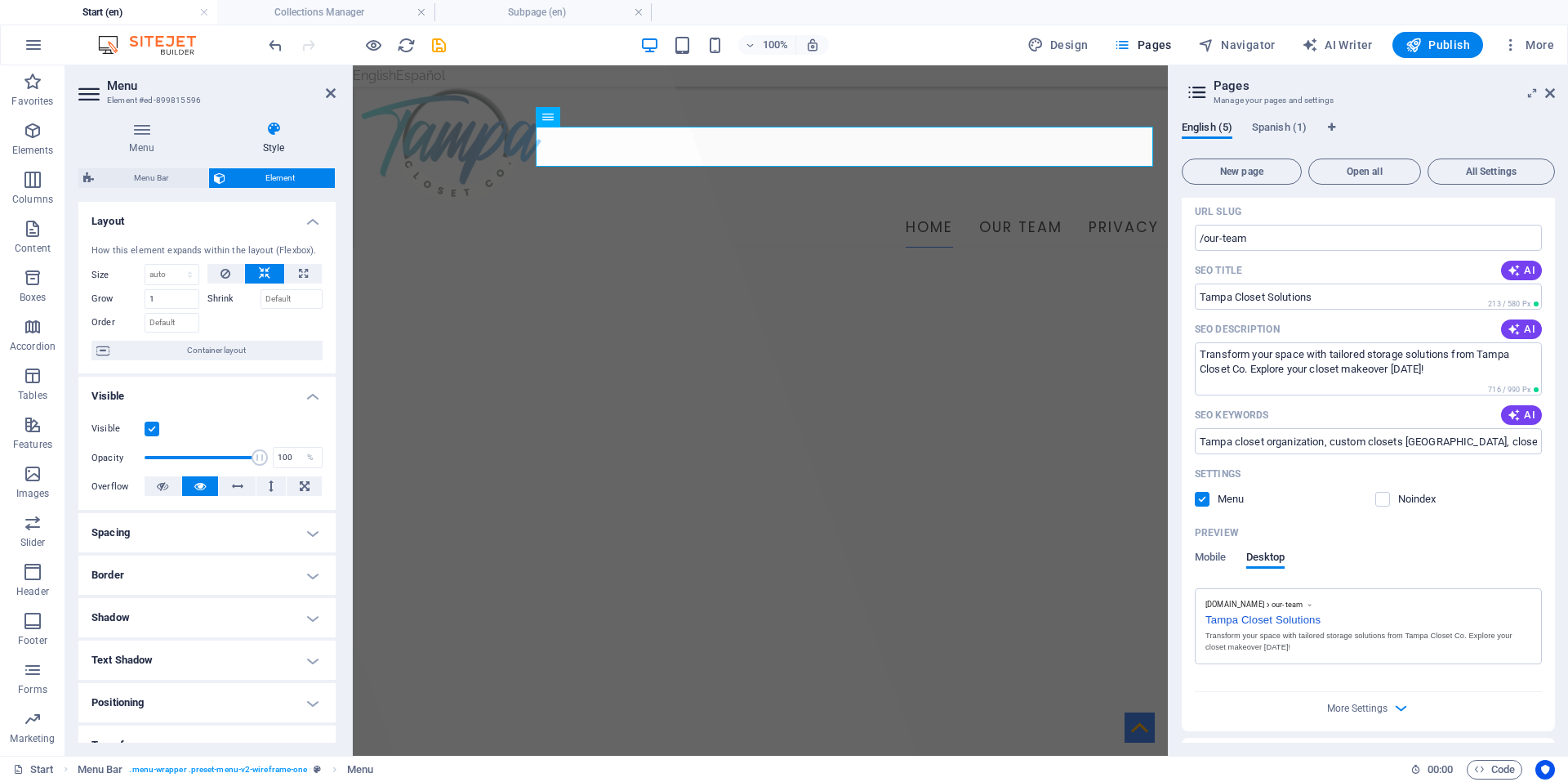
scroll to position [0, 0]
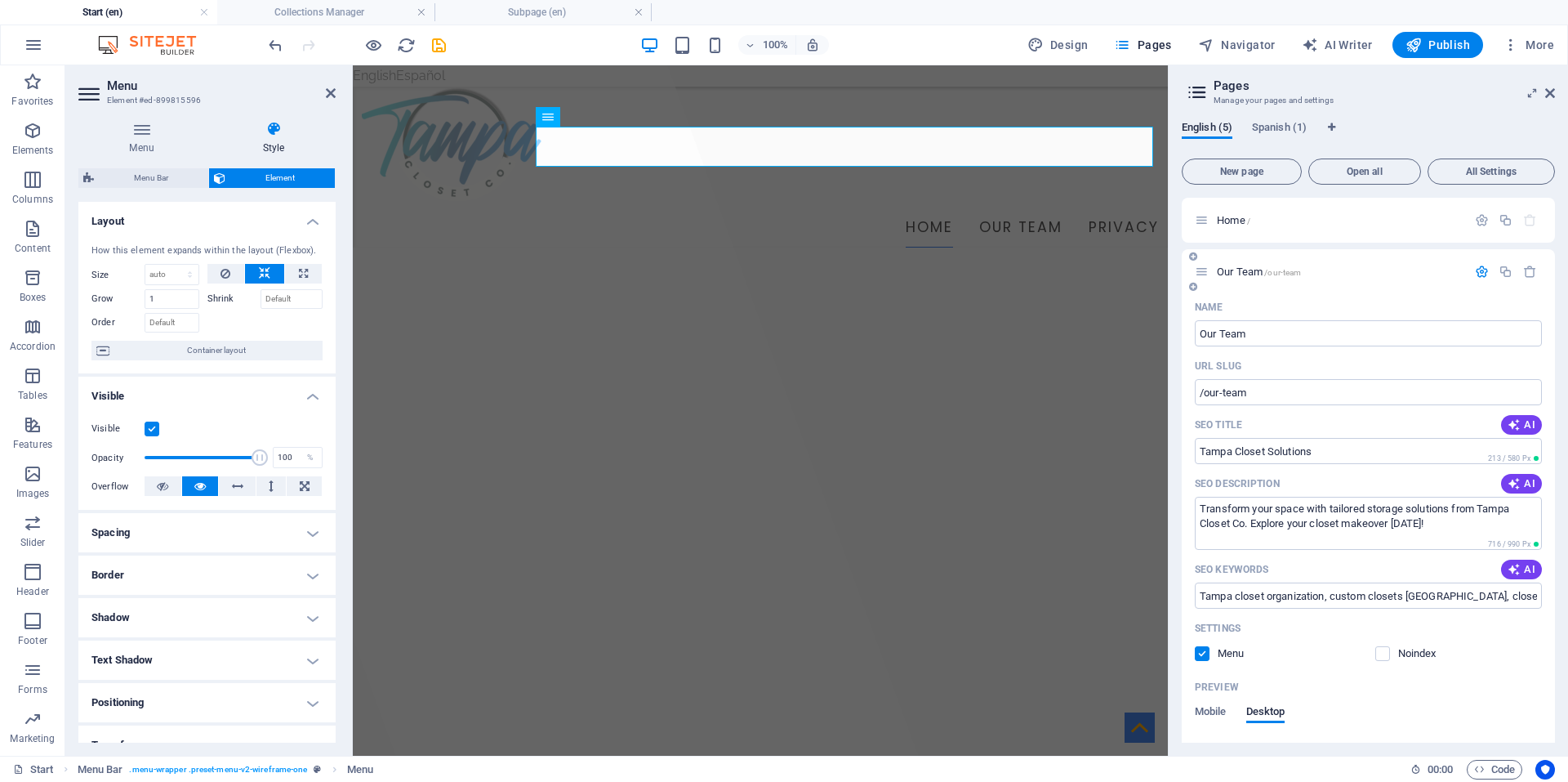
click at [1480, 268] on icon "button" at bounding box center [1481, 271] width 14 height 14
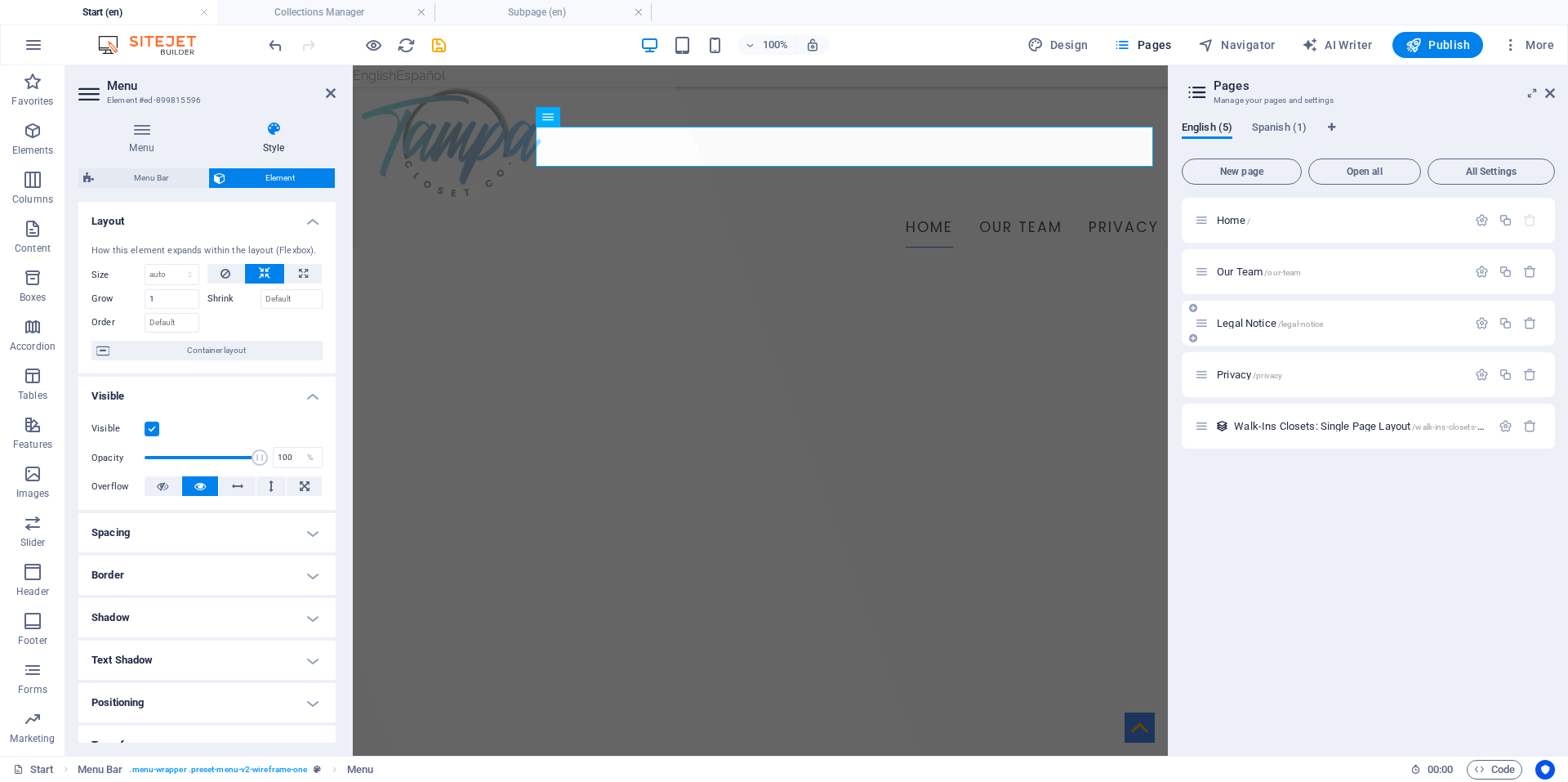
click at [1346, 321] on p "Legal Notice /legal-notice" at bounding box center [1339, 323] width 245 height 11
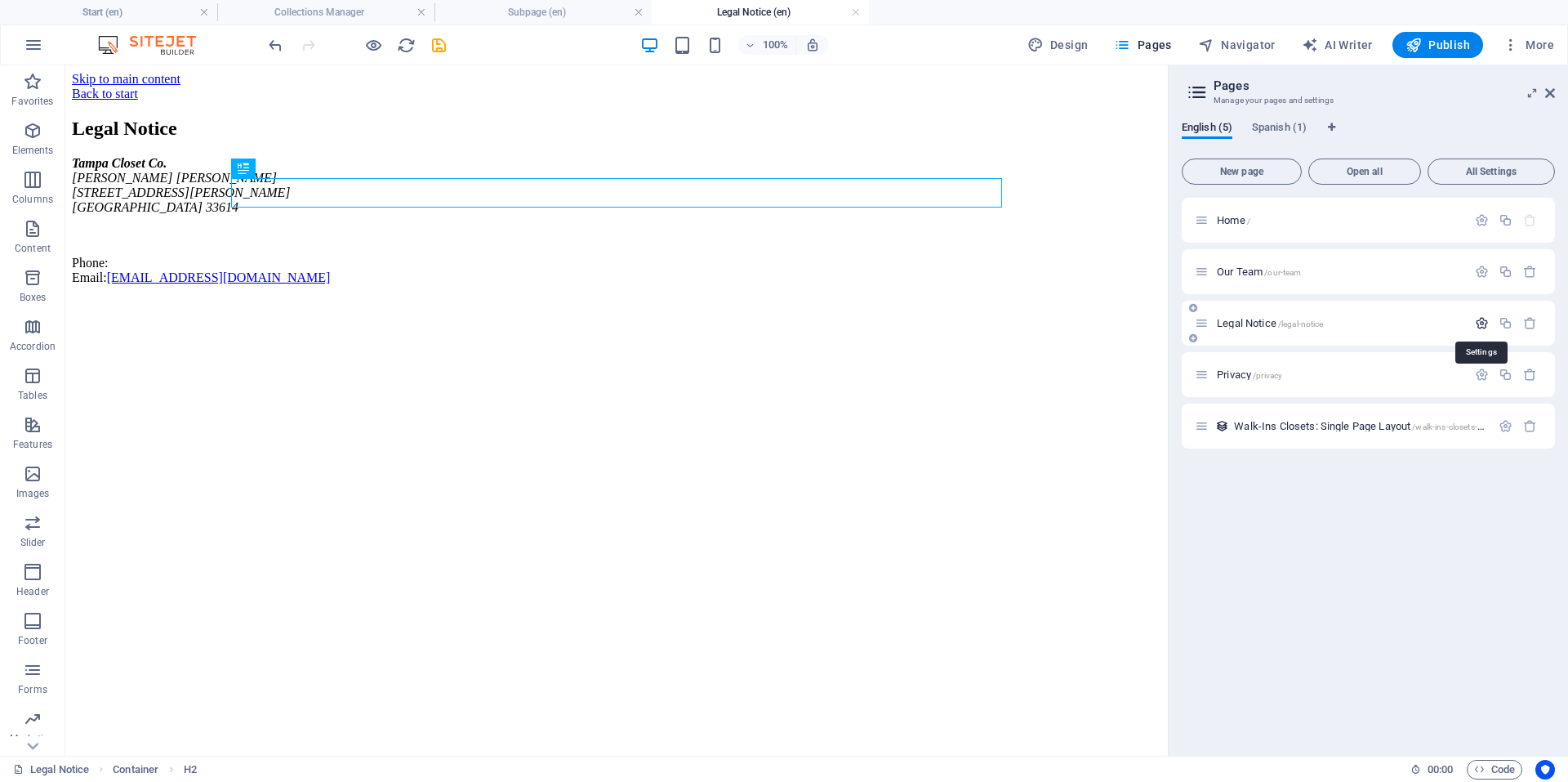
click at [1481, 322] on icon "button" at bounding box center [1481, 323] width 14 height 14
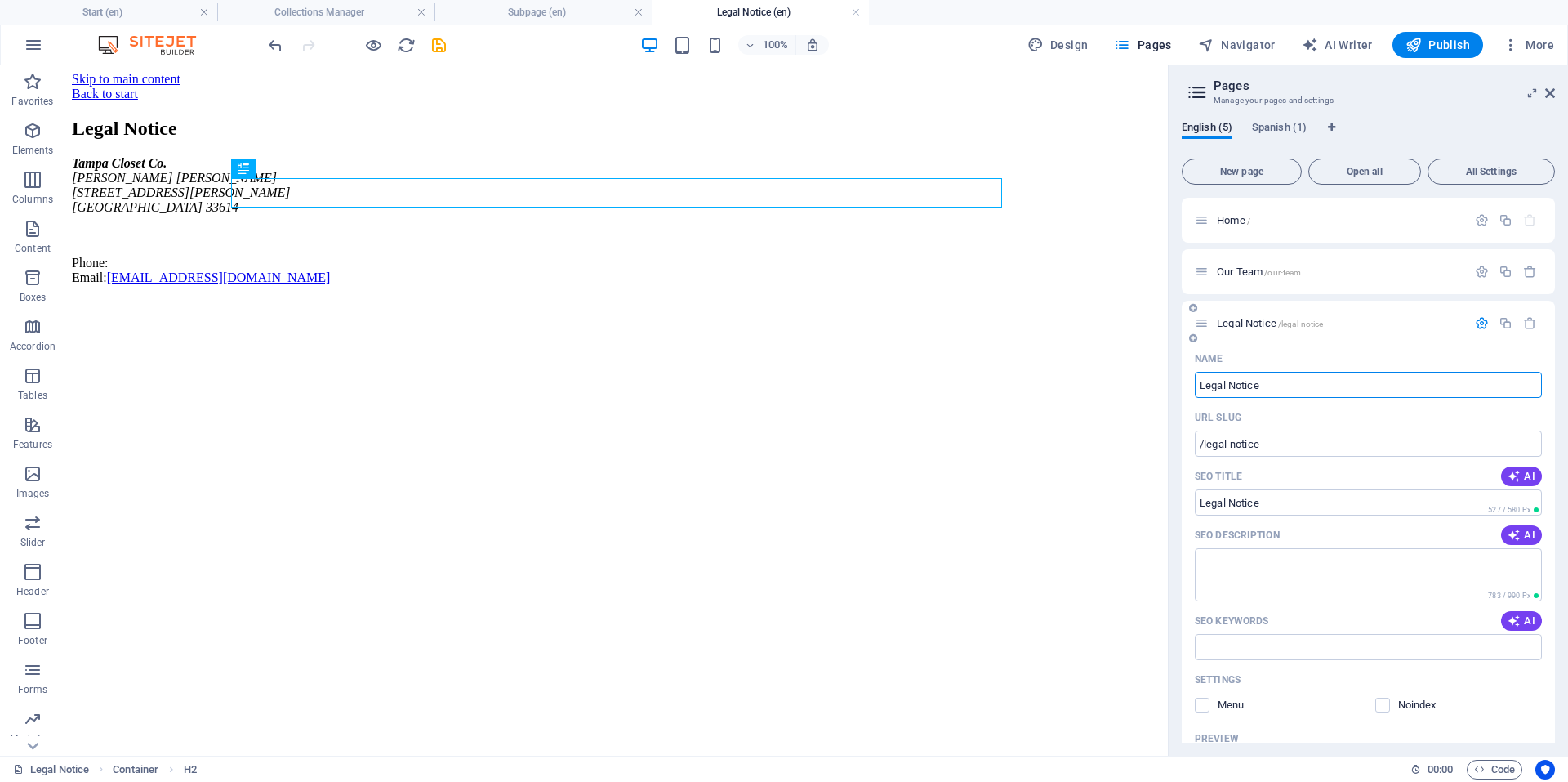
click at [1284, 385] on input "Legal Notice" at bounding box center [1369, 385] width 347 height 26
type input "Serv"
type input "/ser"
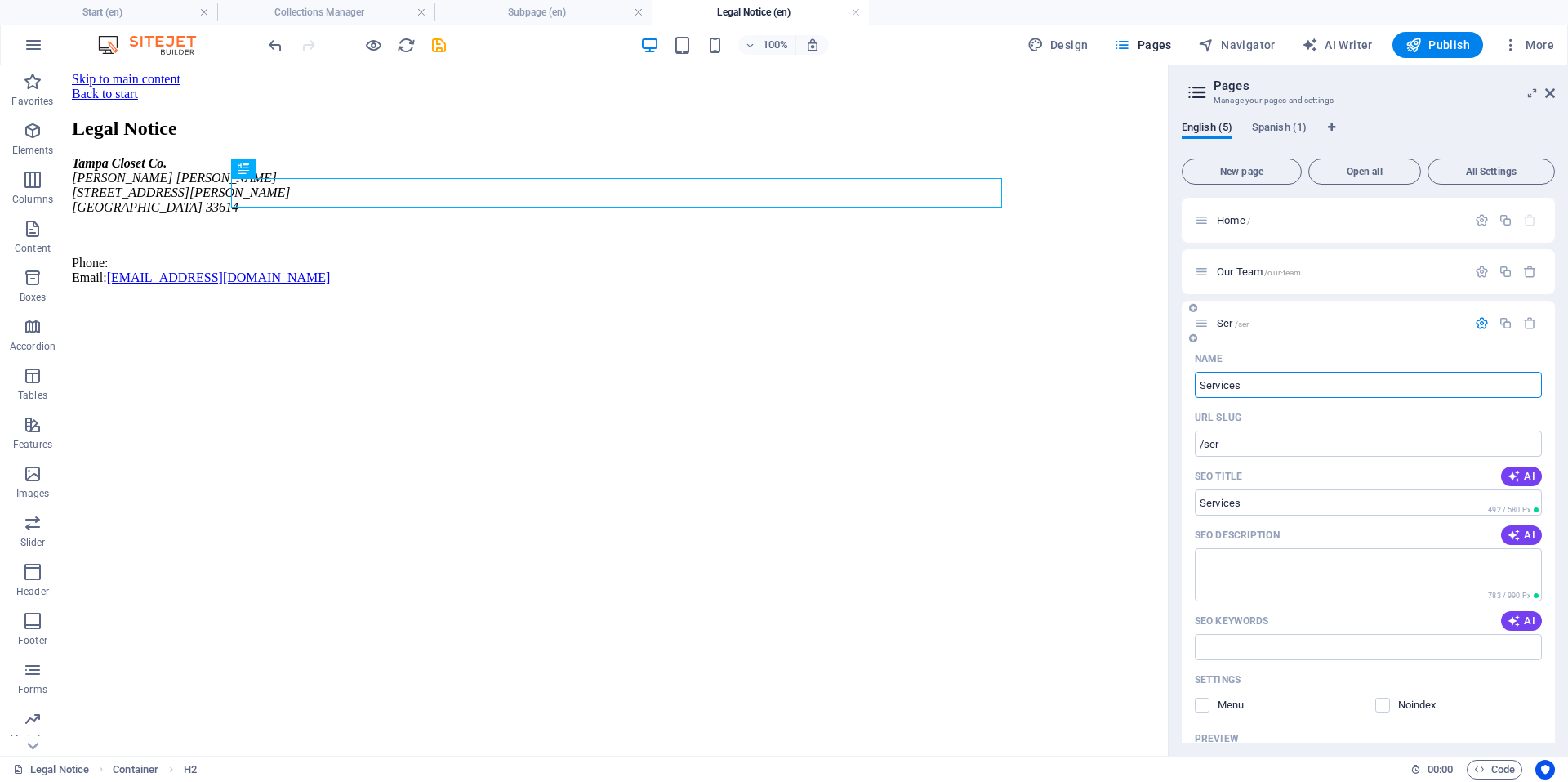
type input "Services"
type input "/services"
type input "S"
type input "/service"
type input "/"
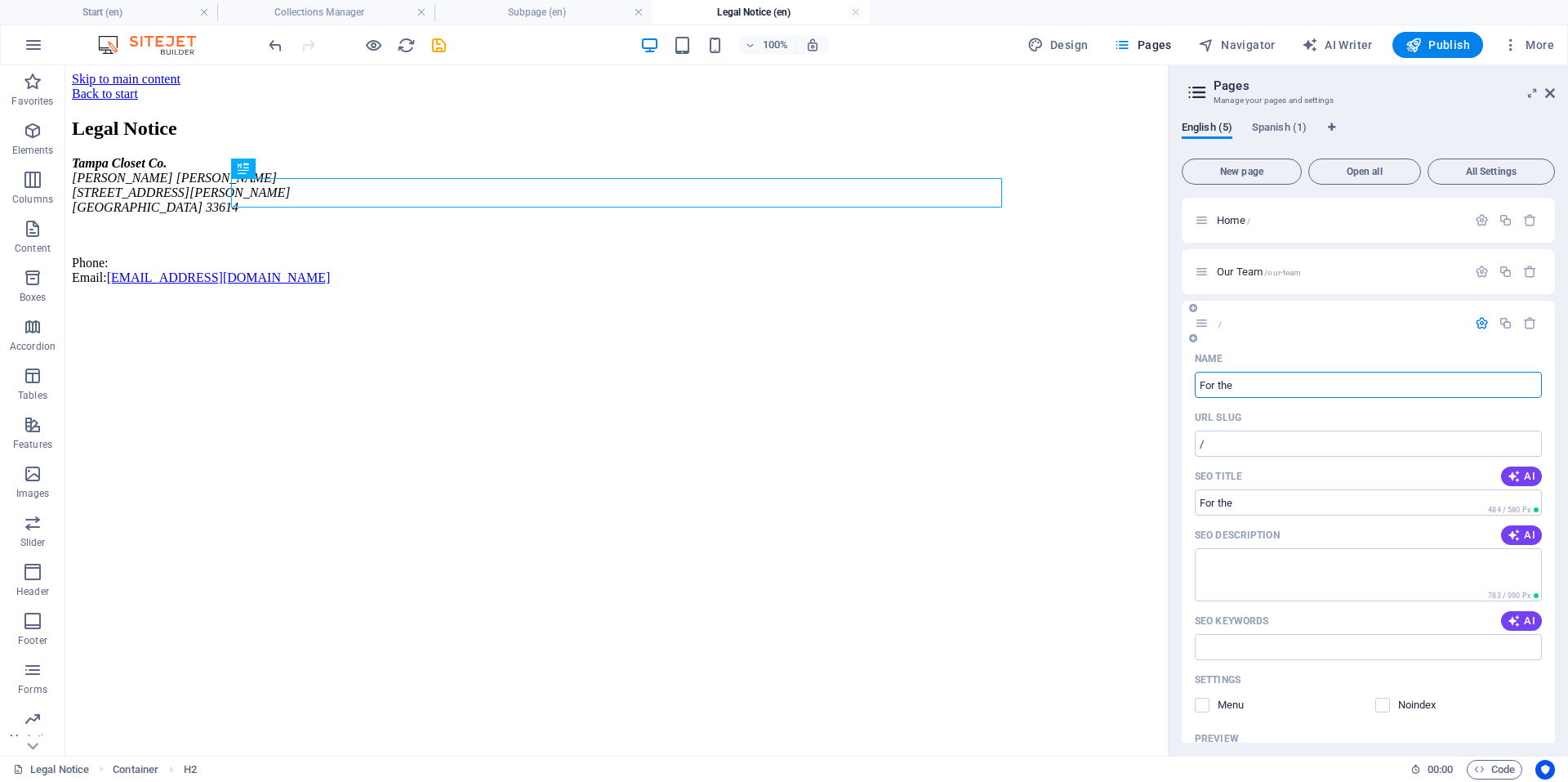
type input "For the"
type input "/for-the"
type input "For the"
type input "For the Trade"
type input "/for-the-trade"
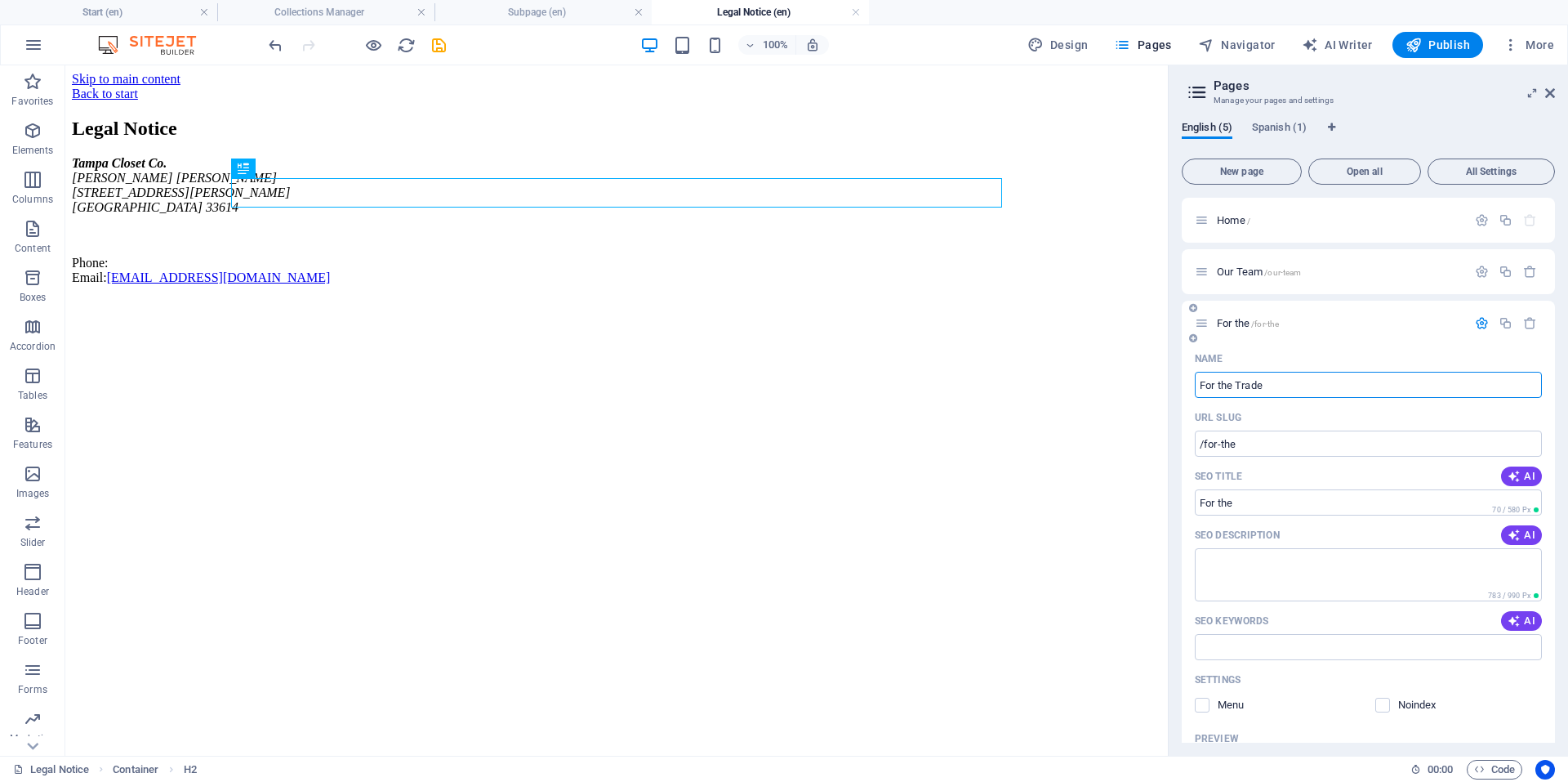
type input "For the Trade"
drag, startPoint x: 1288, startPoint y: 385, endPoint x: 1176, endPoint y: 386, distance: 112.0
click at [1176, 386] on div "English (5) Spanish (1) New page Open all All Settings Home / Our Team /our-tea…" at bounding box center [1368, 431] width 399 height 648
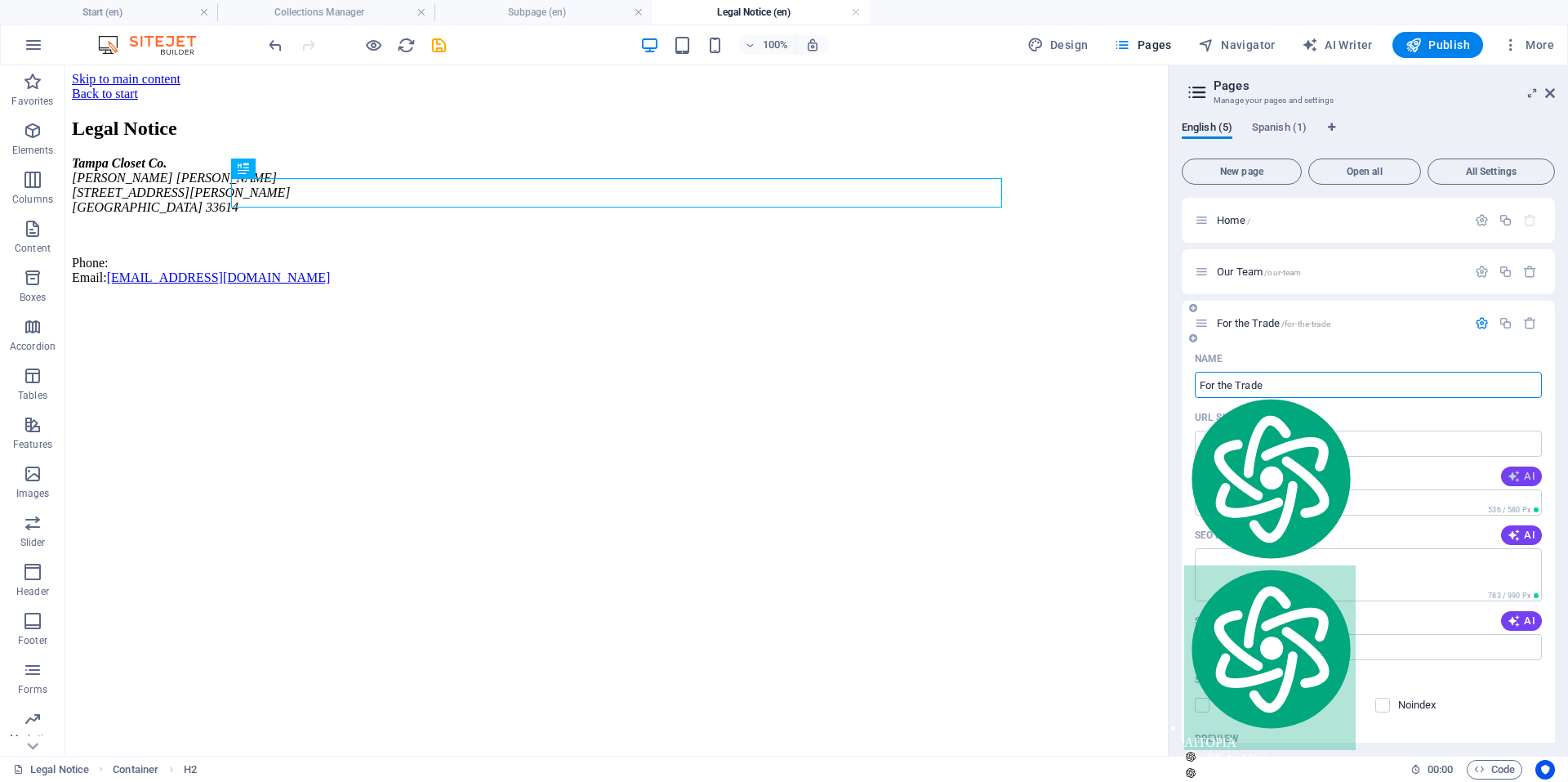
type input "For the Trade"
click at [1508, 485] on button "AI" at bounding box center [1521, 477] width 41 height 20
click at [1515, 537] on icon "button" at bounding box center [1514, 535] width 13 height 13
click at [1518, 621] on span "AI" at bounding box center [1522, 621] width 28 height 13
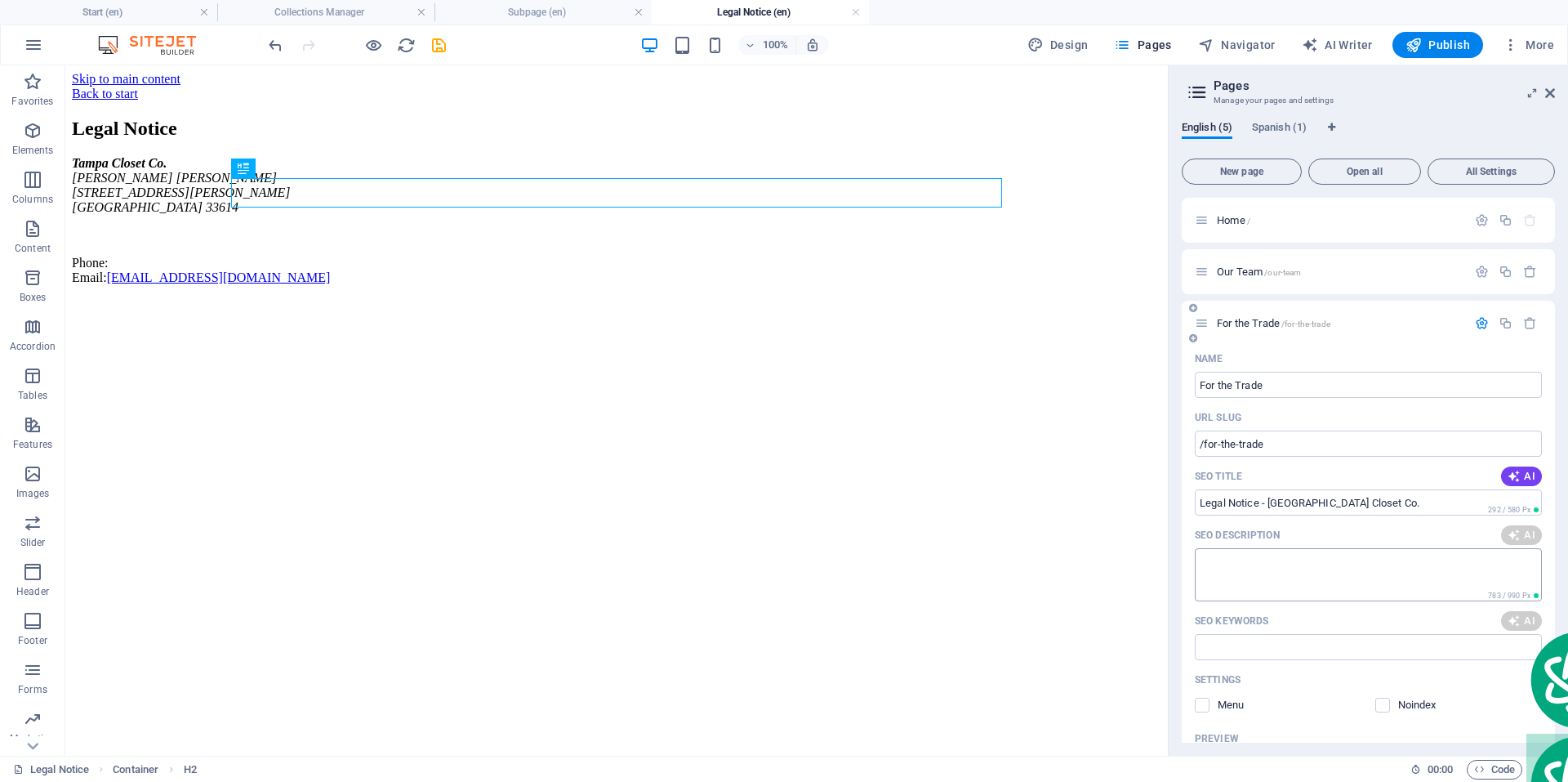
type input "Legal Notice - [GEOGRAPHIC_DATA] Closet Co."
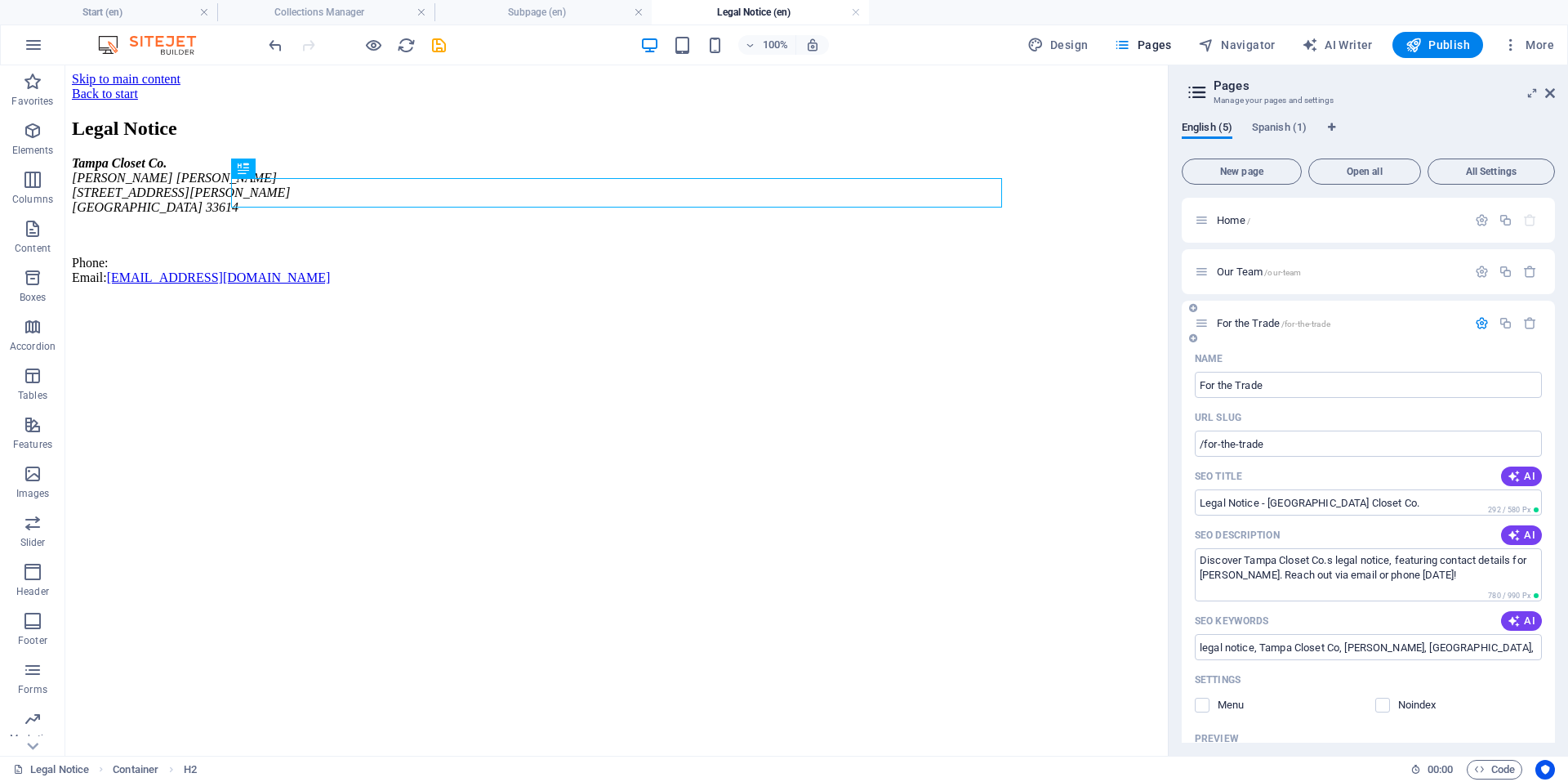
type textarea "Discover Tampa Closet Co.s legal notice, featuring contact details for [PERSON_…"
type input "legal notice, Tampa Closet Co, [PERSON_NAME], [GEOGRAPHIC_DATA], legal informat…"
drag, startPoint x: 1476, startPoint y: 646, endPoint x: 1154, endPoint y: 545, distance: 337.5
